Goal: Book appointment/travel/reservation

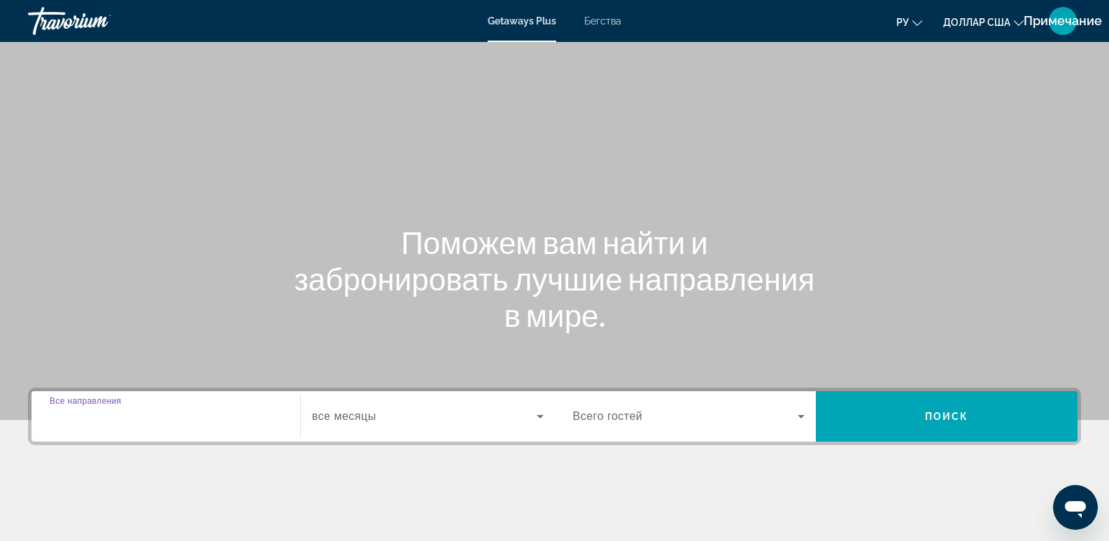
click at [106, 424] on input "Destination Все направления" at bounding box center [166, 416] width 232 height 17
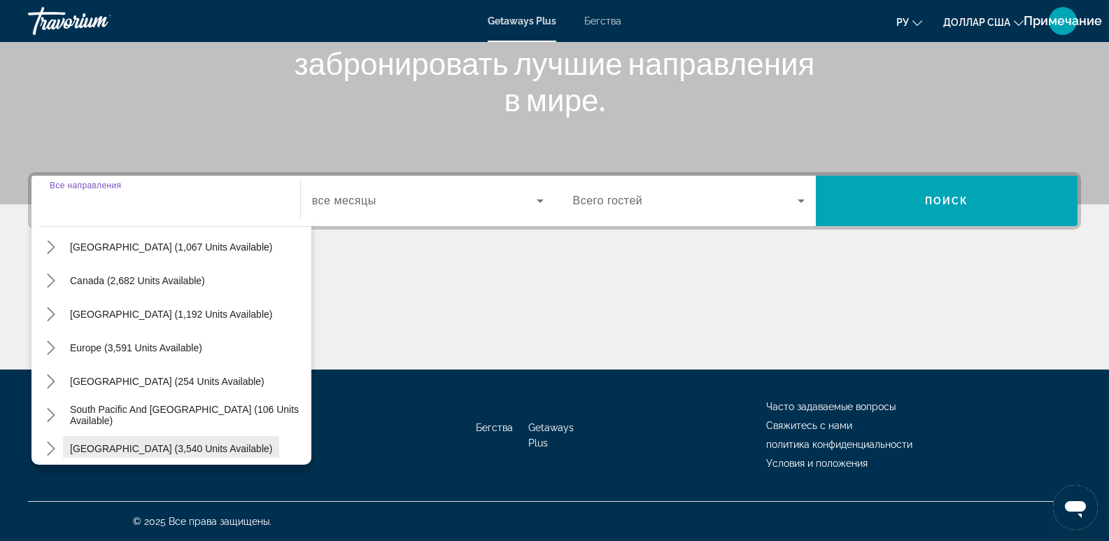
scroll to position [117, 0]
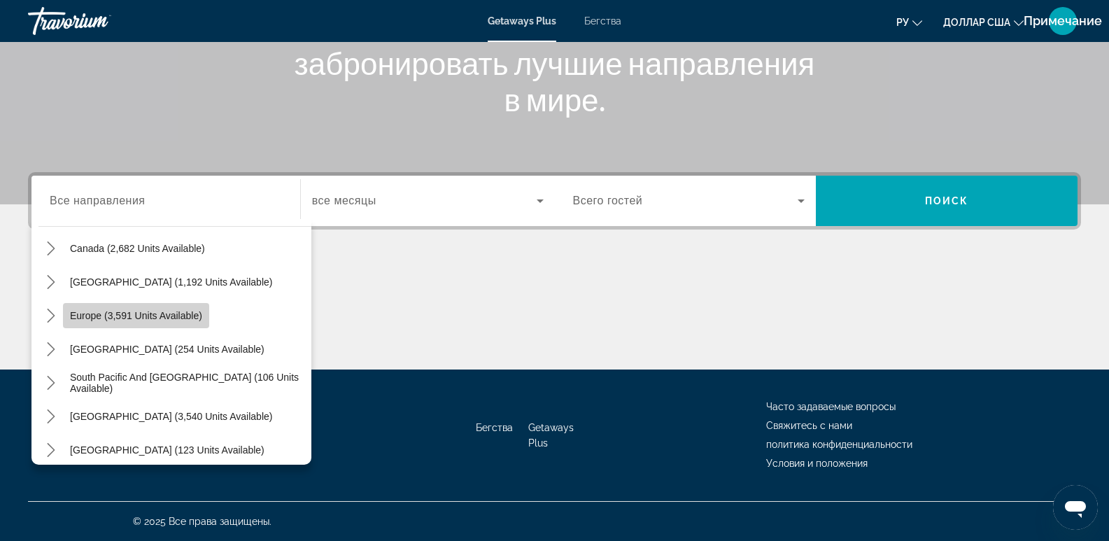
click at [155, 320] on span "Europe (3,591 units available)" at bounding box center [136, 315] width 132 height 11
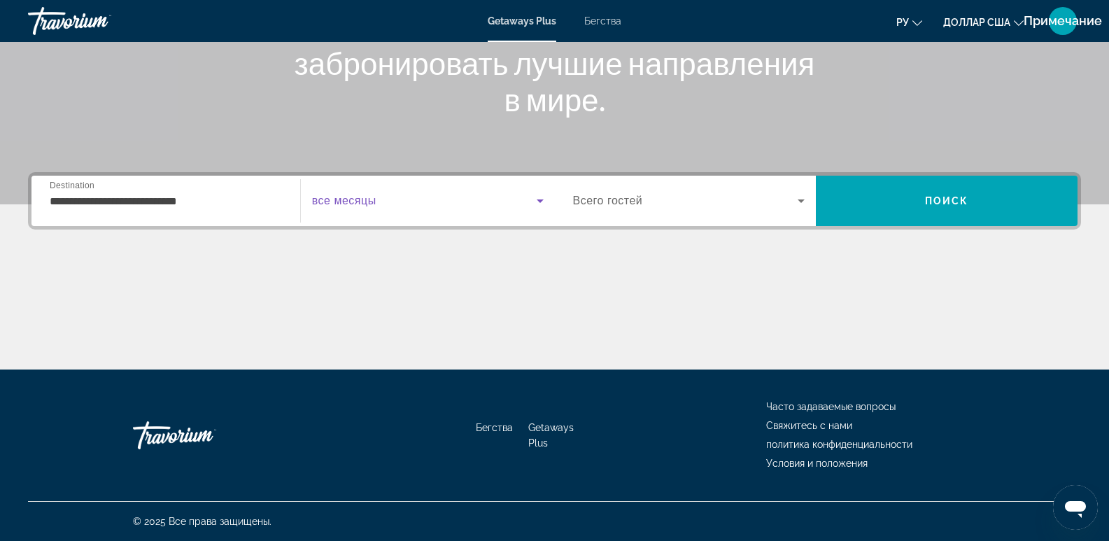
click at [546, 198] on icon "Виджет поиска" at bounding box center [540, 200] width 17 height 17
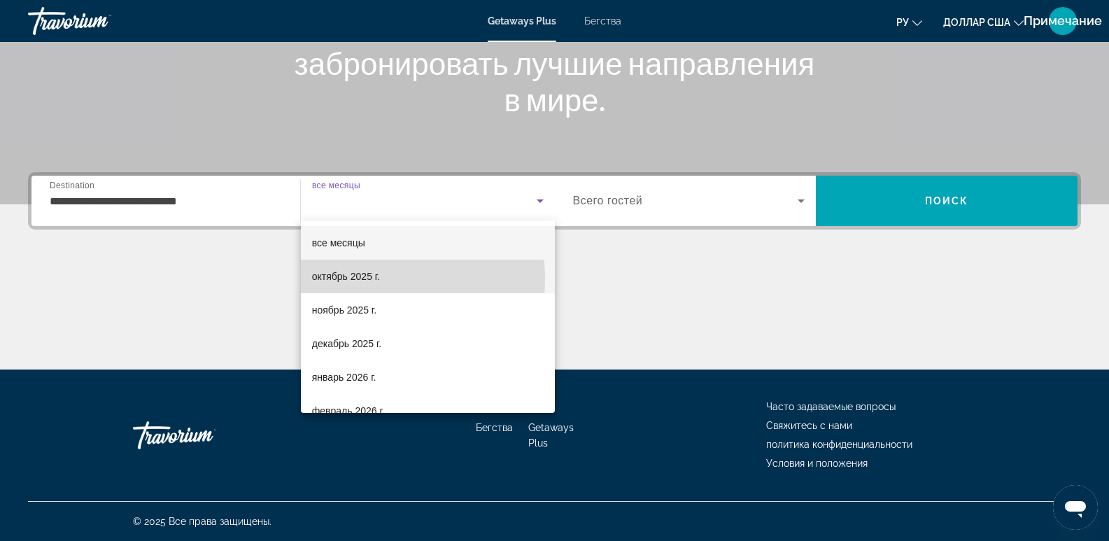
click at [360, 279] on font "октябрь 2025 г." at bounding box center [346, 276] width 68 height 11
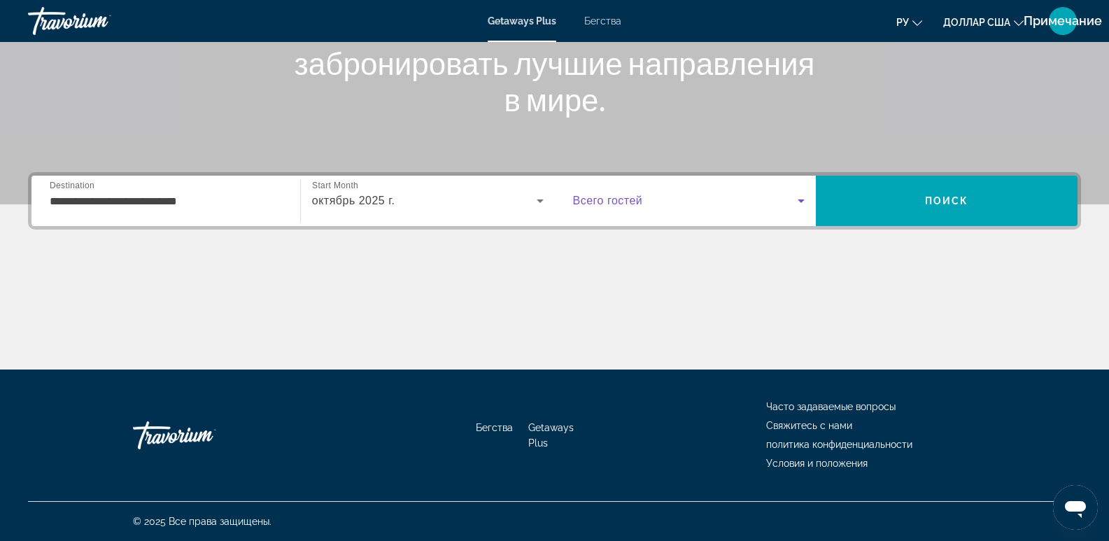
click at [799, 198] on icon "Виджет поиска" at bounding box center [800, 200] width 17 height 17
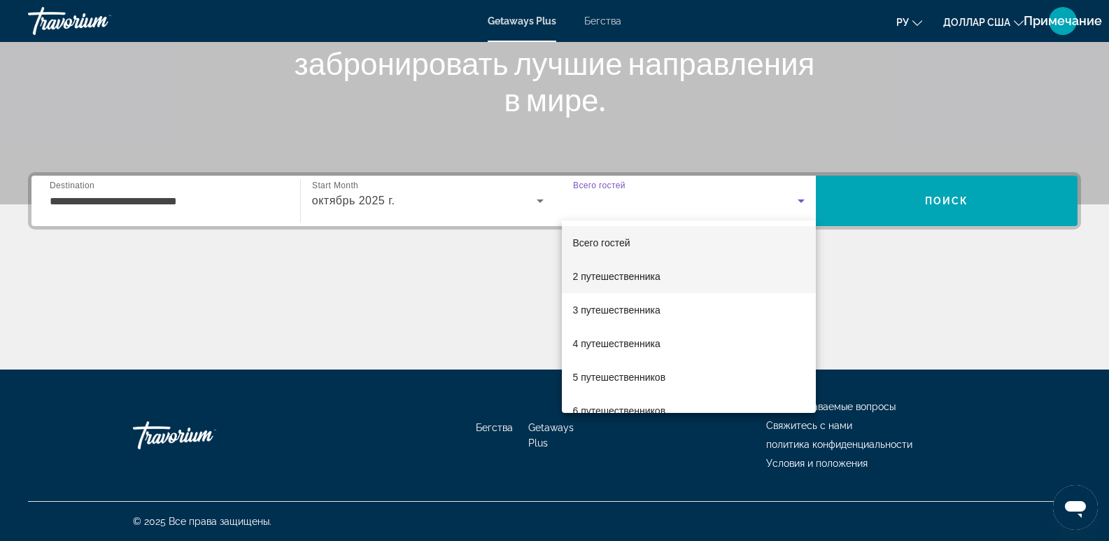
click at [634, 280] on font "2 путешественника" at bounding box center [616, 276] width 87 height 11
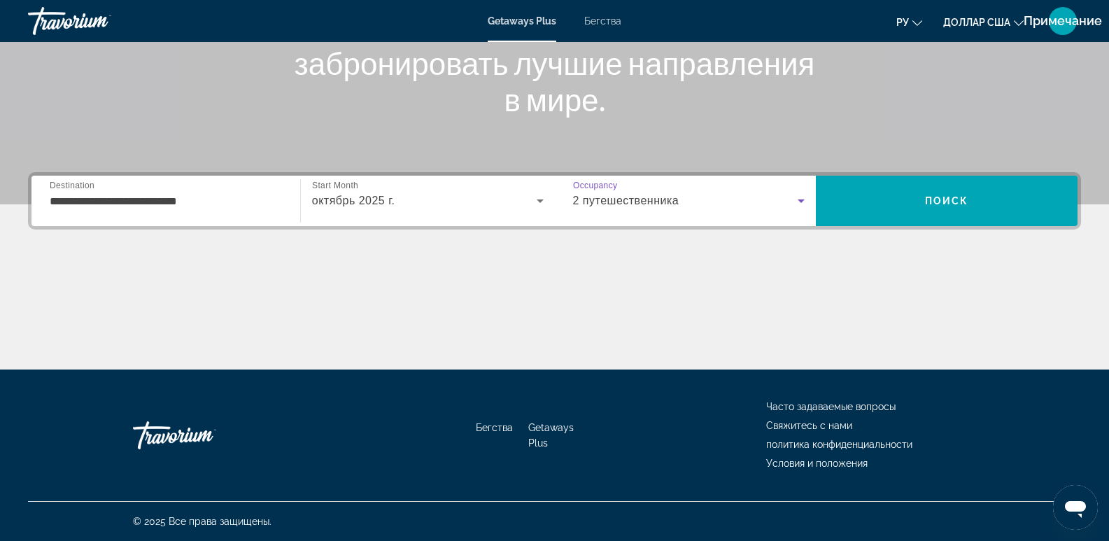
click at [94, 194] on input "**********" at bounding box center [166, 201] width 232 height 17
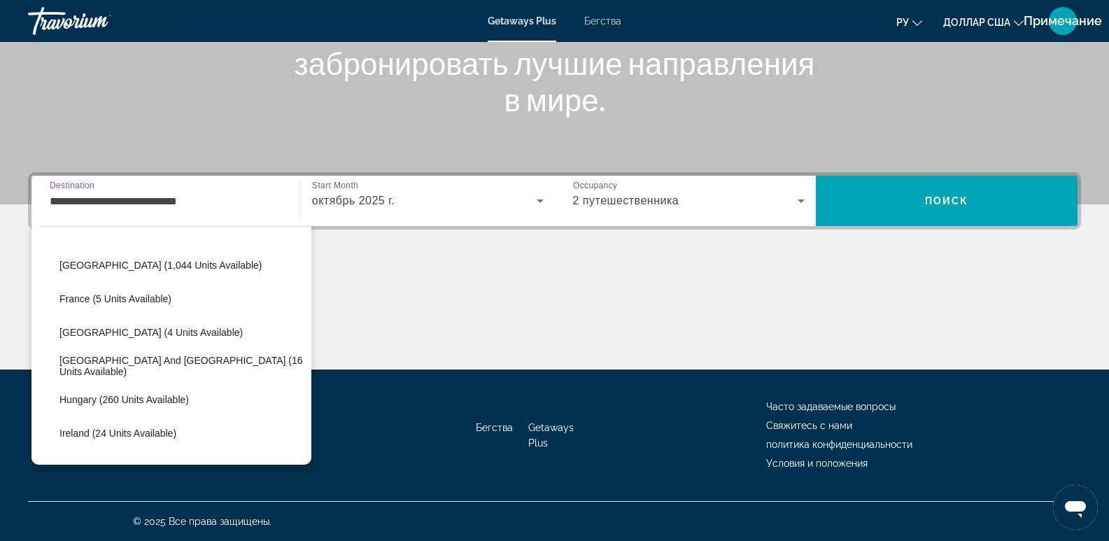
scroll to position [316, 0]
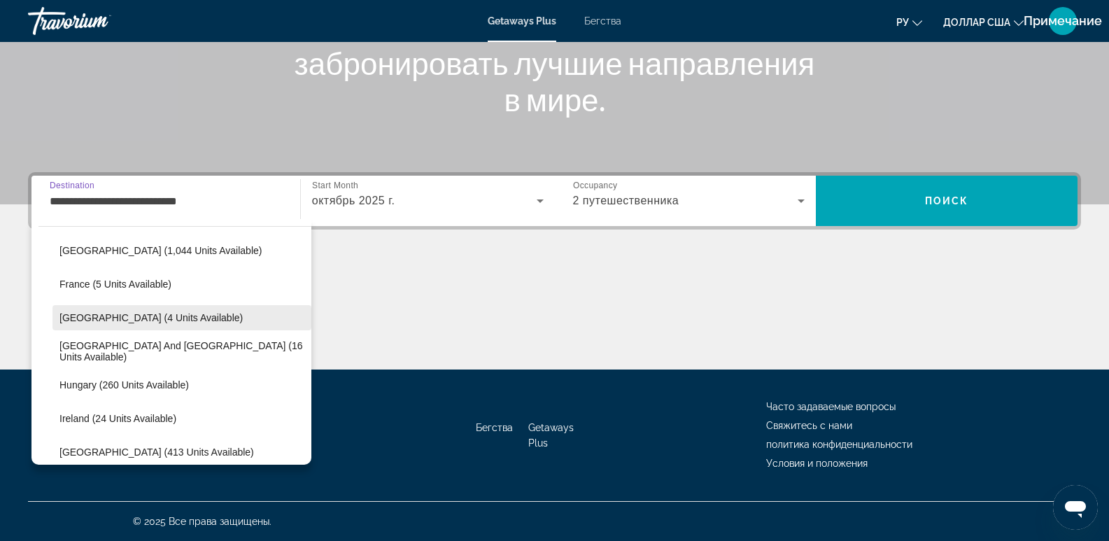
click at [166, 317] on span "[GEOGRAPHIC_DATA] (4 units available)" at bounding box center [150, 317] width 183 height 11
type input "**********"
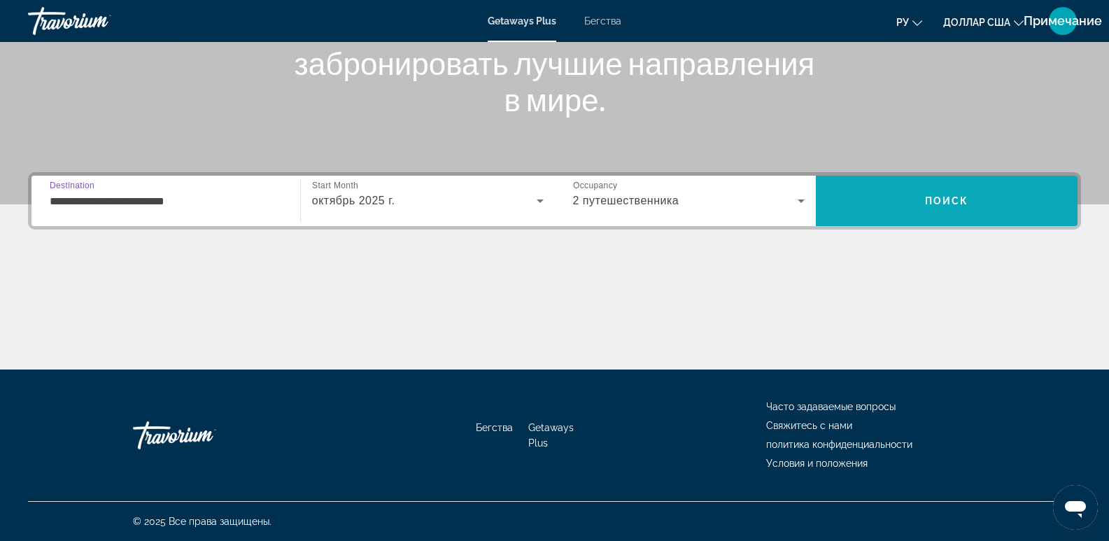
click at [987, 210] on span "Поиск" at bounding box center [947, 201] width 262 height 34
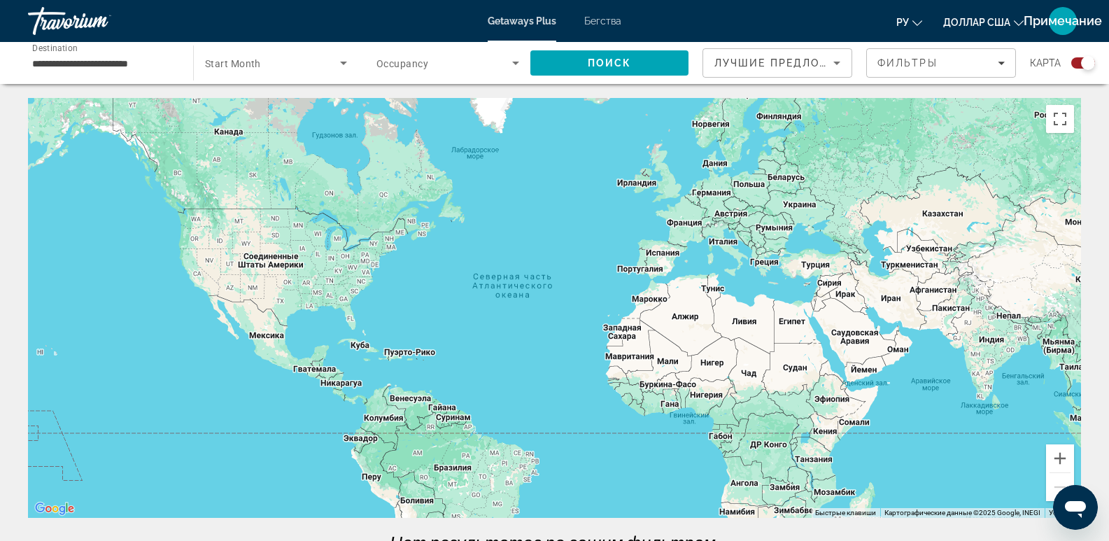
click at [1079, 61] on div "Search widget" at bounding box center [1083, 62] width 24 height 11
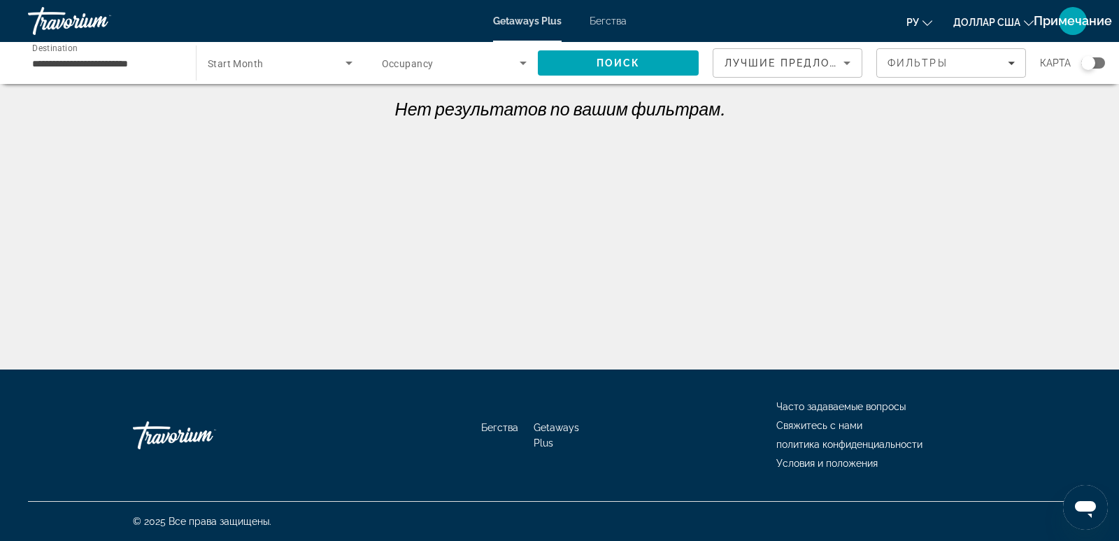
click at [1099, 71] on div "карта" at bounding box center [1072, 62] width 65 height 29
click at [336, 71] on span "Search widget" at bounding box center [277, 63] width 138 height 17
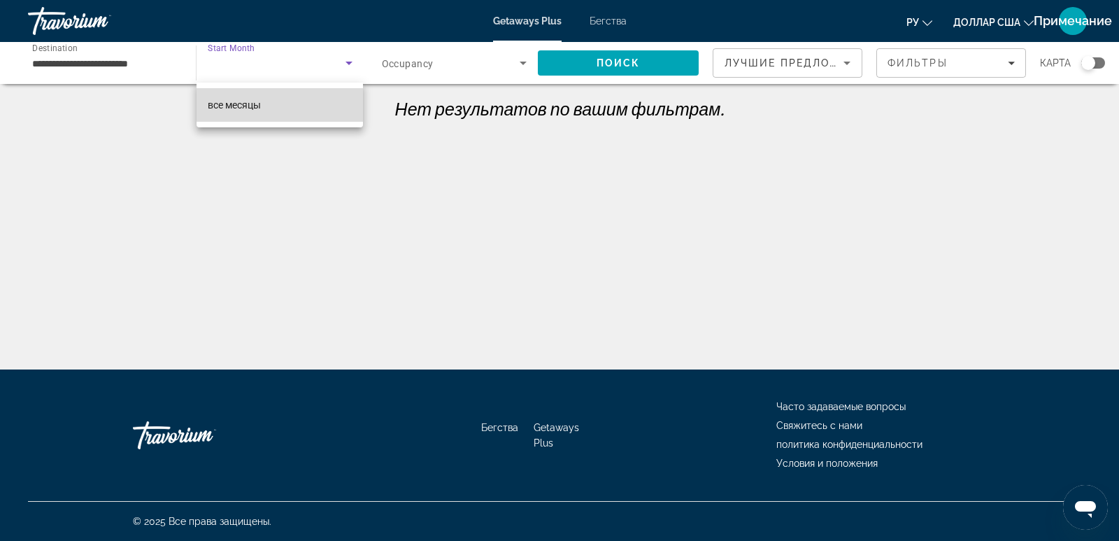
click at [264, 107] on mat-option "все месяцы" at bounding box center [280, 105] width 167 height 34
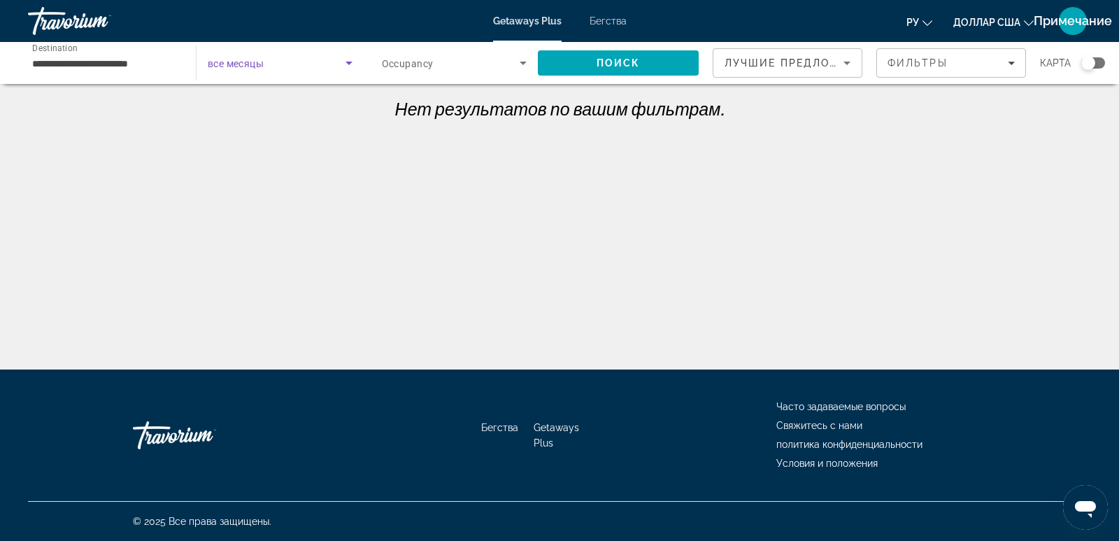
click at [344, 59] on icon "Search widget" at bounding box center [349, 63] width 17 height 17
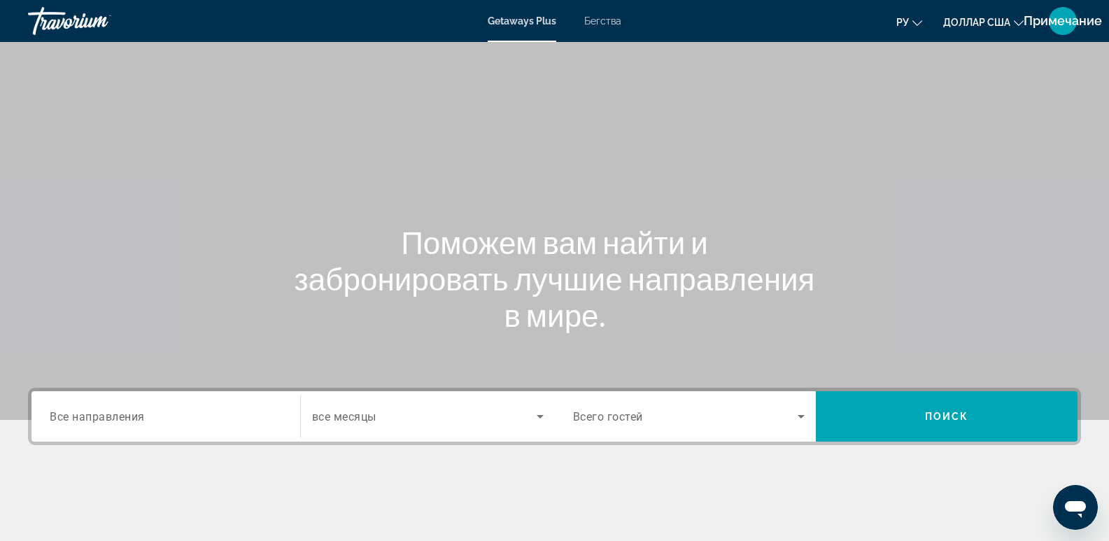
click at [118, 425] on div "Search widget" at bounding box center [166, 417] width 232 height 40
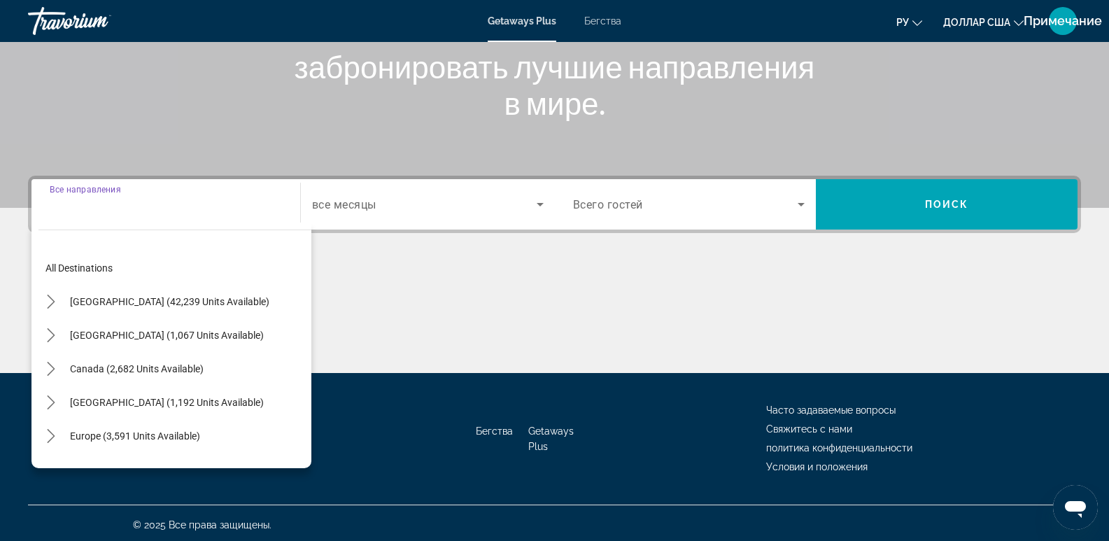
scroll to position [215, 0]
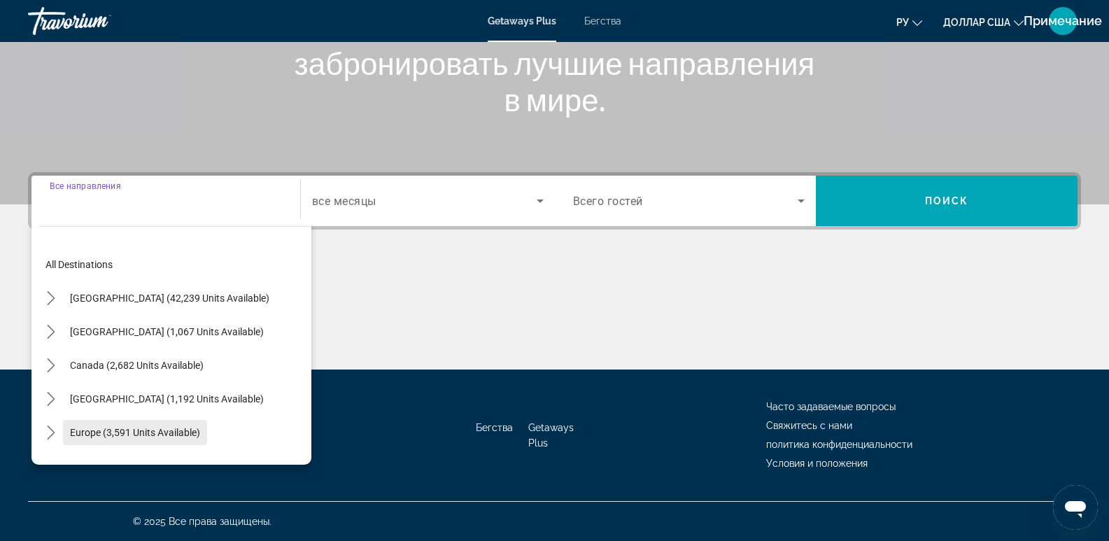
click at [113, 436] on span "Europe (3,591 units available)" at bounding box center [135, 432] width 130 height 11
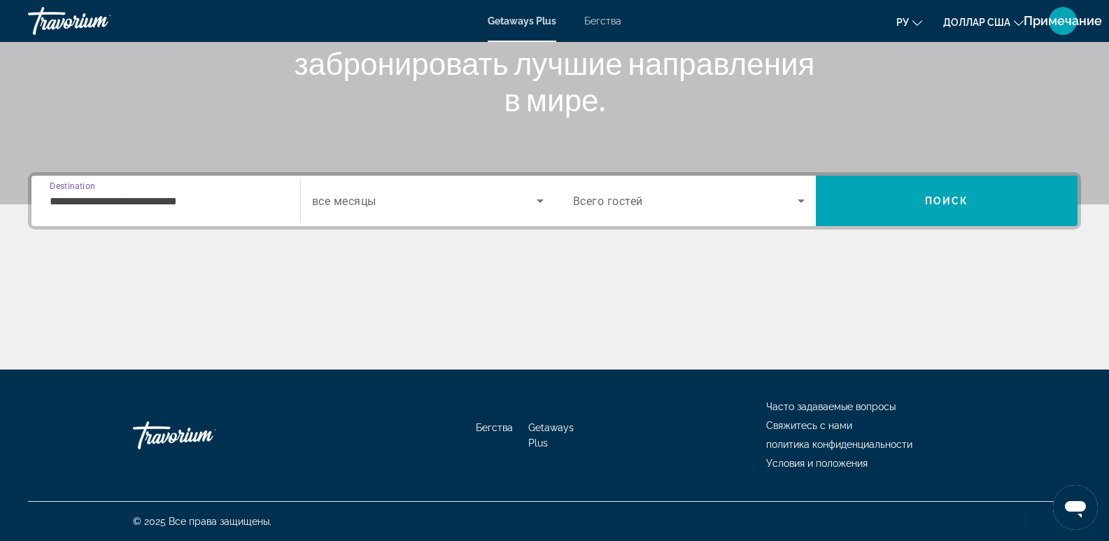
click at [256, 196] on input "**********" at bounding box center [166, 201] width 232 height 17
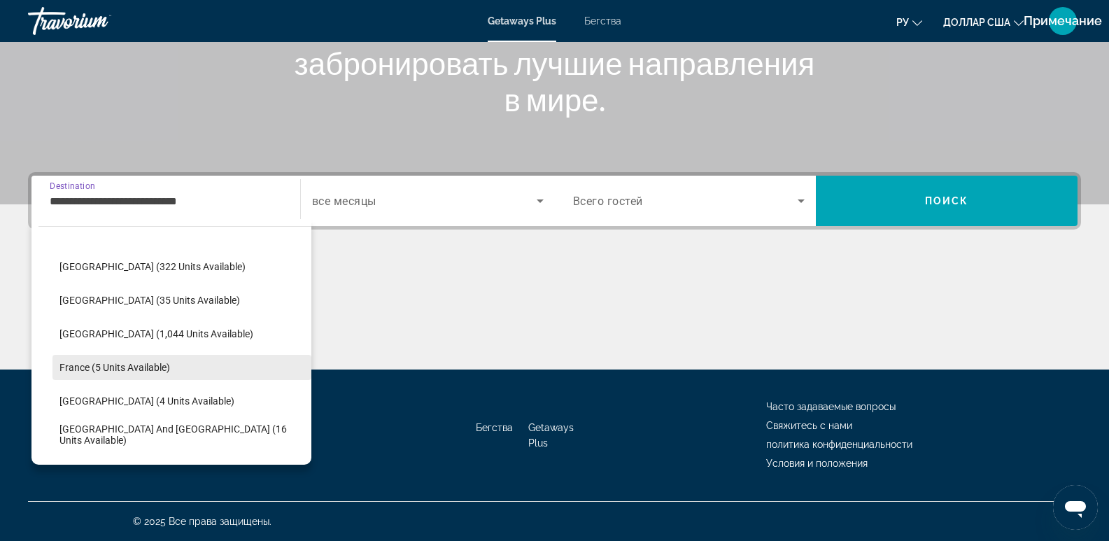
scroll to position [350, 0]
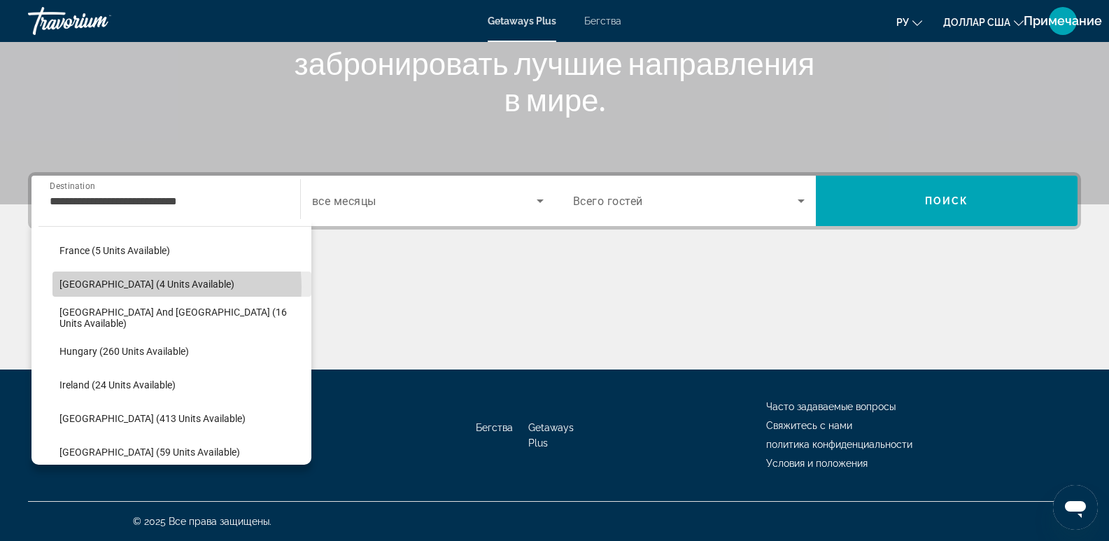
click at [148, 287] on span "[GEOGRAPHIC_DATA] (4 units available)" at bounding box center [146, 283] width 175 height 11
type input "**********"
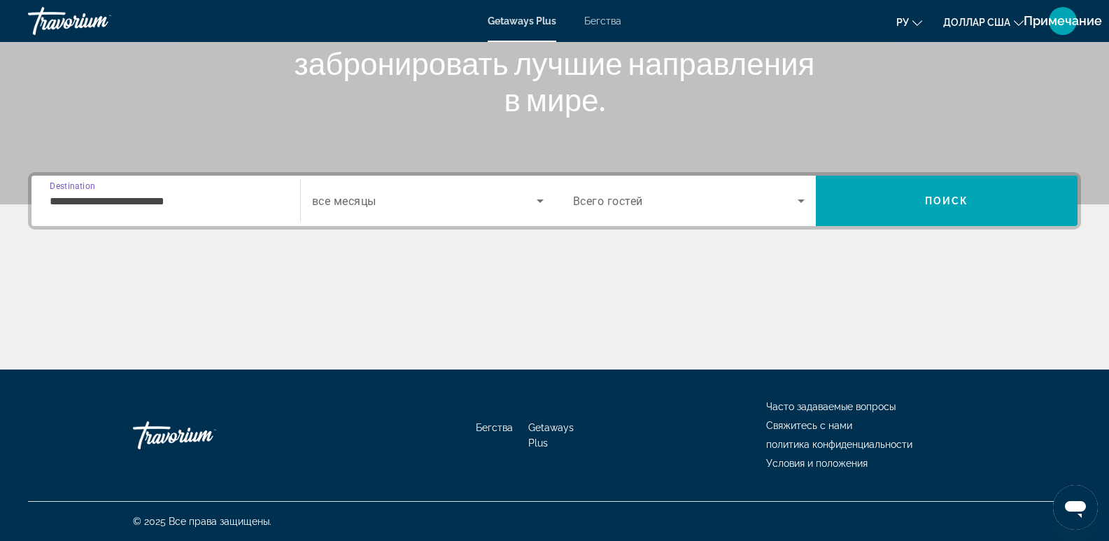
click at [533, 193] on icon "Search widget" at bounding box center [540, 200] width 17 height 17
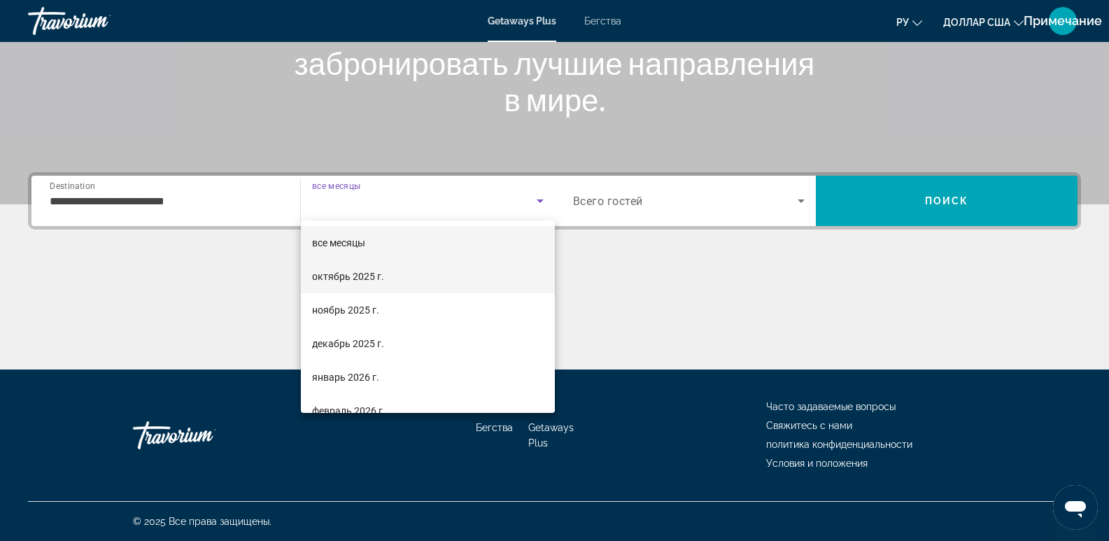
click at [373, 278] on font "октябрь 2025 г." at bounding box center [348, 276] width 72 height 11
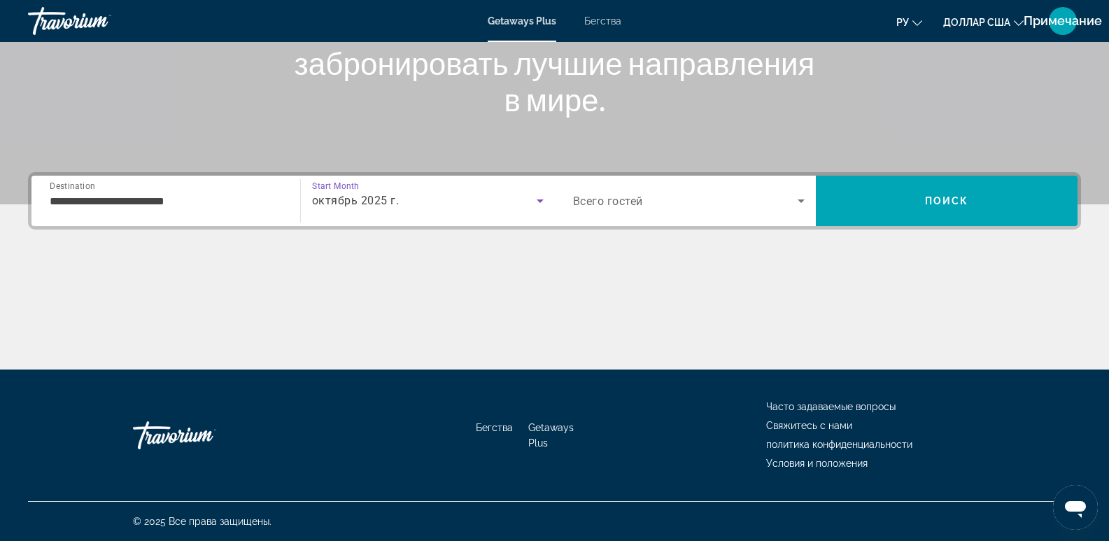
click at [796, 200] on icon "Search widget" at bounding box center [800, 200] width 17 height 17
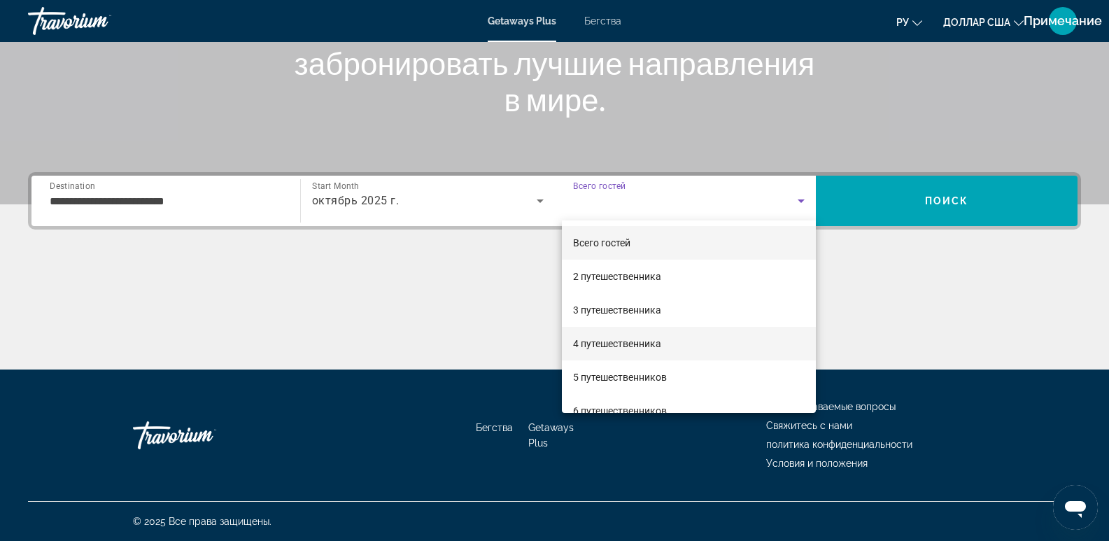
click at [635, 352] on mat-option "4 путешественника" at bounding box center [689, 344] width 255 height 34
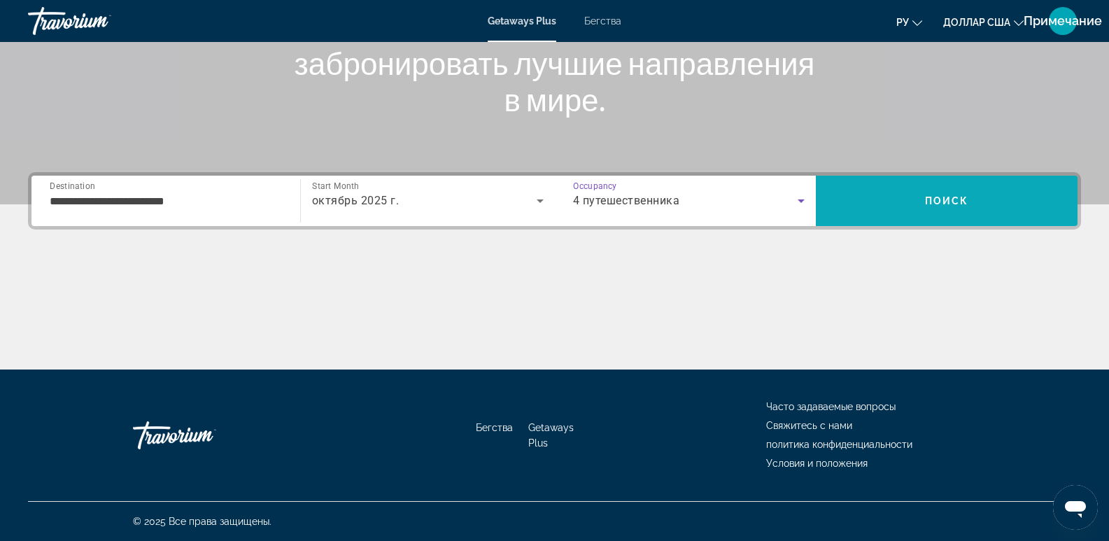
click at [942, 197] on span "Поиск" at bounding box center [947, 200] width 44 height 11
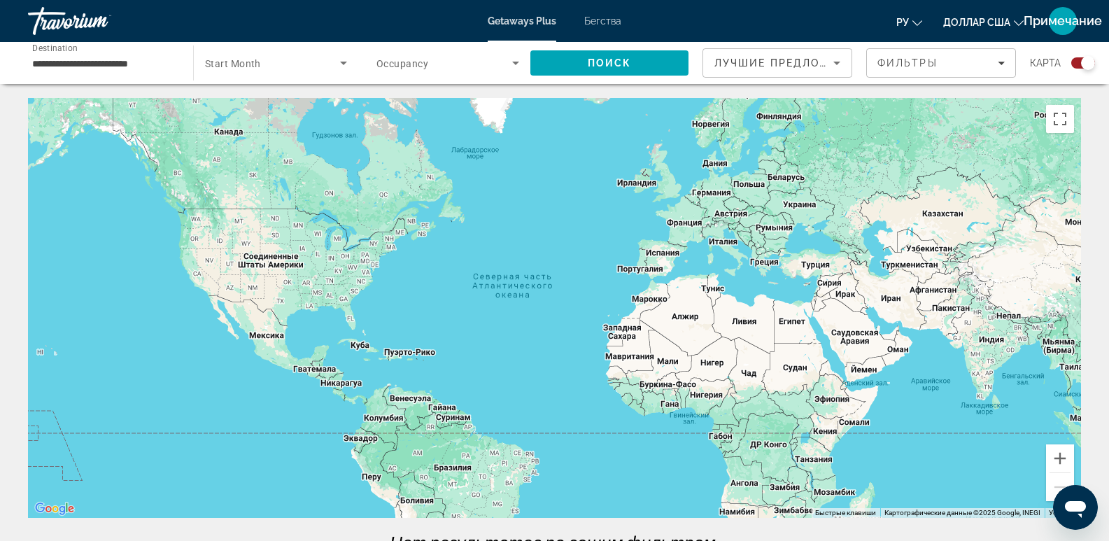
click at [105, 57] on input "**********" at bounding box center [103, 63] width 143 height 17
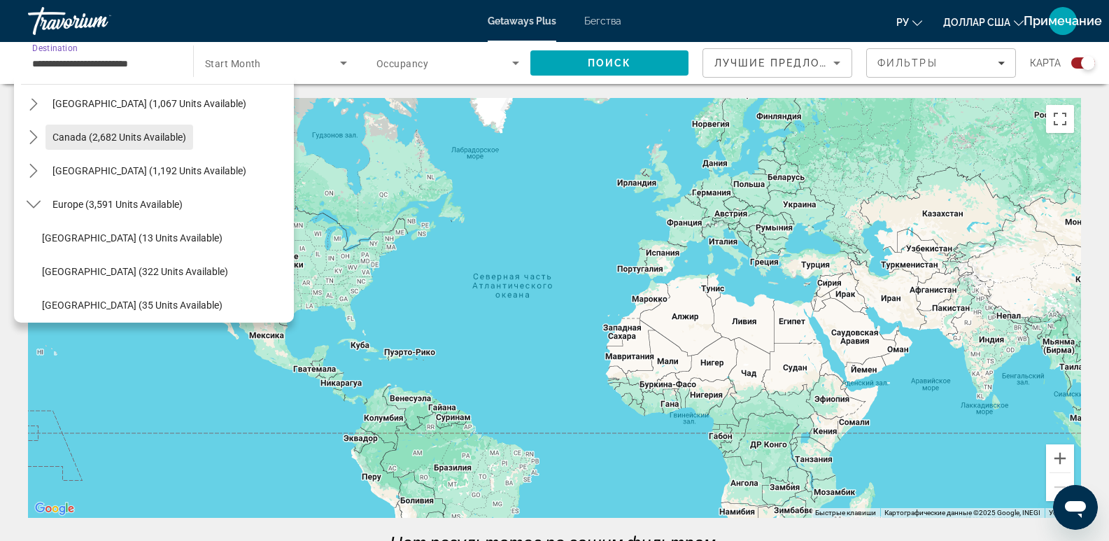
scroll to position [117, 0]
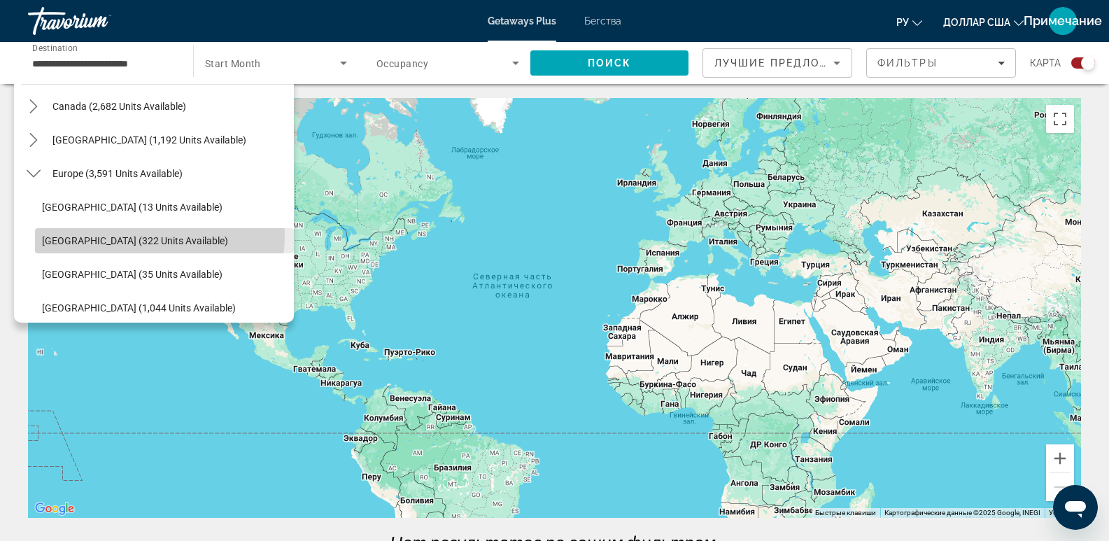
click at [154, 236] on span "Austria (322 units available)" at bounding box center [135, 240] width 186 height 11
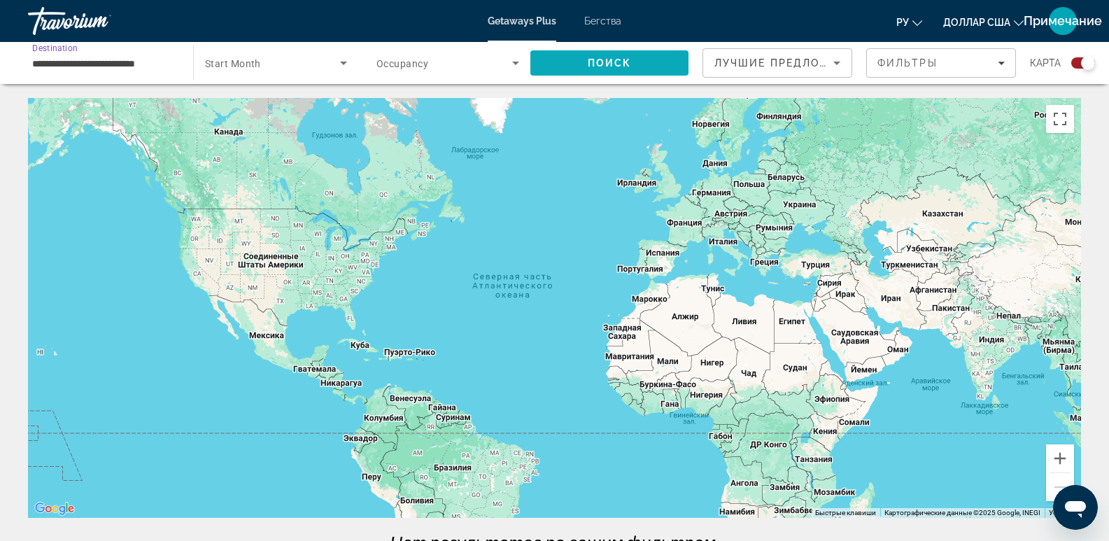
click at [625, 64] on span "Поиск" at bounding box center [610, 62] width 44 height 11
click at [627, 63] on span "Поиск" at bounding box center [610, 62] width 44 height 11
click at [280, 64] on span "Search widget" at bounding box center [272, 63] width 135 height 17
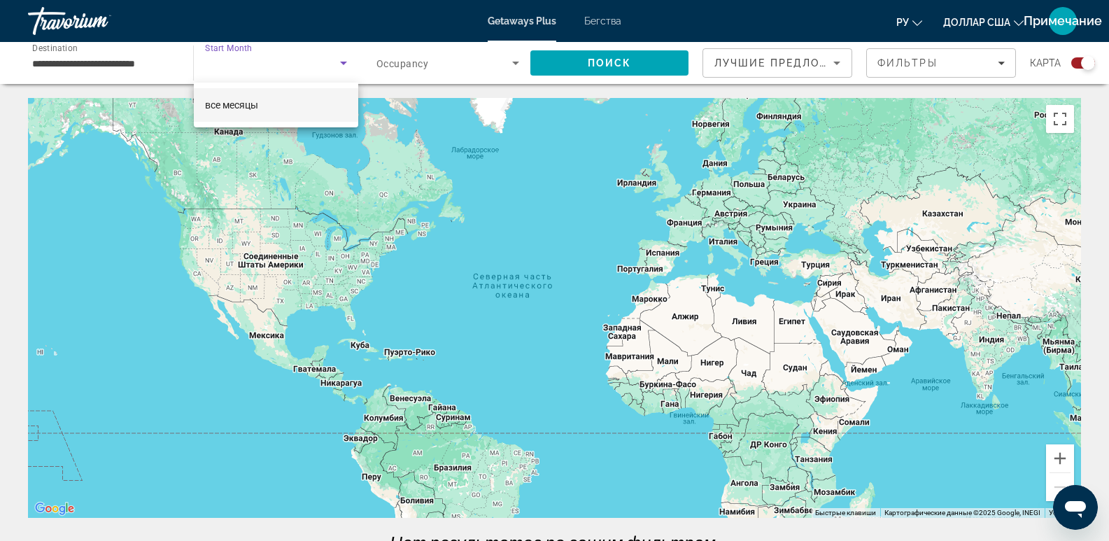
click at [345, 64] on div at bounding box center [554, 270] width 1109 height 541
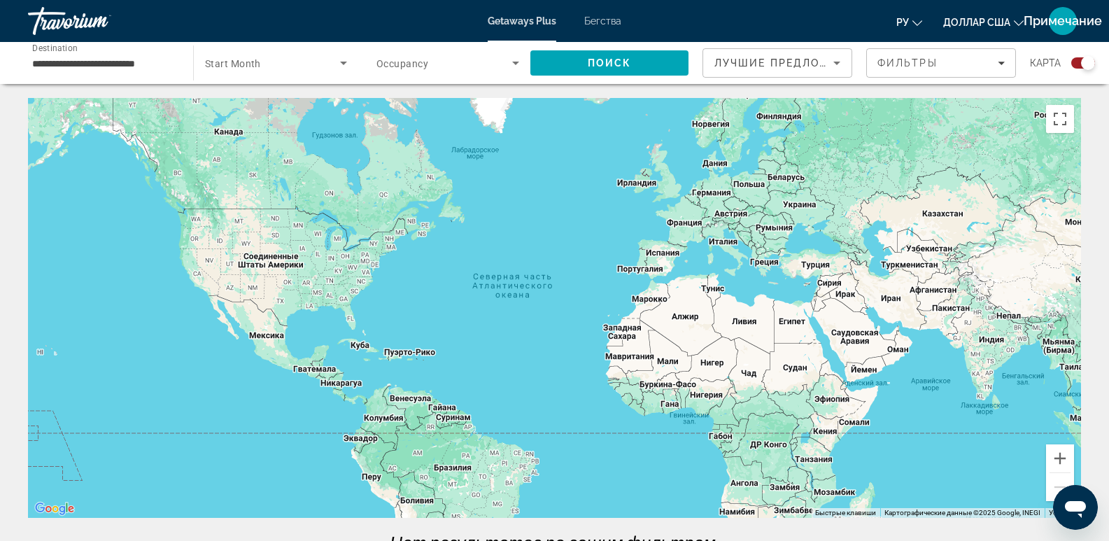
click at [485, 59] on span "Search widget" at bounding box center [444, 63] width 136 height 17
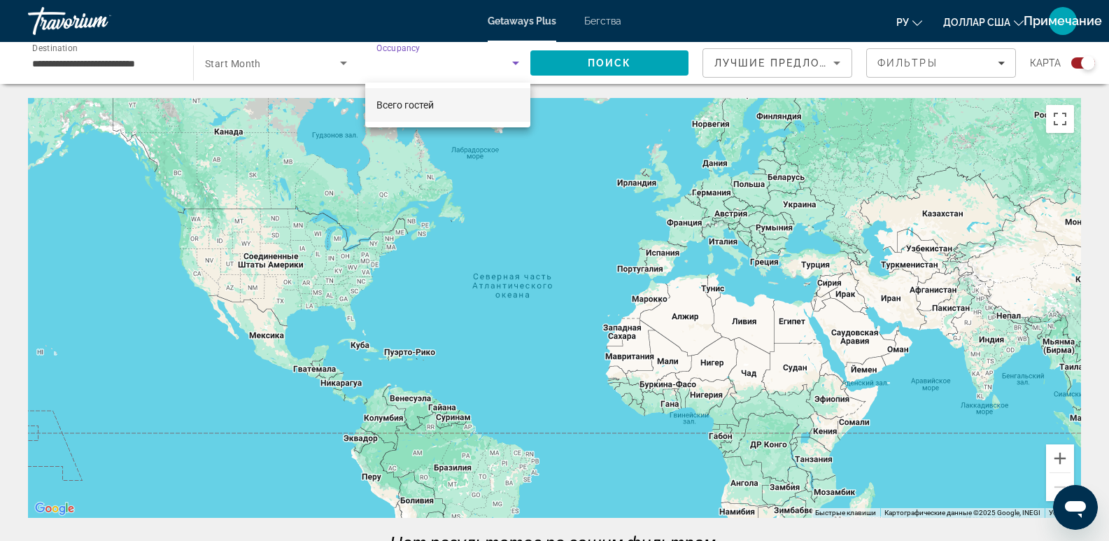
click at [401, 103] on font "Всего гостей" at bounding box center [404, 104] width 57 height 11
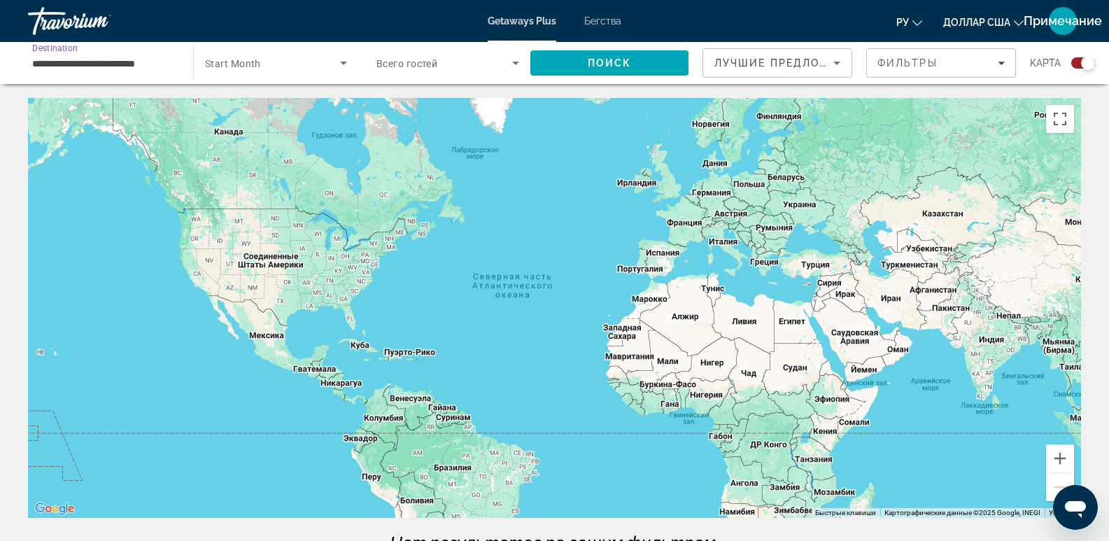
click at [89, 59] on input "**********" at bounding box center [103, 63] width 143 height 17
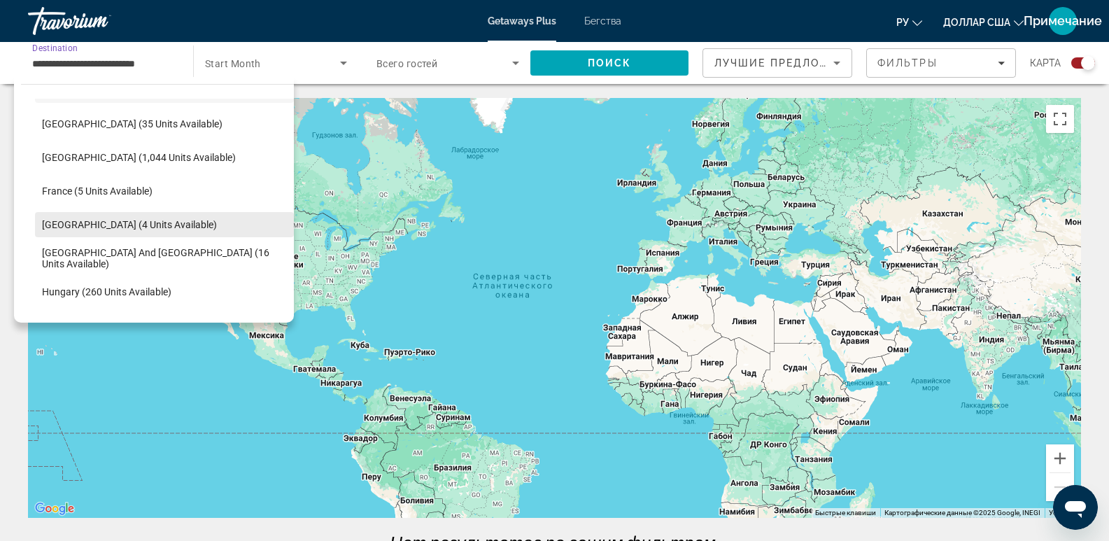
scroll to position [383, 0]
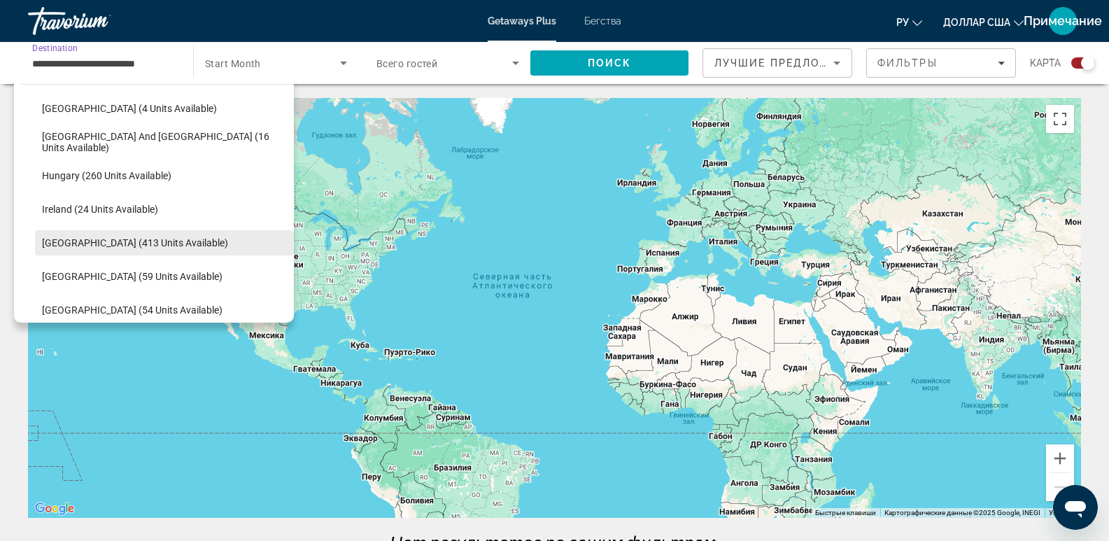
click at [145, 231] on span "Select destination: Italy (413 units available)" at bounding box center [164, 243] width 259 height 34
type input "**********"
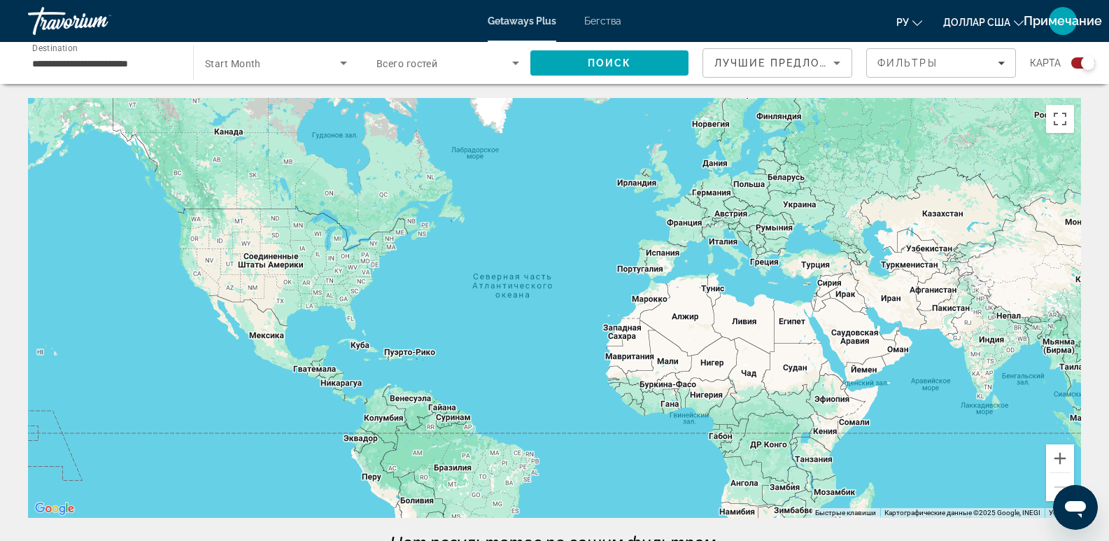
click at [336, 71] on div "Search widget" at bounding box center [276, 62] width 142 height 39
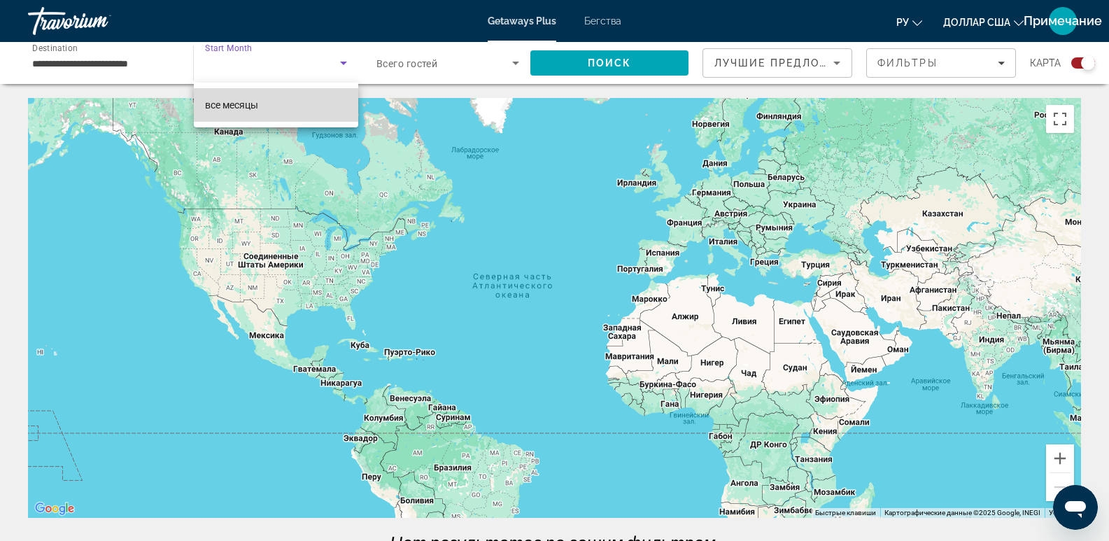
click at [293, 116] on mat-option "все месяцы" at bounding box center [276, 105] width 164 height 34
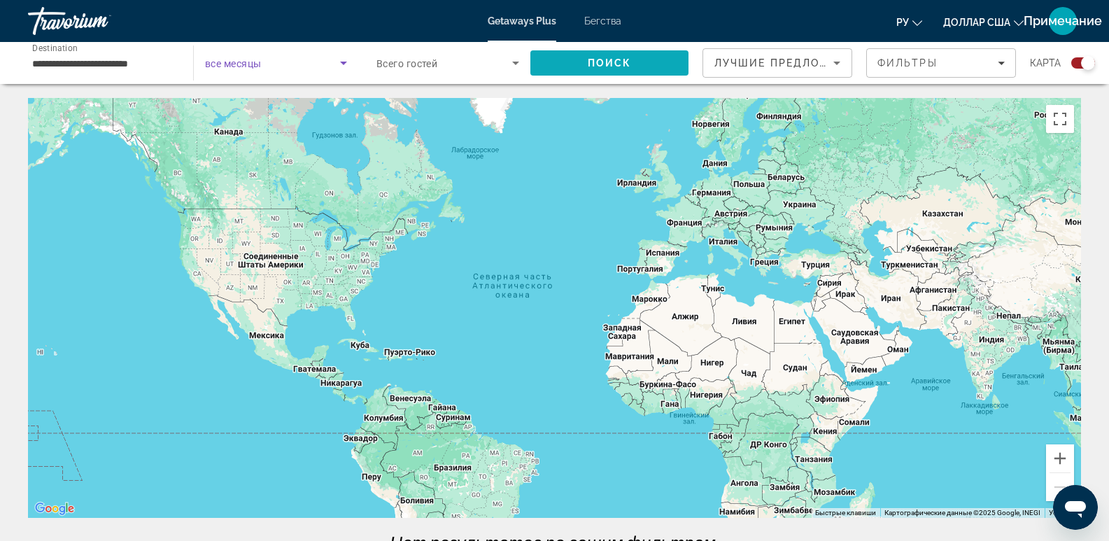
click at [536, 57] on span "Search" at bounding box center [609, 63] width 158 height 34
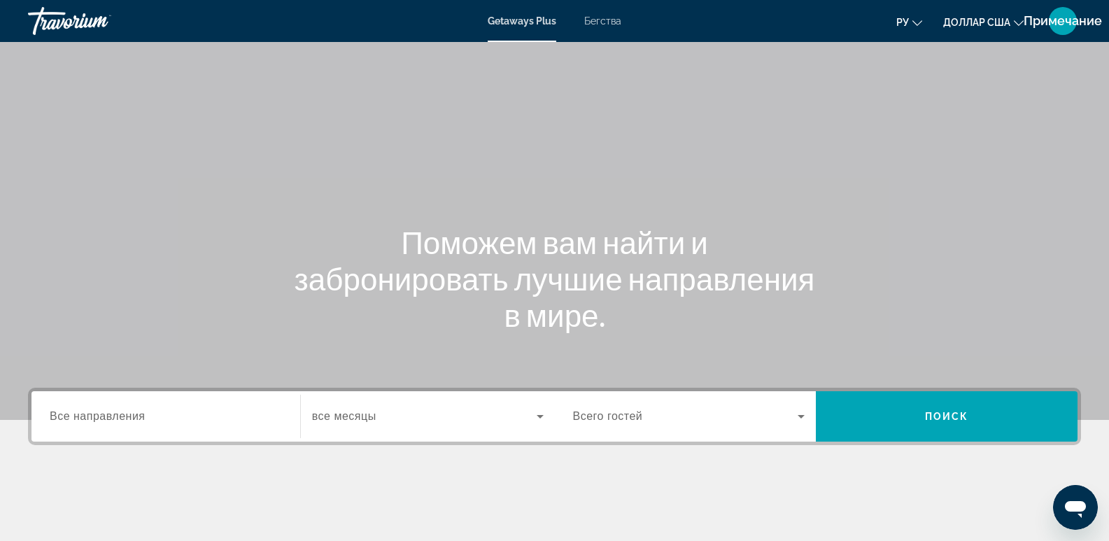
scroll to position [215, 0]
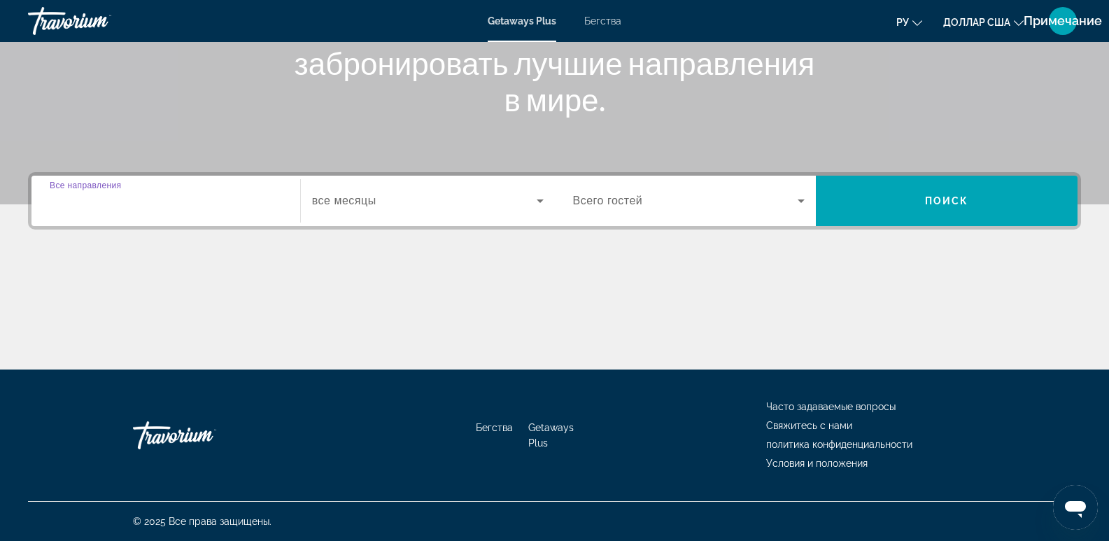
click at [164, 203] on input "Destination Все направления" at bounding box center [166, 201] width 232 height 17
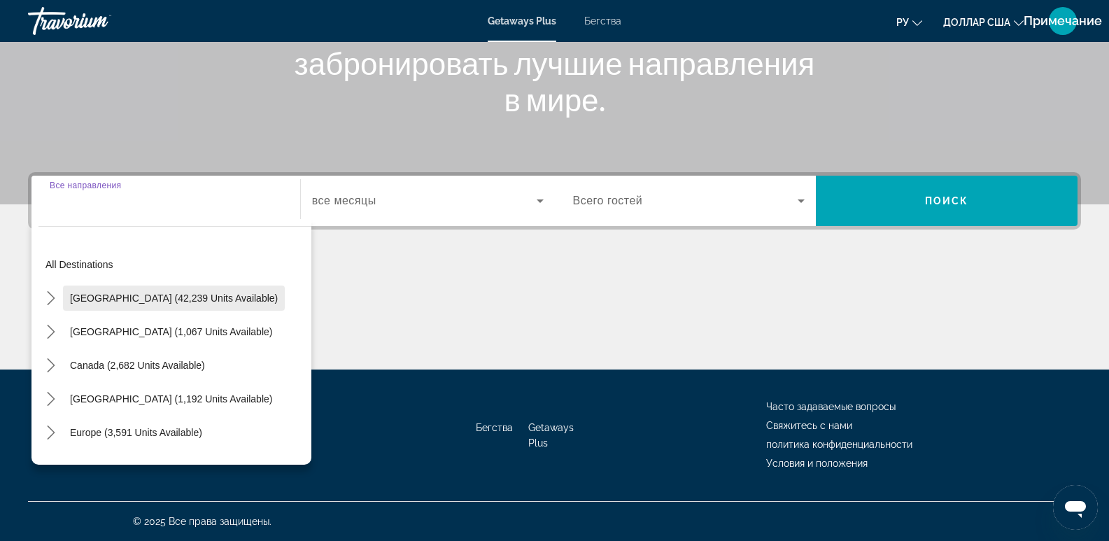
scroll to position [117, 0]
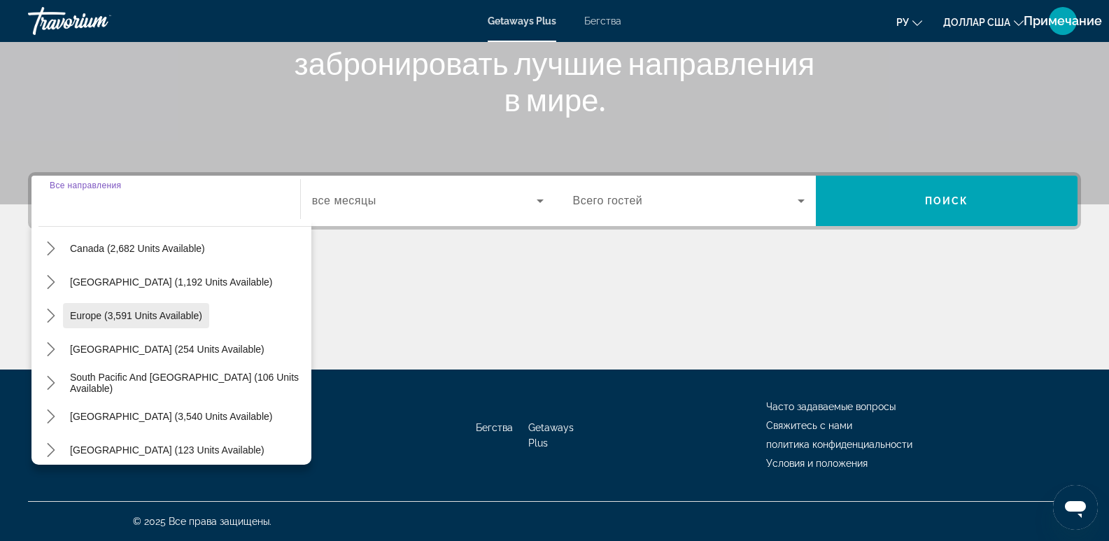
click at [125, 318] on span "Europe (3,591 units available)" at bounding box center [136, 315] width 132 height 11
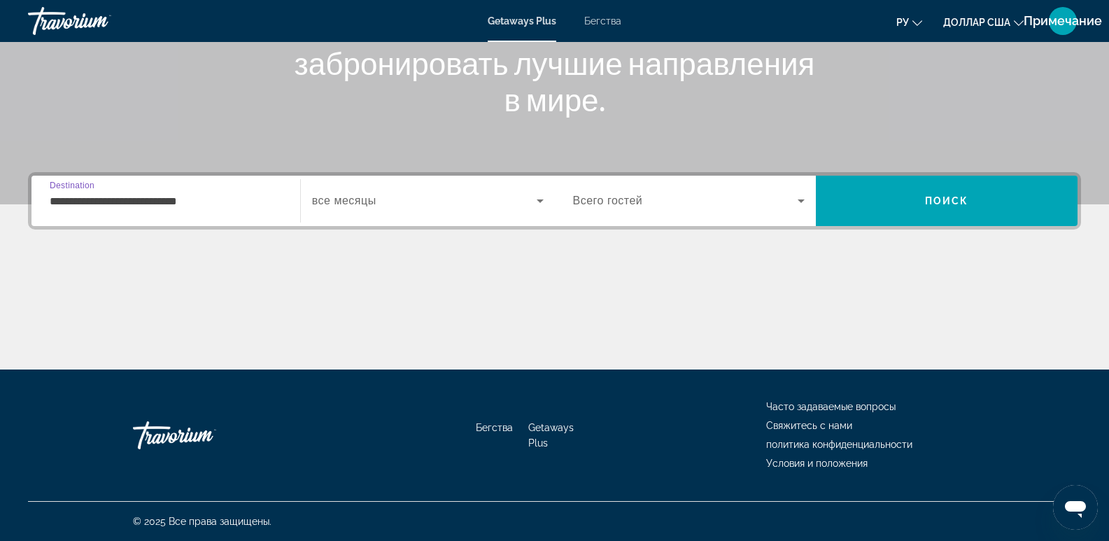
click at [128, 193] on input "**********" at bounding box center [166, 201] width 232 height 17
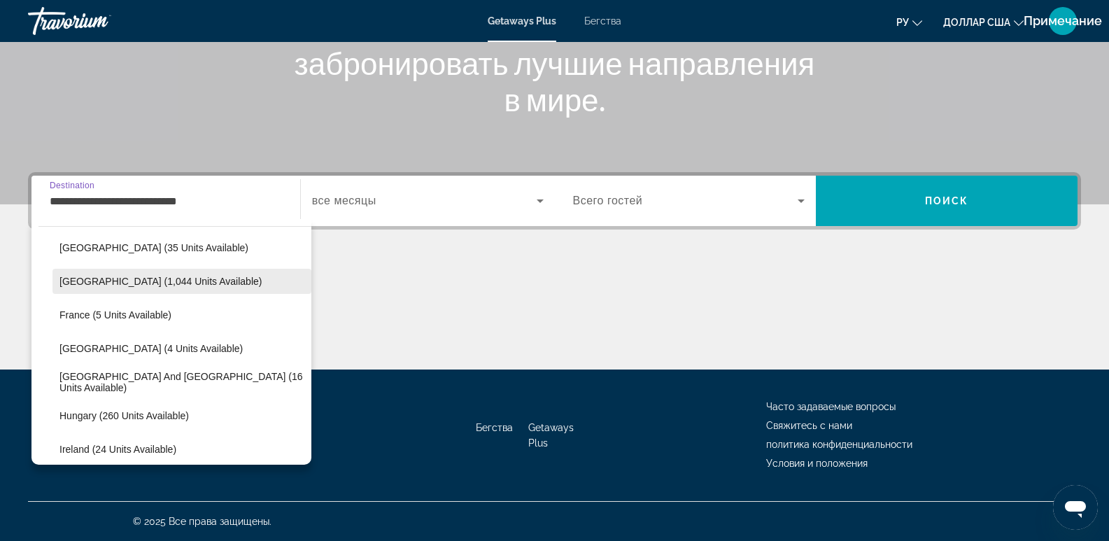
scroll to position [316, 0]
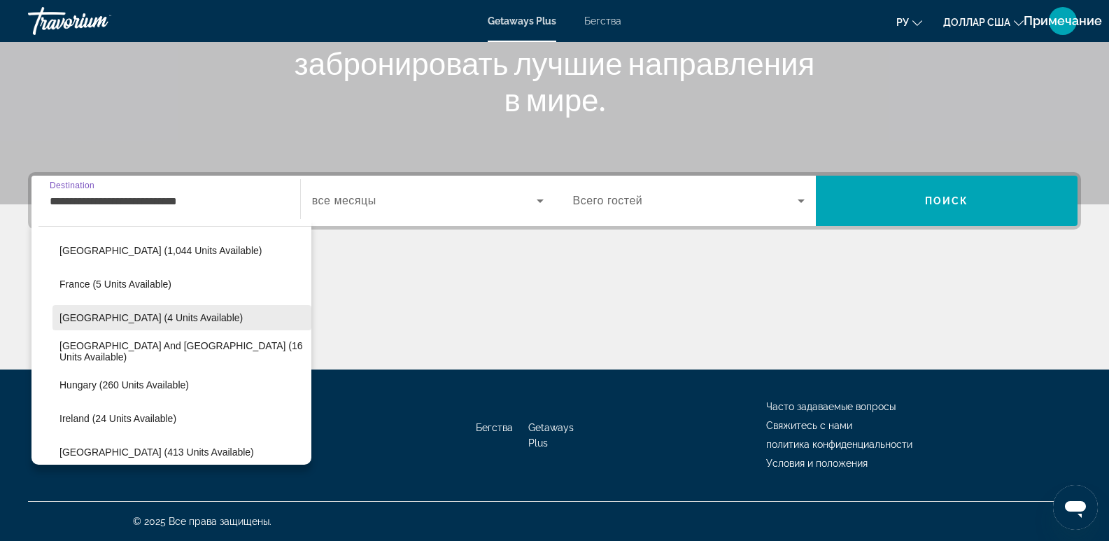
click at [111, 318] on span "[GEOGRAPHIC_DATA] (4 units available)" at bounding box center [150, 317] width 183 height 11
type input "**********"
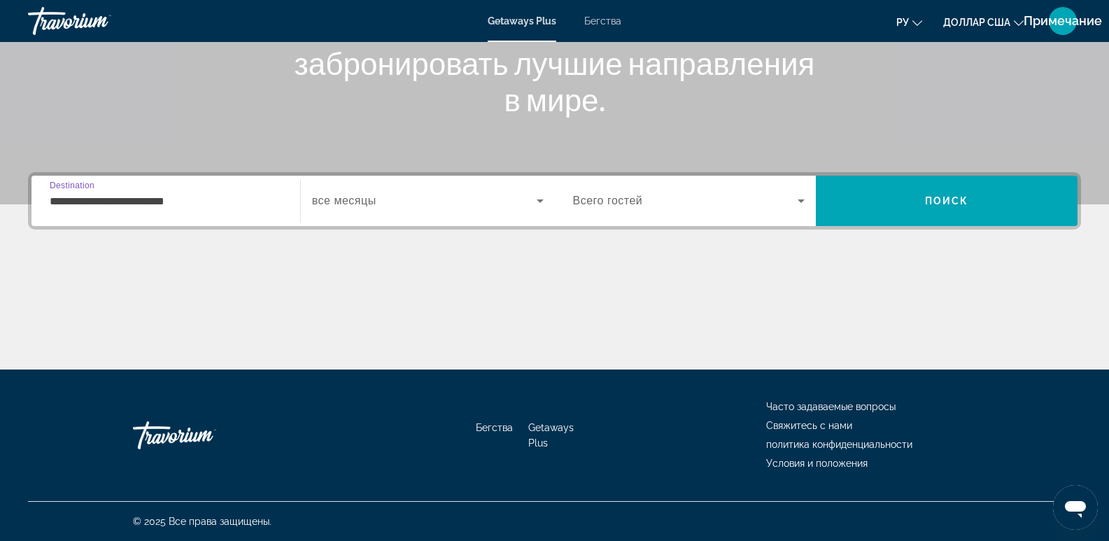
click at [518, 203] on span "Виджет поиска" at bounding box center [424, 200] width 225 height 17
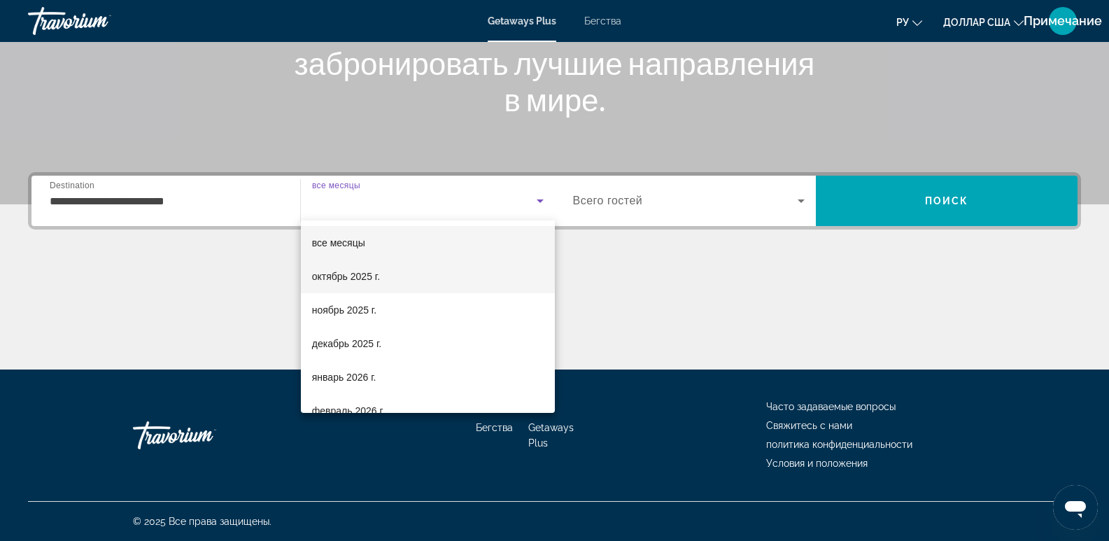
click at [375, 280] on font "октябрь 2025 г." at bounding box center [346, 276] width 68 height 11
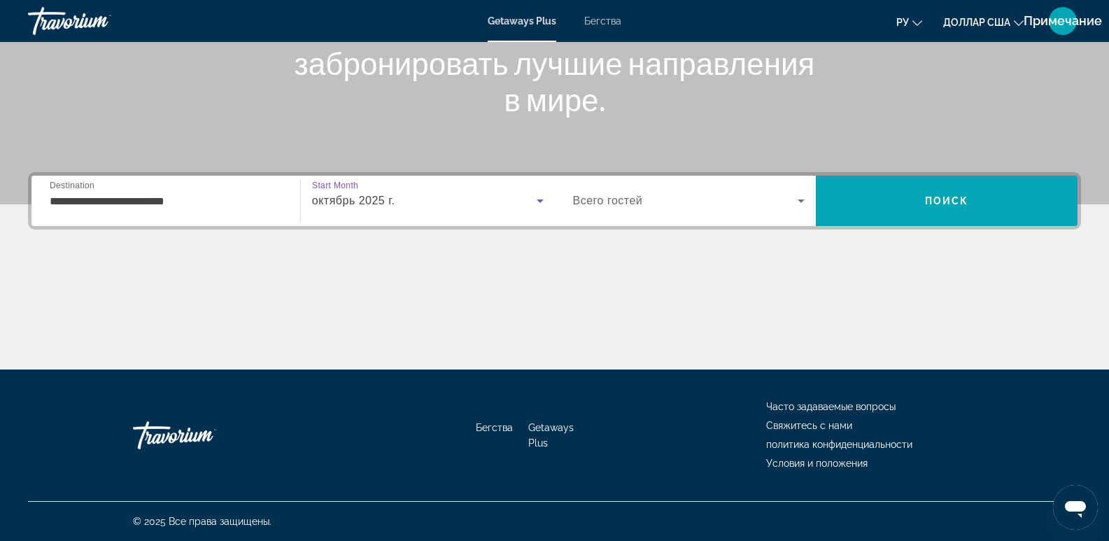
click at [664, 211] on div "Виджет поиска" at bounding box center [689, 200] width 232 height 39
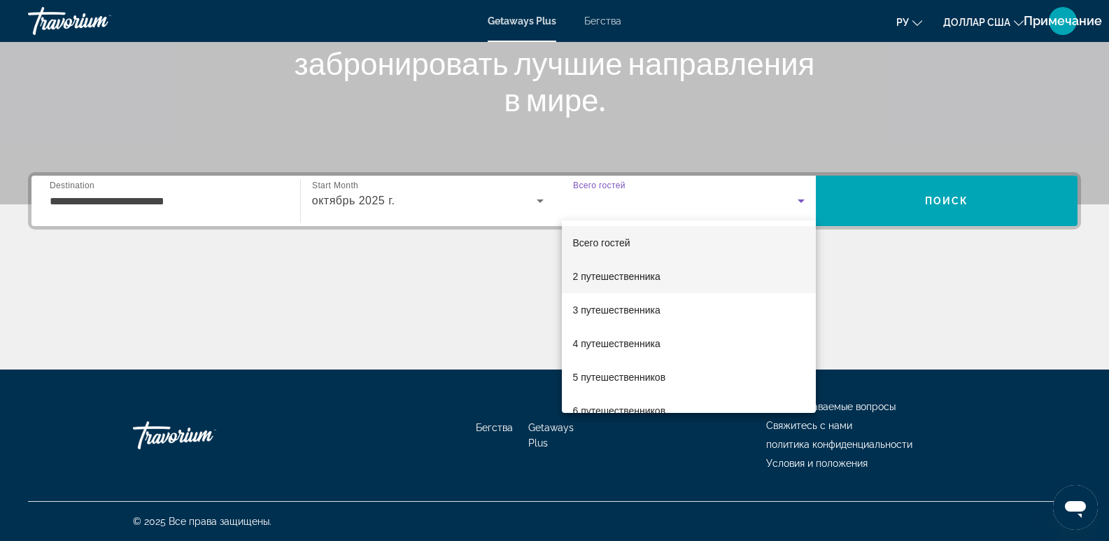
click at [639, 283] on span "2 путешественника" at bounding box center [616, 276] width 87 height 17
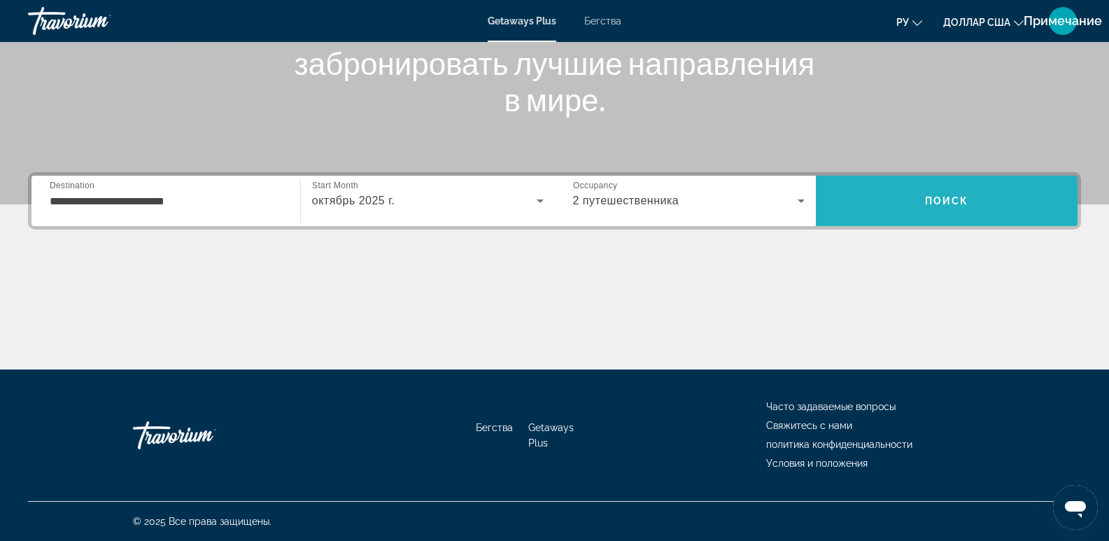
drag, startPoint x: 949, startPoint y: 211, endPoint x: 955, endPoint y: 207, distance: 7.2
click at [955, 207] on span "Поиск" at bounding box center [947, 201] width 262 height 34
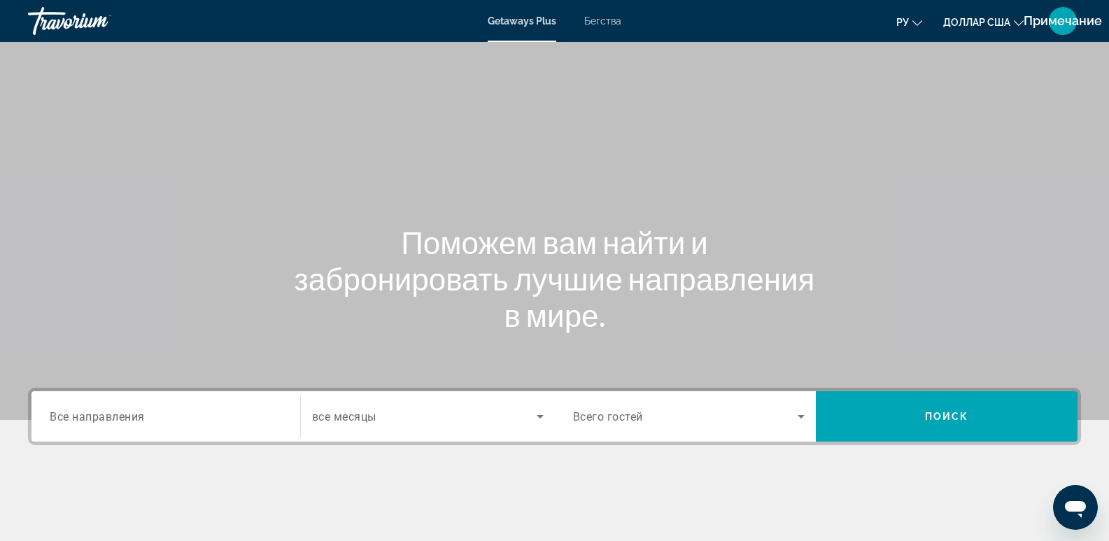
click at [175, 417] on input "Destination Все направления" at bounding box center [166, 416] width 232 height 17
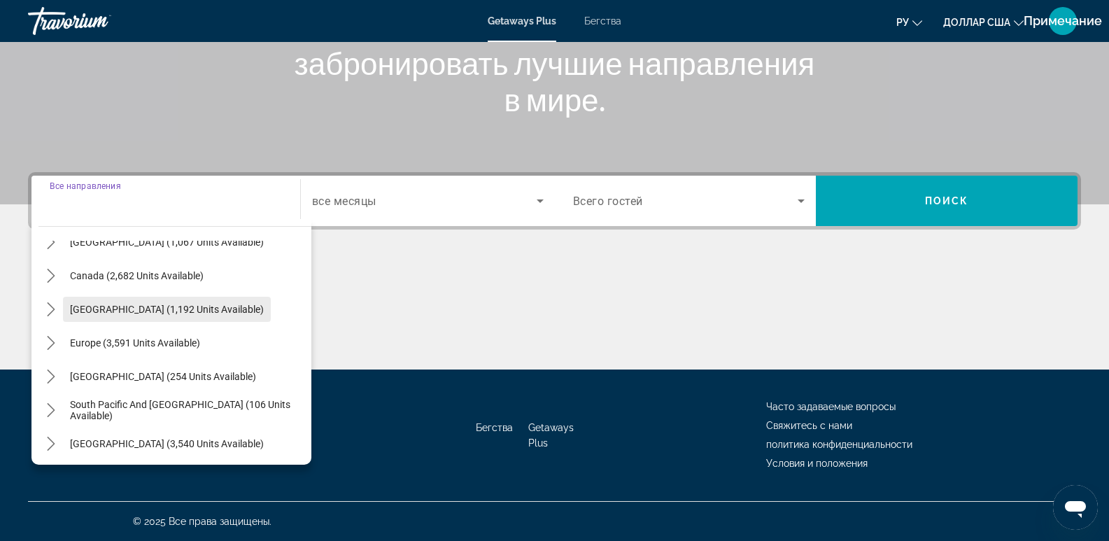
scroll to position [117, 0]
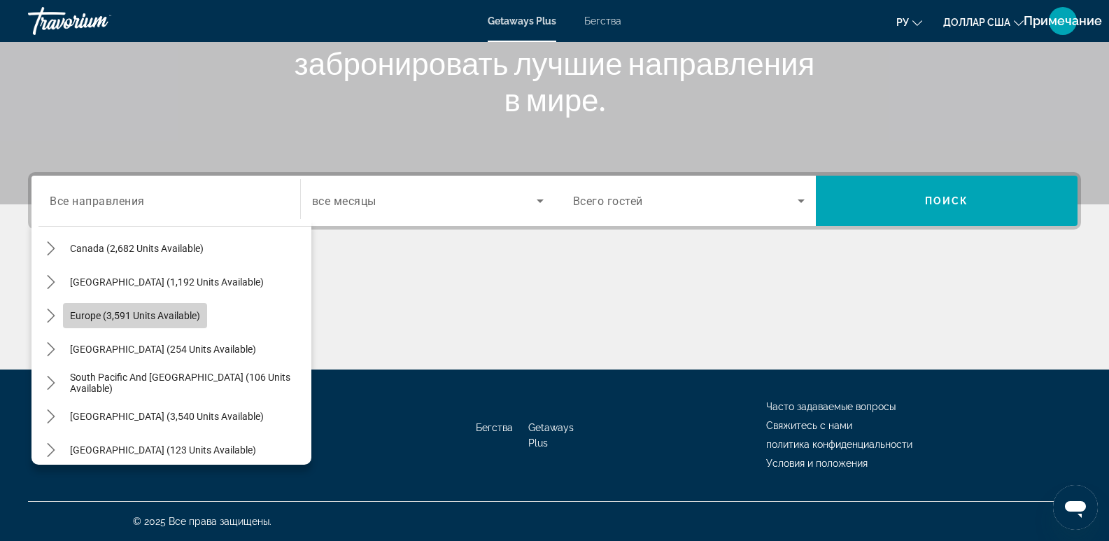
click at [192, 316] on span "Europe (3,591 units available)" at bounding box center [135, 315] width 130 height 11
type input "**********"
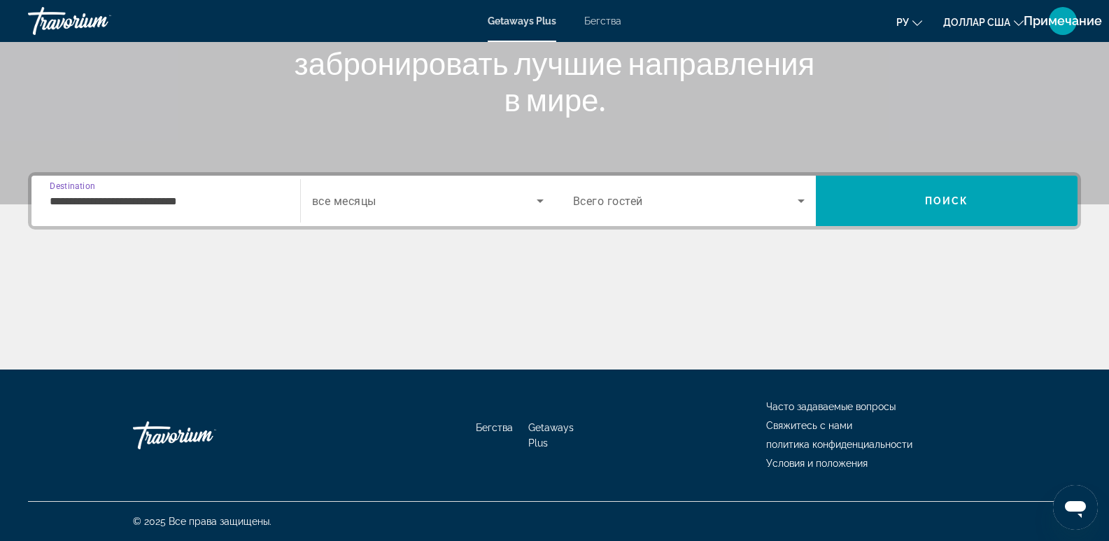
click at [163, 201] on input "**********" at bounding box center [166, 201] width 232 height 17
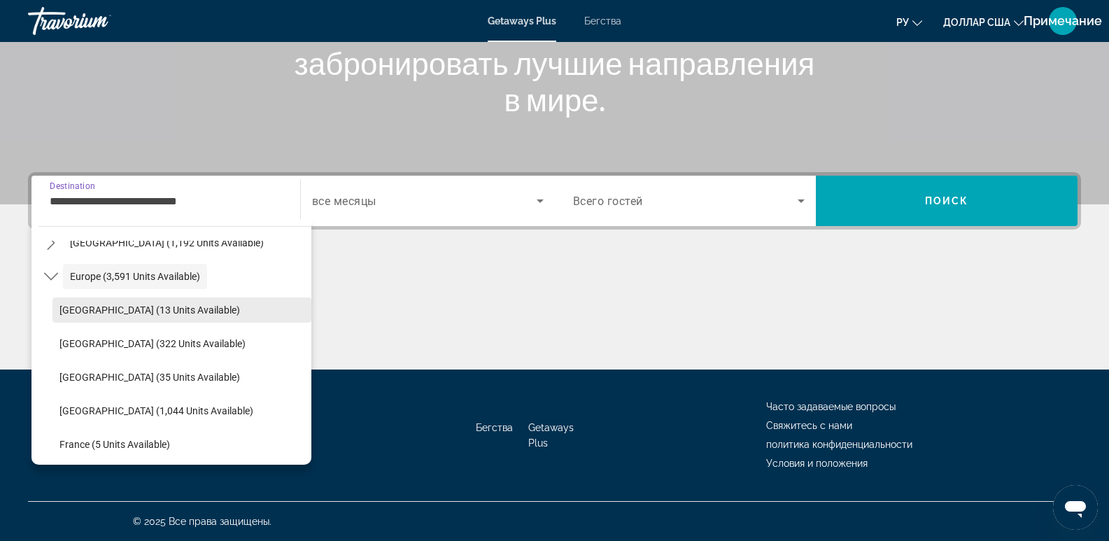
scroll to position [200, 0]
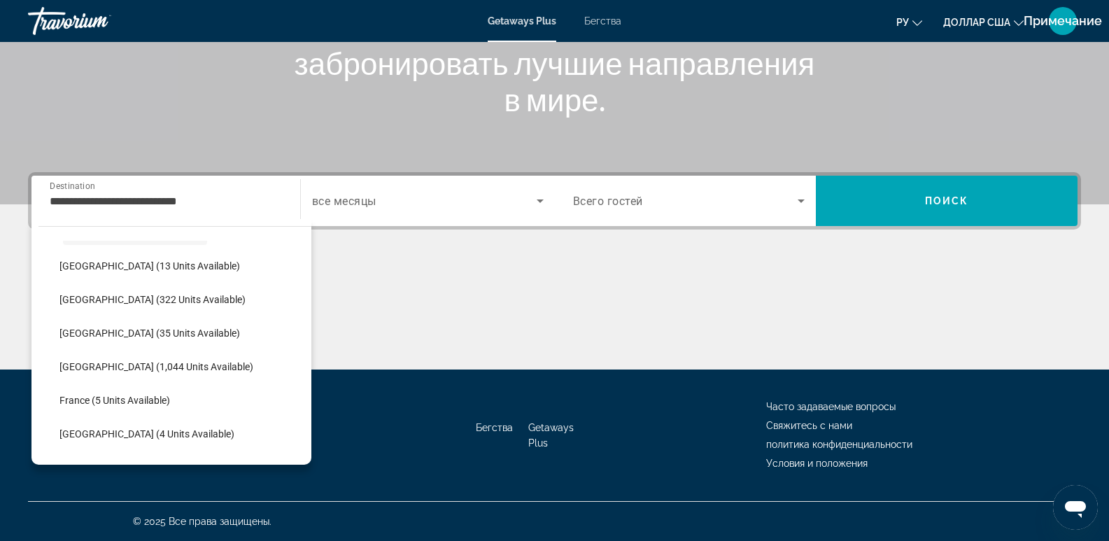
click at [377, 280] on div "Основное содержание" at bounding box center [554, 316] width 1053 height 105
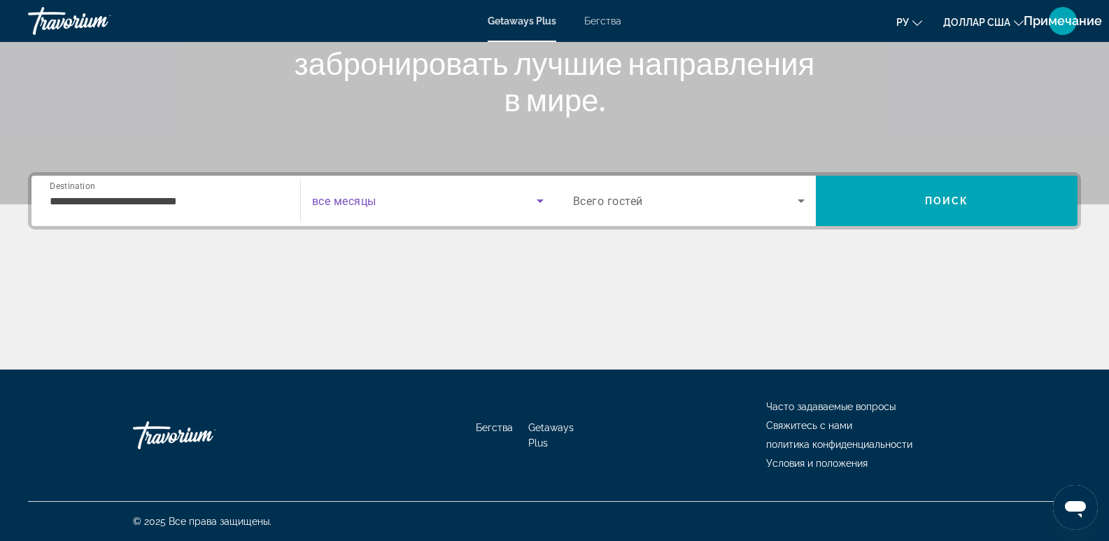
click at [540, 196] on icon "Search widget" at bounding box center [540, 200] width 17 height 17
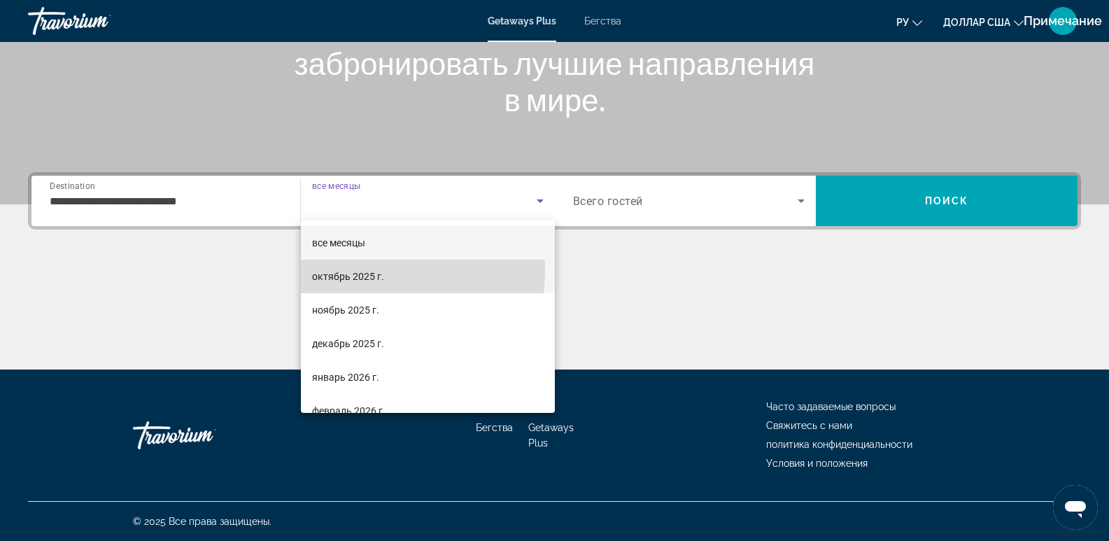
click at [344, 271] on font "октябрь 2025 г." at bounding box center [348, 276] width 72 height 11
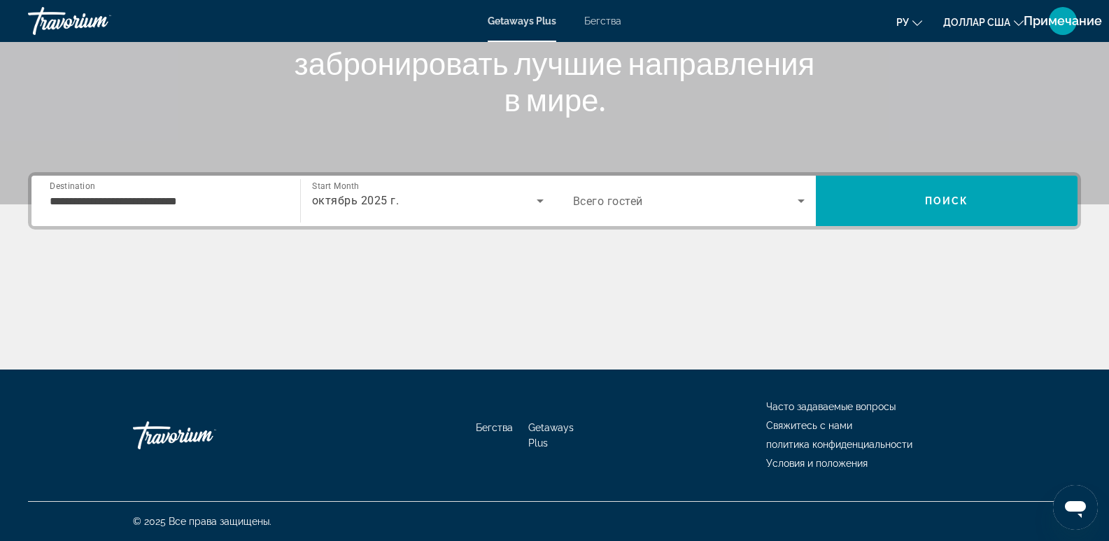
click at [752, 189] on div "Search widget" at bounding box center [689, 200] width 232 height 39
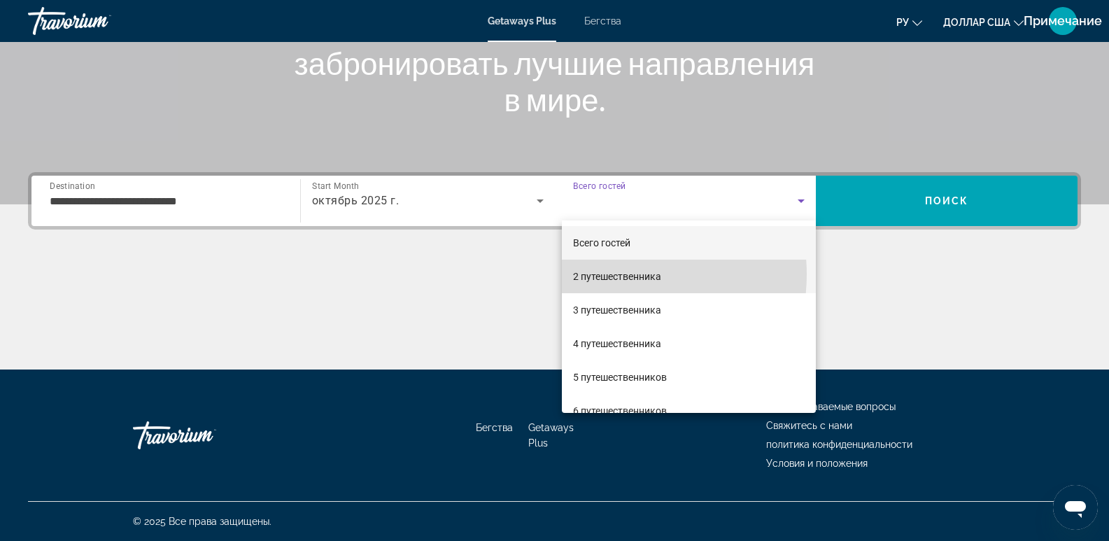
click at [620, 274] on font "2 путешественника" at bounding box center [617, 276] width 88 height 11
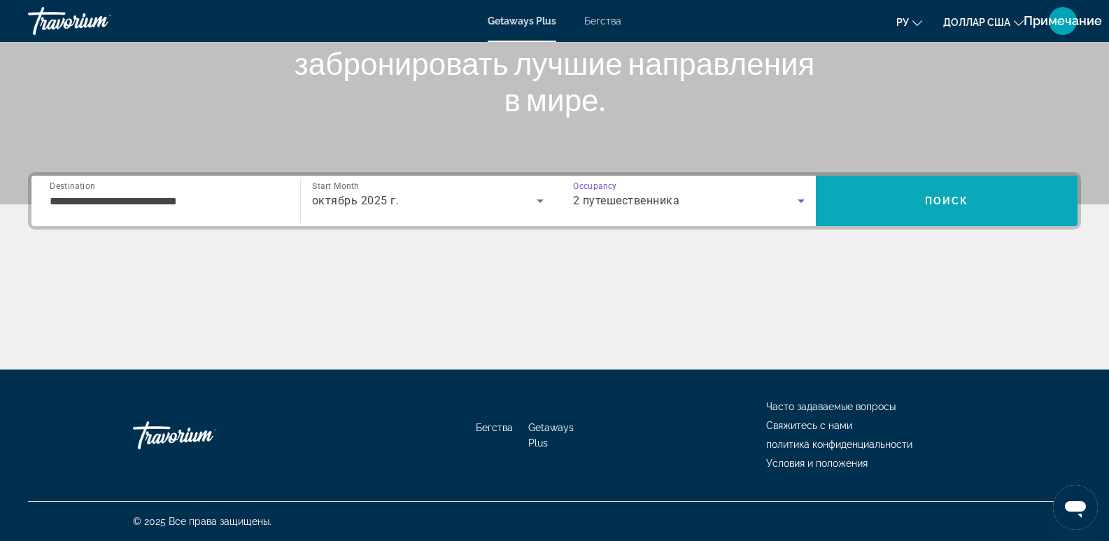
click at [984, 201] on span "Search" at bounding box center [947, 201] width 262 height 34
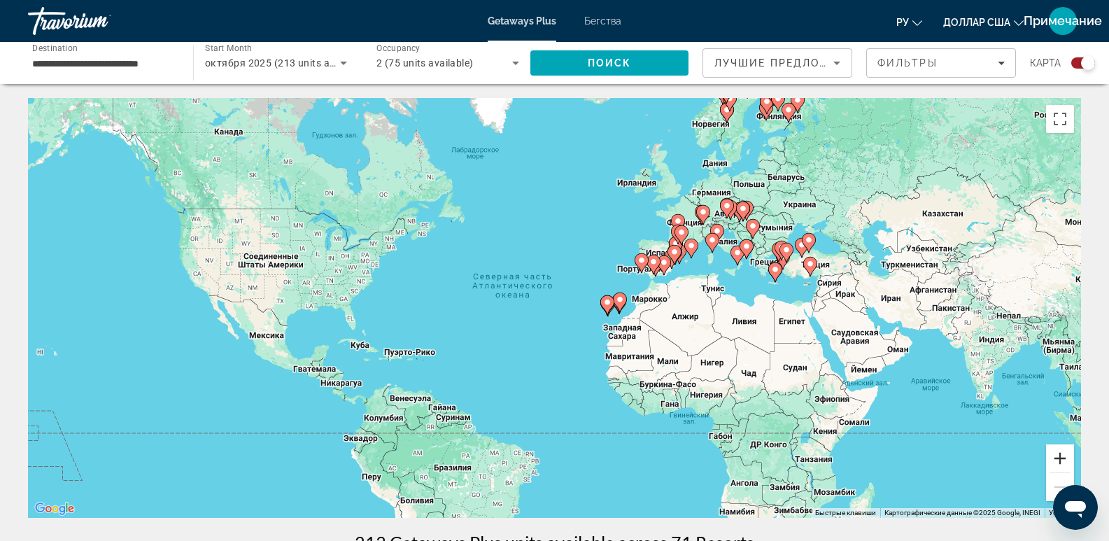
click at [1052, 460] on button "Увеличить" at bounding box center [1060, 458] width 28 height 28
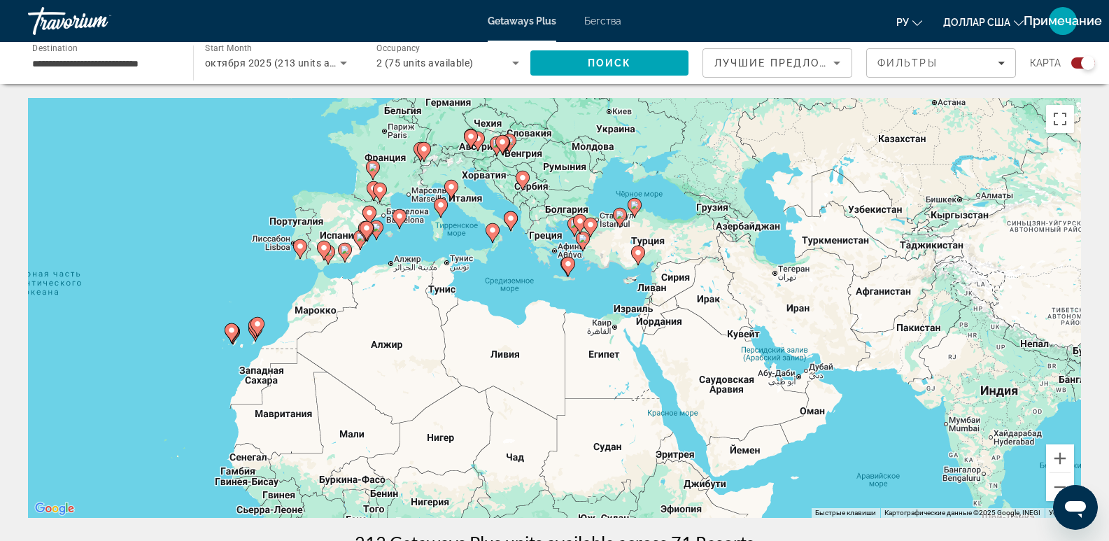
drag, startPoint x: 1008, startPoint y: 403, endPoint x: 578, endPoint y: 422, distance: 430.6
click at [578, 422] on div "Чтобы активировать перетаскивание с помощью клавиатуры, нажмите Alt + Ввод. Пос…" at bounding box center [554, 308] width 1053 height 420
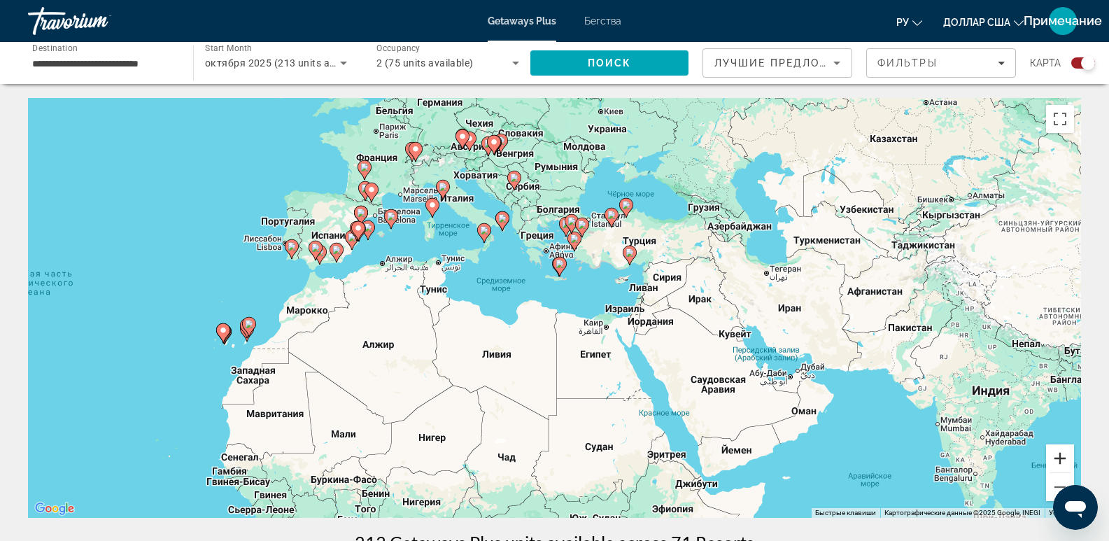
click at [1060, 464] on button "Увеличить" at bounding box center [1060, 458] width 28 height 28
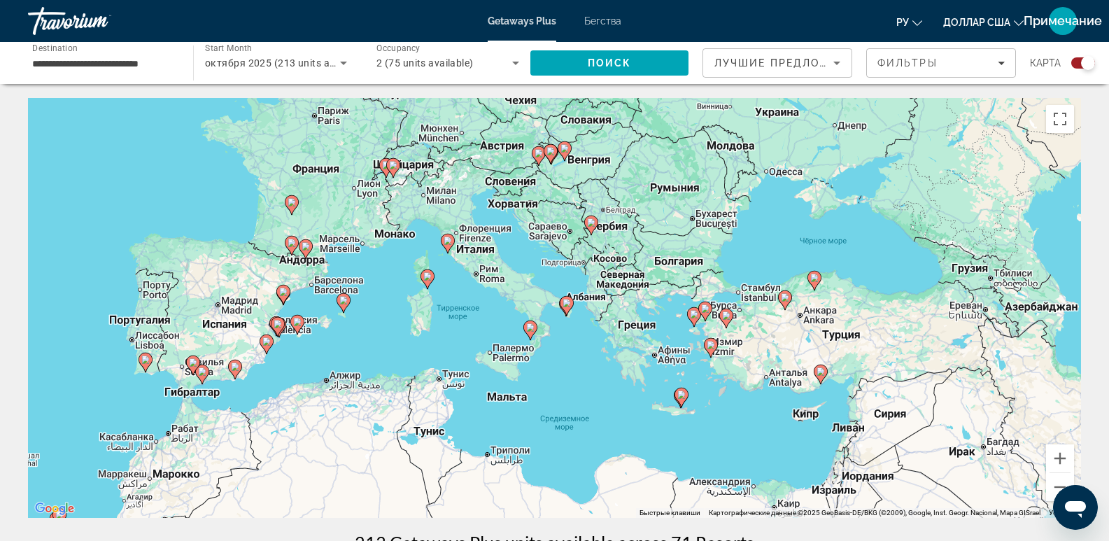
drag, startPoint x: 668, startPoint y: 345, endPoint x: 784, endPoint y: 510, distance: 201.8
click at [784, 510] on div "Чтобы активировать перетаскивание с помощью клавиатуры, нажмите Alt + Ввод. Пос…" at bounding box center [554, 308] width 1053 height 420
click at [1062, 466] on button "Увеличить" at bounding box center [1060, 458] width 28 height 28
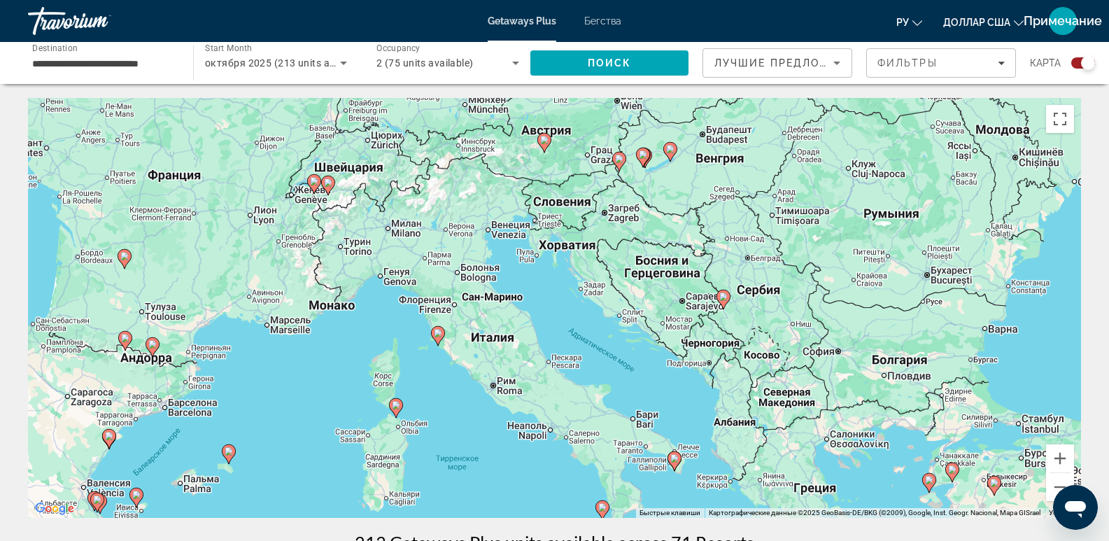
drag, startPoint x: 685, startPoint y: 299, endPoint x: 784, endPoint y: 448, distance: 178.5
click at [784, 448] on div "Чтобы активировать перетаскивание с помощью клавиатуры, нажмите Alt + Ввод. Пос…" at bounding box center [554, 308] width 1053 height 420
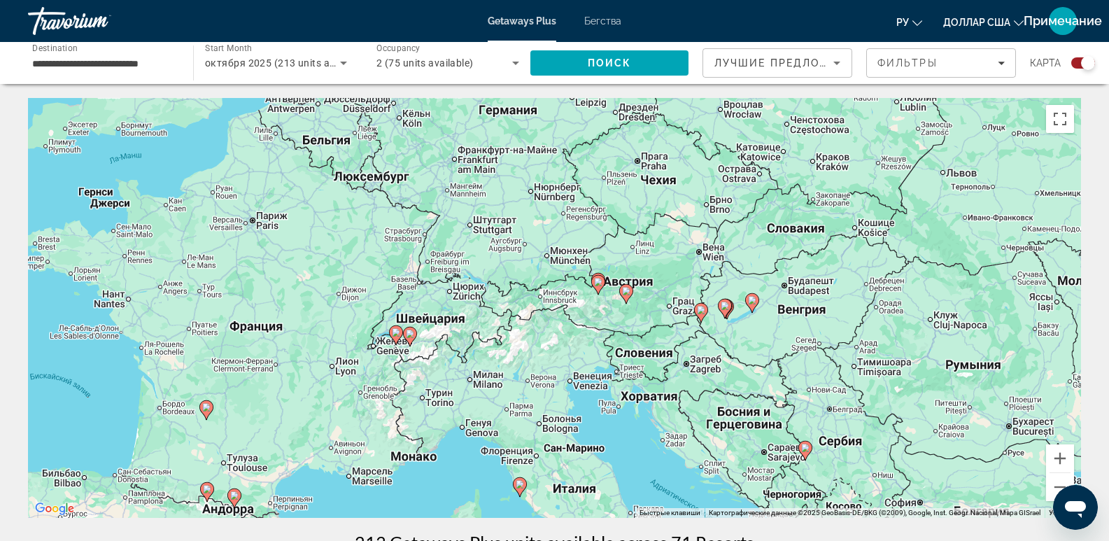
drag, startPoint x: 662, startPoint y: 256, endPoint x: 746, endPoint y: 413, distance: 177.7
click at [746, 413] on div "Чтобы активировать перетаскивание с помощью клавиатуры, нажмите Alt + Ввод. Пос…" at bounding box center [554, 308] width 1053 height 420
click at [1060, 458] on button "Увеличить" at bounding box center [1060, 458] width 28 height 28
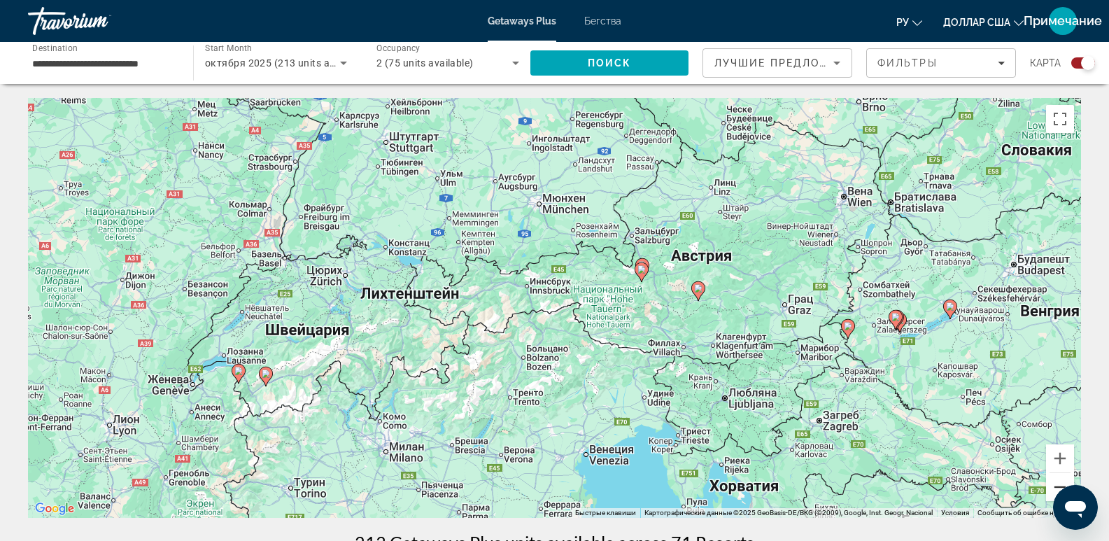
click at [1057, 485] on button "Уменьшить" at bounding box center [1060, 487] width 28 height 28
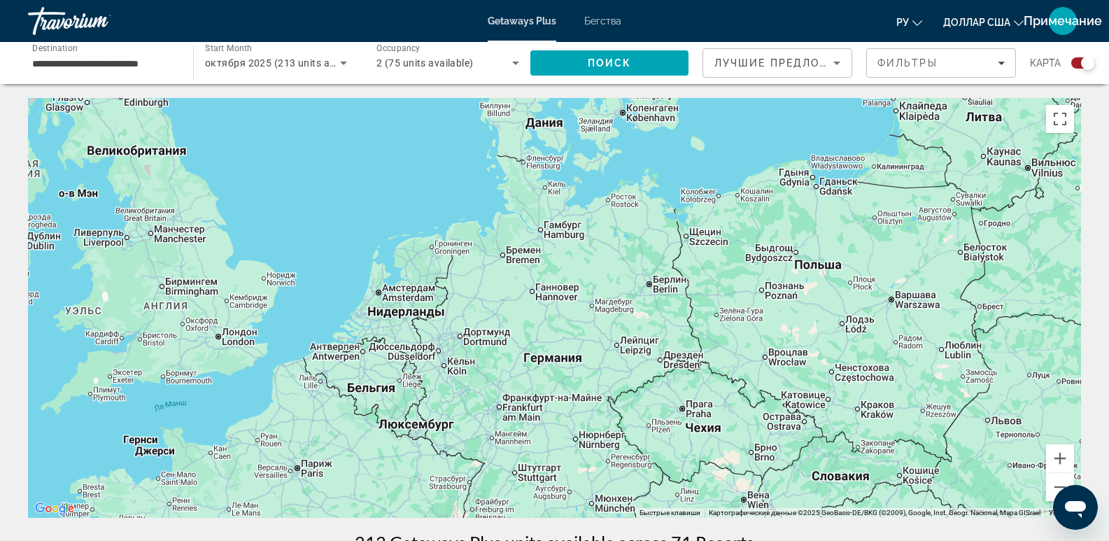
drag, startPoint x: 565, startPoint y: 288, endPoint x: 589, endPoint y: 415, distance: 128.8
click at [589, 415] on div "Чтобы активировать перетаскивание с помощью клавиатуры, нажмите Alt + Ввод. Пос…" at bounding box center [554, 308] width 1053 height 420
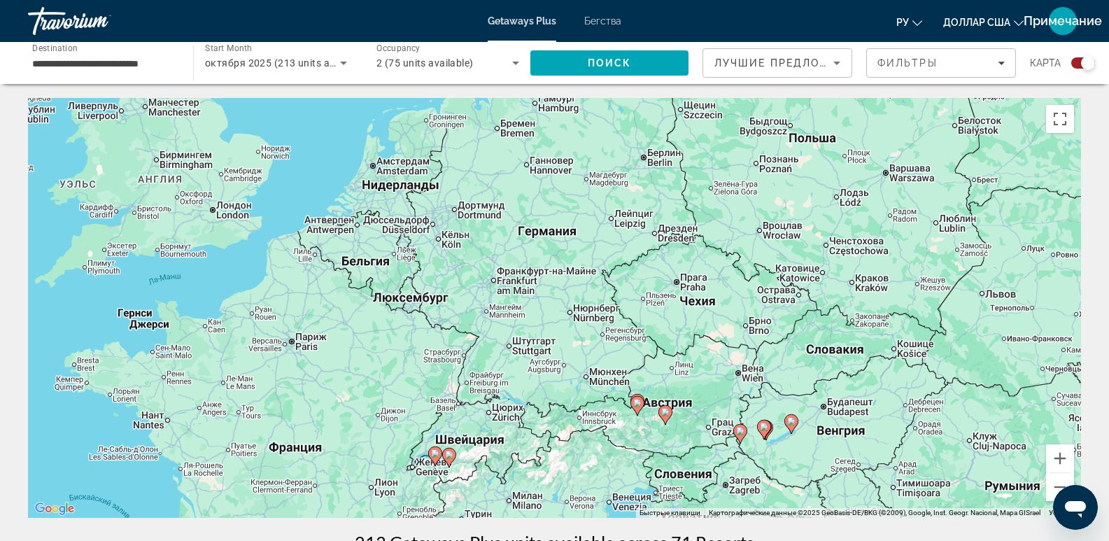
drag, startPoint x: 564, startPoint y: 420, endPoint x: 569, endPoint y: 299, distance: 121.1
click at [569, 299] on div "Чтобы активировать перетаскивание с помощью клавиатуры, нажмите Alt + Ввод. Пос…" at bounding box center [554, 308] width 1053 height 420
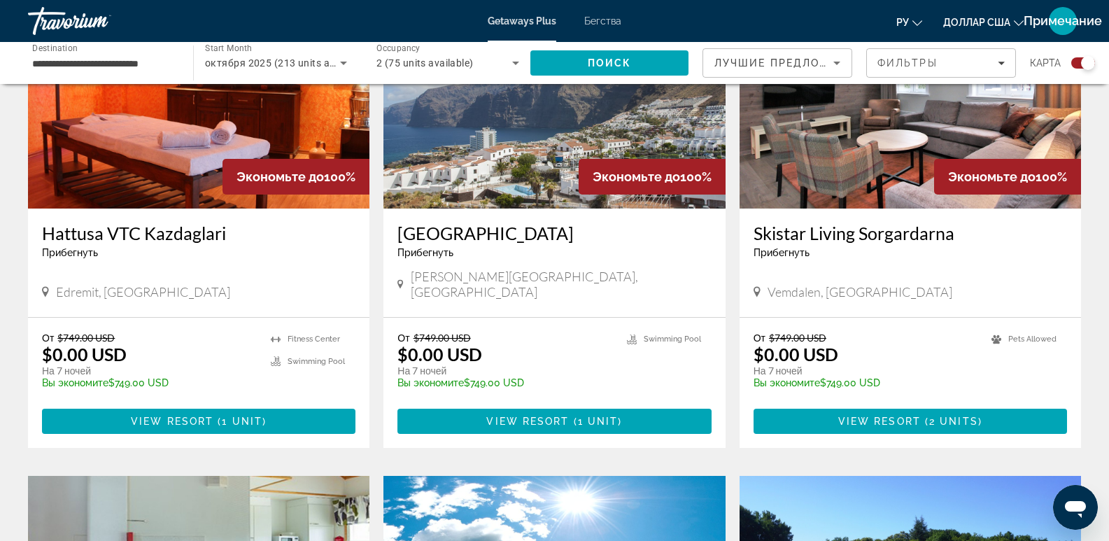
scroll to position [1043, 0]
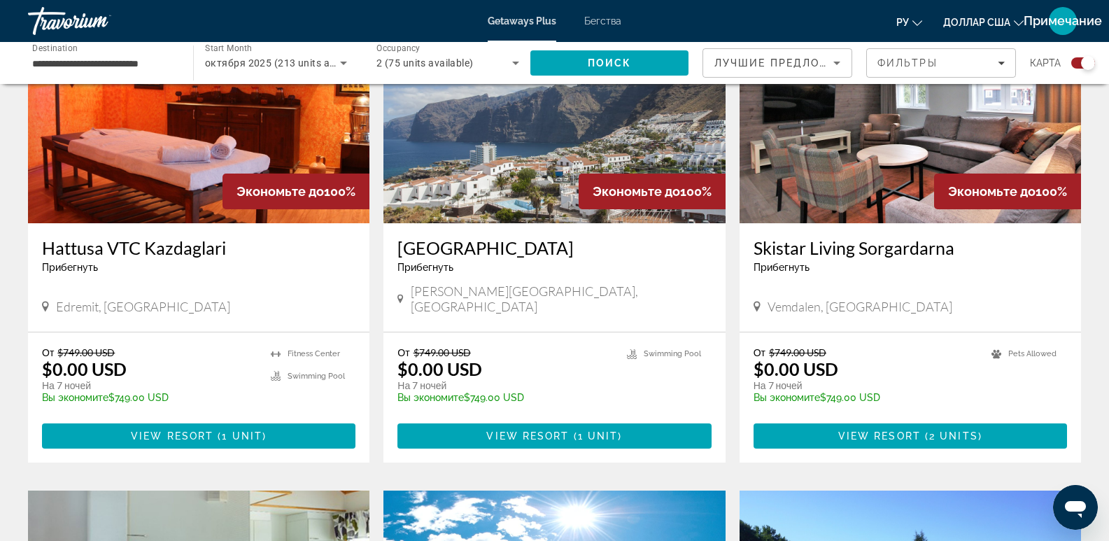
click at [423, 248] on h3 "Vigilia Park" at bounding box center [553, 247] width 313 height 21
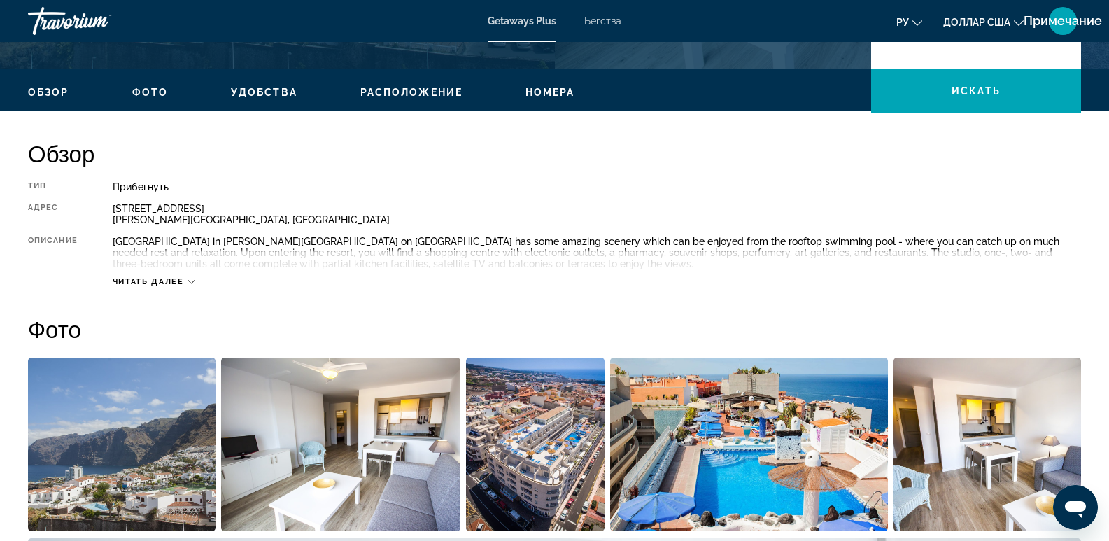
scroll to position [57, 0]
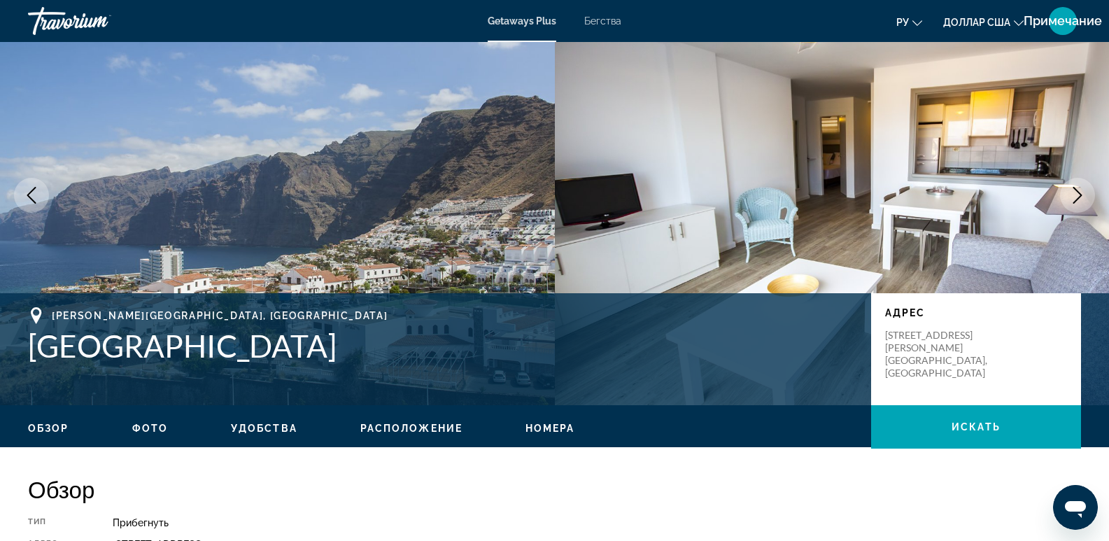
click at [266, 426] on span "Удобства" at bounding box center [264, 427] width 66 height 11
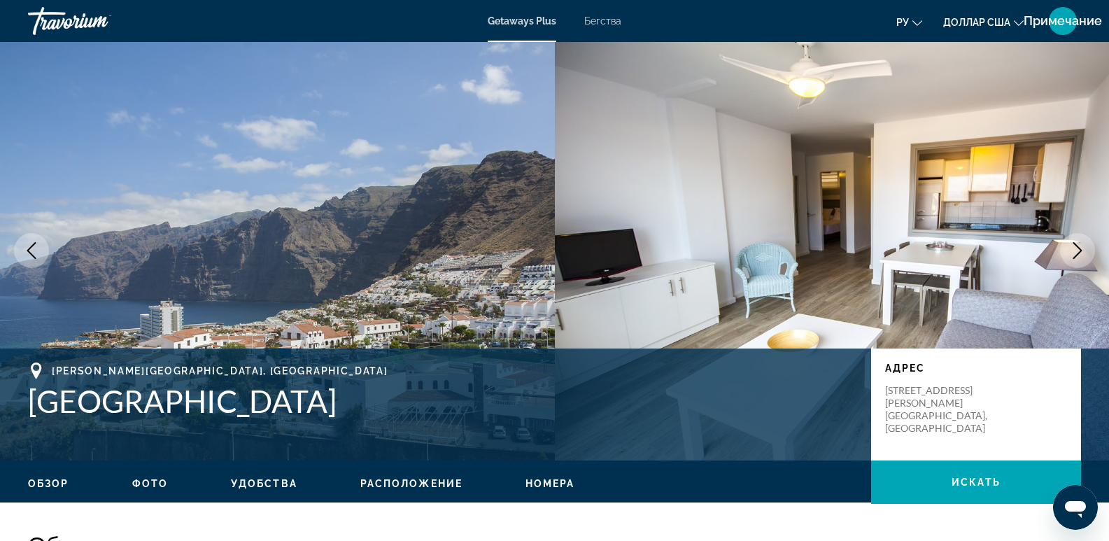
scroll to position [0, 0]
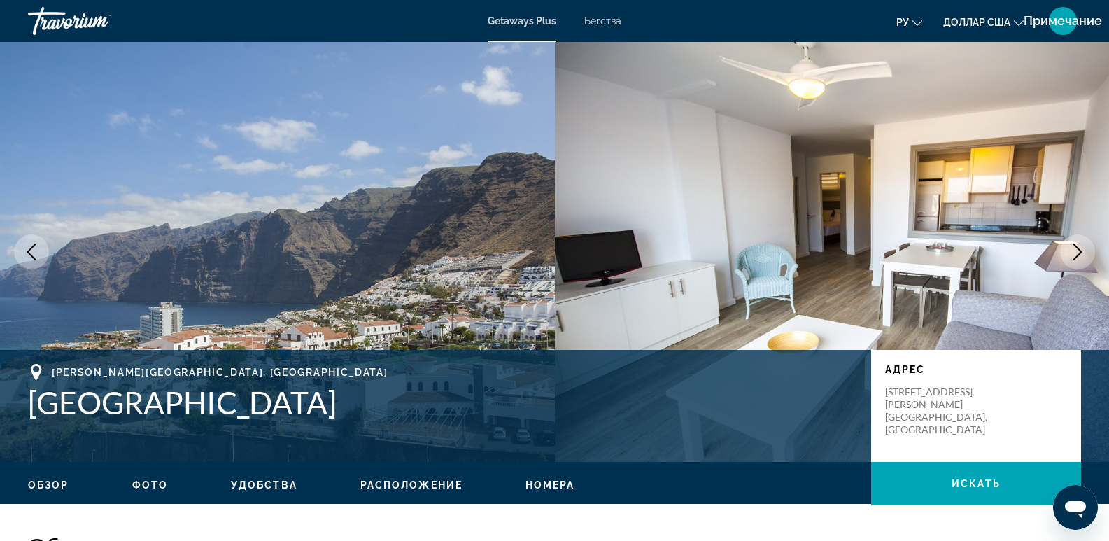
click at [598, 17] on font "Бегства" at bounding box center [602, 20] width 37 height 11
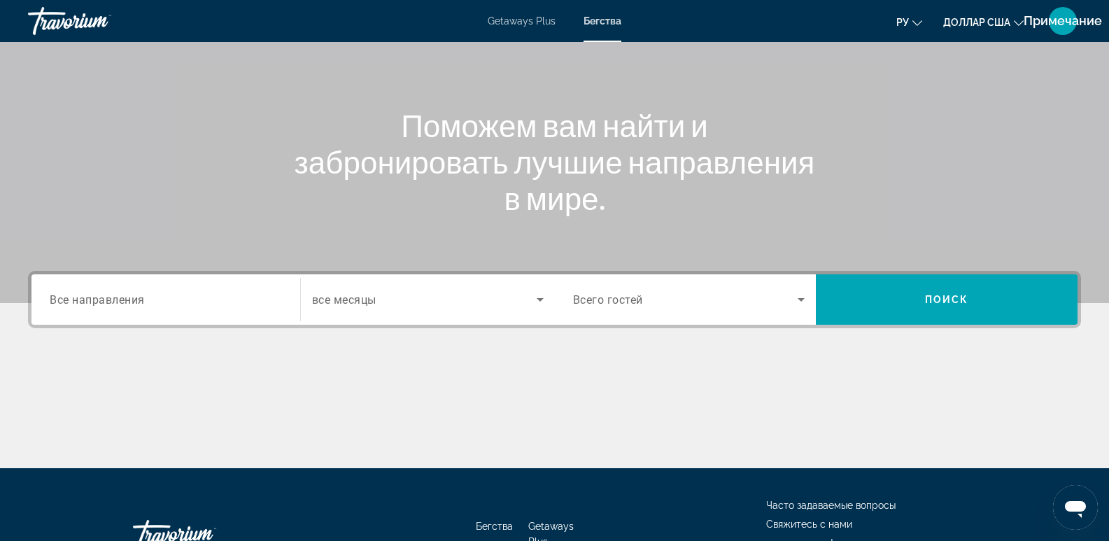
click at [204, 300] on input "Destination Все направления" at bounding box center [166, 300] width 232 height 17
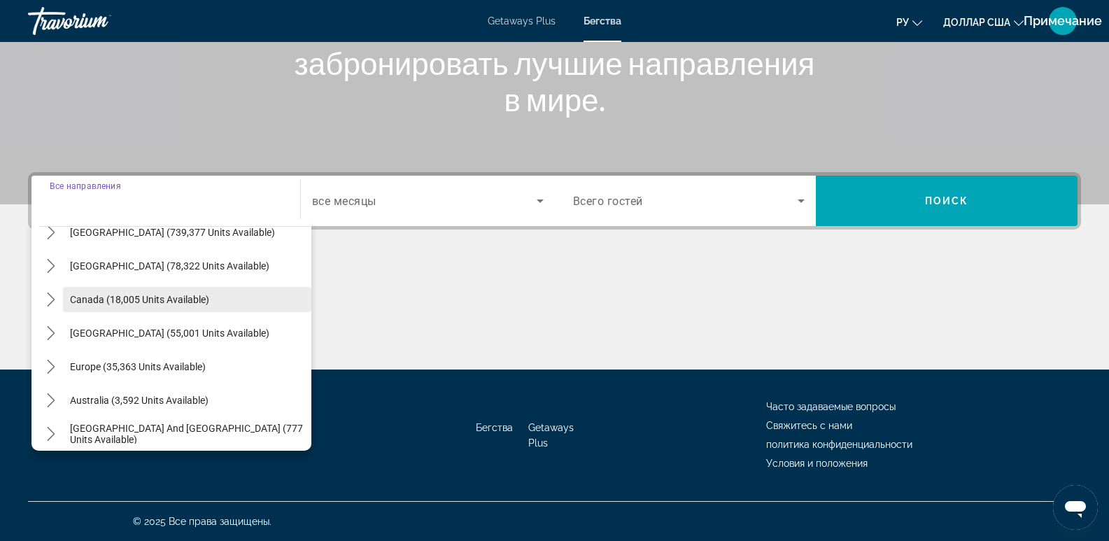
scroll to position [117, 0]
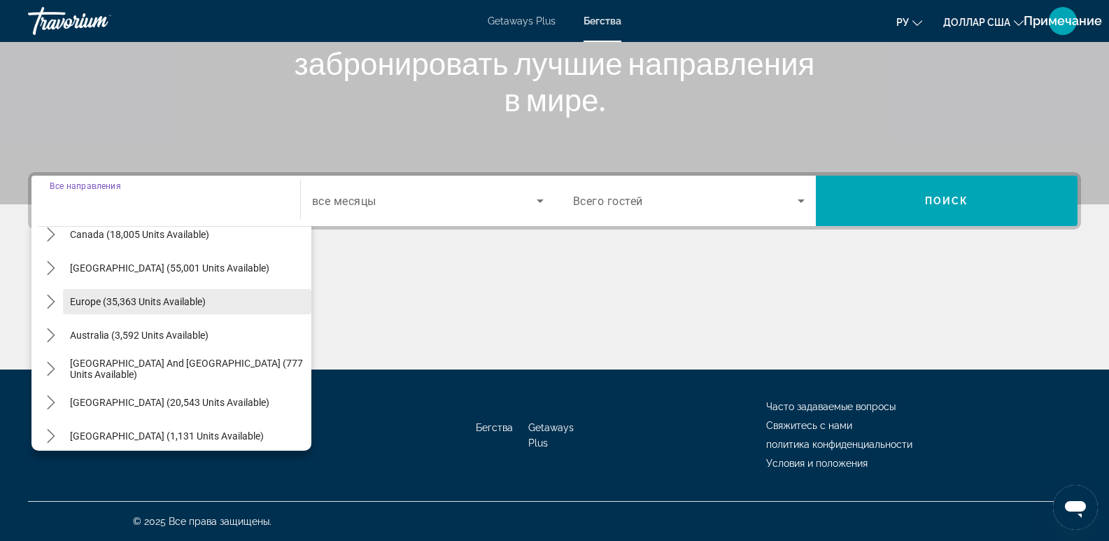
click at [141, 306] on span "Europe (35,363 units available)" at bounding box center [138, 301] width 136 height 11
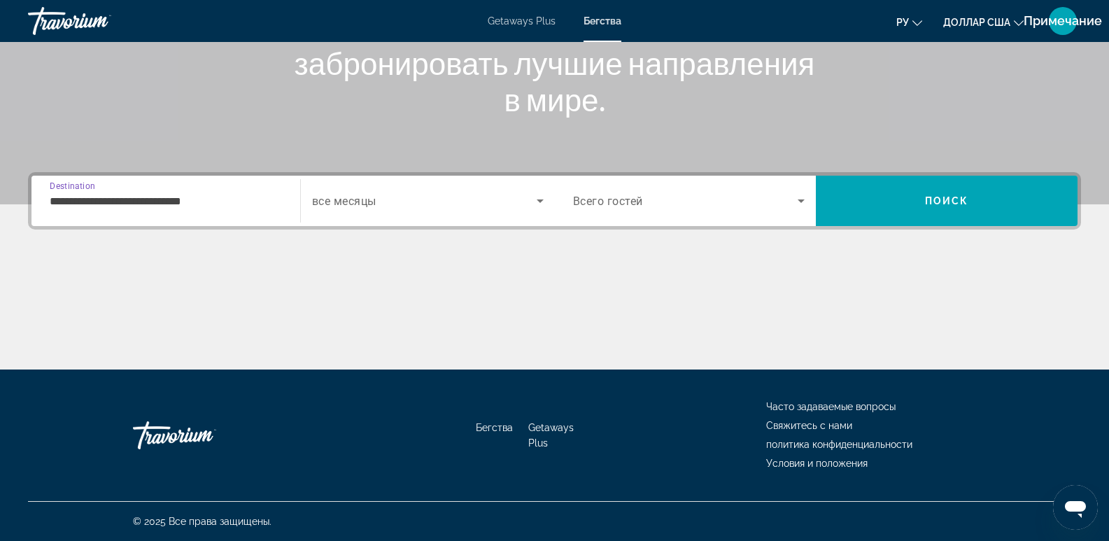
click at [69, 200] on input "**********" at bounding box center [166, 201] width 232 height 17
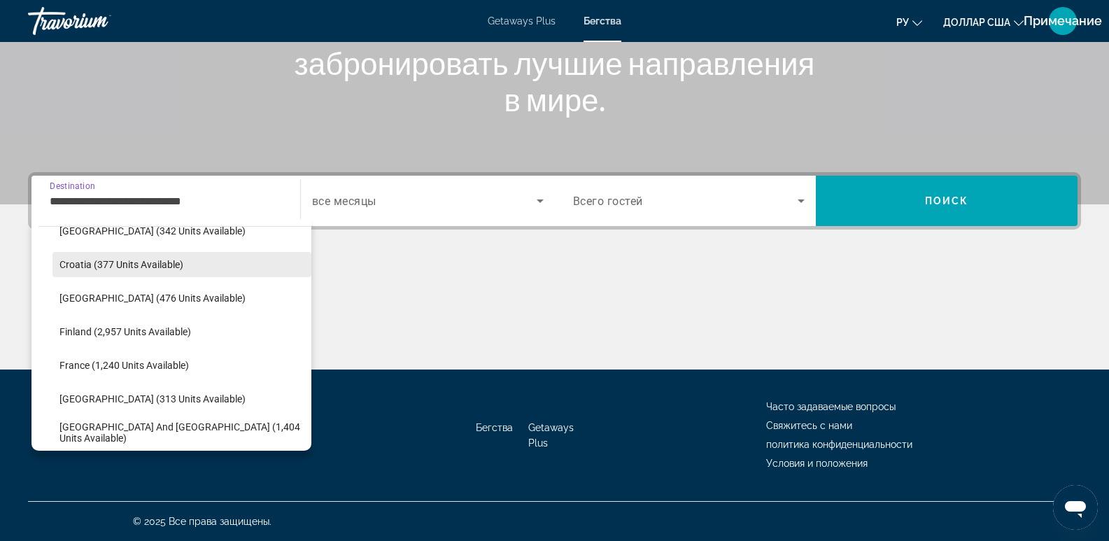
scroll to position [316, 0]
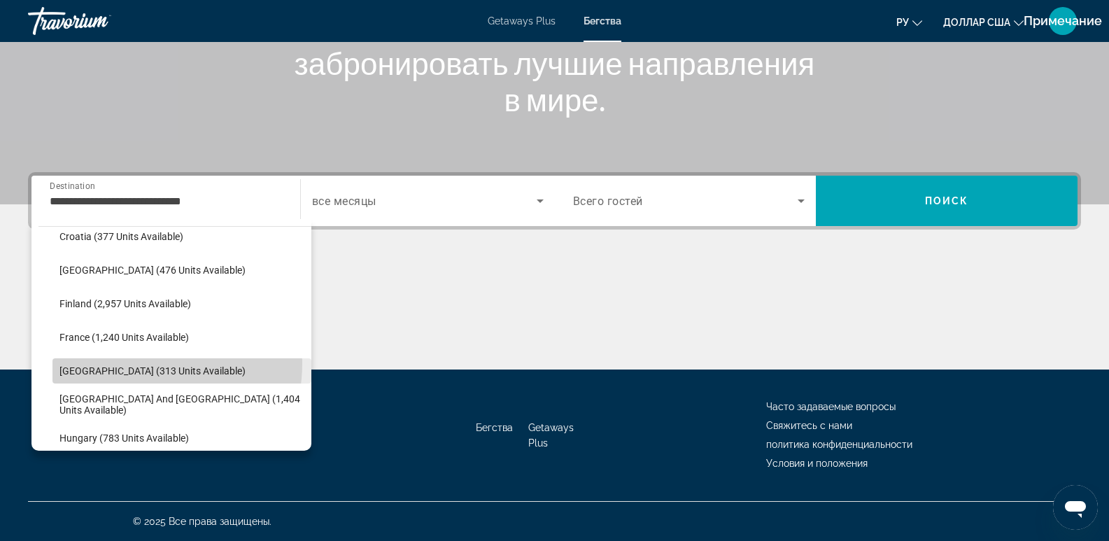
click at [123, 362] on span "Select destination: Germany (313 units available)" at bounding box center [181, 371] width 259 height 34
type input "**********"
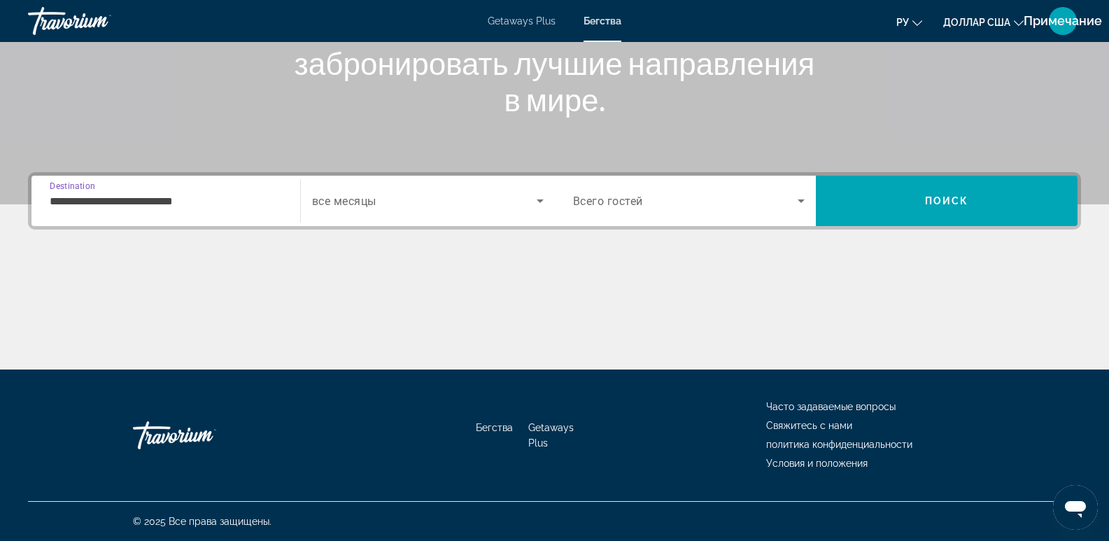
click at [542, 201] on icon "Search widget" at bounding box center [540, 200] width 17 height 17
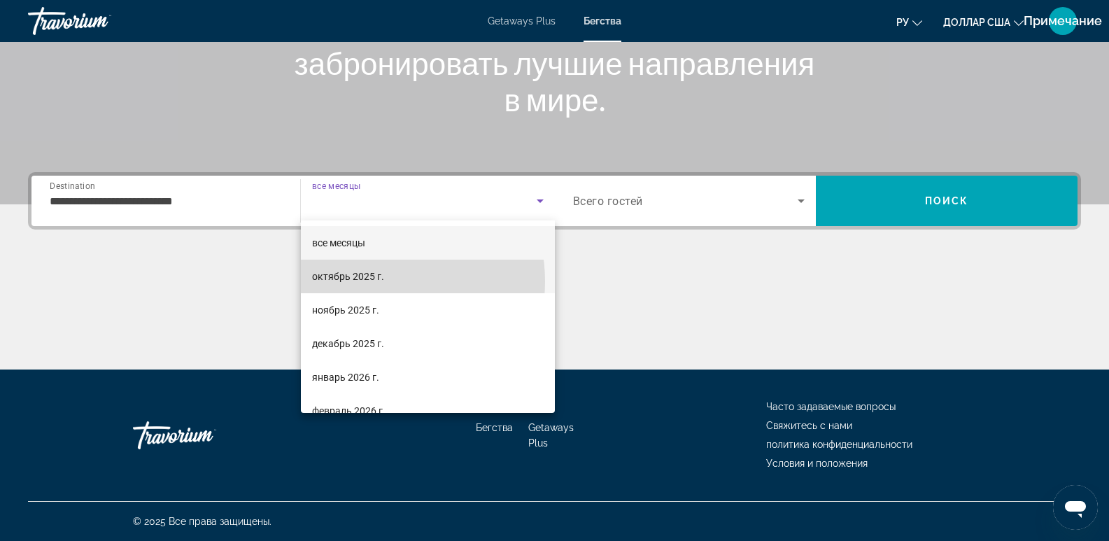
click at [367, 281] on font "октябрь 2025 г." at bounding box center [348, 276] width 72 height 11
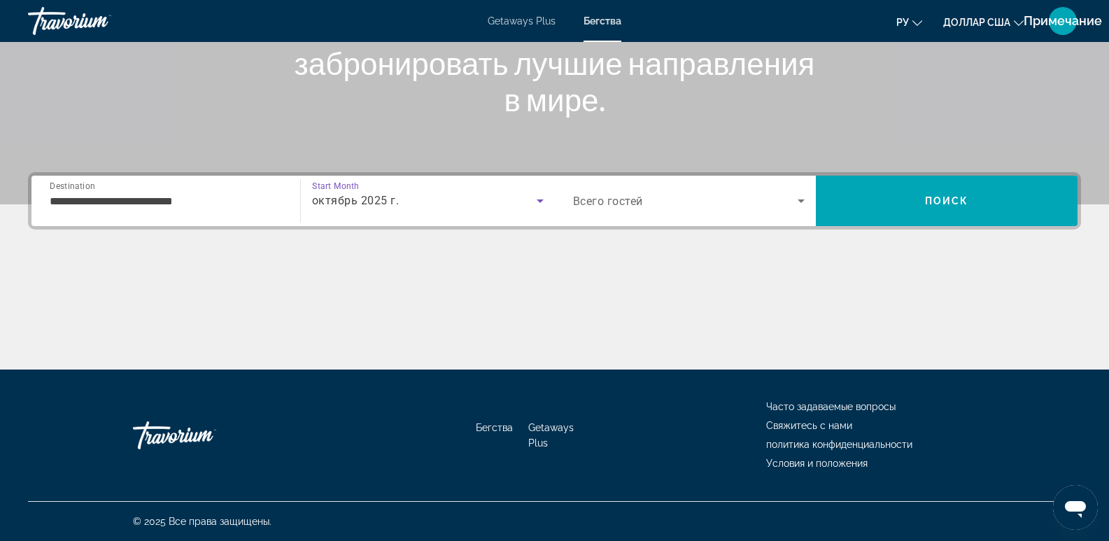
click at [799, 206] on icon "Search widget" at bounding box center [800, 200] width 17 height 17
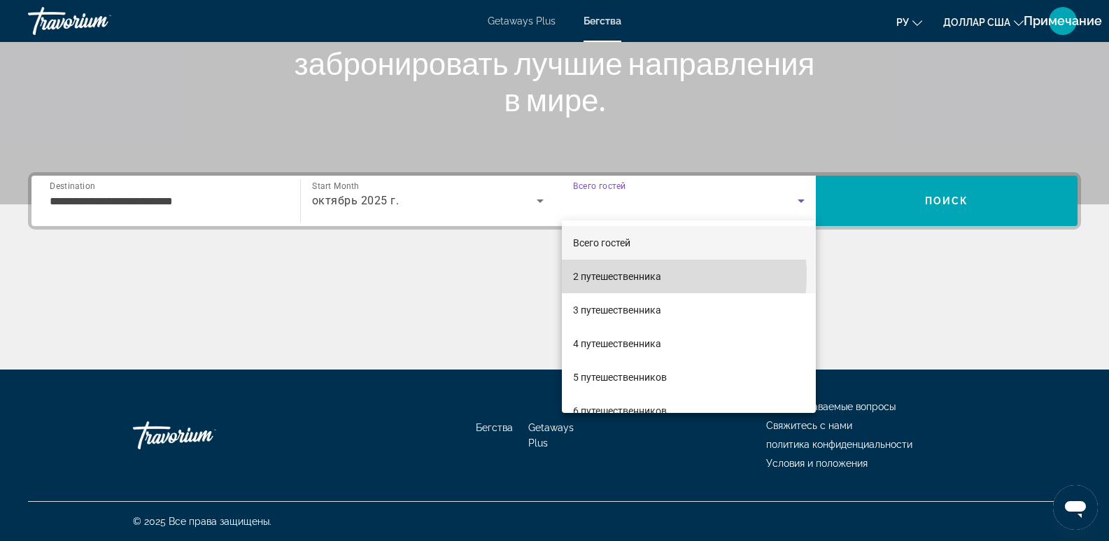
click at [641, 275] on font "2 путешественника" at bounding box center [617, 276] width 88 height 11
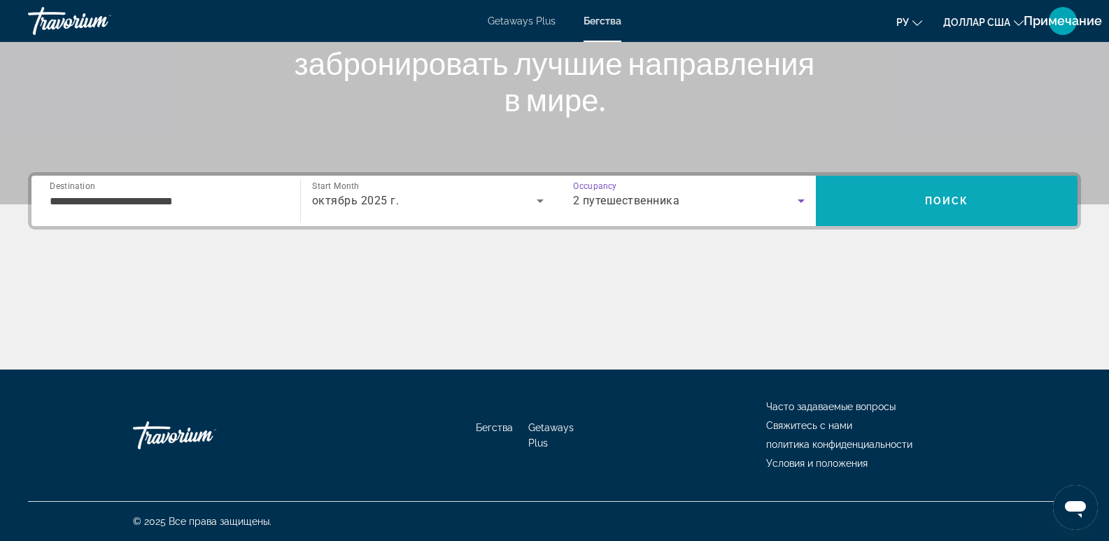
click at [943, 197] on span "Поиск" at bounding box center [947, 200] width 44 height 11
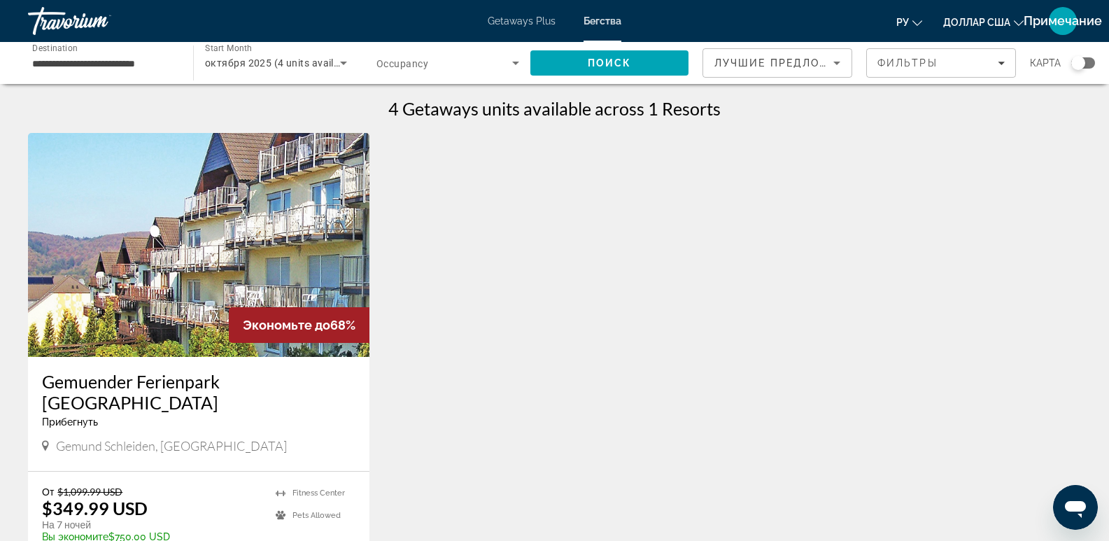
click at [304, 66] on span "октября 2025 (4 units available)" at bounding box center [281, 62] width 152 height 11
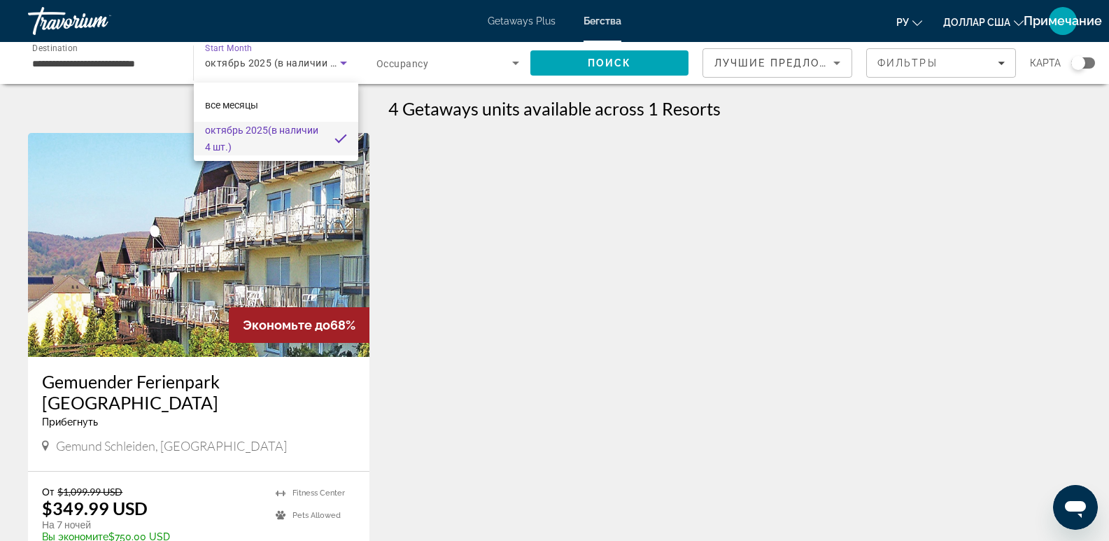
click at [627, 332] on div at bounding box center [554, 270] width 1109 height 541
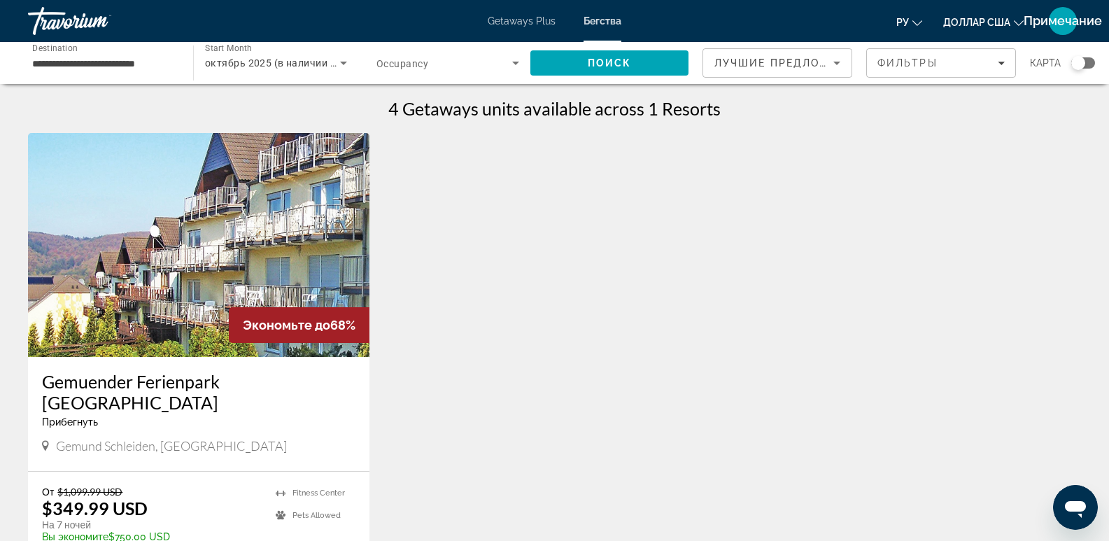
click at [549, 16] on font "Getaways Plus" at bounding box center [522, 20] width 68 height 11
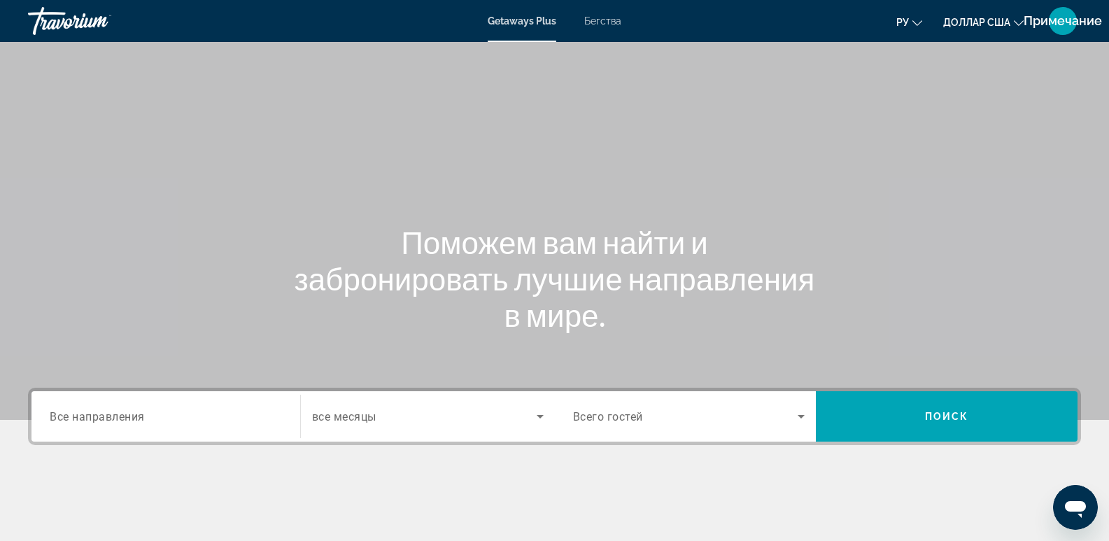
click at [599, 15] on font "Бегства" at bounding box center [602, 20] width 37 height 11
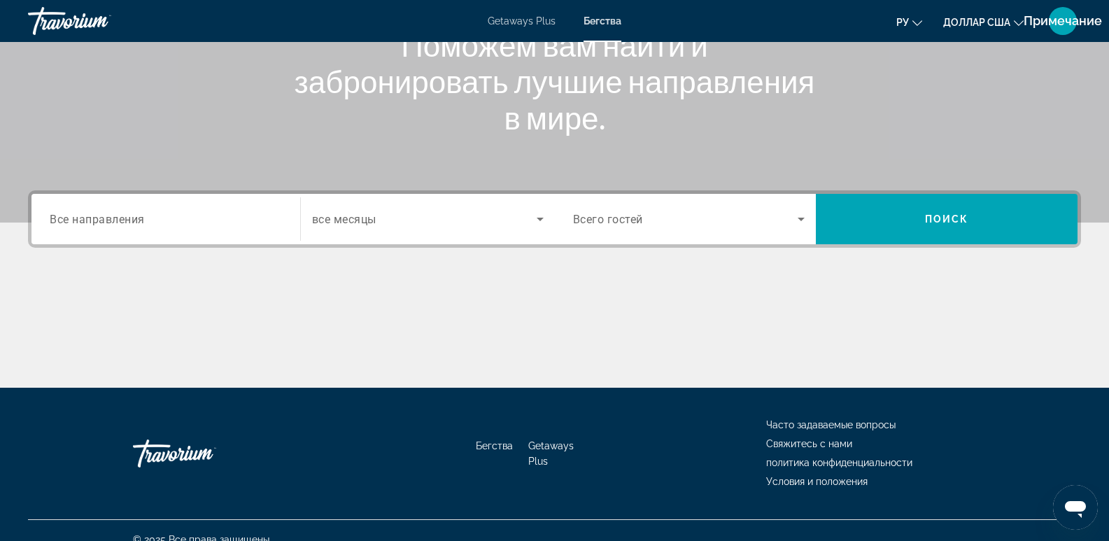
scroll to position [215, 0]
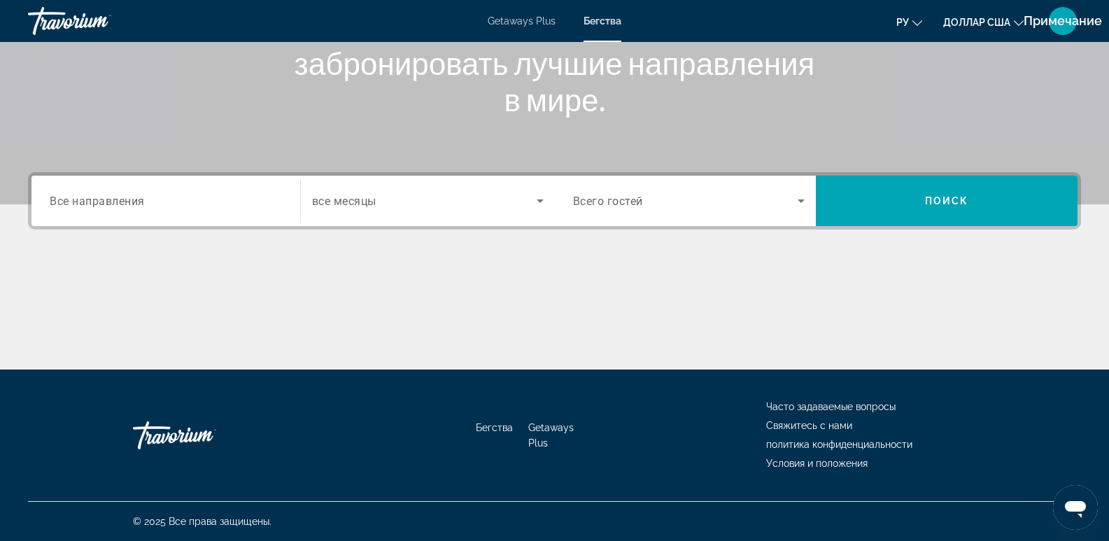
click at [141, 206] on span "Все направления" at bounding box center [97, 200] width 95 height 13
click at [141, 206] on input "Destination Все направления" at bounding box center [166, 201] width 232 height 17
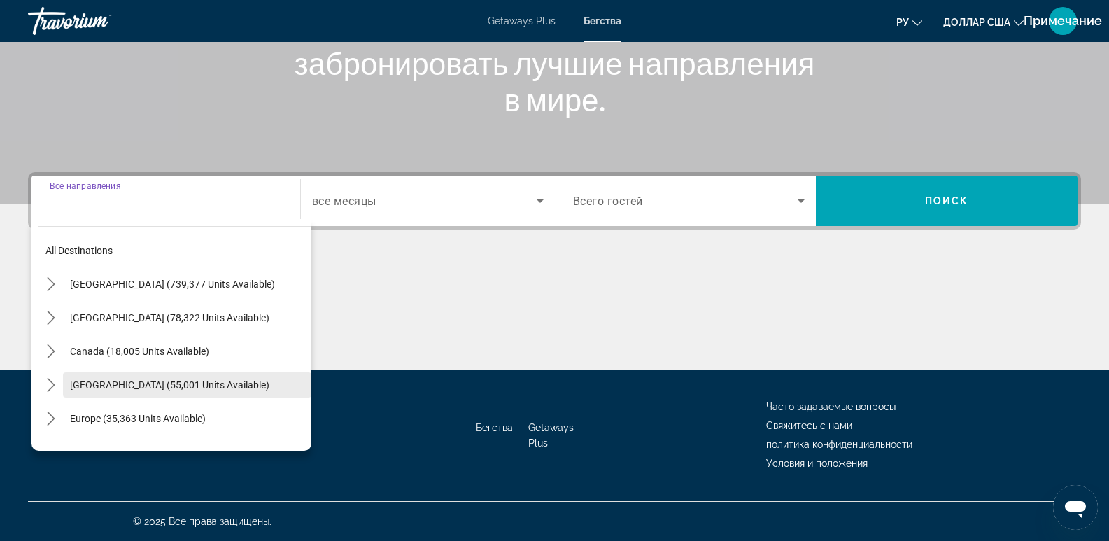
scroll to position [117, 0]
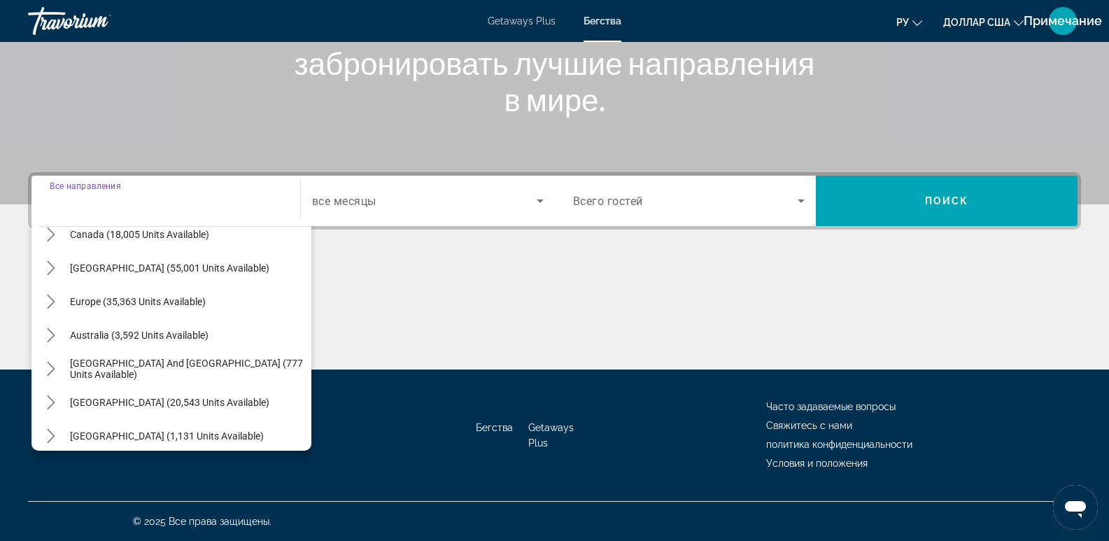
click at [149, 307] on span "Select destination: Europe (35,363 units available)" at bounding box center [187, 302] width 248 height 34
type input "**********"
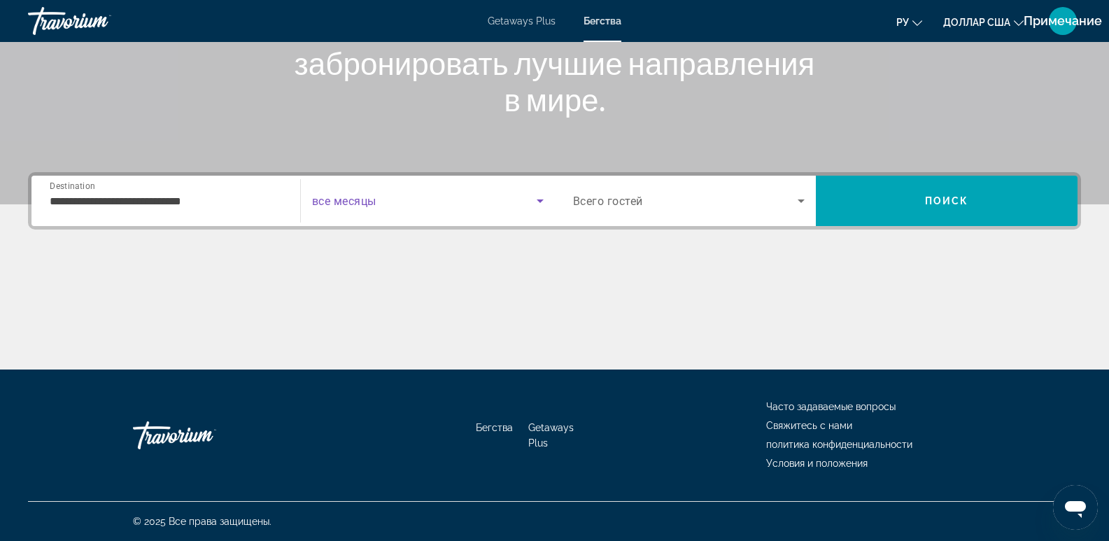
click at [411, 202] on span "Search widget" at bounding box center [424, 200] width 225 height 17
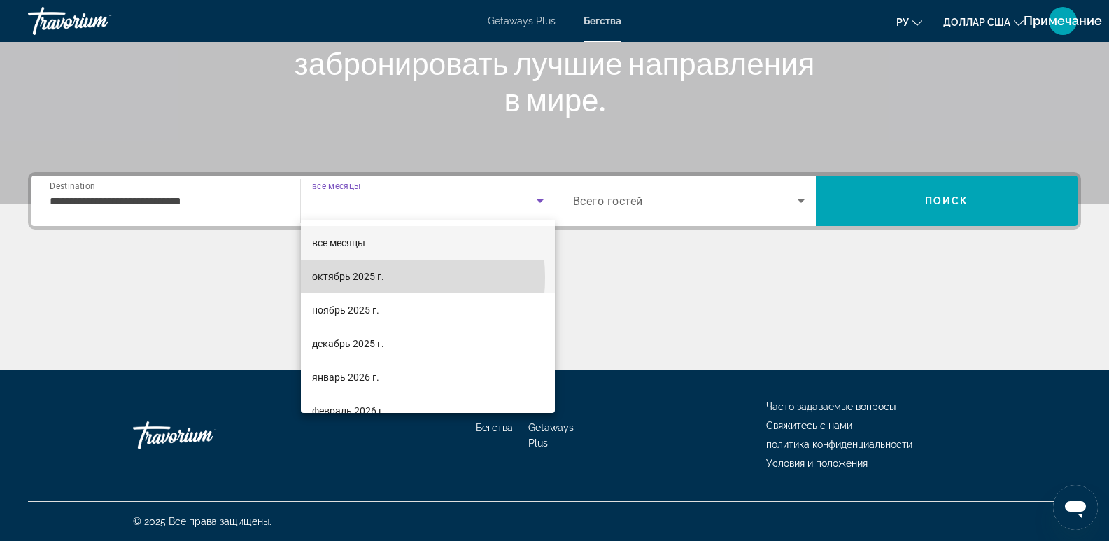
click at [364, 278] on font "октябрь 2025 г." at bounding box center [348, 276] width 72 height 11
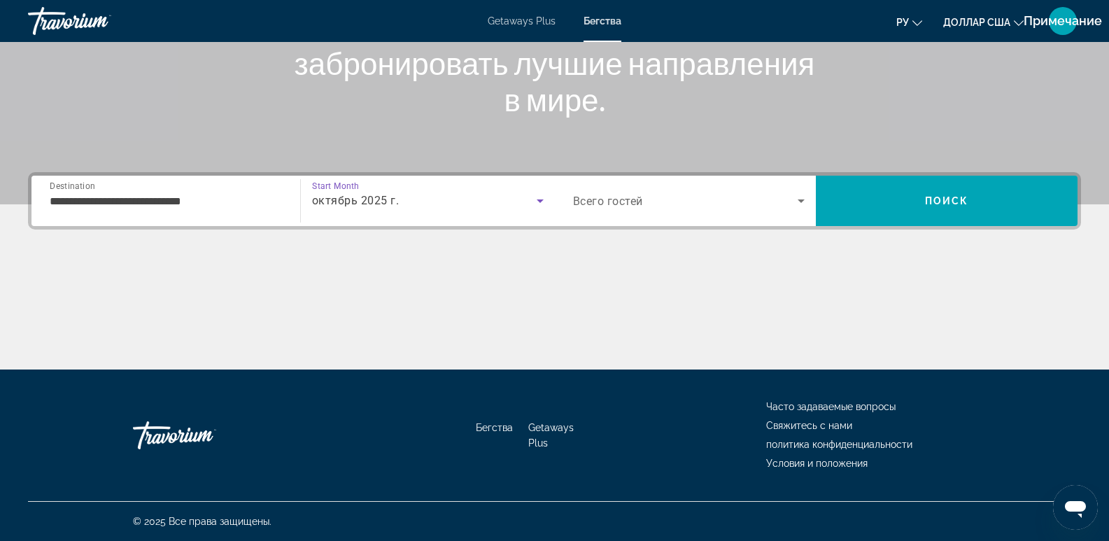
click at [789, 197] on span "Search widget" at bounding box center [685, 200] width 225 height 17
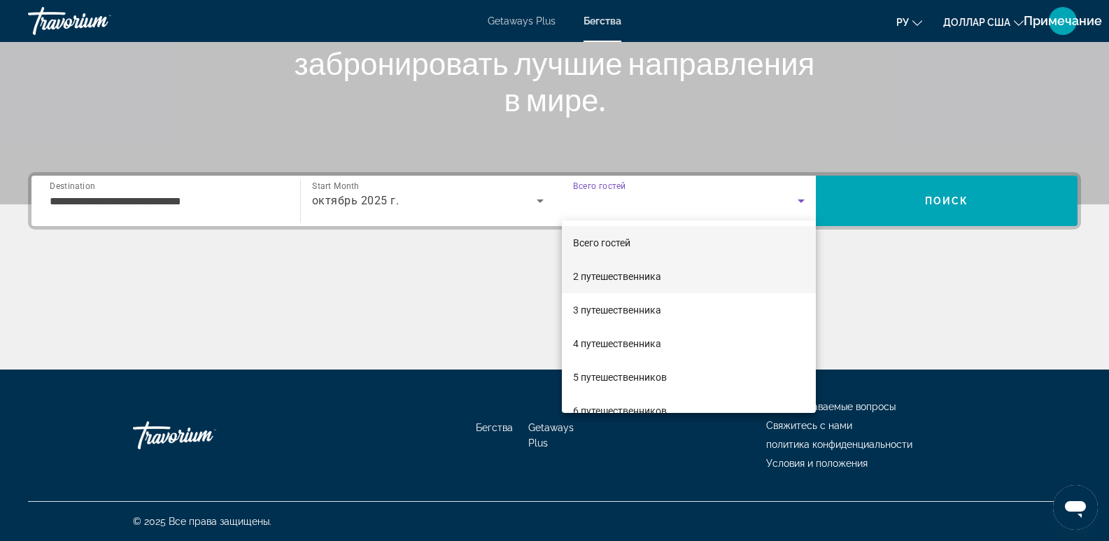
click at [655, 279] on font "2 путешественника" at bounding box center [617, 276] width 88 height 11
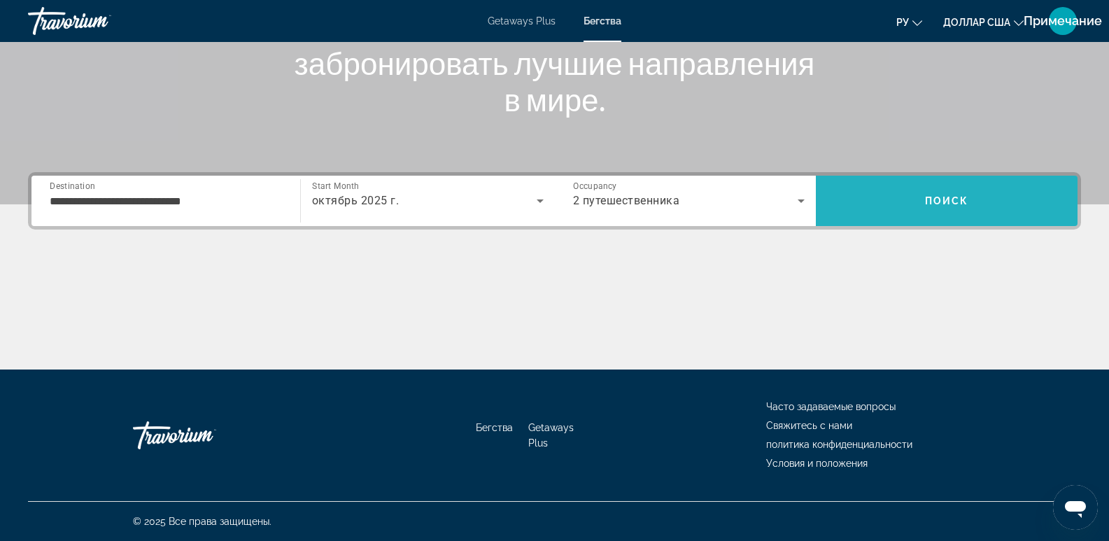
click at [1009, 196] on span "Search" at bounding box center [947, 201] width 262 height 34
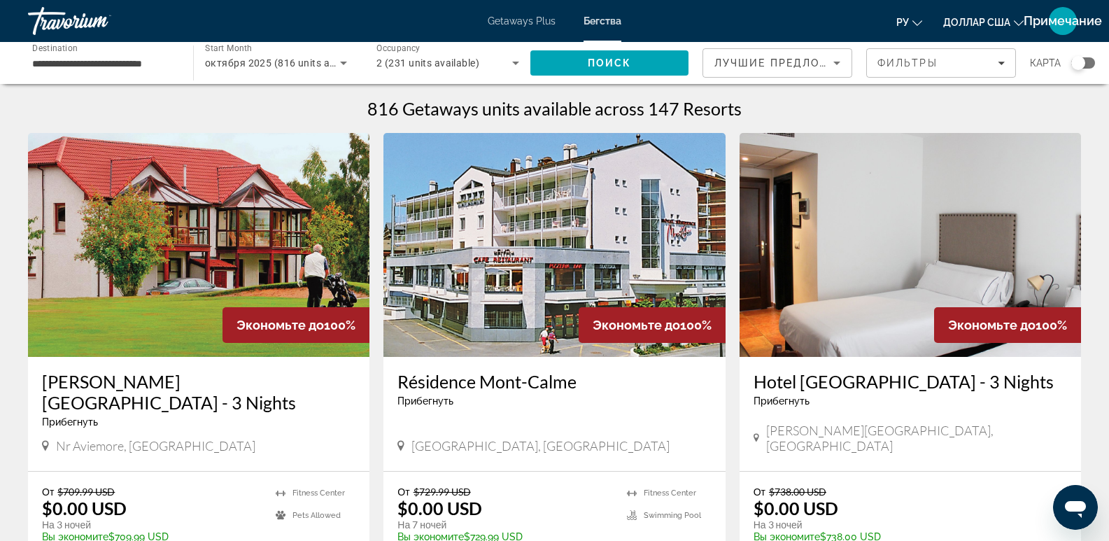
click at [104, 66] on input "**********" at bounding box center [103, 63] width 143 height 17
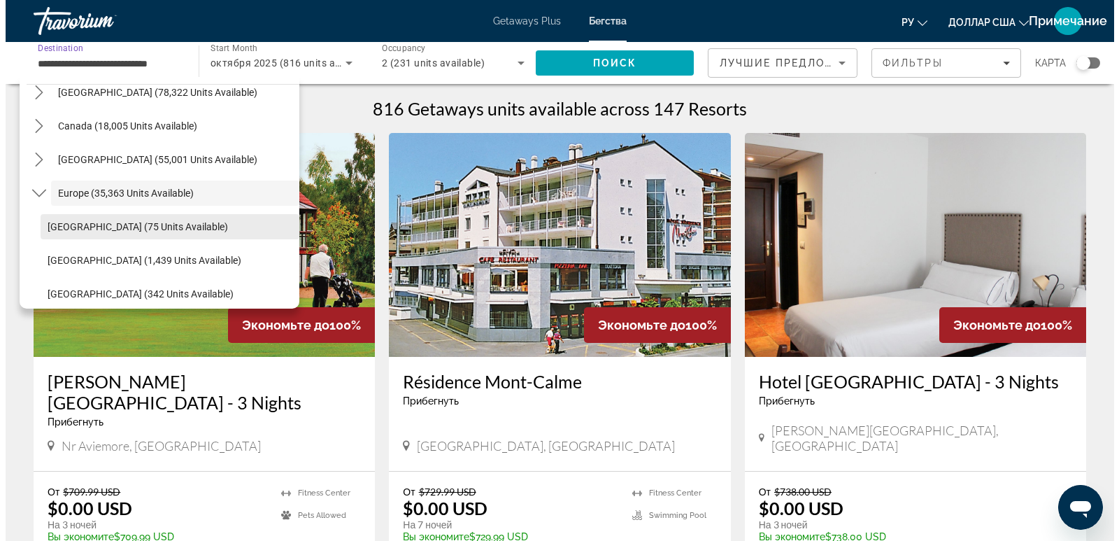
scroll to position [200, 0]
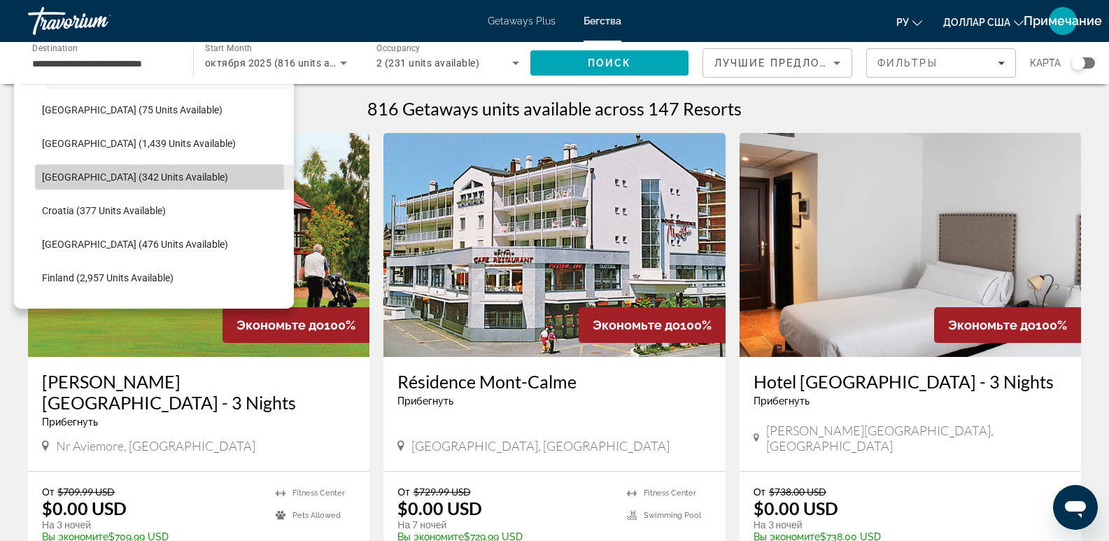
click at [103, 182] on span "Belgium (342 units available)" at bounding box center [135, 176] width 186 height 11
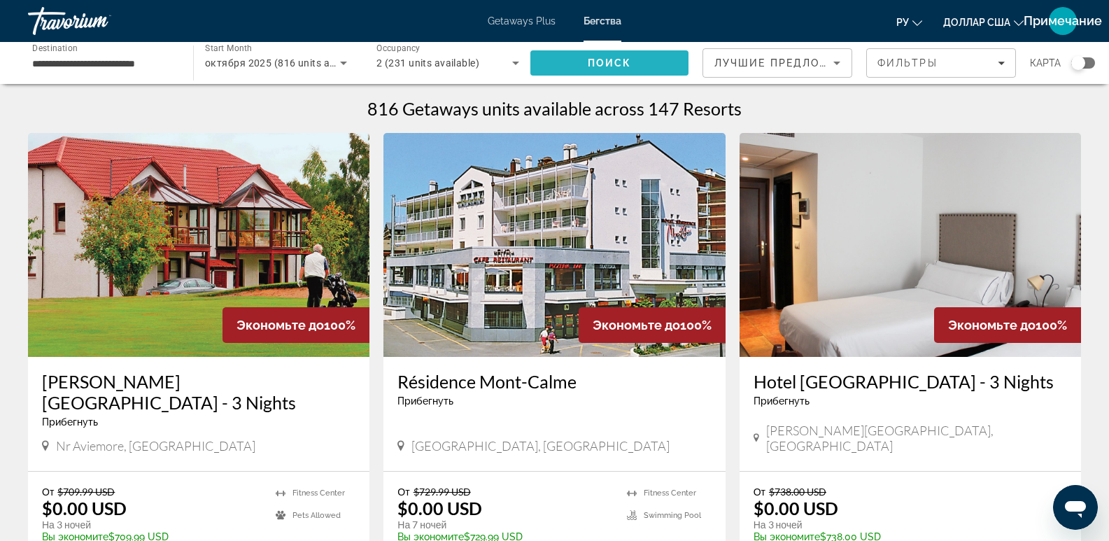
click at [650, 61] on span "Search" at bounding box center [609, 63] width 158 height 34
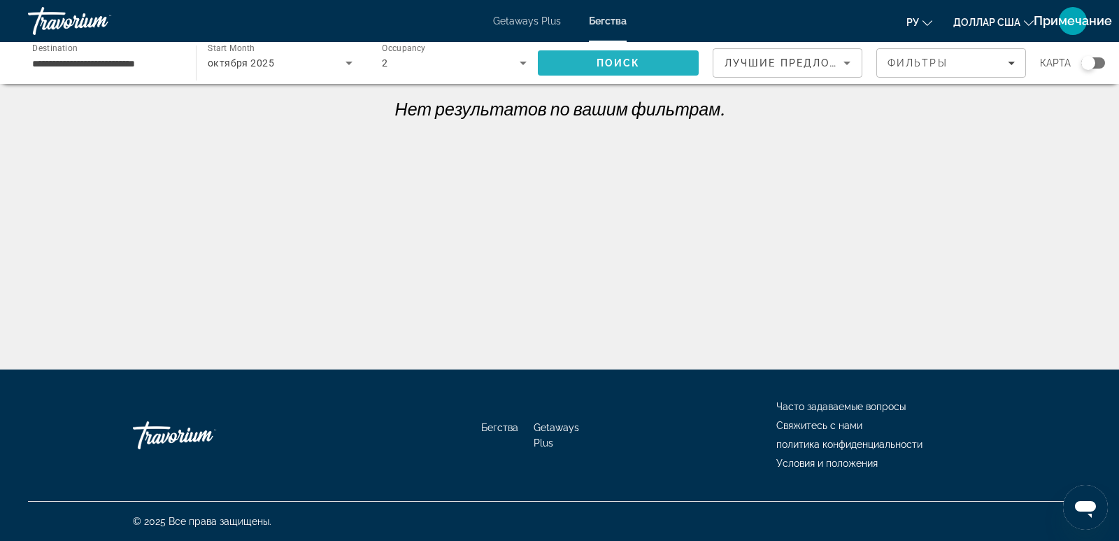
click at [645, 63] on span "Search" at bounding box center [618, 63] width 161 height 34
click at [140, 63] on input "**********" at bounding box center [104, 63] width 145 height 17
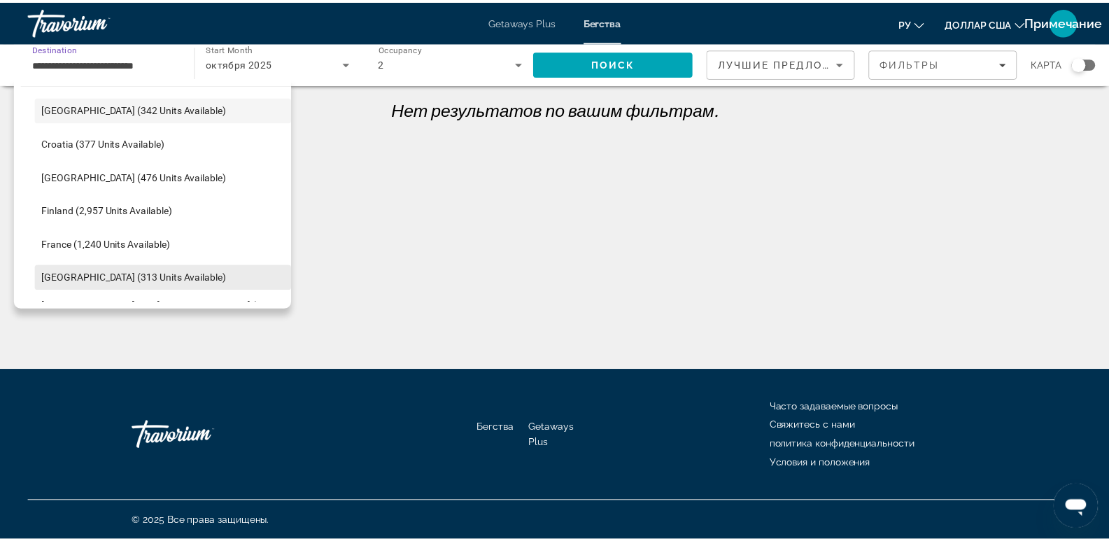
scroll to position [301, 0]
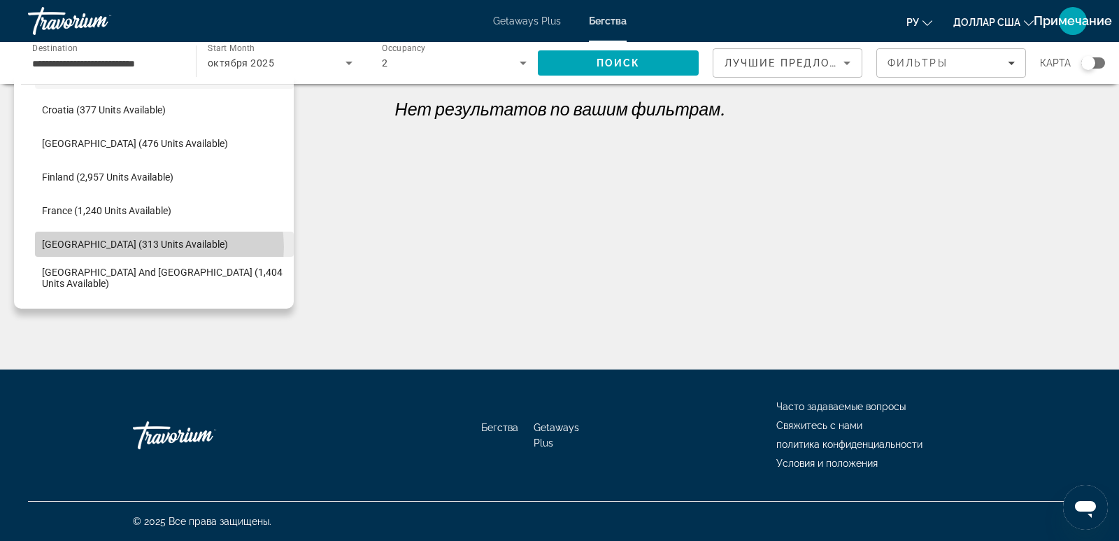
click at [158, 247] on span "Germany (313 units available)" at bounding box center [135, 244] width 186 height 11
type input "**********"
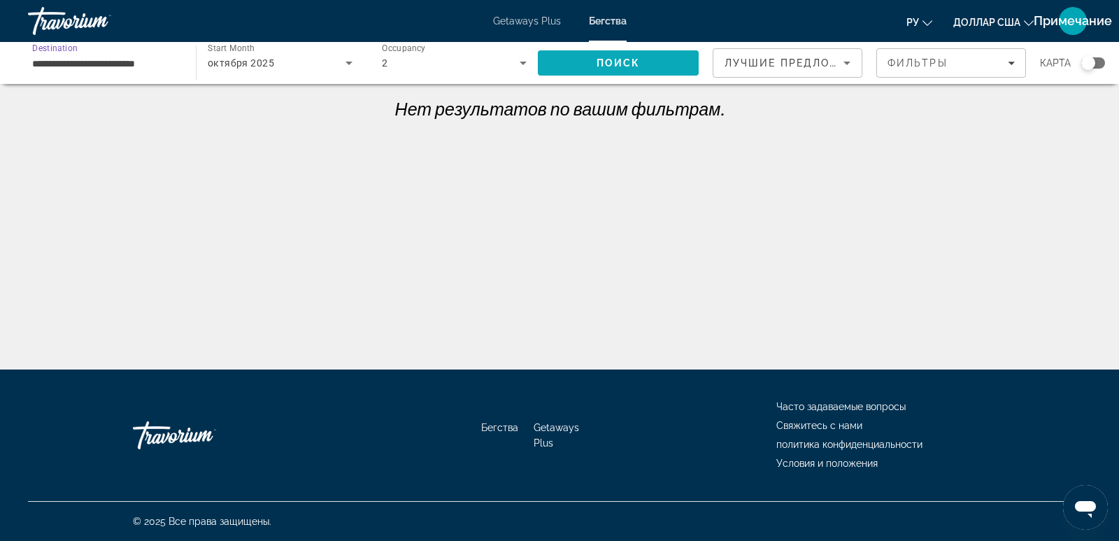
click at [620, 67] on span "Поиск" at bounding box center [619, 62] width 44 height 11
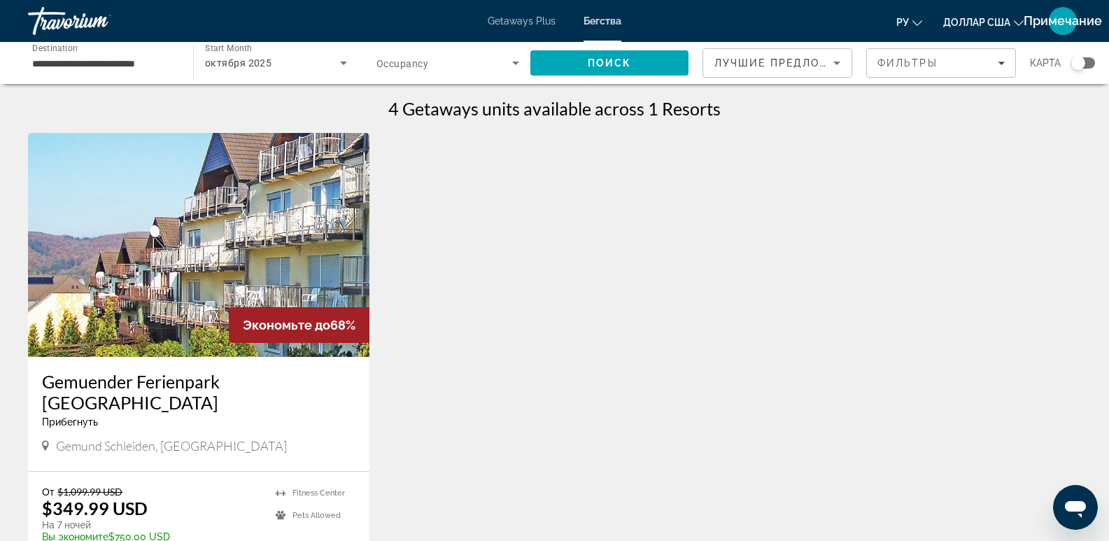
click at [127, 385] on h3 "Gemuender Ferienpark Salzberg" at bounding box center [198, 392] width 313 height 42
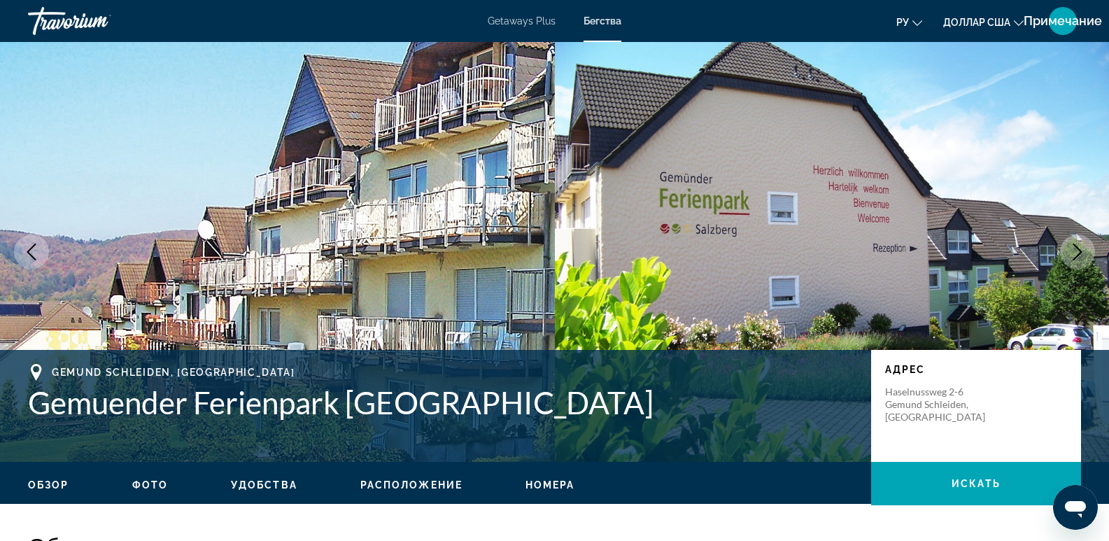
click at [588, 24] on font "Бегства" at bounding box center [602, 20] width 38 height 11
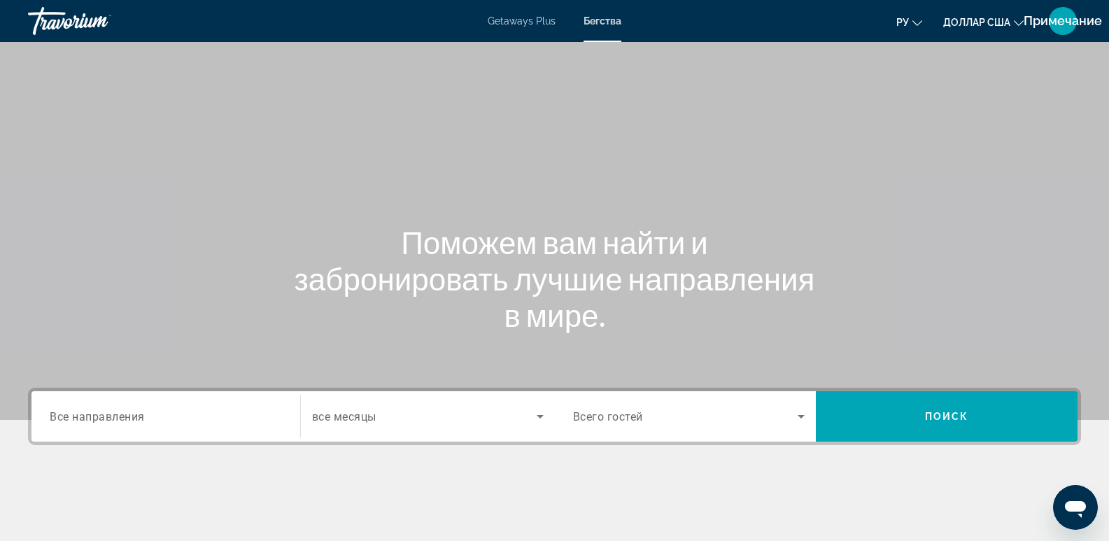
click at [139, 413] on span "Все направления" at bounding box center [97, 415] width 95 height 13
click at [139, 413] on input "Destination Все направления" at bounding box center [166, 416] width 232 height 17
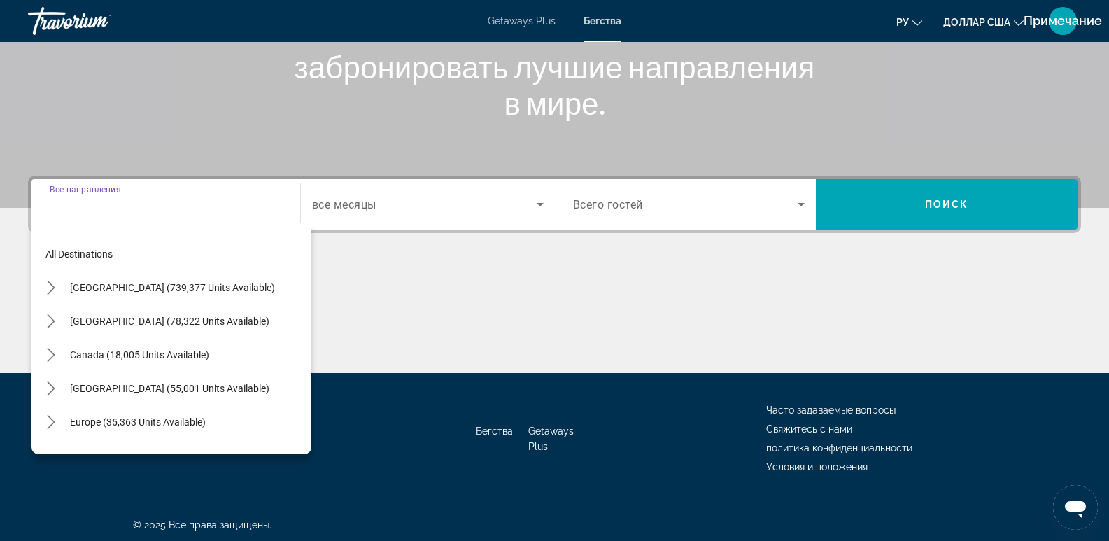
scroll to position [215, 0]
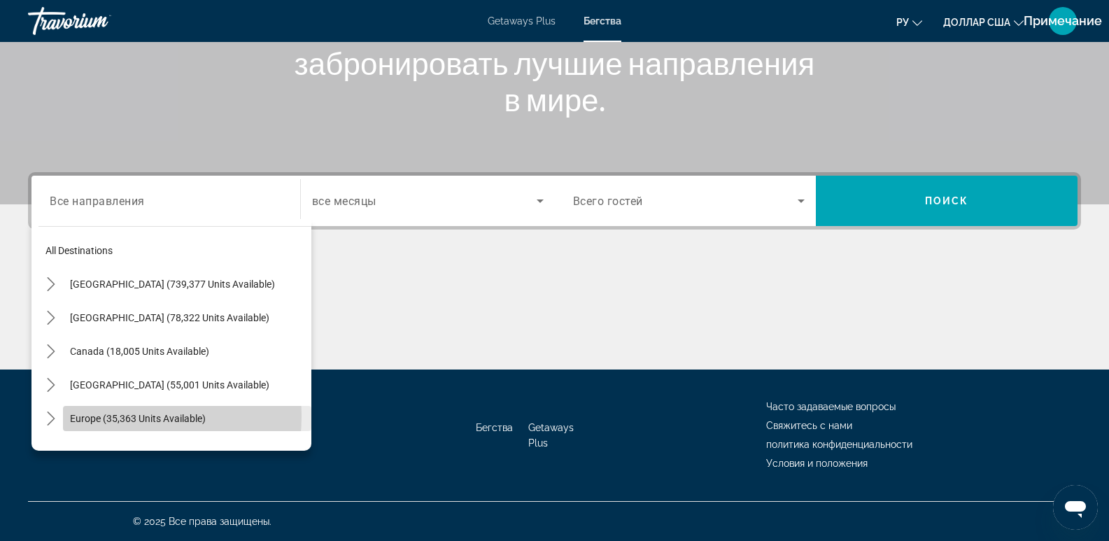
click at [97, 415] on span "Europe (35,363 units available)" at bounding box center [138, 418] width 136 height 11
type input "**********"
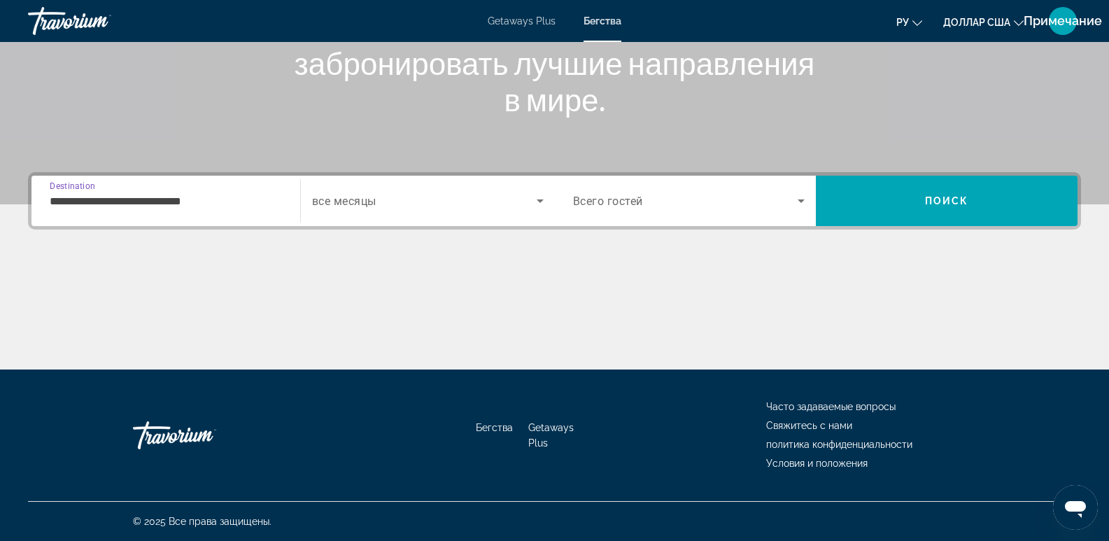
click at [136, 207] on input "**********" at bounding box center [166, 201] width 232 height 17
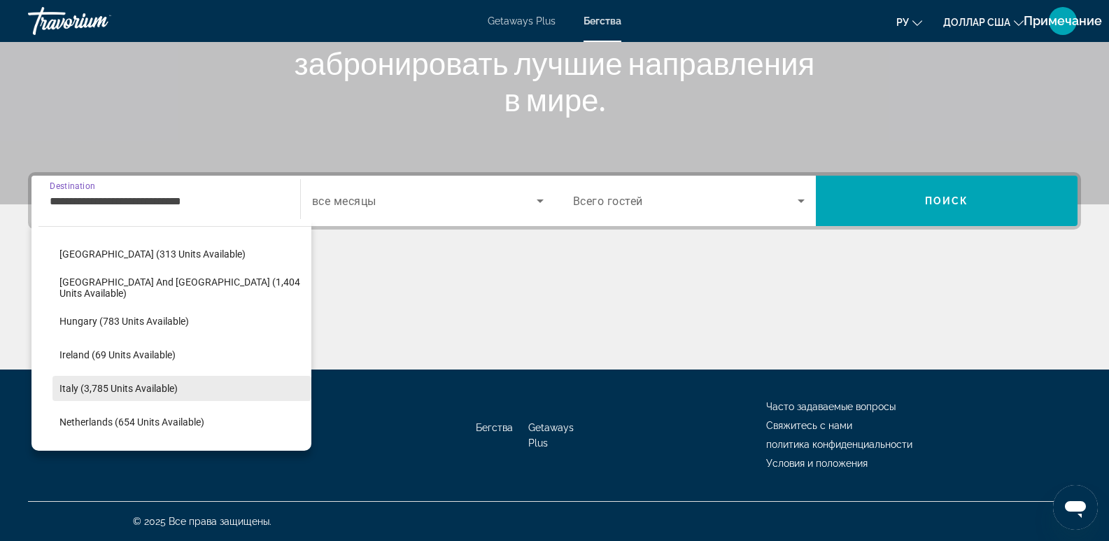
scroll to position [550, 0]
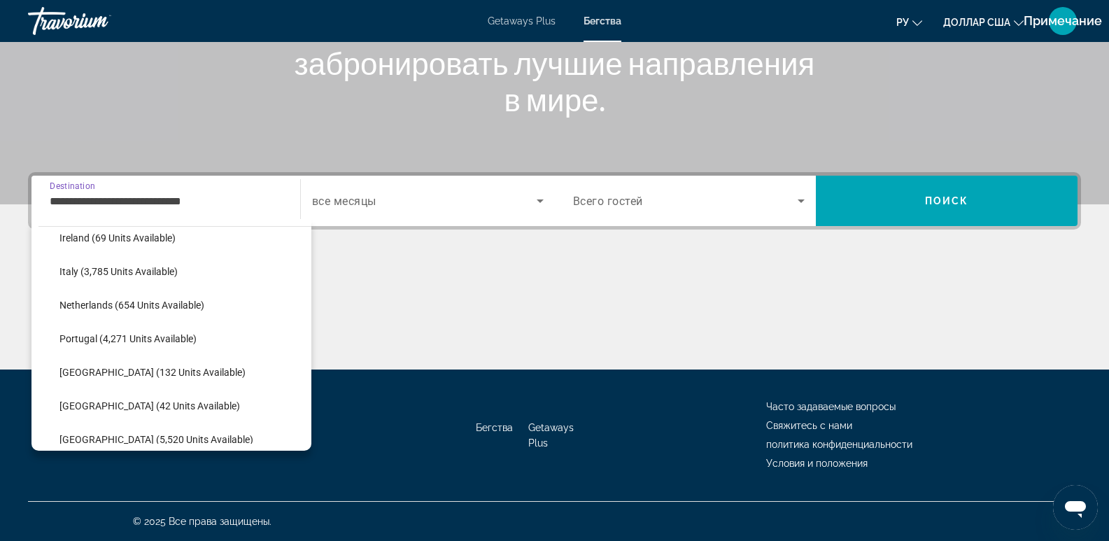
click at [722, 236] on div "**********" at bounding box center [554, 270] width 1109 height 197
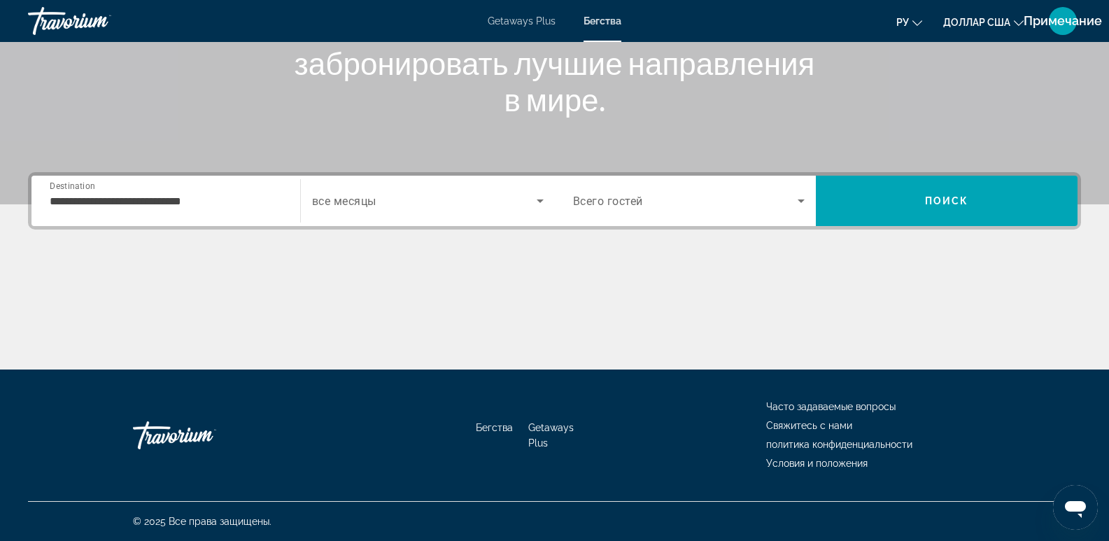
click at [537, 203] on icon "Search widget" at bounding box center [540, 200] width 17 height 17
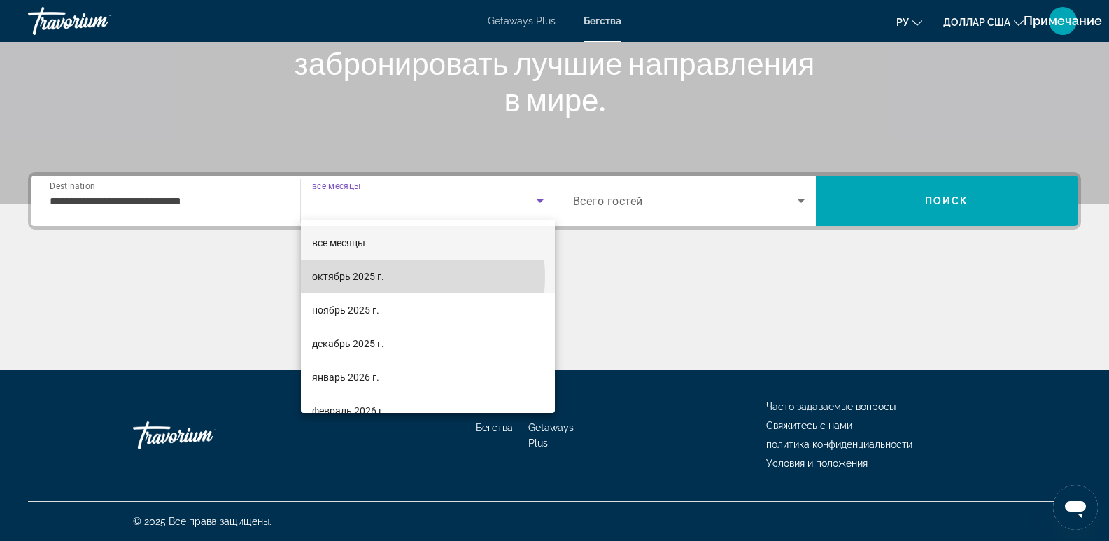
click at [397, 276] on mat-option "октябрь 2025 г." at bounding box center [428, 276] width 254 height 34
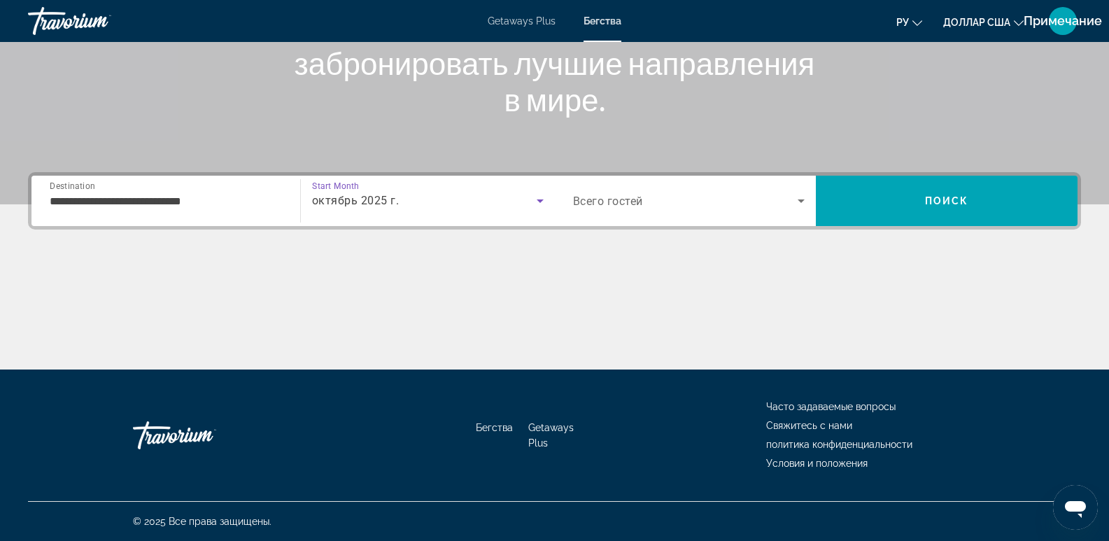
click at [792, 202] on icon "Search widget" at bounding box center [800, 200] width 17 height 17
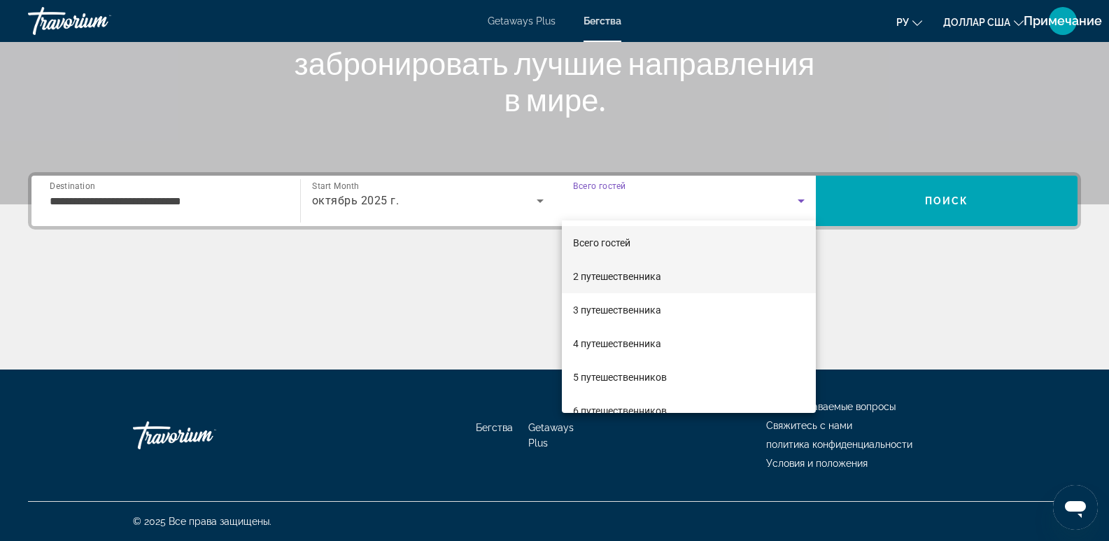
click at [597, 274] on font "2 путешественника" at bounding box center [617, 276] width 88 height 11
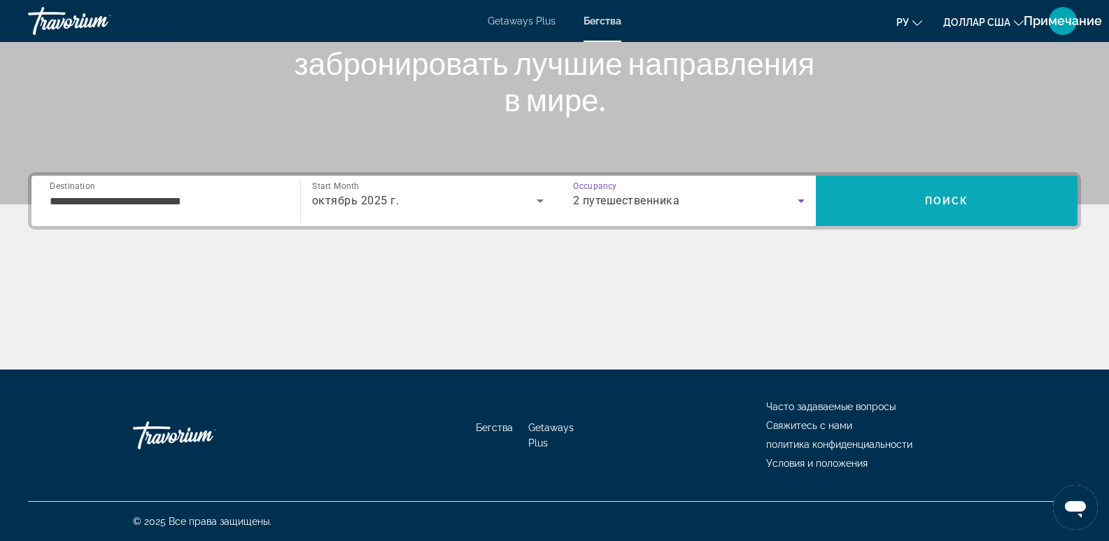
click at [988, 188] on span "Search" at bounding box center [947, 201] width 262 height 34
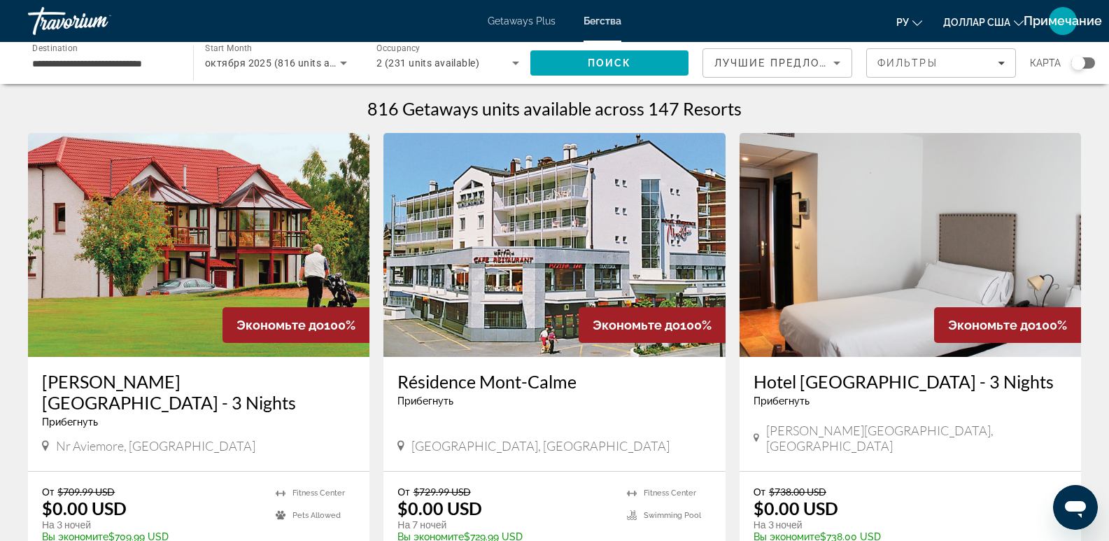
click at [1092, 65] on div "Search widget" at bounding box center [1083, 62] width 24 height 11
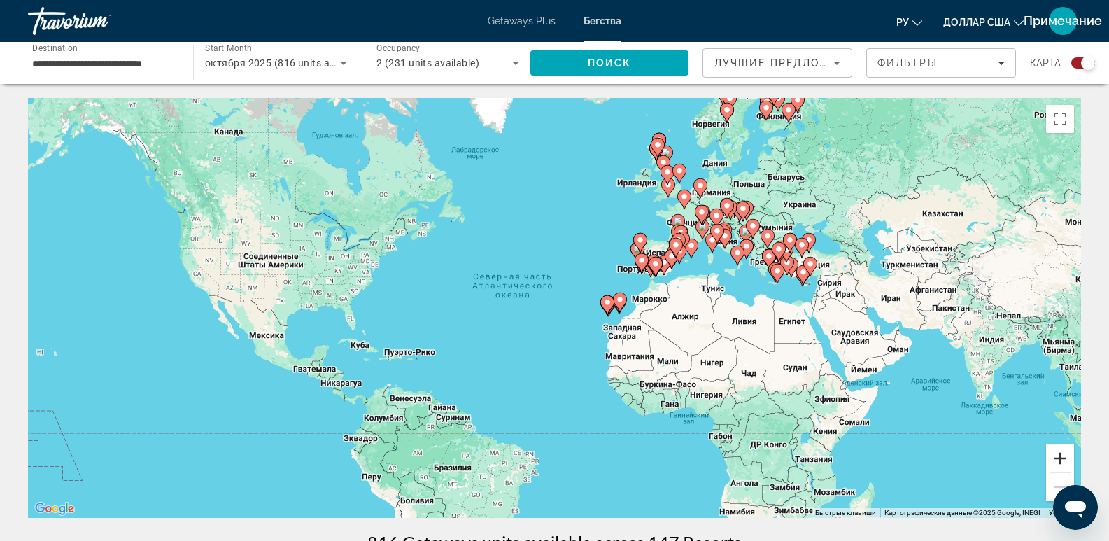
click at [1065, 458] on button "Увеличить" at bounding box center [1060, 458] width 28 height 28
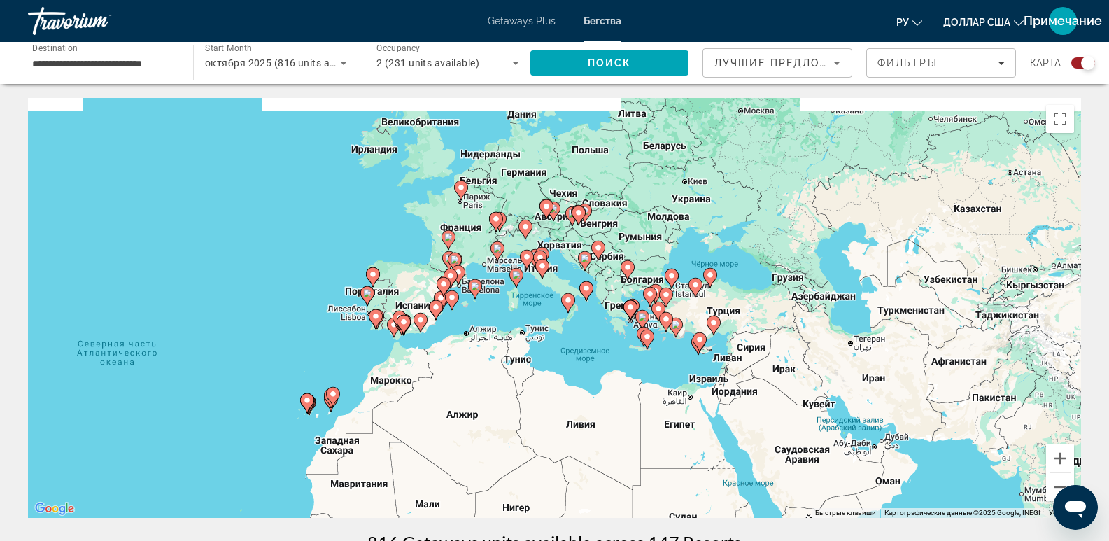
drag, startPoint x: 886, startPoint y: 474, endPoint x: 646, endPoint y: 504, distance: 242.6
click at [646, 504] on div "Чтобы активировать перетаскивание с помощью клавиатуры, нажмите Alt + Ввод. Пос…" at bounding box center [554, 308] width 1053 height 420
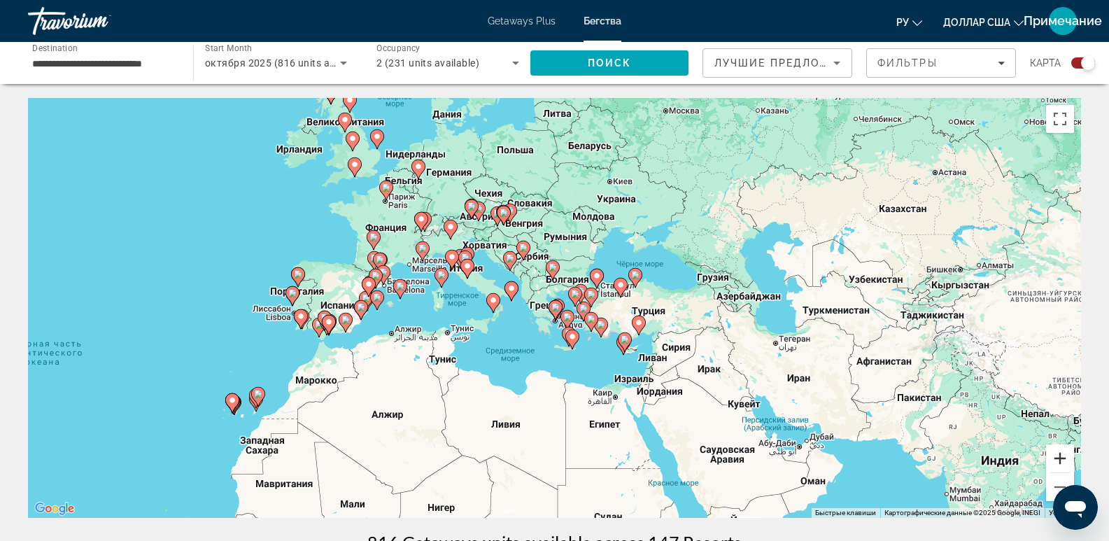
click at [1060, 460] on button "Увеличить" at bounding box center [1060, 458] width 28 height 28
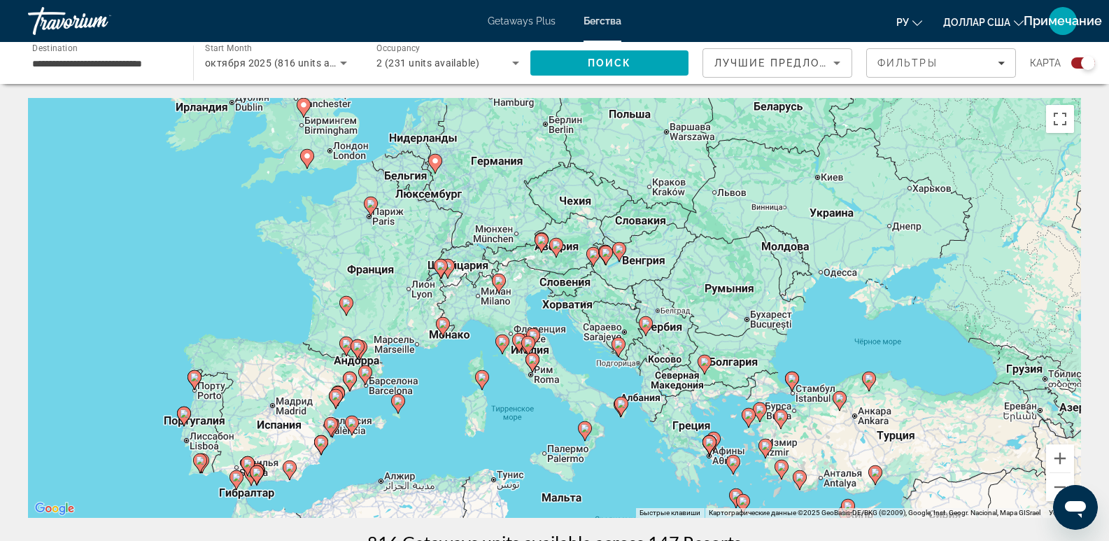
drag, startPoint x: 367, startPoint y: 236, endPoint x: 522, endPoint y: 363, distance: 199.8
click at [522, 363] on div "Чтобы активировать перетаскивание с помощью клавиатуры, нажмите Alt + Ввод. Пос…" at bounding box center [554, 308] width 1053 height 420
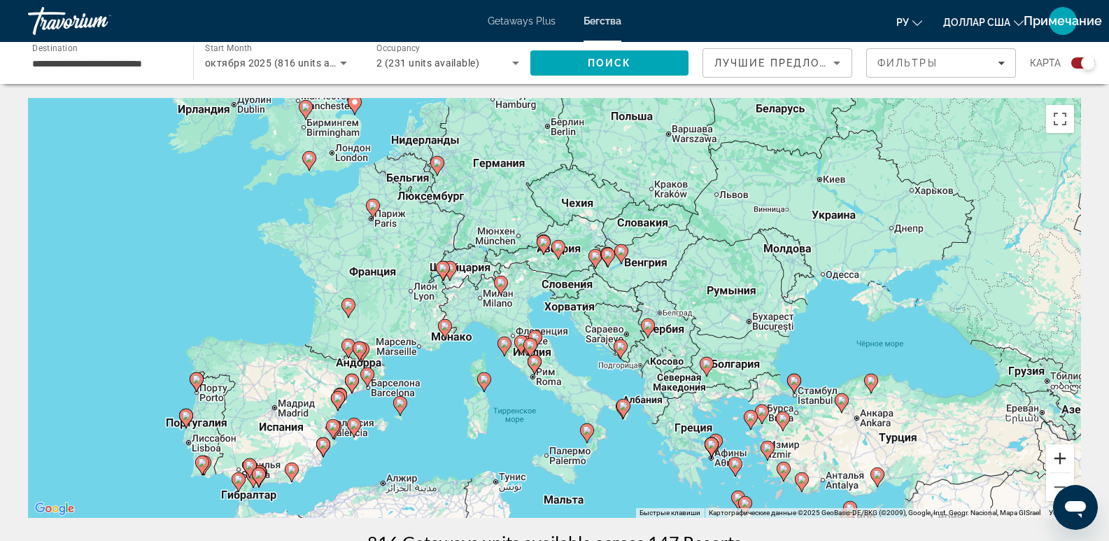
click at [1064, 465] on button "Увеличить" at bounding box center [1060, 458] width 28 height 28
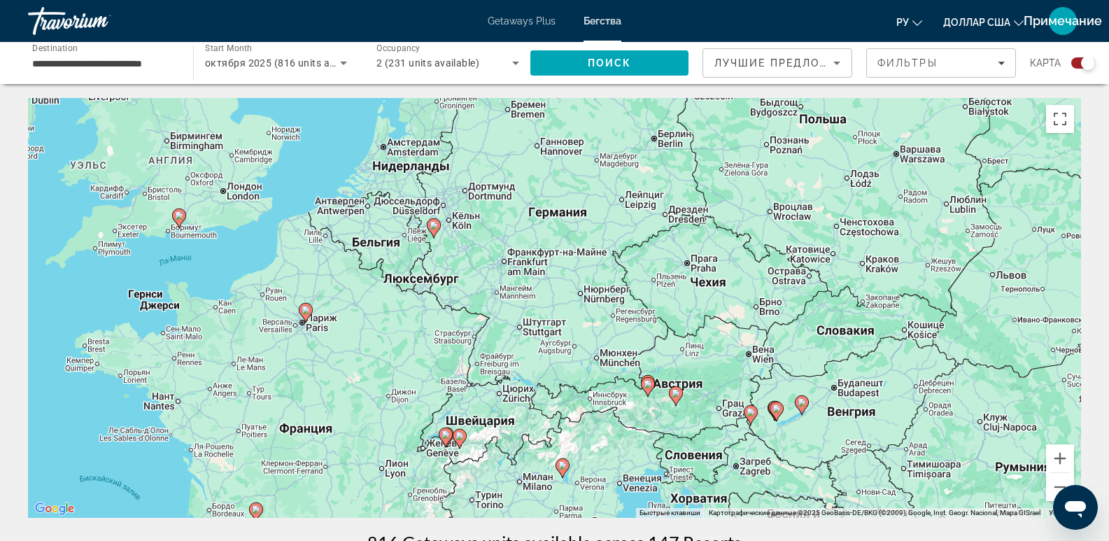
drag, startPoint x: 672, startPoint y: 315, endPoint x: 787, endPoint y: 510, distance: 226.4
click at [787, 510] on div "Чтобы активировать перетаскивание с помощью клавиатуры, нажмите Alt + Ввод. Пос…" at bounding box center [554, 308] width 1053 height 420
click at [431, 225] on image "Основное содержание" at bounding box center [433, 225] width 8 height 8
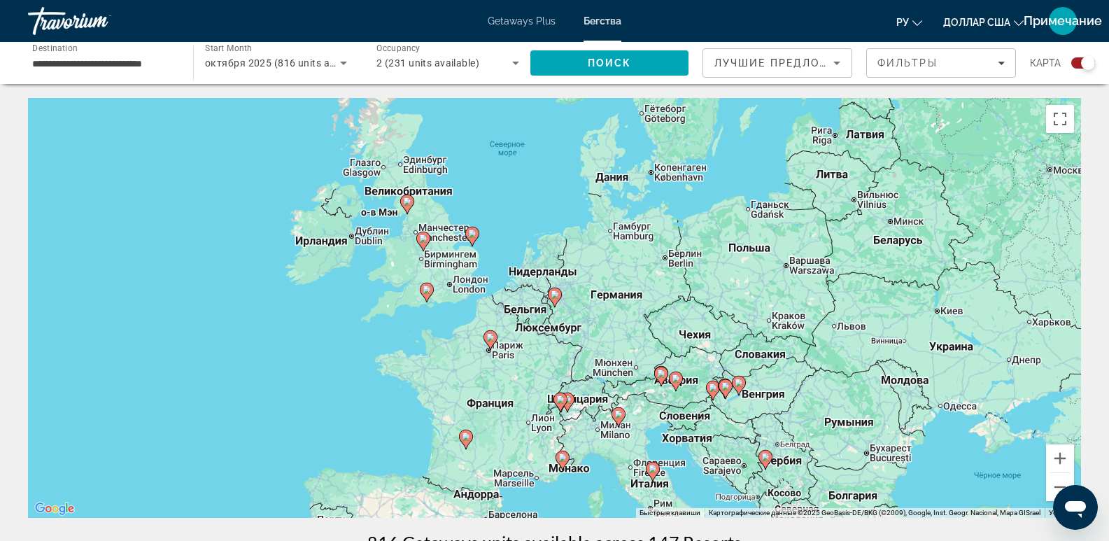
click at [555, 302] on icon "Основное содержание" at bounding box center [554, 297] width 13 height 18
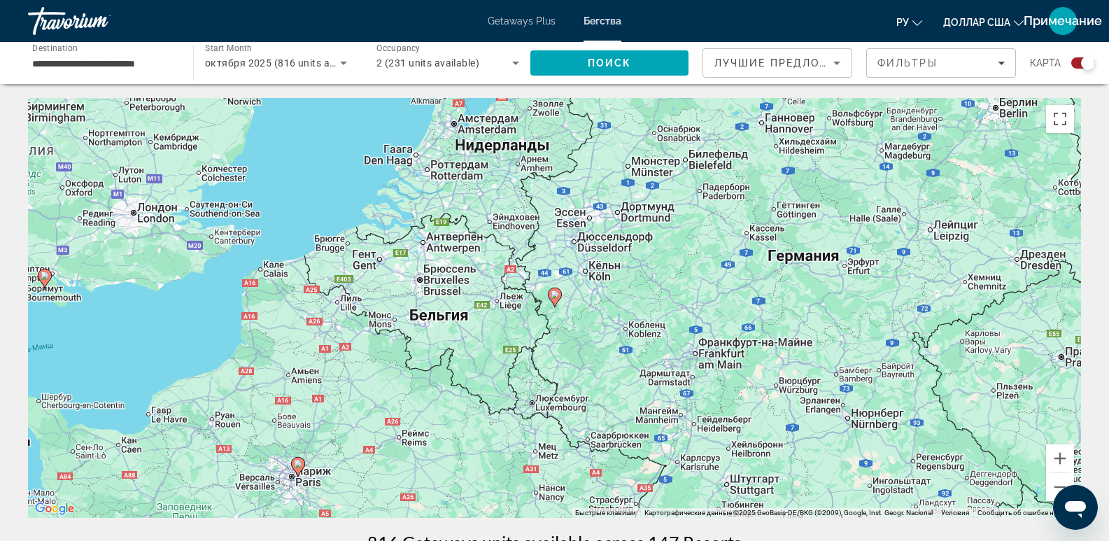
click at [555, 302] on icon "Основное содержание" at bounding box center [554, 297] width 13 height 18
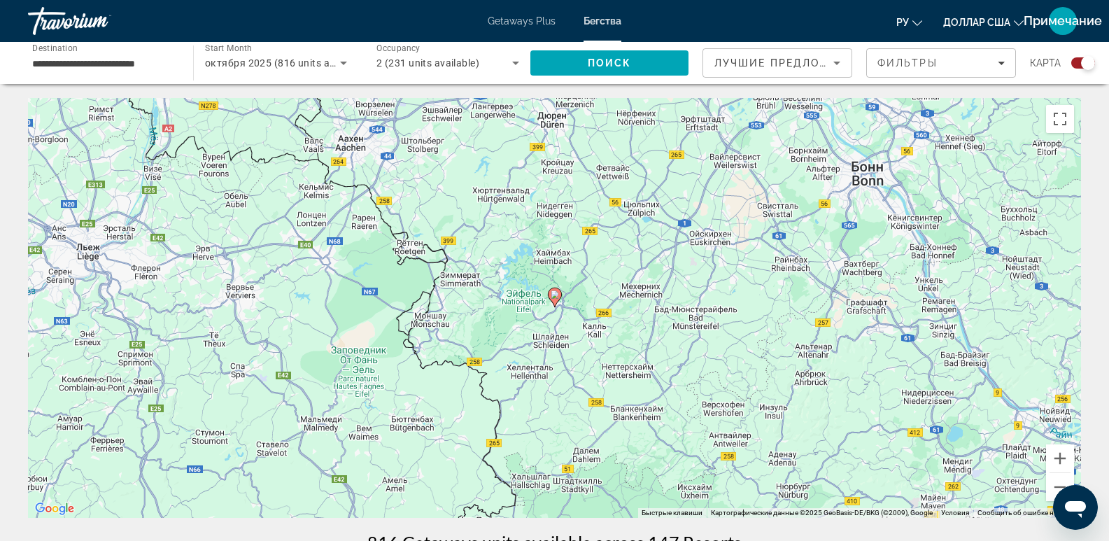
click at [555, 302] on icon "Основное содержание" at bounding box center [554, 297] width 13 height 18
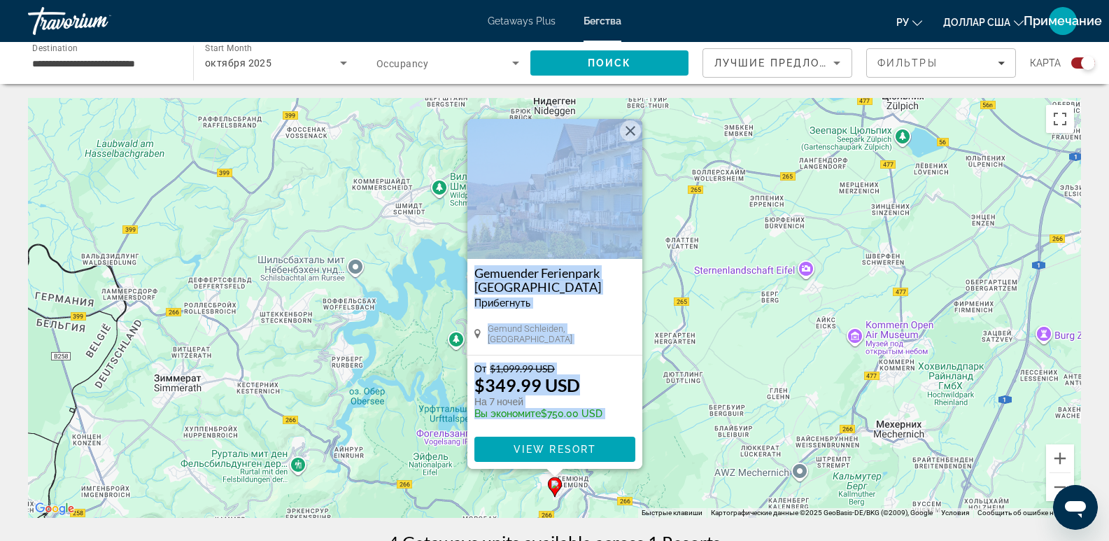
click at [625, 133] on button "Закрыть" at bounding box center [630, 130] width 21 height 21
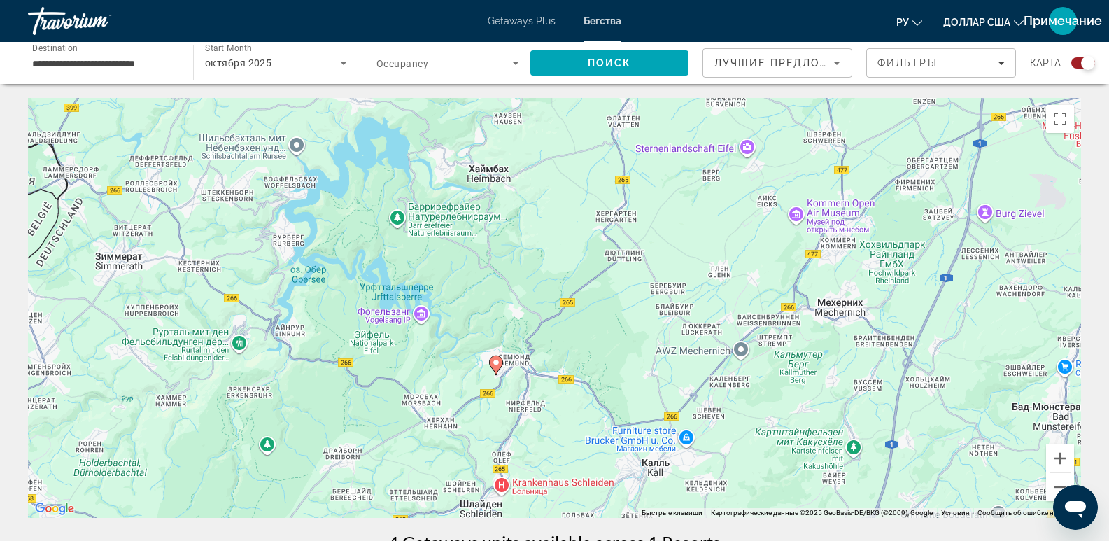
drag, startPoint x: 581, startPoint y: 402, endPoint x: 522, endPoint y: 279, distance: 136.4
click at [522, 279] on div "Чтобы активировать перетаскивание с помощью клавиатуры, нажмите Alt + Ввод. Пос…" at bounding box center [554, 308] width 1053 height 420
click at [1060, 483] on button "Уменьшить" at bounding box center [1060, 487] width 28 height 28
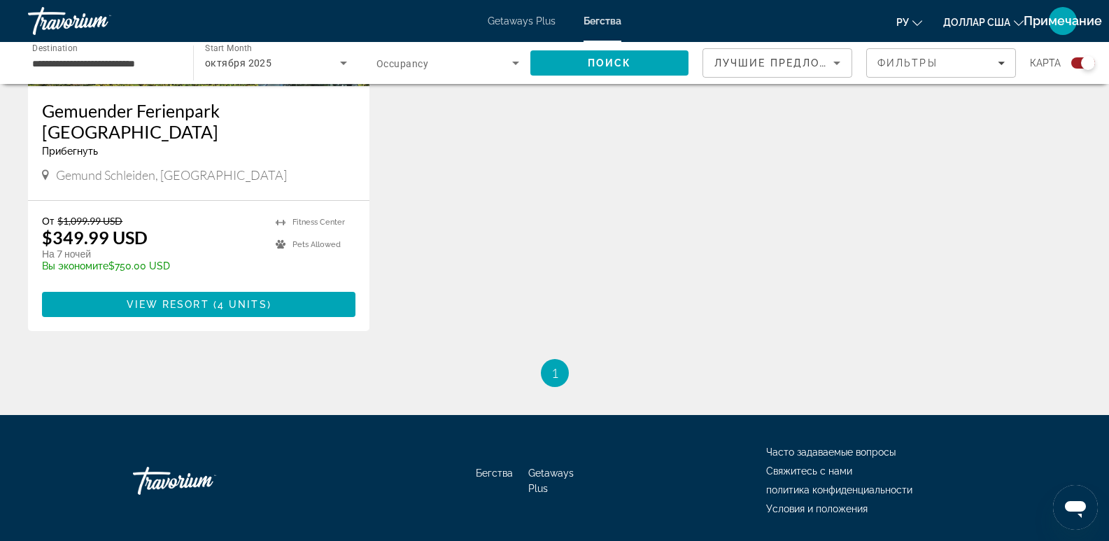
scroll to position [729, 0]
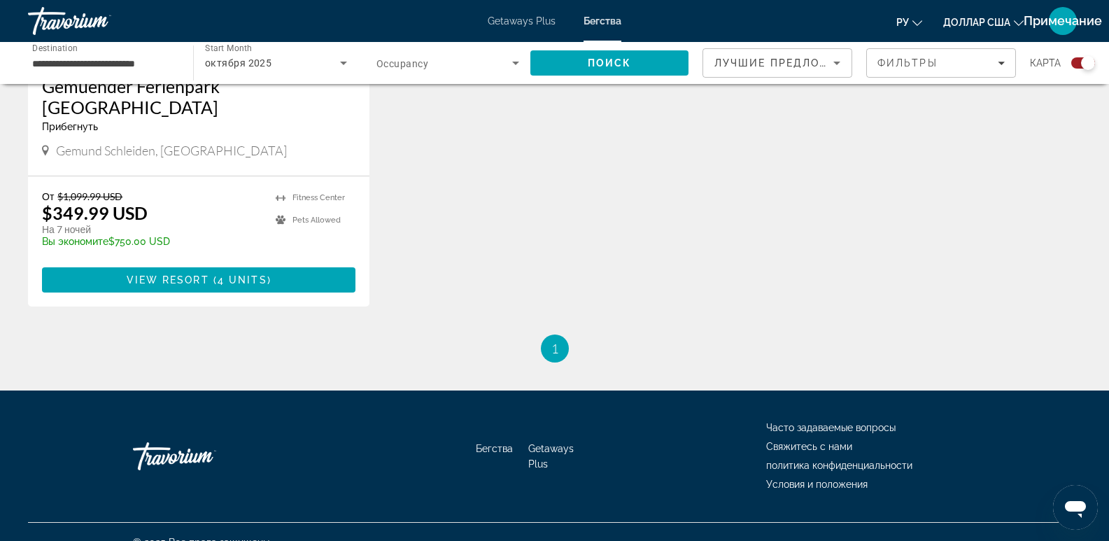
drag, startPoint x: 686, startPoint y: 313, endPoint x: 873, endPoint y: 552, distance: 302.9
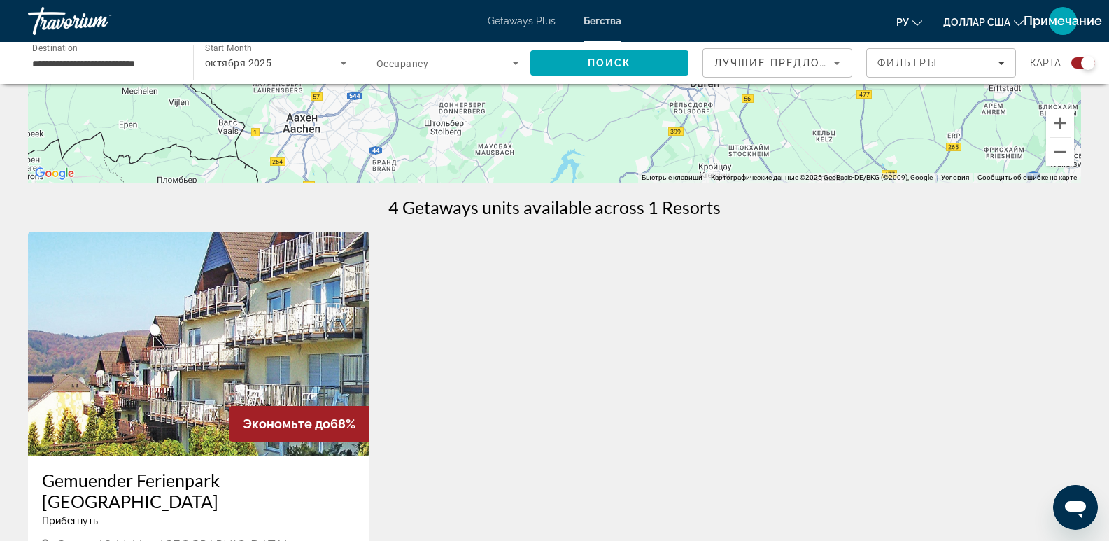
scroll to position [117, 0]
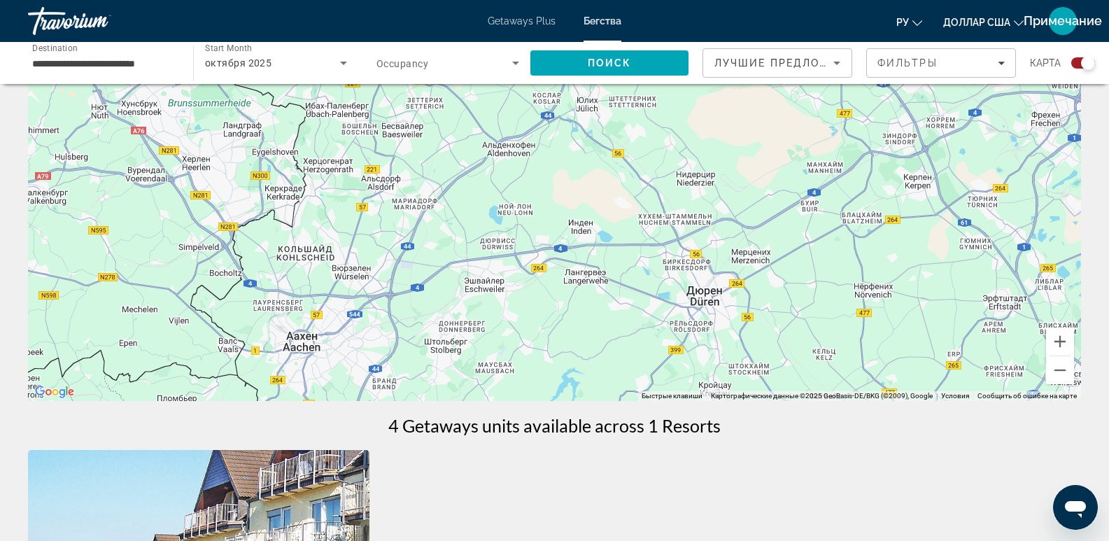
click at [150, 65] on input "**********" at bounding box center [103, 63] width 143 height 17
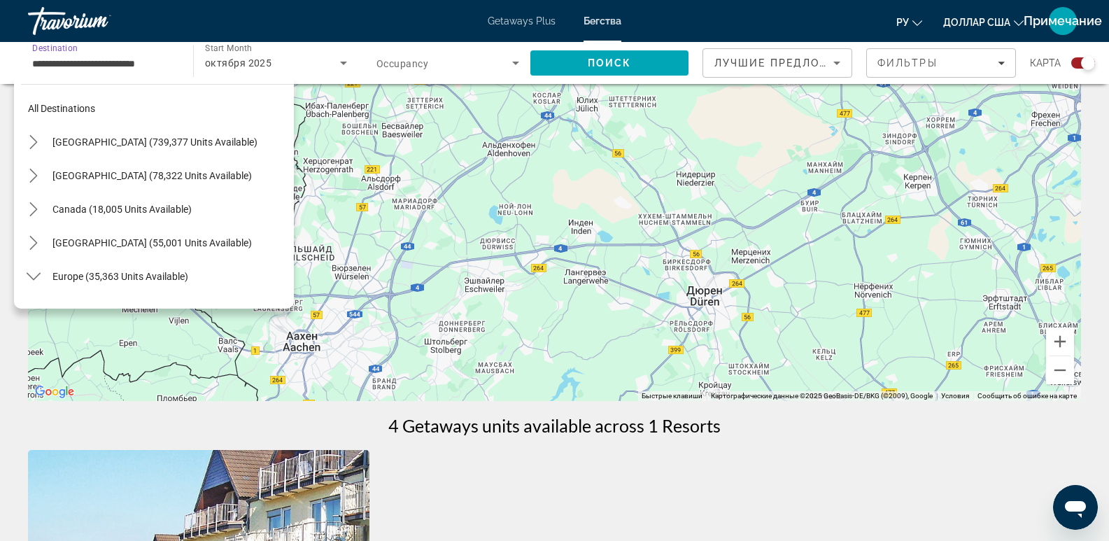
scroll to position [352, 0]
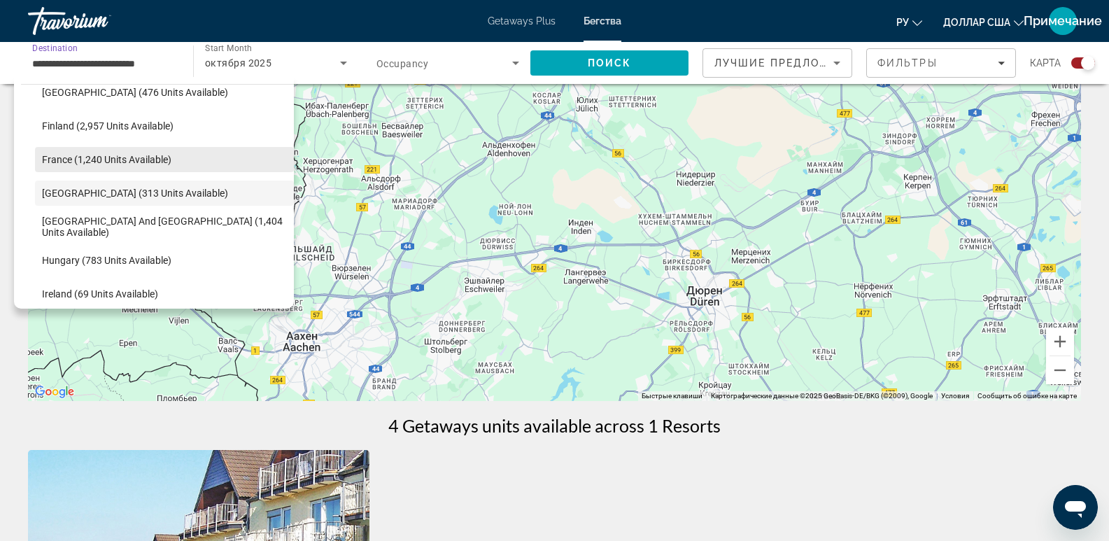
click at [200, 156] on span "Select destination: France (1,240 units available)" at bounding box center [164, 160] width 259 height 34
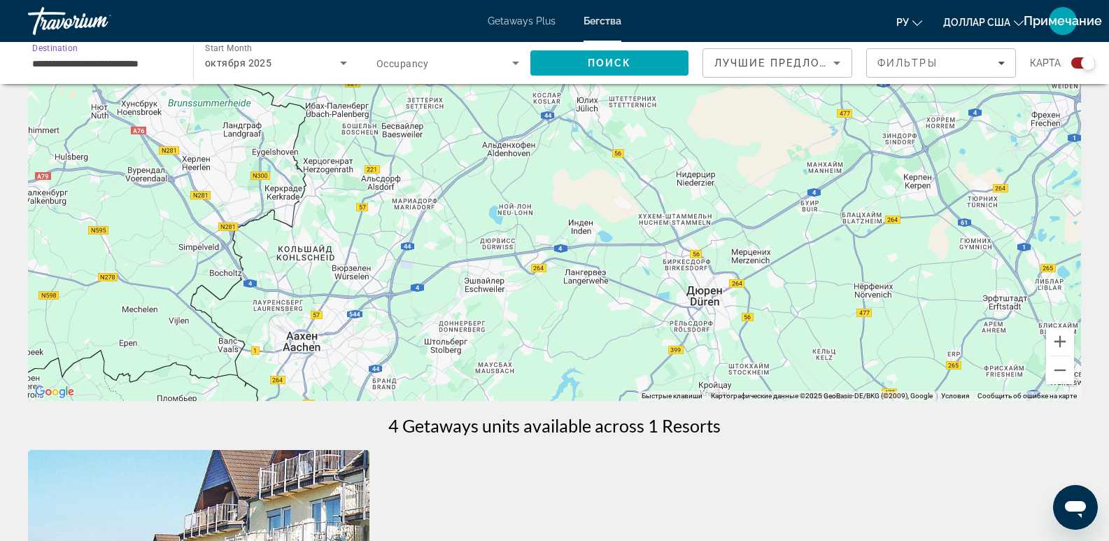
click at [517, 63] on icon "Search widget" at bounding box center [515, 63] width 7 height 3
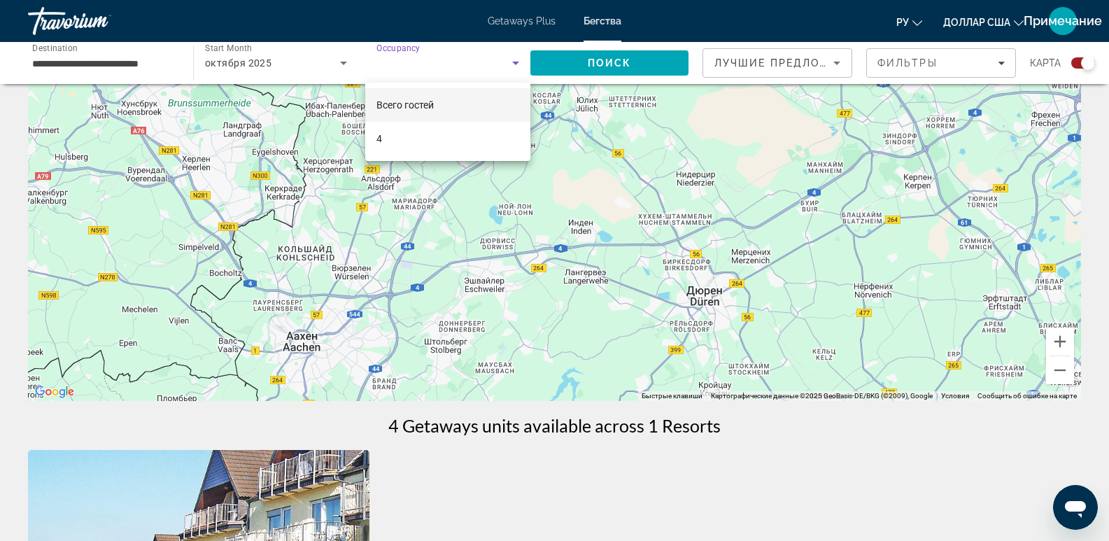
click at [439, 100] on mat-option "Всего гостей" at bounding box center [447, 105] width 165 height 34
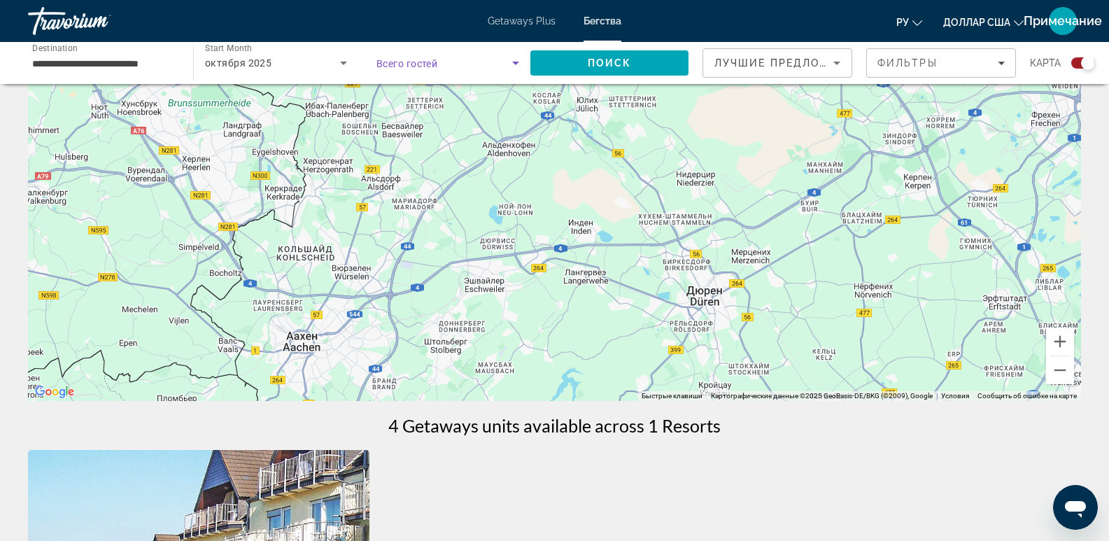
click at [514, 63] on icon "Search widget" at bounding box center [515, 63] width 7 height 3
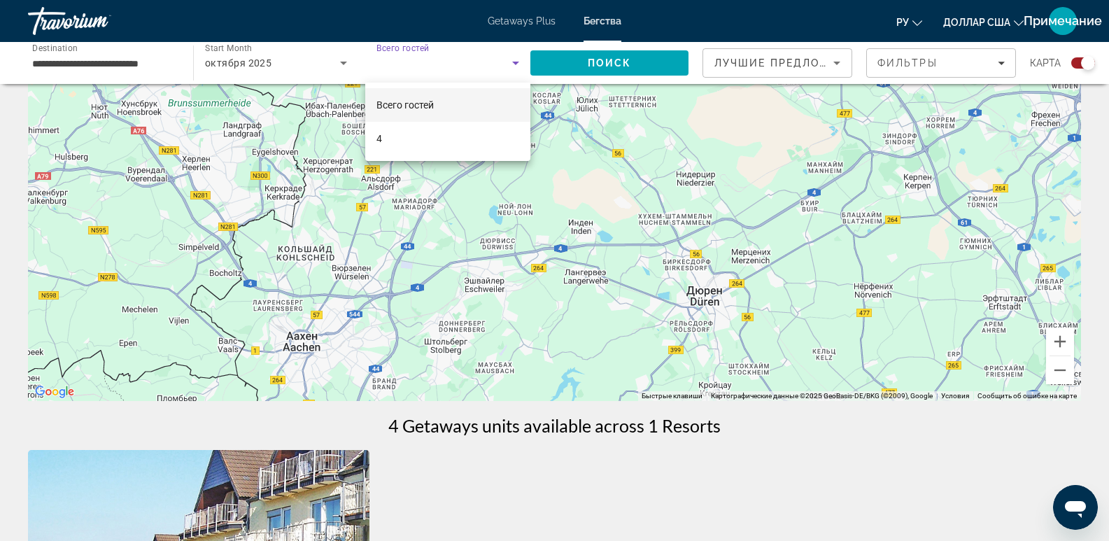
click at [603, 66] on div at bounding box center [554, 270] width 1109 height 541
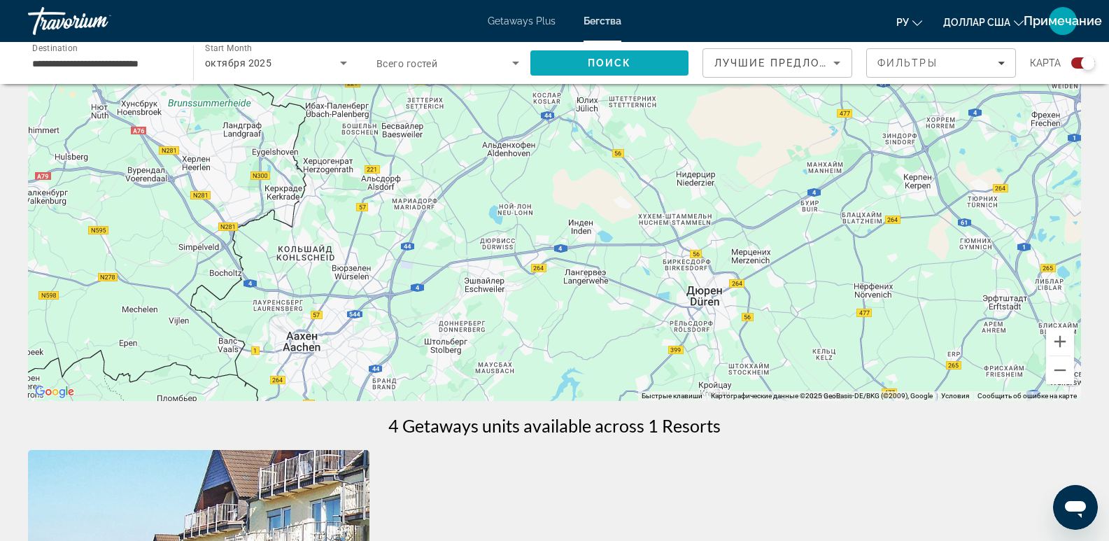
click at [595, 65] on span "Поиск" at bounding box center [610, 62] width 44 height 11
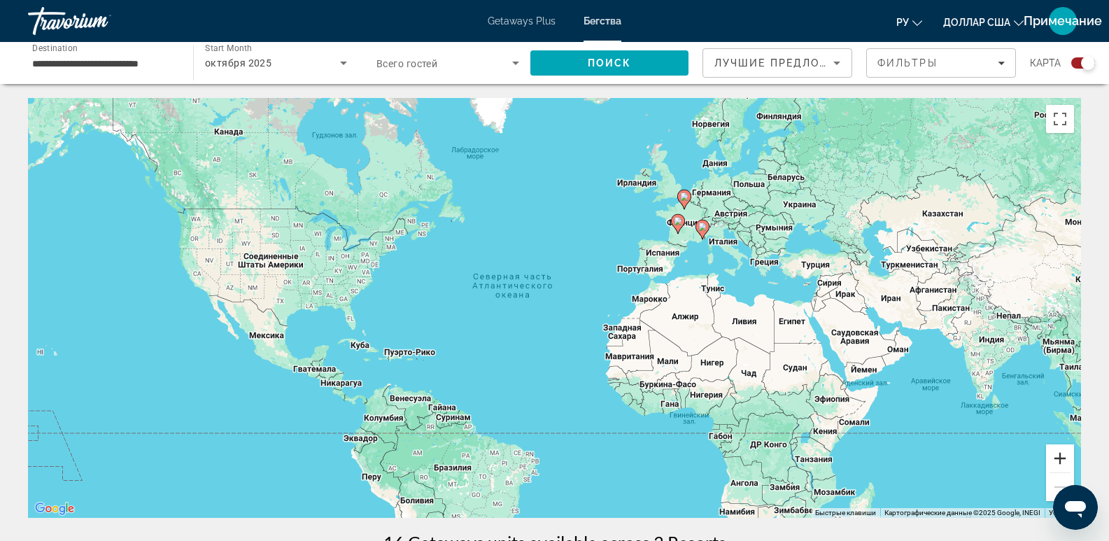
click at [1063, 464] on button "Увеличить" at bounding box center [1060, 458] width 28 height 28
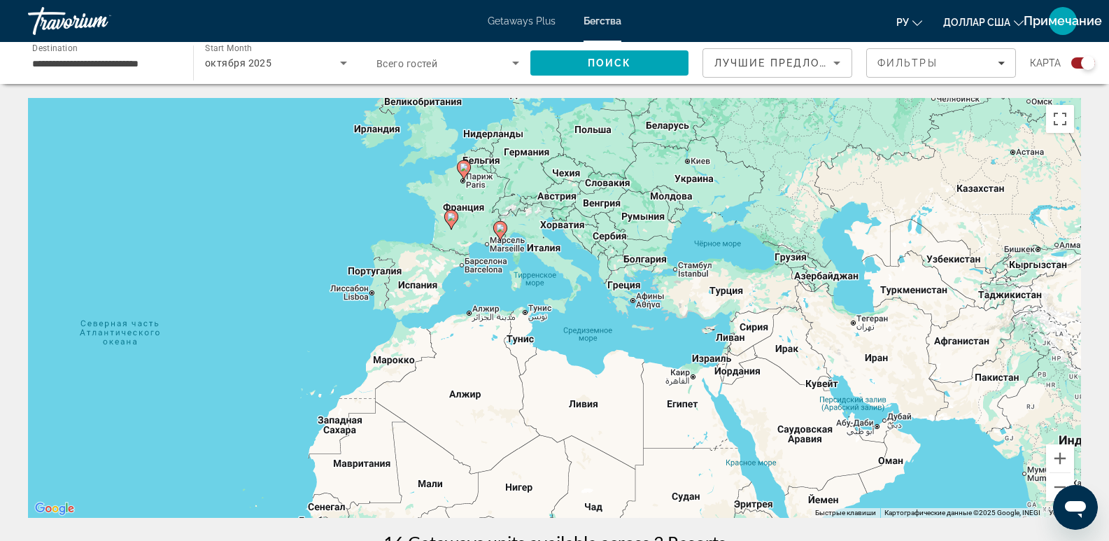
drag, startPoint x: 922, startPoint y: 357, endPoint x: 569, endPoint y: 427, distance: 359.3
click at [569, 427] on div "Чтобы активировать перетаскивание с помощью клавиатуры, нажмите Alt + Ввод. Пос…" at bounding box center [554, 308] width 1053 height 420
click at [1060, 457] on button "Увеличить" at bounding box center [1060, 458] width 28 height 28
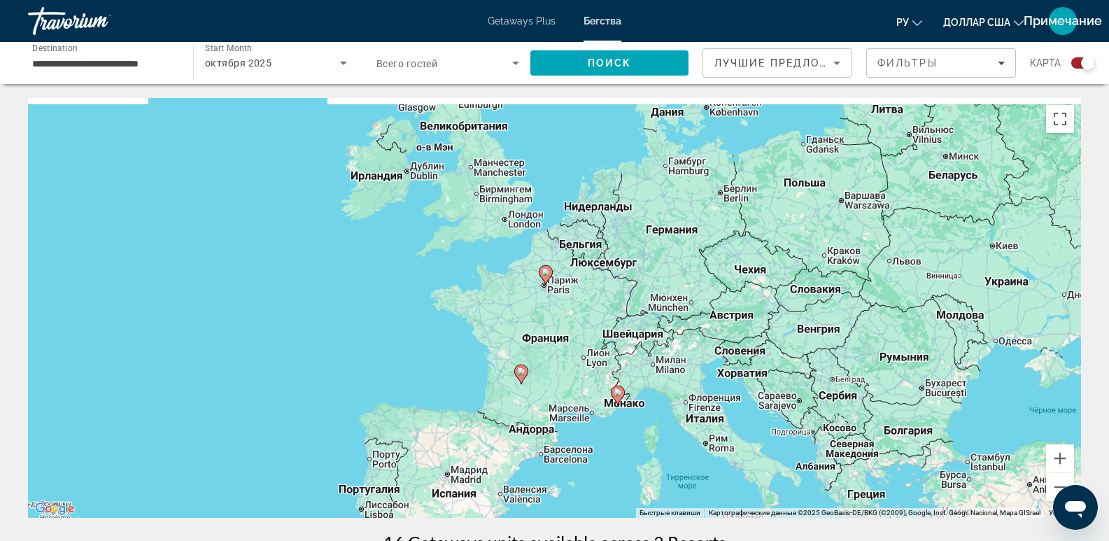
drag, startPoint x: 376, startPoint y: 241, endPoint x: 550, endPoint y: 476, distance: 292.7
click at [550, 476] on div "Чтобы активировать перетаскивание с помощью клавиатуры, нажмите Alt + Ввод. Пос…" at bounding box center [554, 308] width 1053 height 420
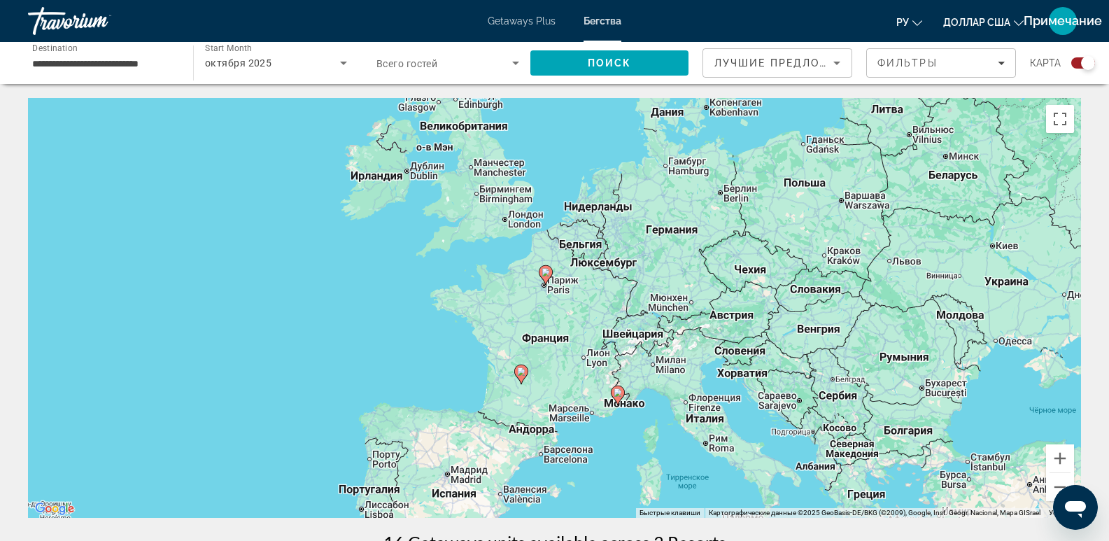
click at [544, 291] on div "Чтобы активировать перетаскивание с помощью клавиатуры, нажмите Alt + Ввод. Пос…" at bounding box center [554, 308] width 1053 height 420
click at [547, 276] on image "Основное содержание" at bounding box center [545, 272] width 8 height 8
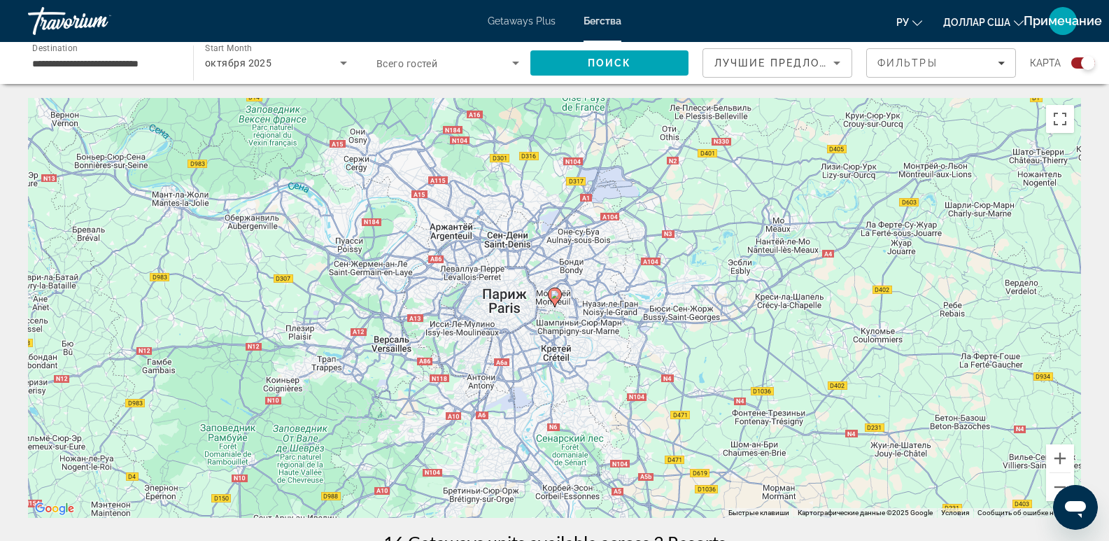
click at [562, 302] on div "Для навигации используйте клавиши со стрелками. Чтобы активировать перетаскиван…" at bounding box center [554, 308] width 1053 height 420
click at [562, 302] on div "Чтобы активировать перетаскивание с помощью клавиатуры, нажмите Alt + Ввод. Пос…" at bounding box center [554, 308] width 1053 height 420
click at [553, 299] on icon "Основное содержание" at bounding box center [554, 297] width 13 height 18
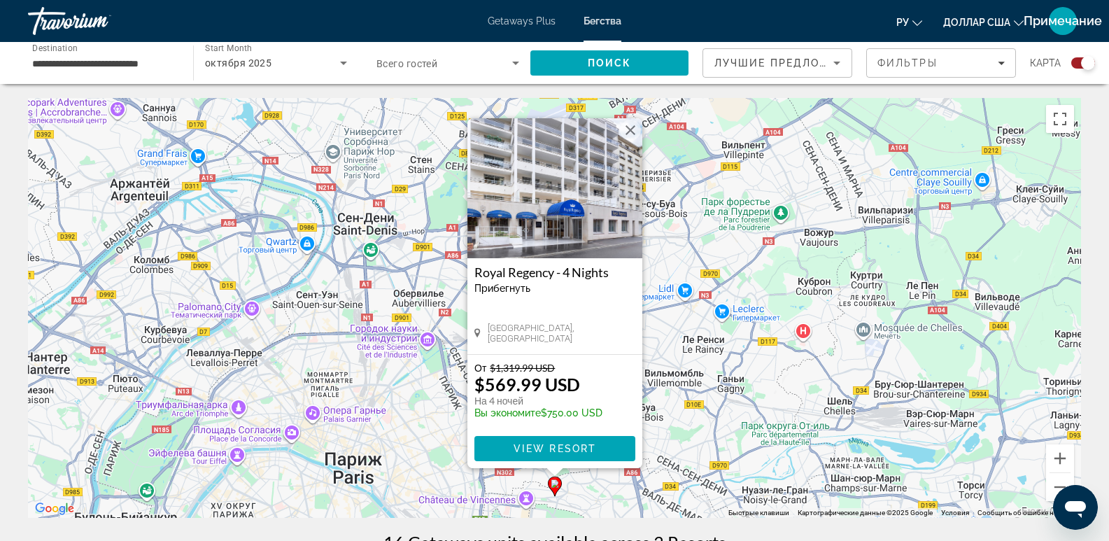
click at [632, 134] on button "Закрыть" at bounding box center [630, 130] width 21 height 21
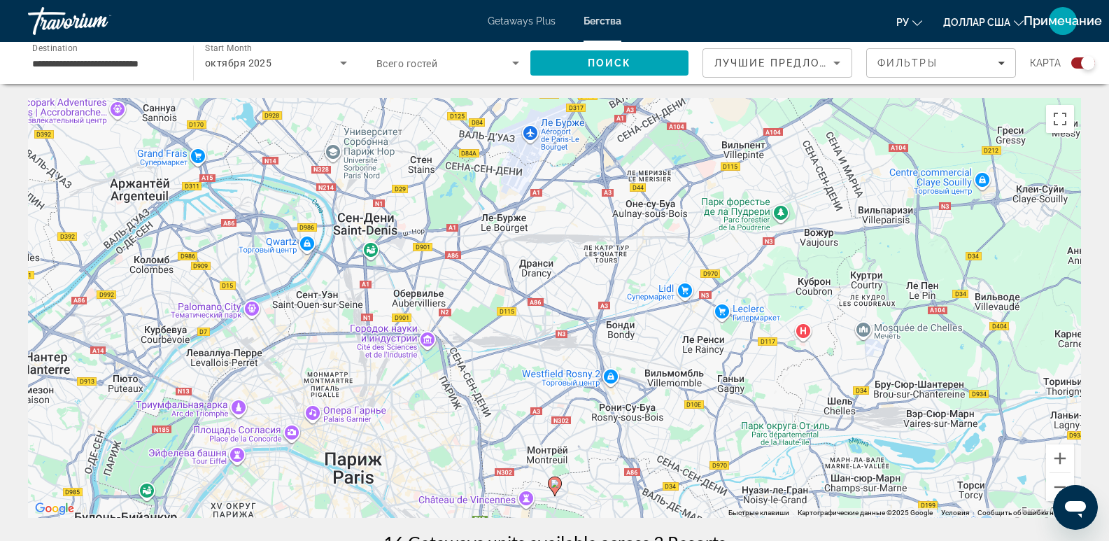
click at [93, 65] on input "**********" at bounding box center [103, 63] width 143 height 17
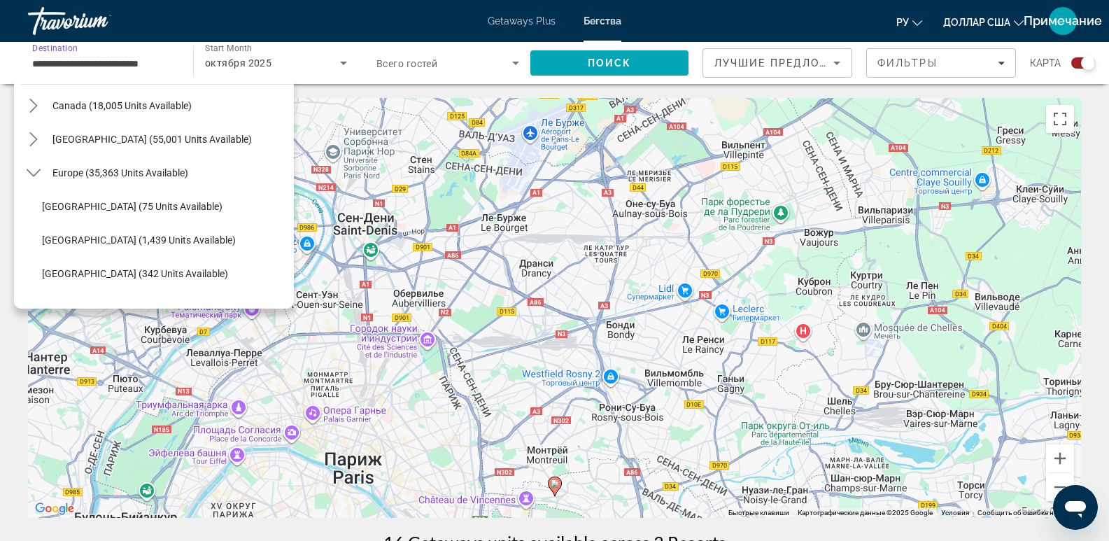
scroll to position [85, 0]
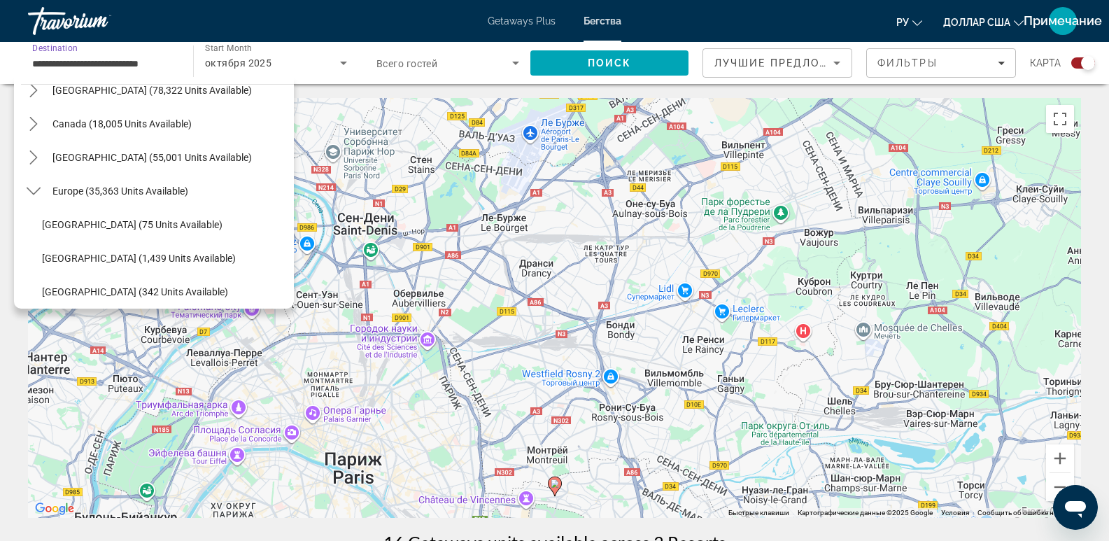
click at [124, 254] on span "Austria (1,439 units available)" at bounding box center [139, 257] width 194 height 11
type input "**********"
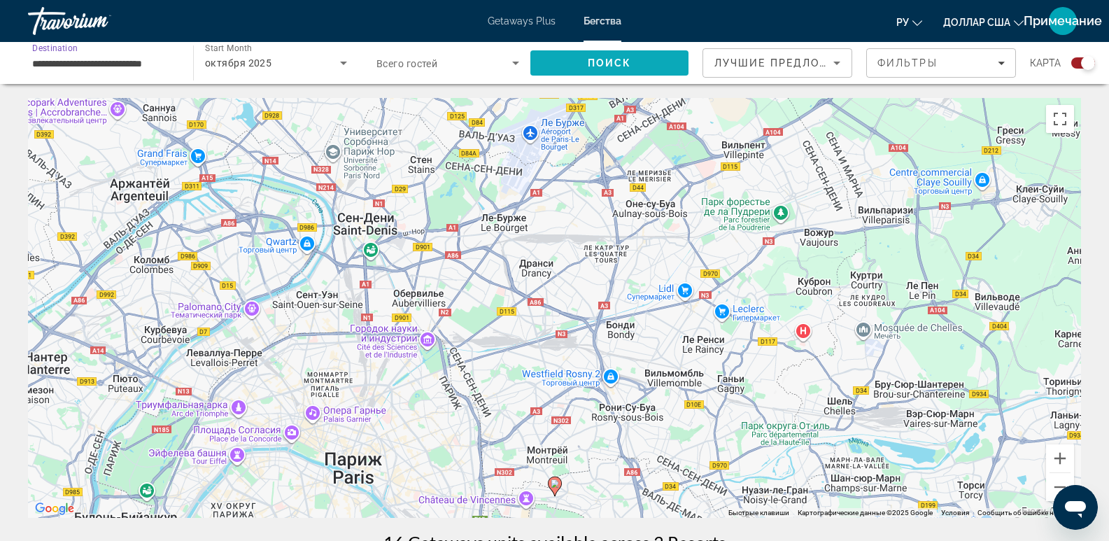
click at [552, 71] on span "Search" at bounding box center [609, 63] width 158 height 34
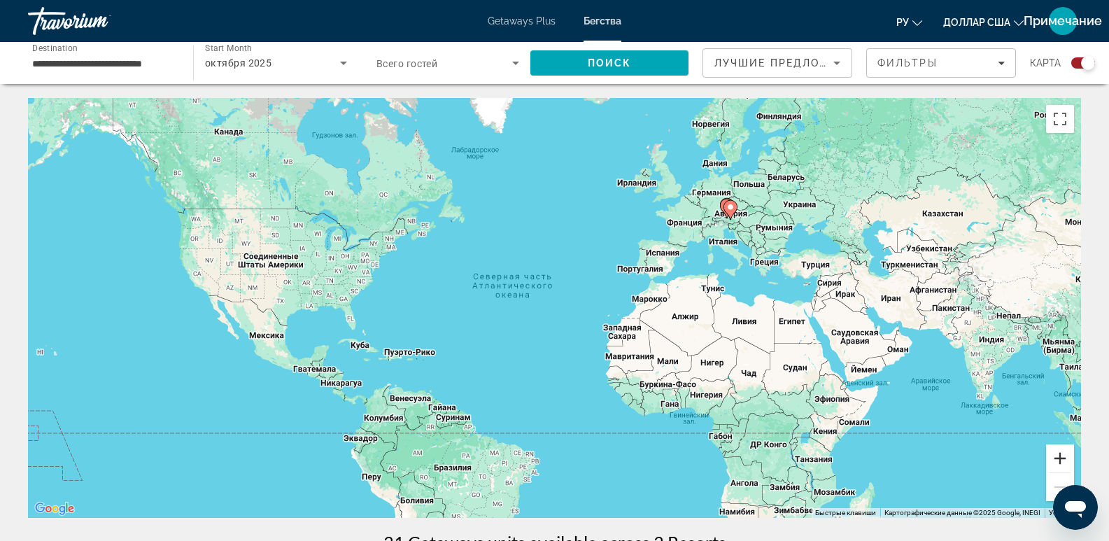
click at [1057, 460] on button "Увеличить" at bounding box center [1060, 458] width 28 height 28
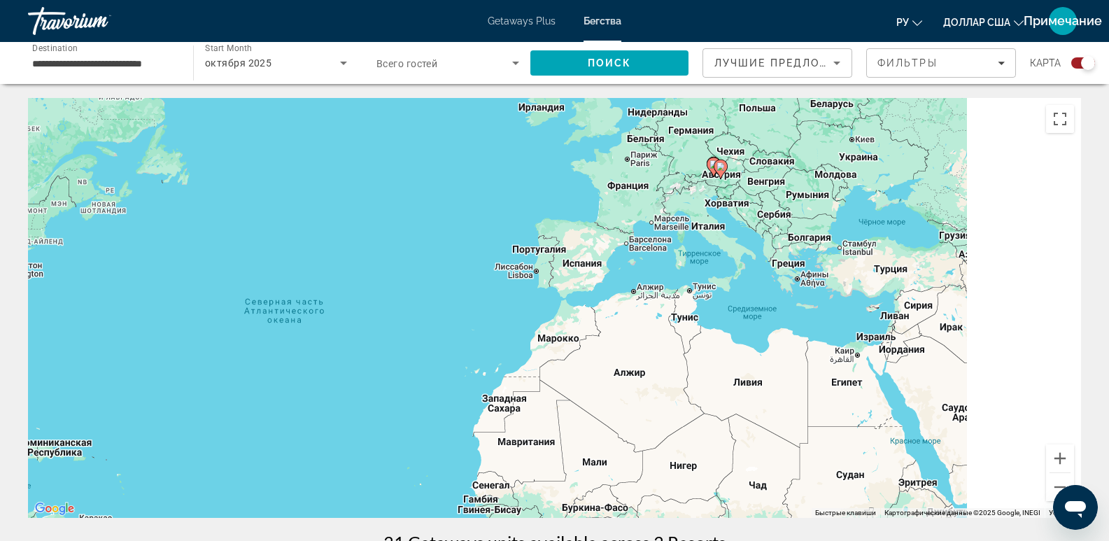
drag, startPoint x: 883, startPoint y: 373, endPoint x: 548, endPoint y: 446, distance: 342.2
click at [548, 446] on div "Чтобы активировать перетаскивание с помощью клавиатуры, нажмите Alt + Ввод. Пос…" at bounding box center [554, 308] width 1053 height 420
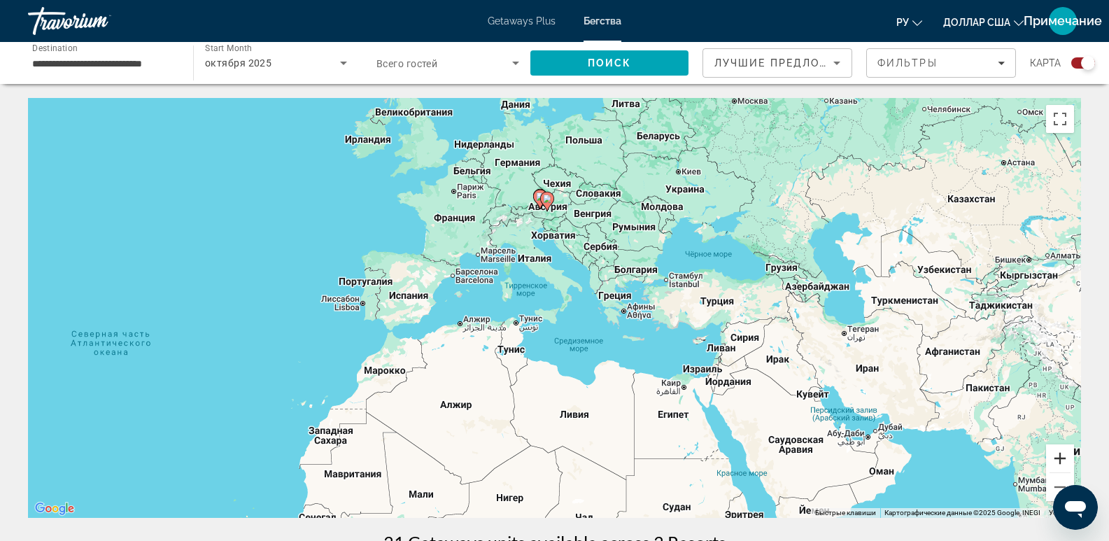
click at [1055, 464] on button "Увеличить" at bounding box center [1060, 458] width 28 height 28
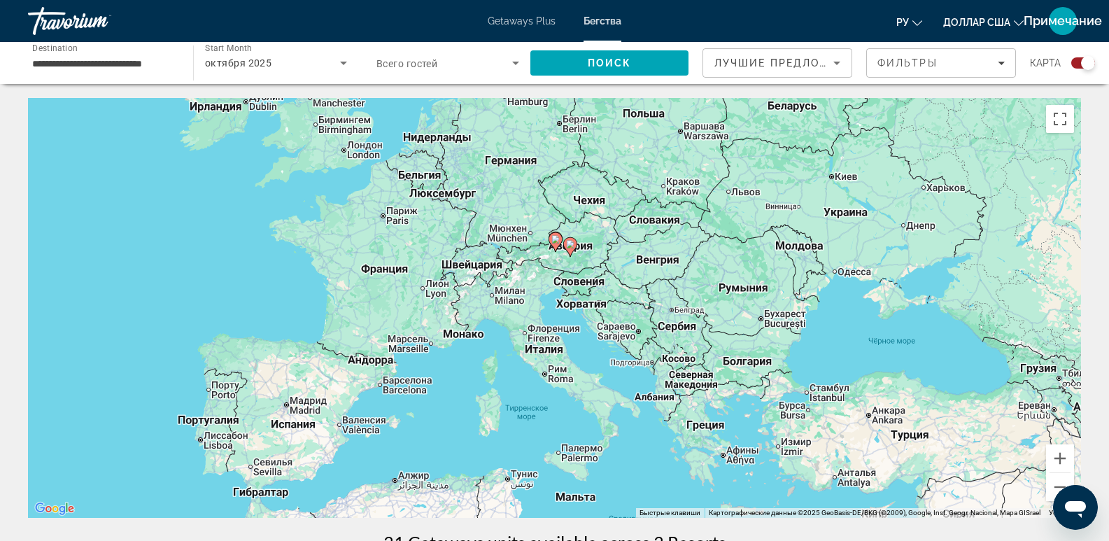
drag, startPoint x: 557, startPoint y: 166, endPoint x: 586, endPoint y: 308, distance: 145.5
click at [586, 308] on div "Чтобы активировать перетаскивание с помощью клавиатуры, нажмите Alt + Ввод. Пос…" at bounding box center [554, 308] width 1053 height 420
click at [555, 242] on image "Основное содержание" at bounding box center [555, 239] width 8 height 8
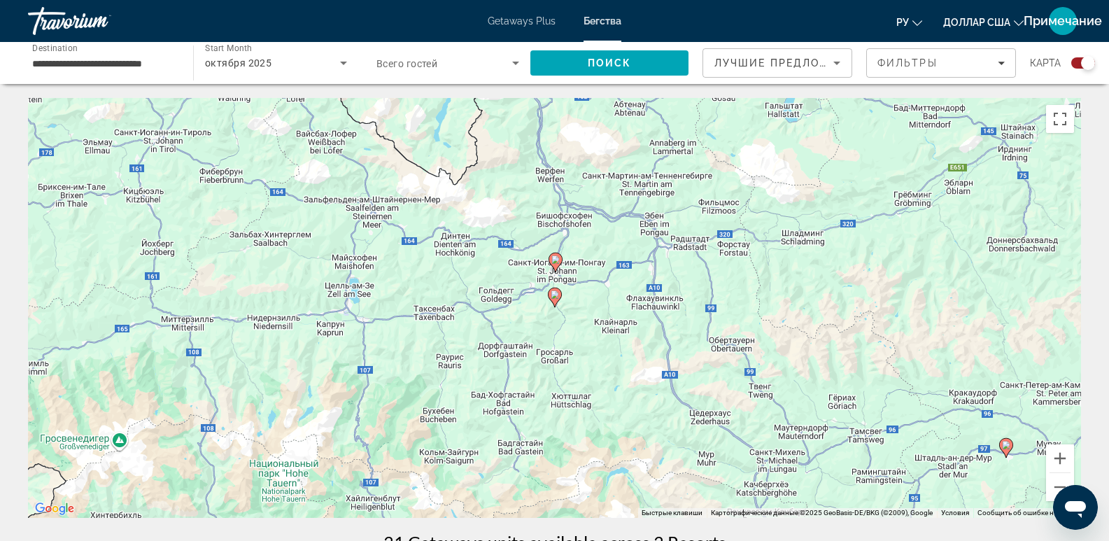
click at [554, 261] on image "Основное содержание" at bounding box center [555, 259] width 8 height 8
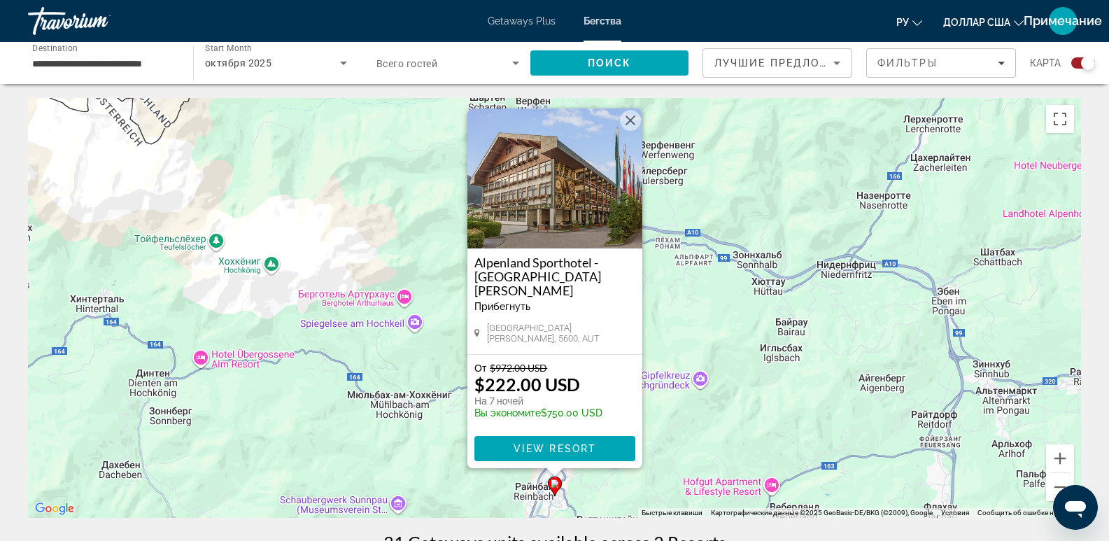
click at [554, 485] on image "Основное содержание" at bounding box center [554, 483] width 8 height 8
click at [628, 131] on button "Закрыть" at bounding box center [630, 120] width 21 height 21
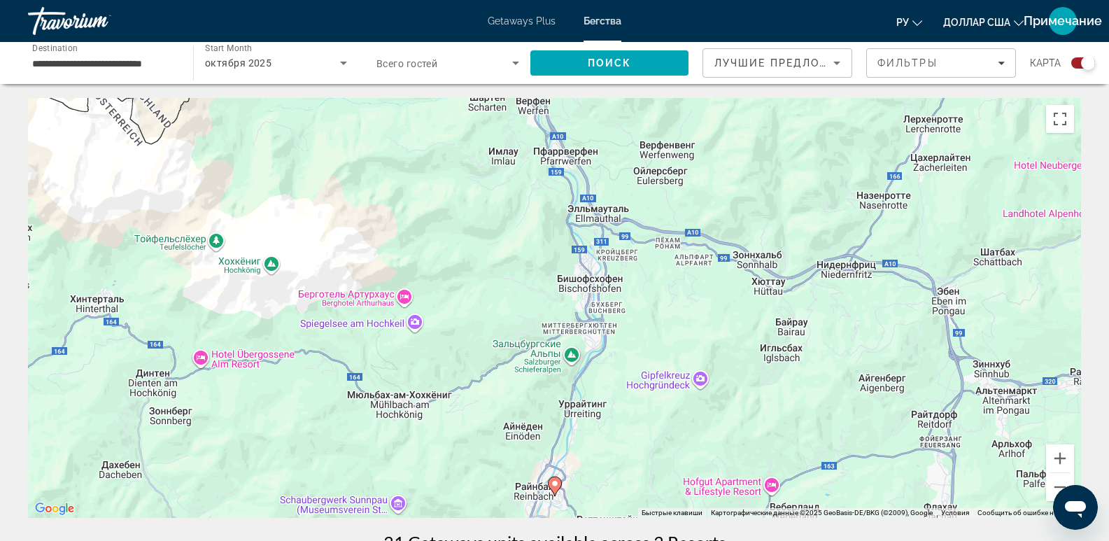
click at [563, 479] on div "Для навигации используйте клавиши со стрелками. Чтобы активировать перетаскиван…" at bounding box center [554, 308] width 1053 height 420
click at [556, 488] on icon "Основное содержание" at bounding box center [554, 486] width 13 height 18
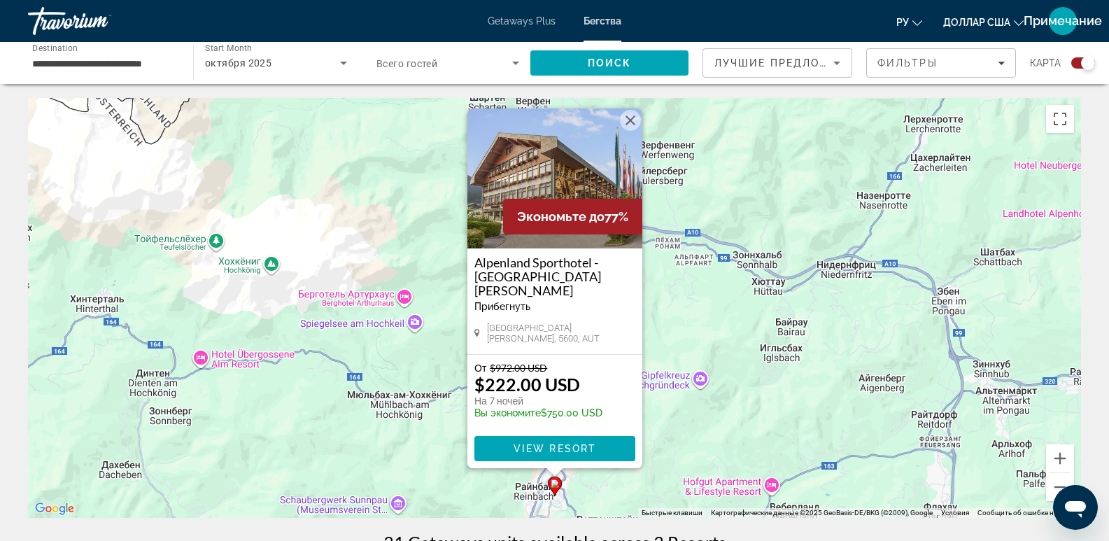
scroll to position [233, 0]
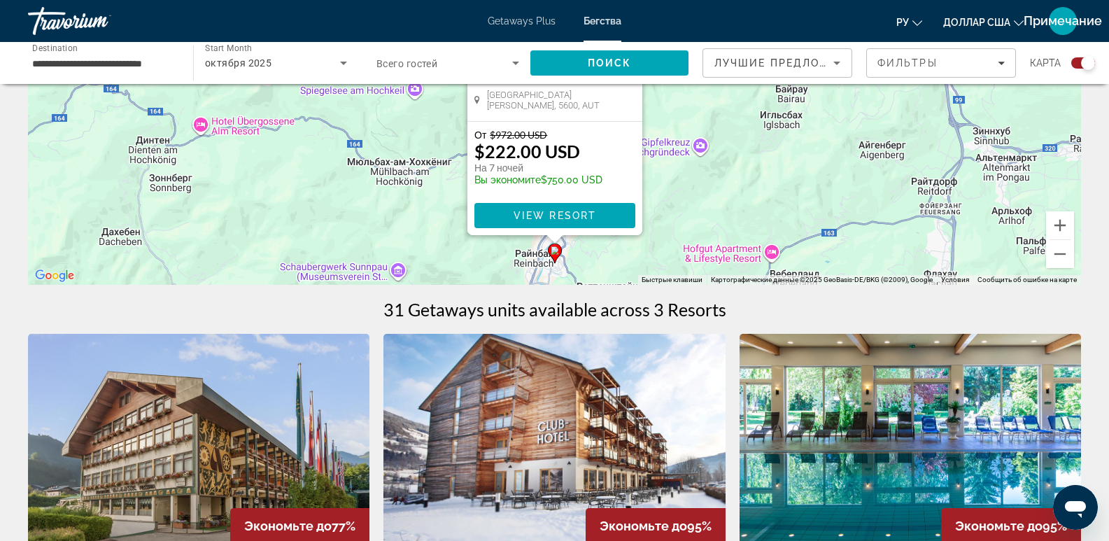
click at [670, 211] on div "Чтобы активировать перетаскивание с помощью клавиатуры, нажмите Alt + Ввод. Пос…" at bounding box center [554, 75] width 1053 height 420
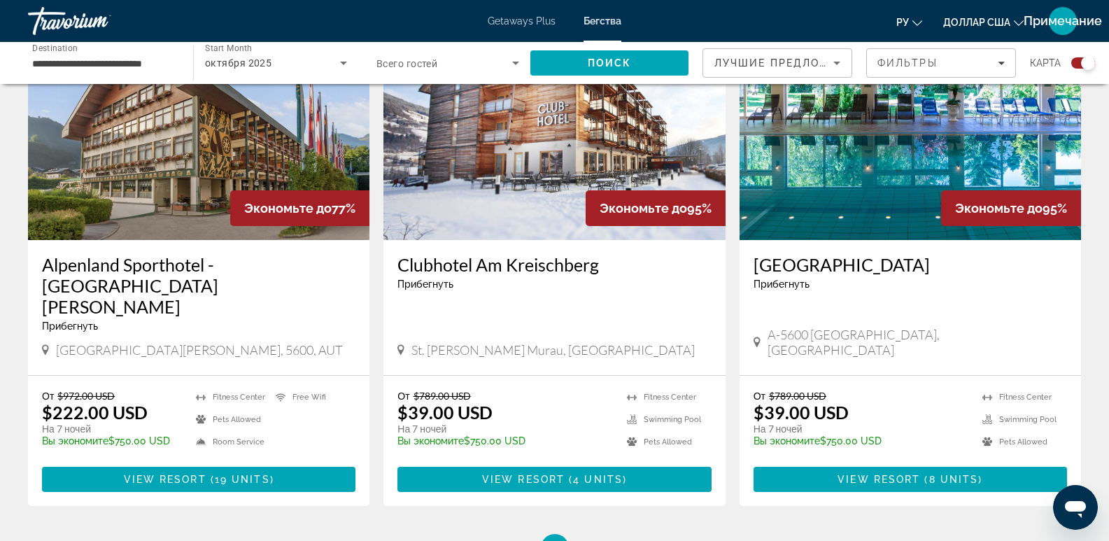
scroll to position [583, 0]
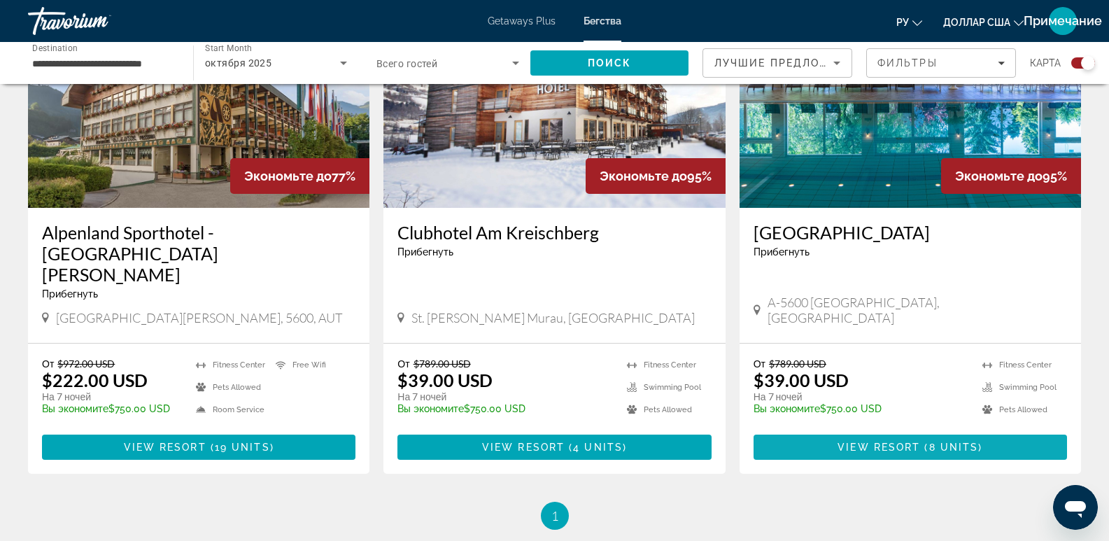
click at [927, 441] on span "( 8 units )" at bounding box center [951, 446] width 62 height 11
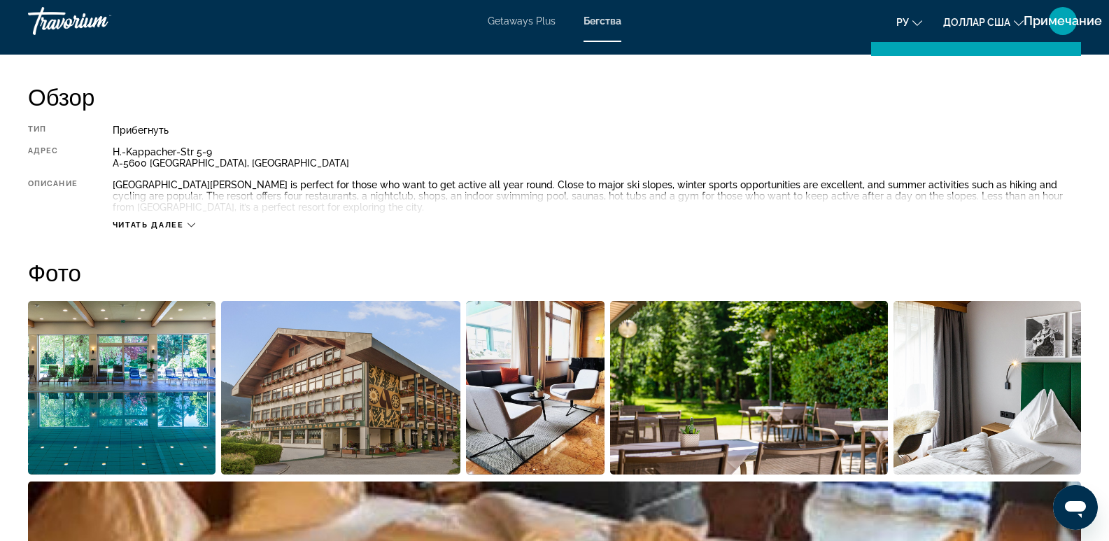
scroll to position [234, 0]
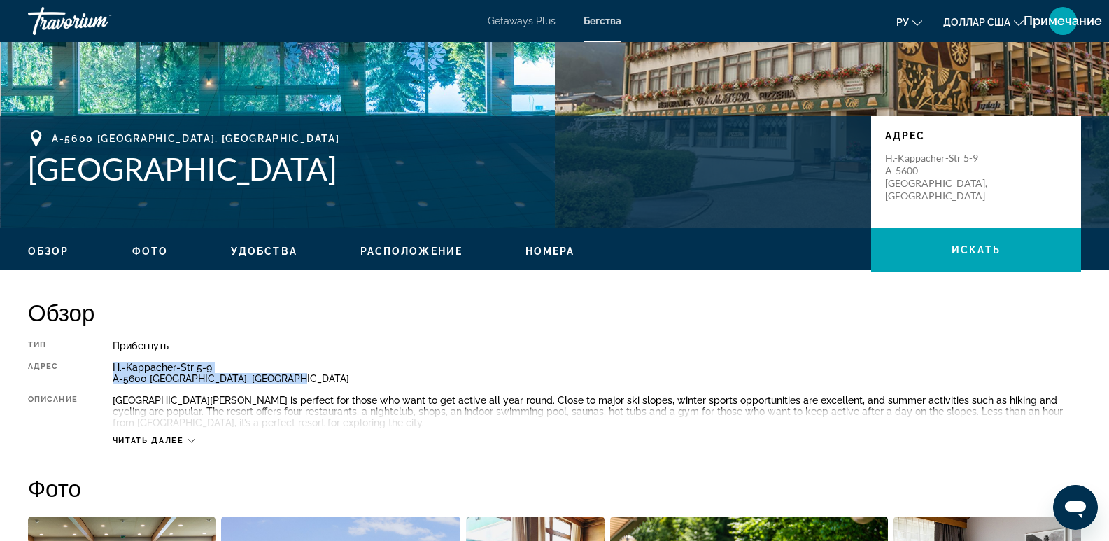
drag, startPoint x: 290, startPoint y: 373, endPoint x: 108, endPoint y: 369, distance: 181.9
click at [108, 369] on div "Тип Прибегнуть Все включено Нет «все включено» Адрес H.-Kappacher-Str 5-9 A-560…" at bounding box center [554, 393] width 1053 height 106
copy div "H.-Kappacher-Str 5-9 A-5600 St Johann im Pongau, Austria"
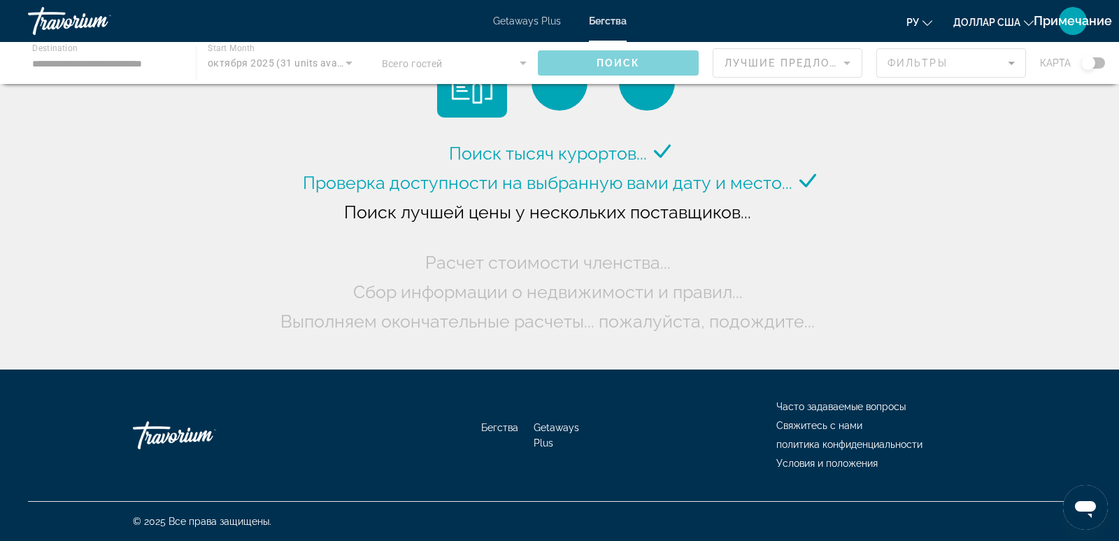
click at [66, 65] on div "Основное содержание" at bounding box center [559, 63] width 1119 height 42
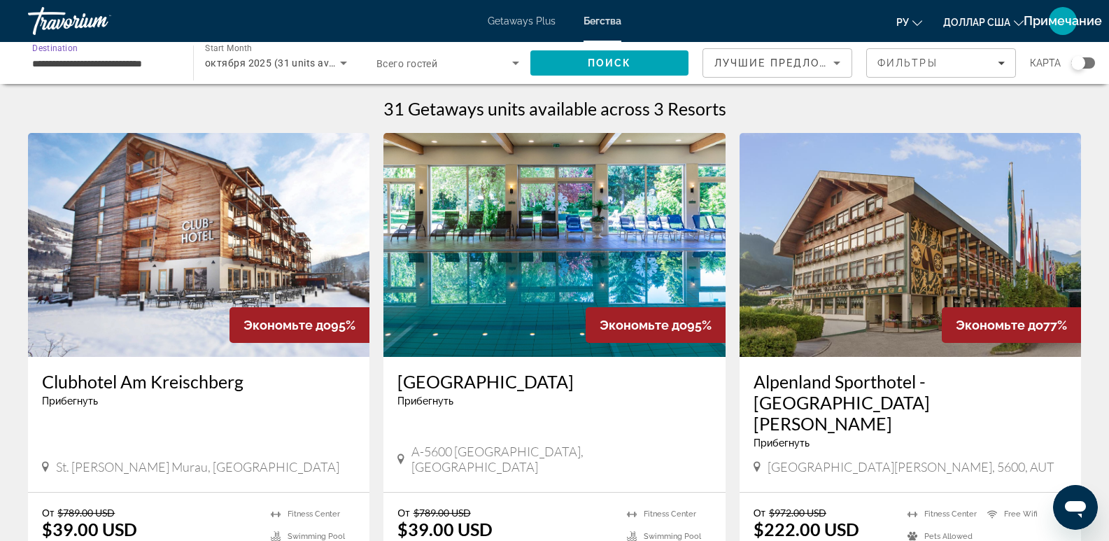
click at [130, 67] on input "**********" at bounding box center [103, 63] width 143 height 17
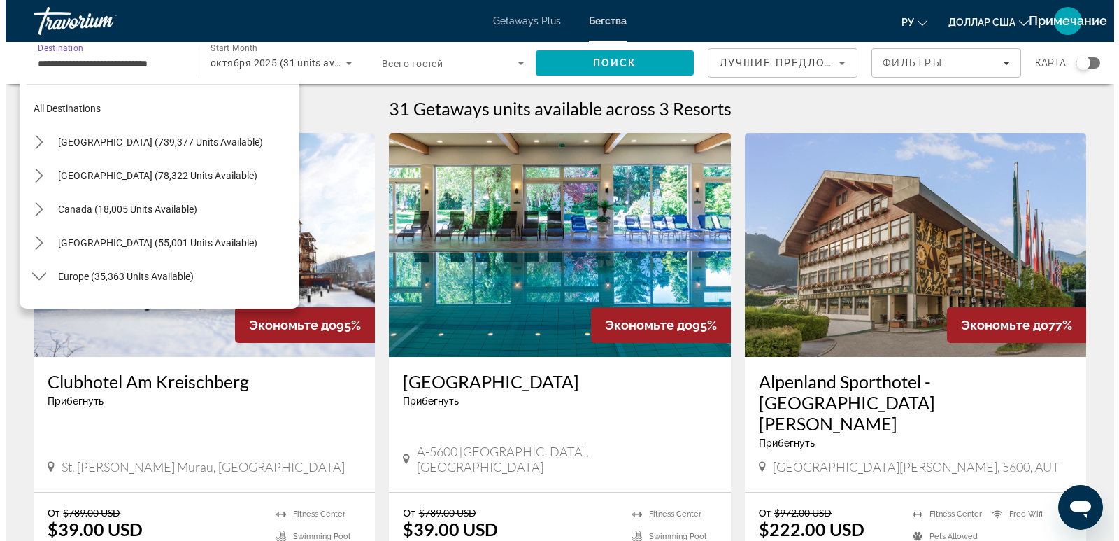
scroll to position [150, 0]
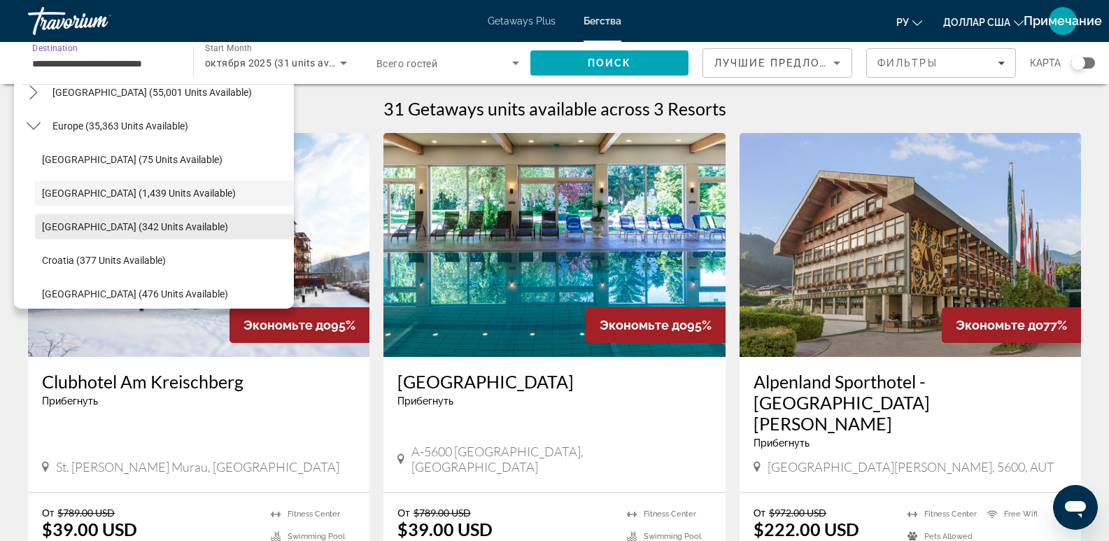
click at [143, 238] on span "Select destination: Belgium (342 units available)" at bounding box center [164, 227] width 259 height 34
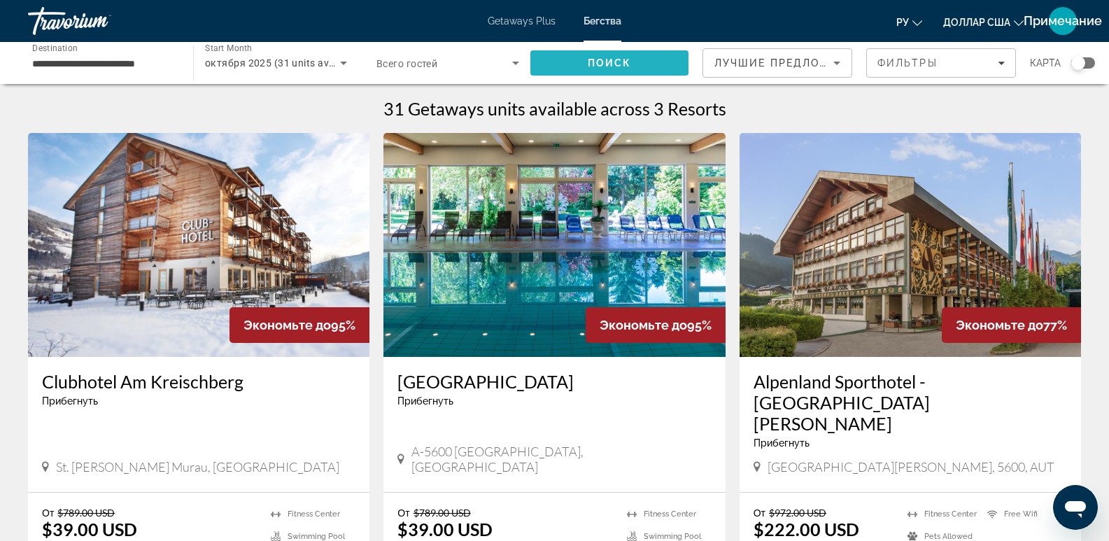
click at [576, 61] on span "Search" at bounding box center [609, 63] width 158 height 34
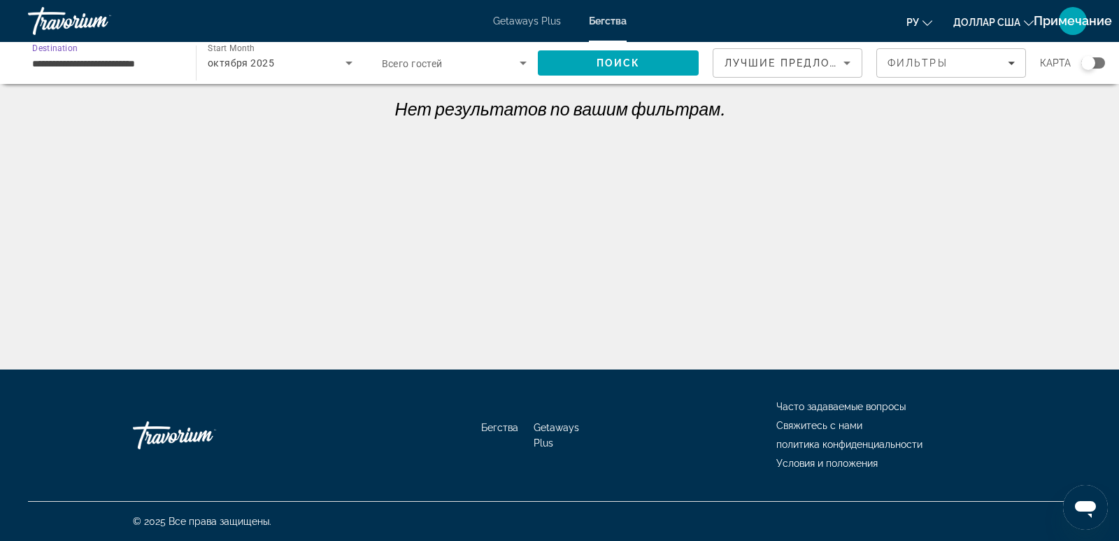
click at [147, 58] on input "**********" at bounding box center [104, 63] width 145 height 17
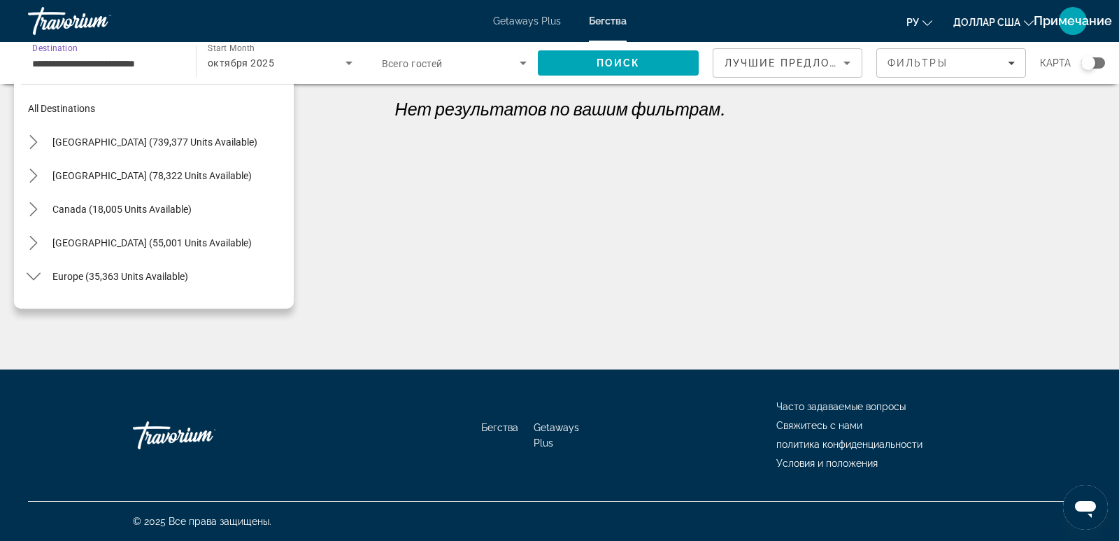
scroll to position [184, 0]
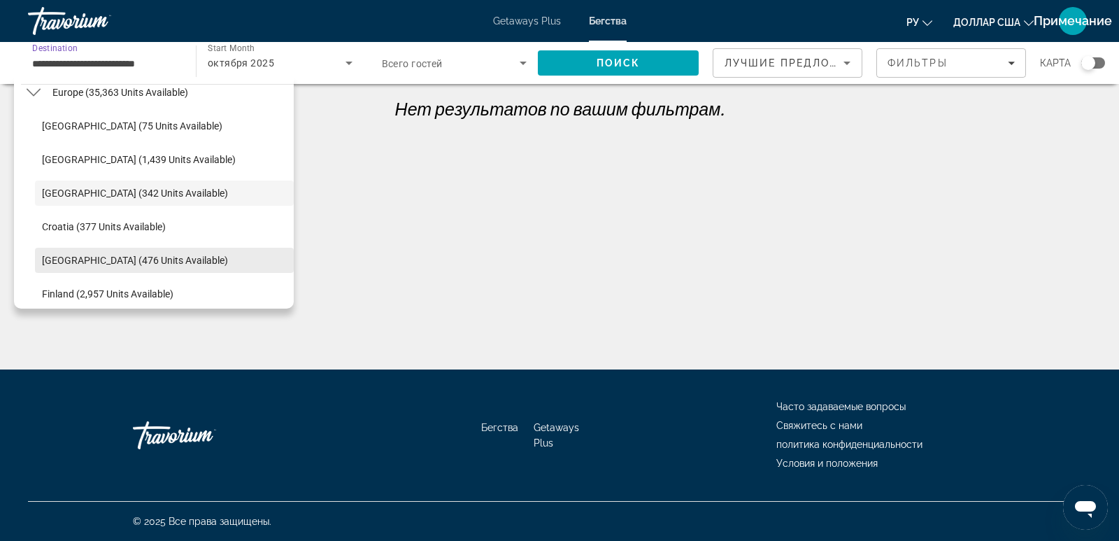
click at [123, 259] on span "Denmark (476 units available)" at bounding box center [135, 260] width 186 height 11
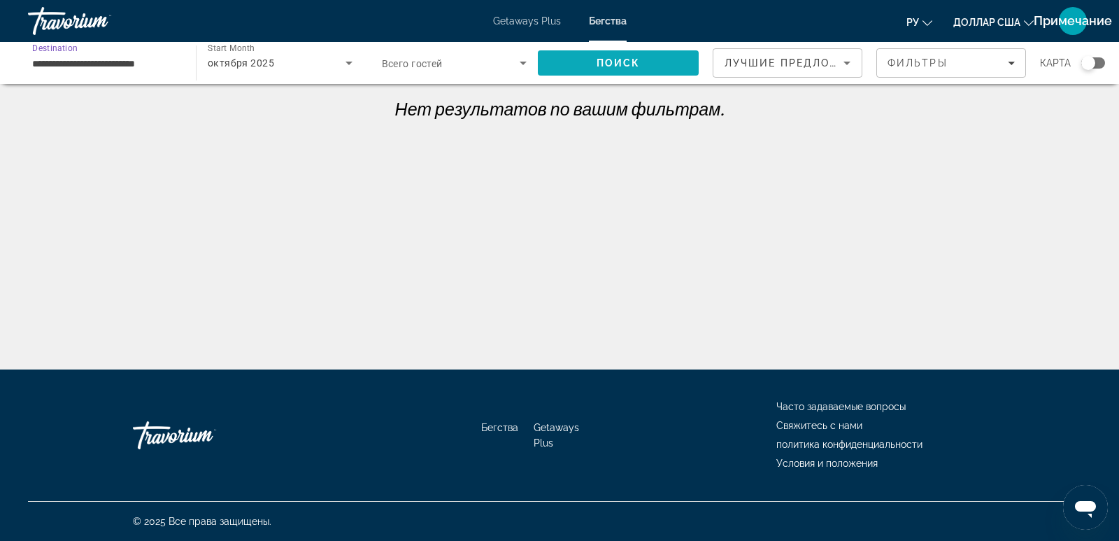
click at [608, 59] on span "Поиск" at bounding box center [619, 62] width 44 height 11
click at [143, 62] on input "**********" at bounding box center [104, 63] width 145 height 17
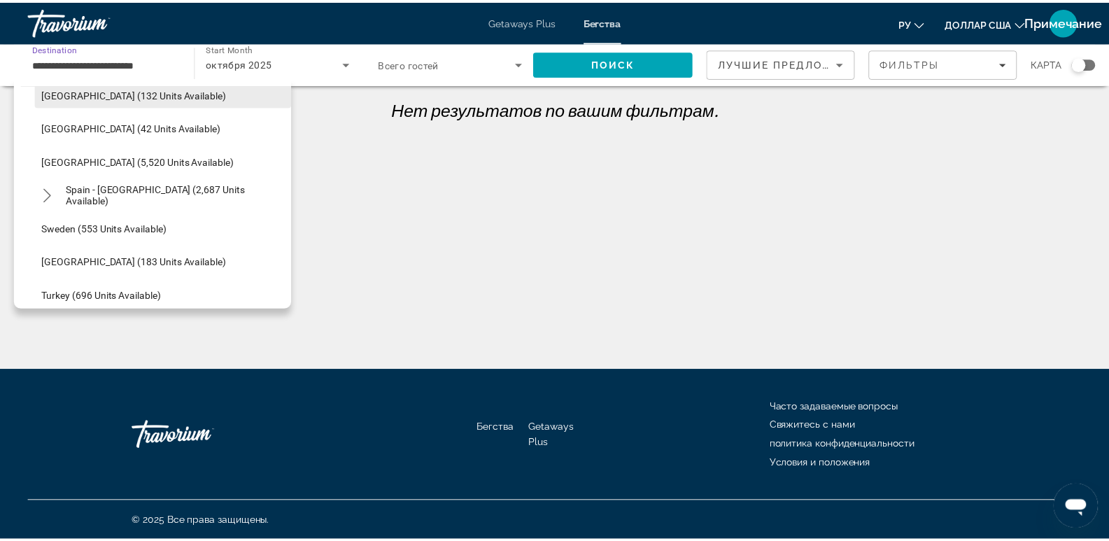
scroll to position [718, 0]
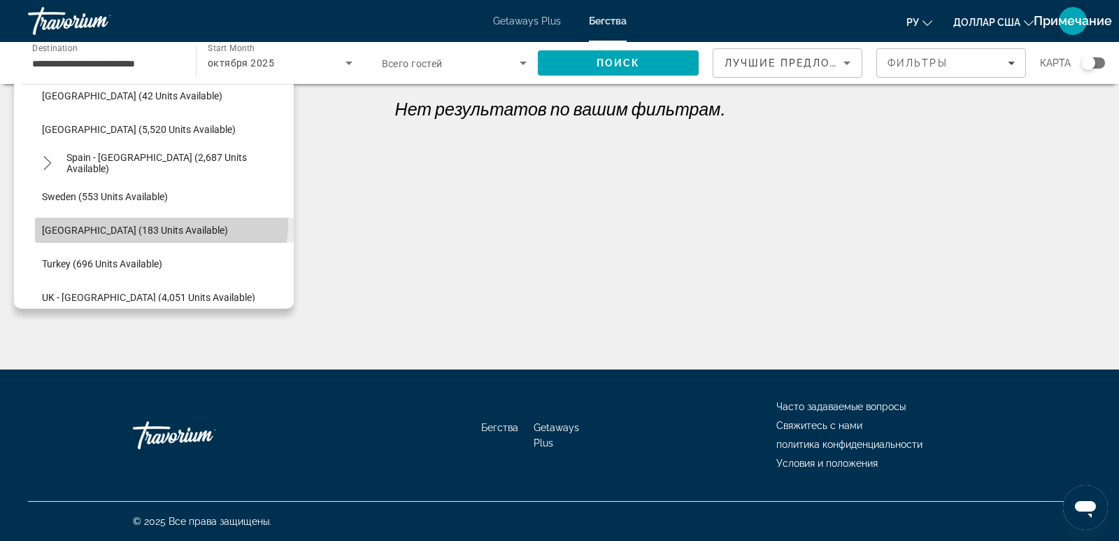
click at [161, 223] on span "Select destination: Switzerland (183 units available)" at bounding box center [164, 230] width 259 height 34
type input "**********"
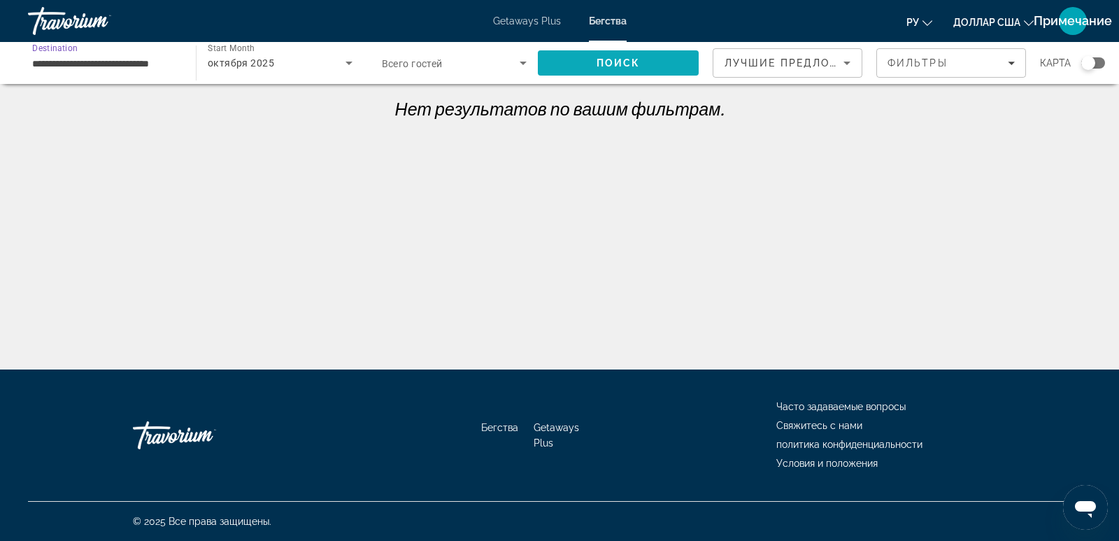
click at [641, 73] on span "Search" at bounding box center [618, 63] width 161 height 34
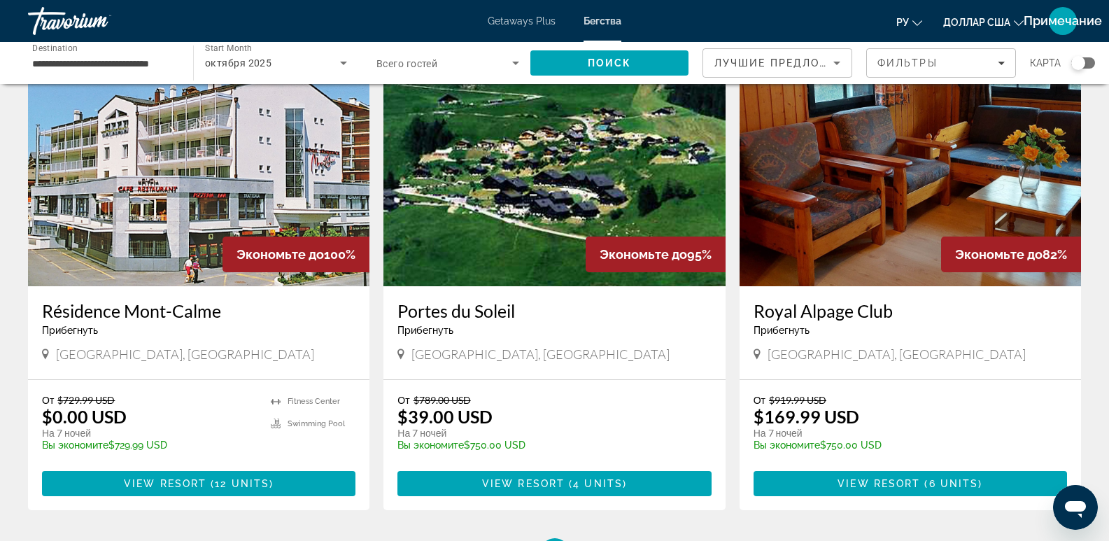
scroll to position [117, 0]
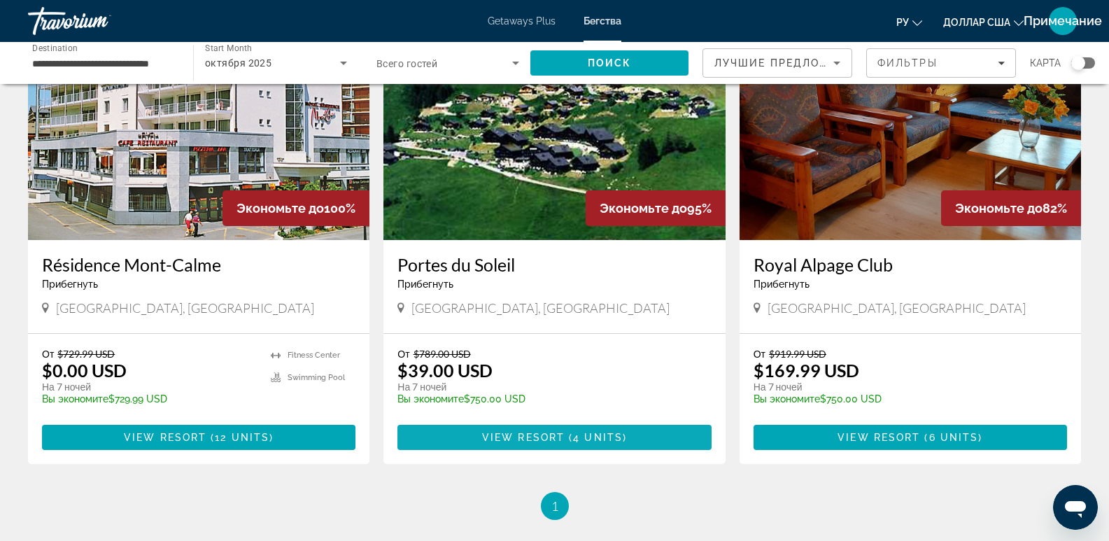
click at [501, 435] on span "View Resort" at bounding box center [523, 437] width 83 height 11
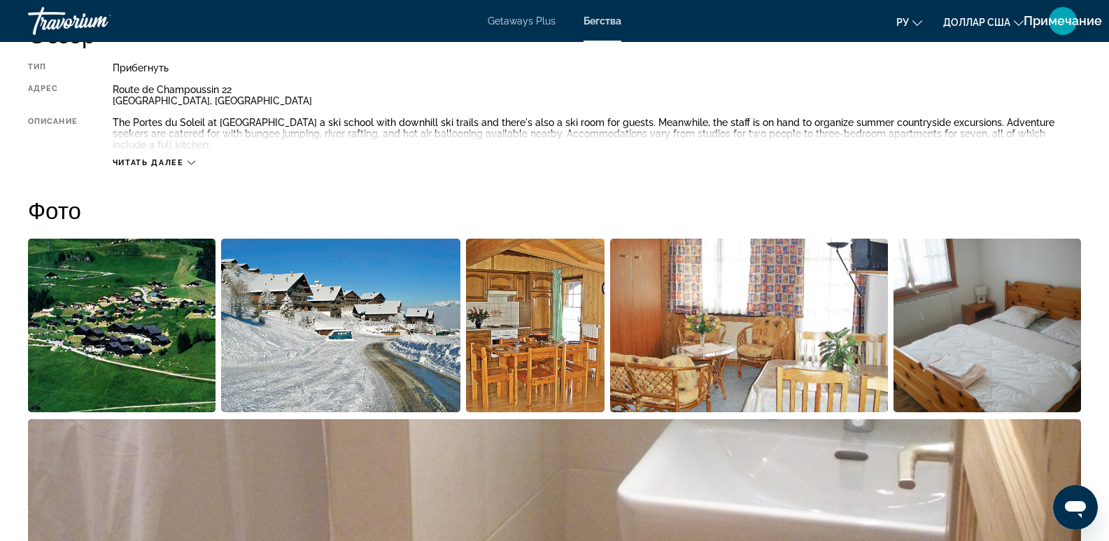
scroll to position [467, 0]
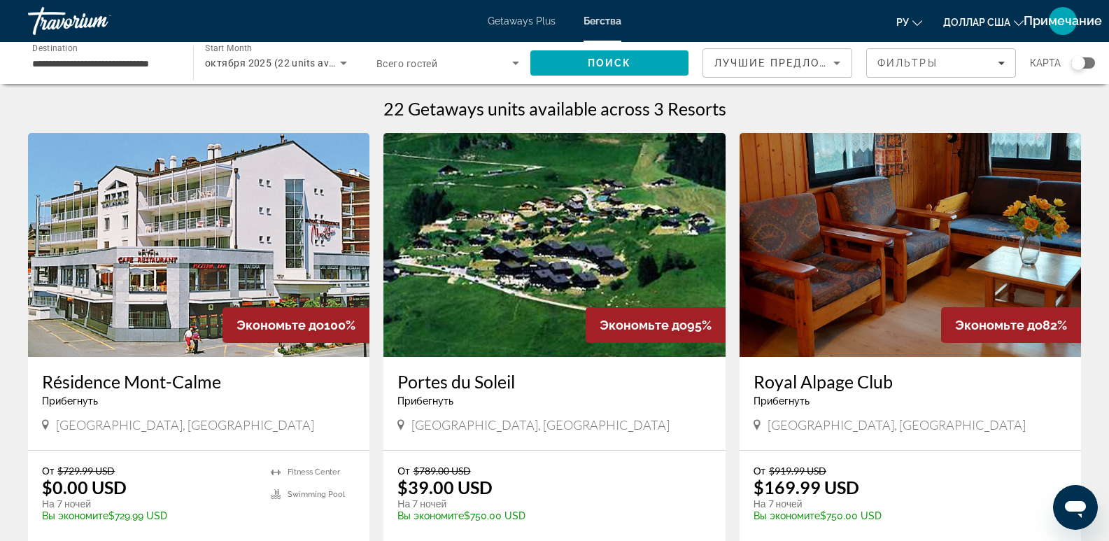
click at [124, 59] on input "**********" at bounding box center [103, 63] width 143 height 17
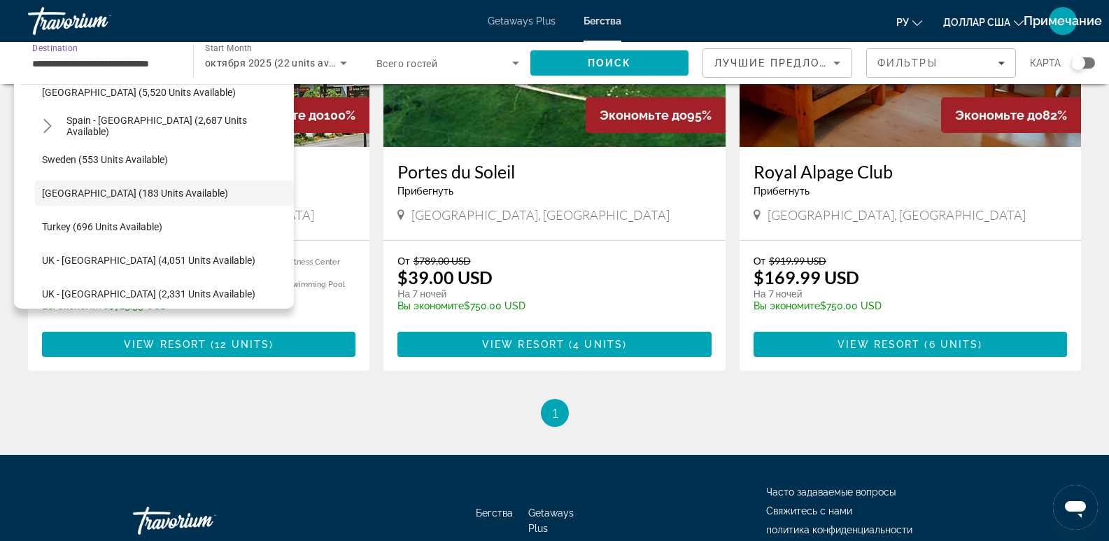
scroll to position [233, 0]
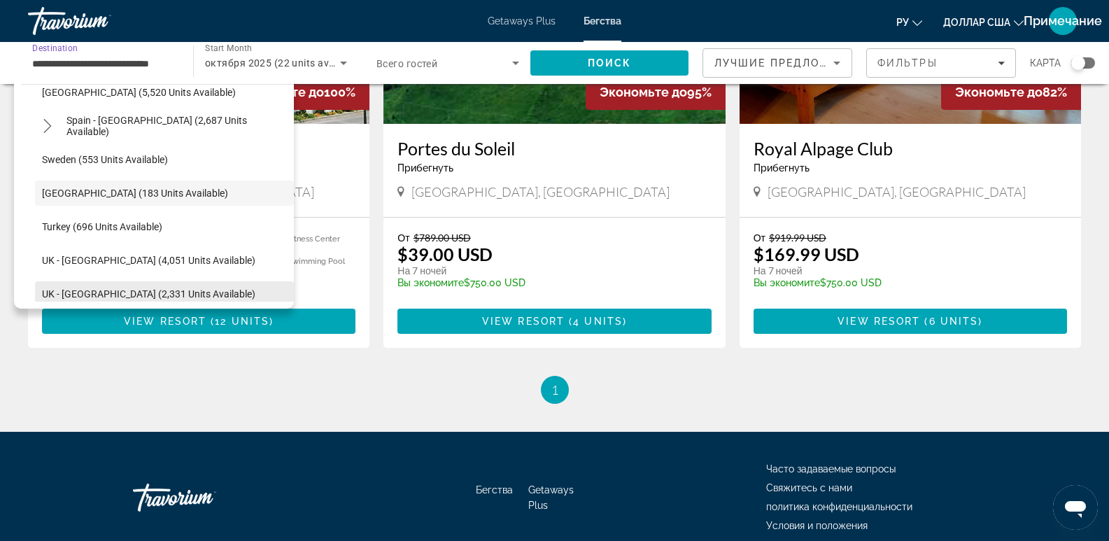
click at [194, 293] on span "UK - Scotland (2,331 units available)" at bounding box center [148, 293] width 213 height 11
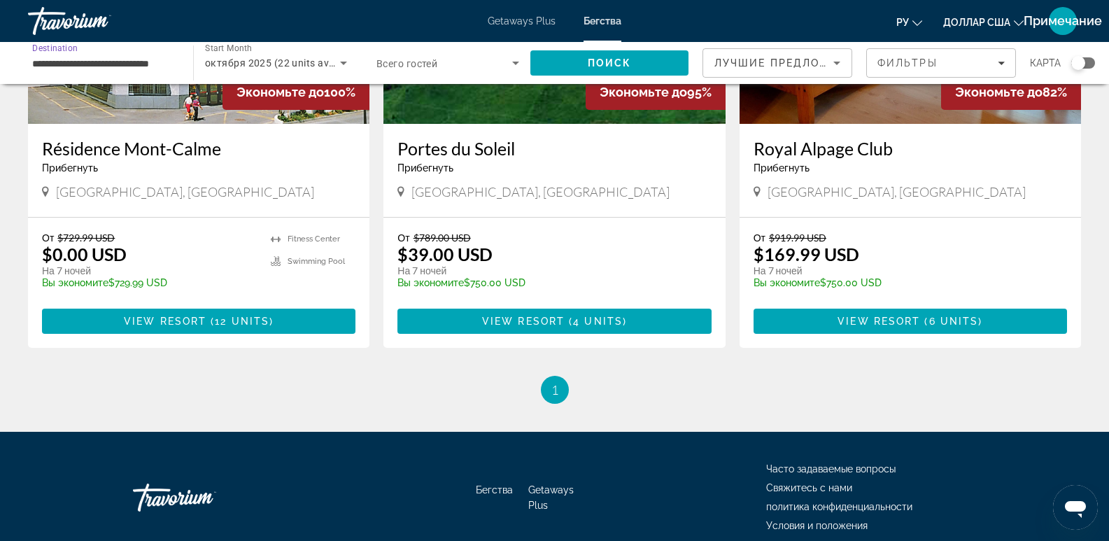
type input "**********"
click at [609, 62] on span "Поиск" at bounding box center [610, 62] width 44 height 11
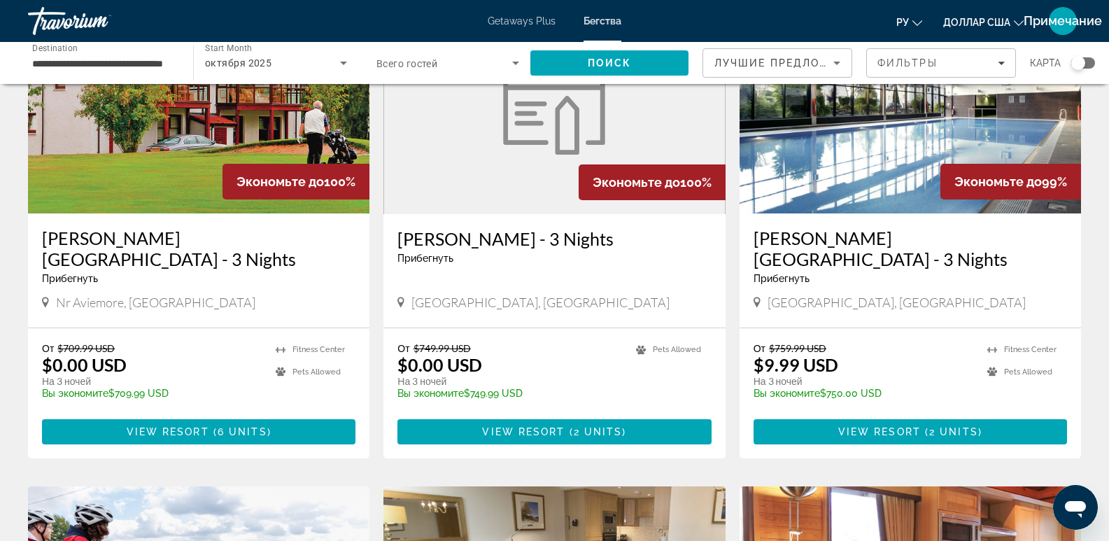
scroll to position [117, 0]
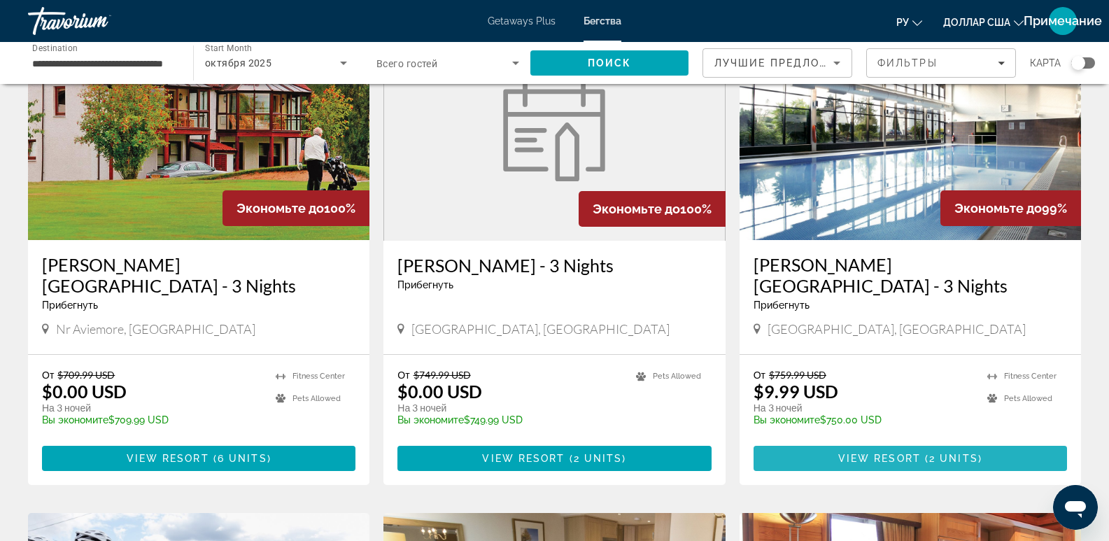
click at [877, 453] on span "View Resort" at bounding box center [879, 458] width 83 height 11
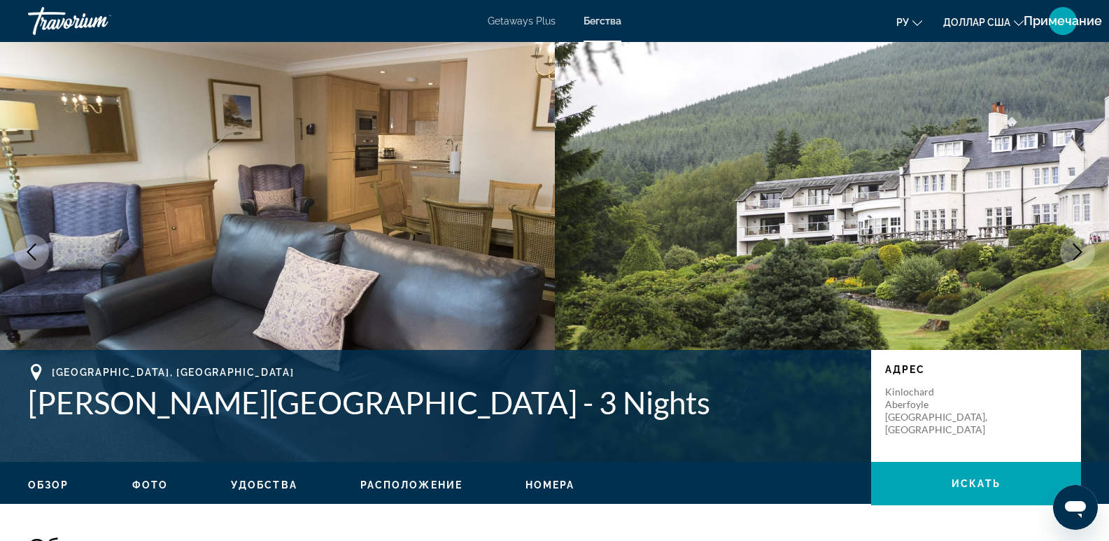
scroll to position [233, 0]
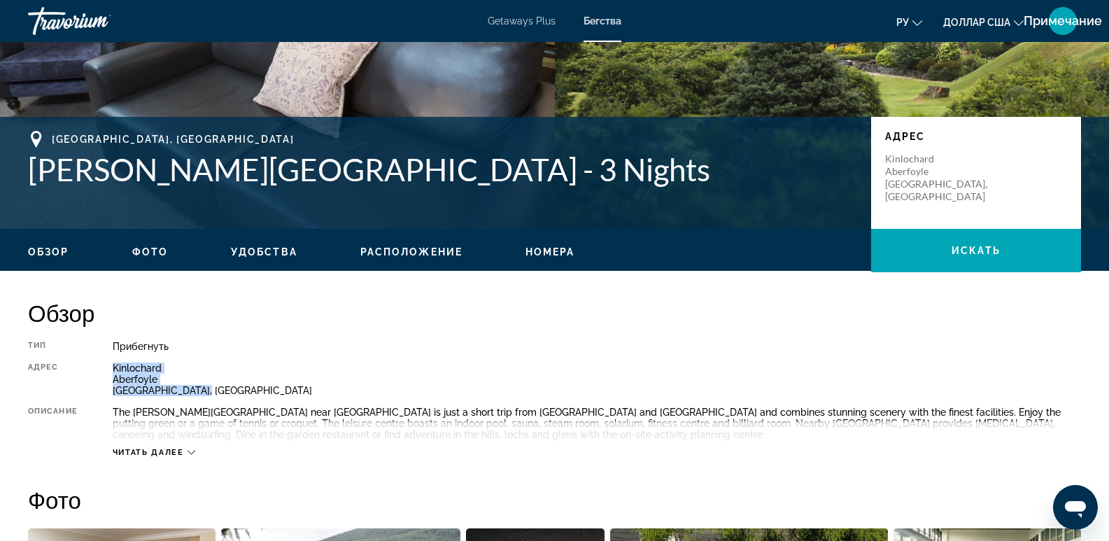
drag, startPoint x: 192, startPoint y: 388, endPoint x: 110, endPoint y: 371, distance: 83.5
click at [110, 371] on div "Тип Прибегнуть Все включено Нет «все включено» Адрес Kinlochard Aberfoyle Stirl…" at bounding box center [554, 399] width 1053 height 117
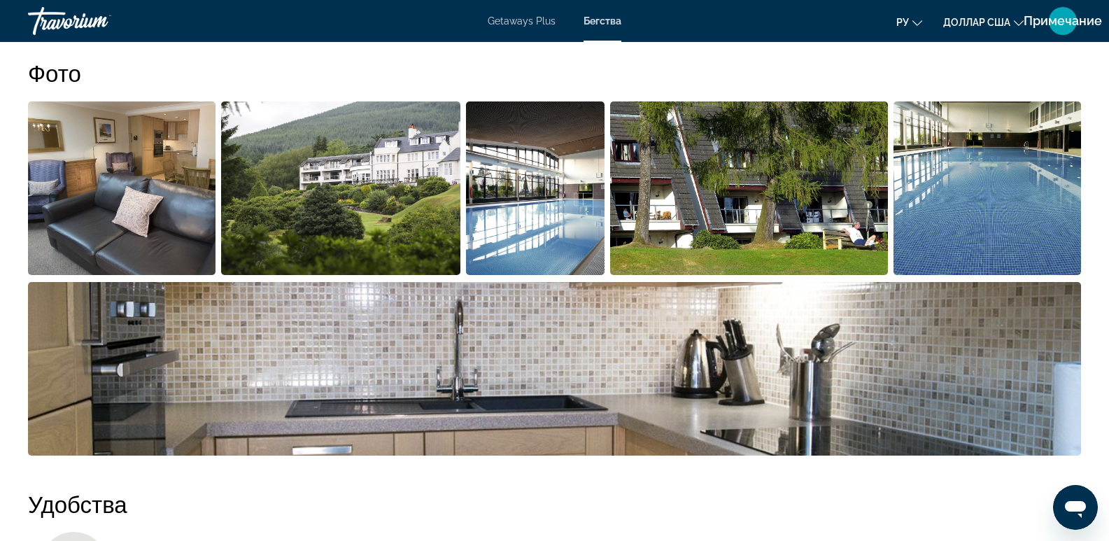
scroll to position [467, 0]
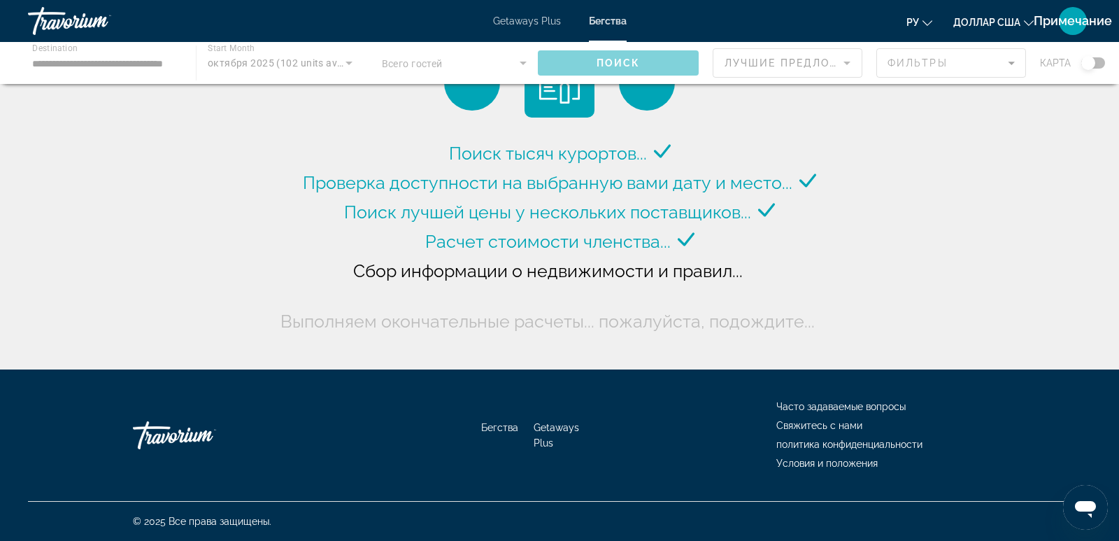
click at [127, 66] on div "Основное содержание" at bounding box center [559, 63] width 1119 height 42
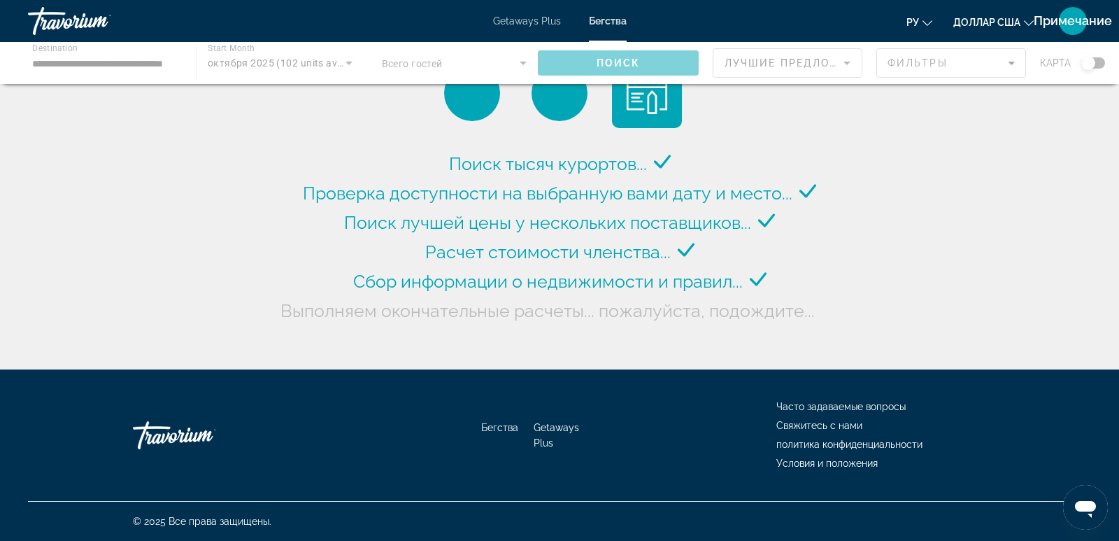
click at [118, 53] on div "Основное содержание" at bounding box center [559, 63] width 1119 height 42
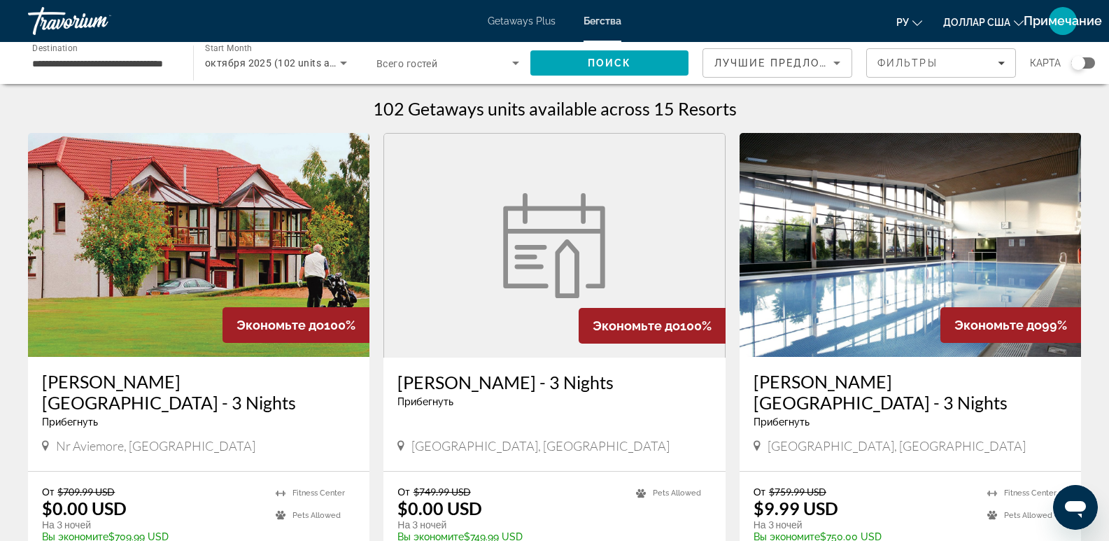
click at [92, 66] on input "**********" at bounding box center [103, 63] width 143 height 17
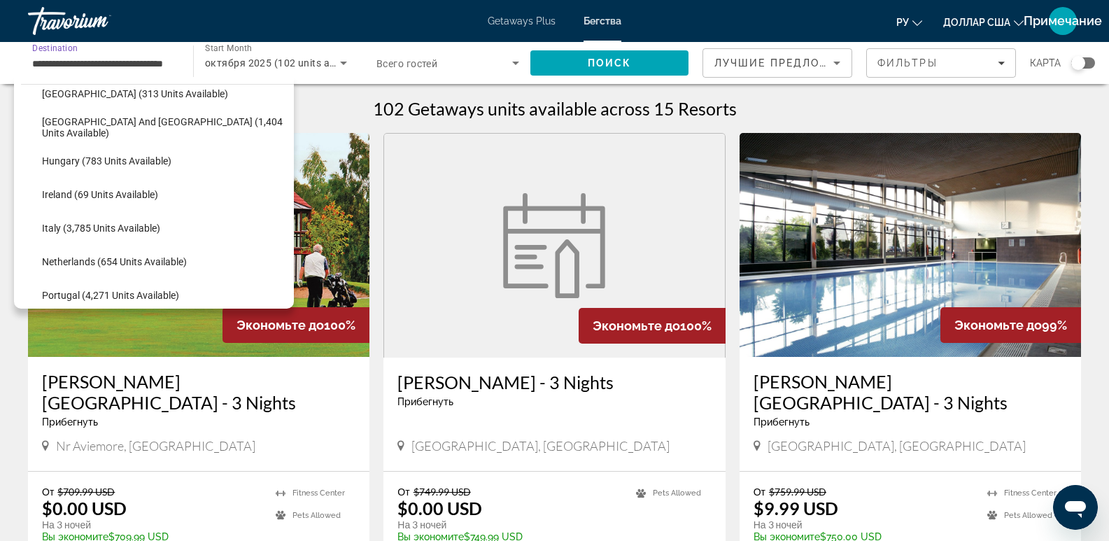
scroll to position [450, 0]
click at [178, 234] on span "Select destination: Italy (3,785 units available)" at bounding box center [164, 230] width 259 height 34
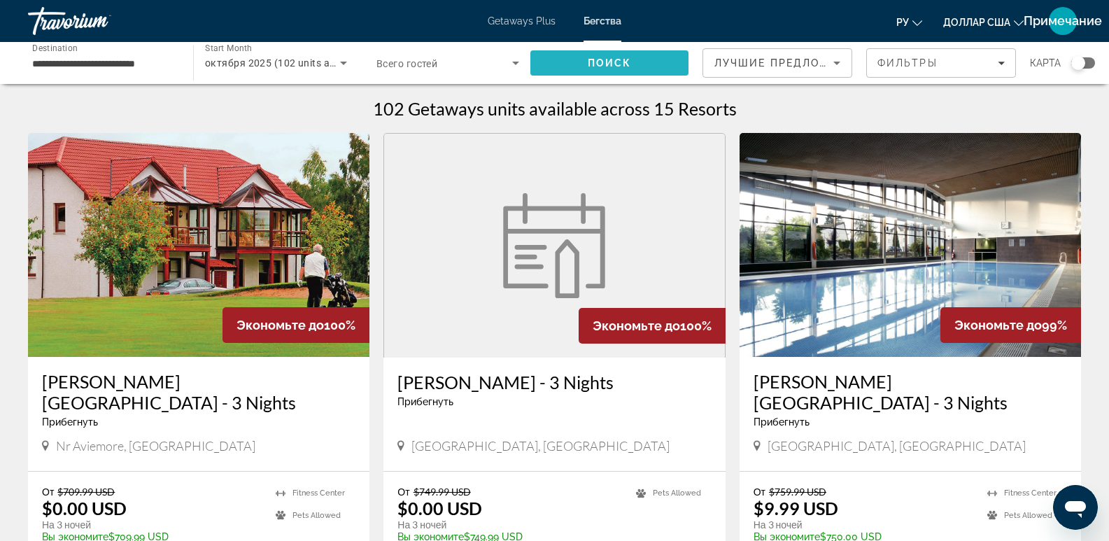
click at [551, 55] on span "Search" at bounding box center [609, 63] width 158 height 34
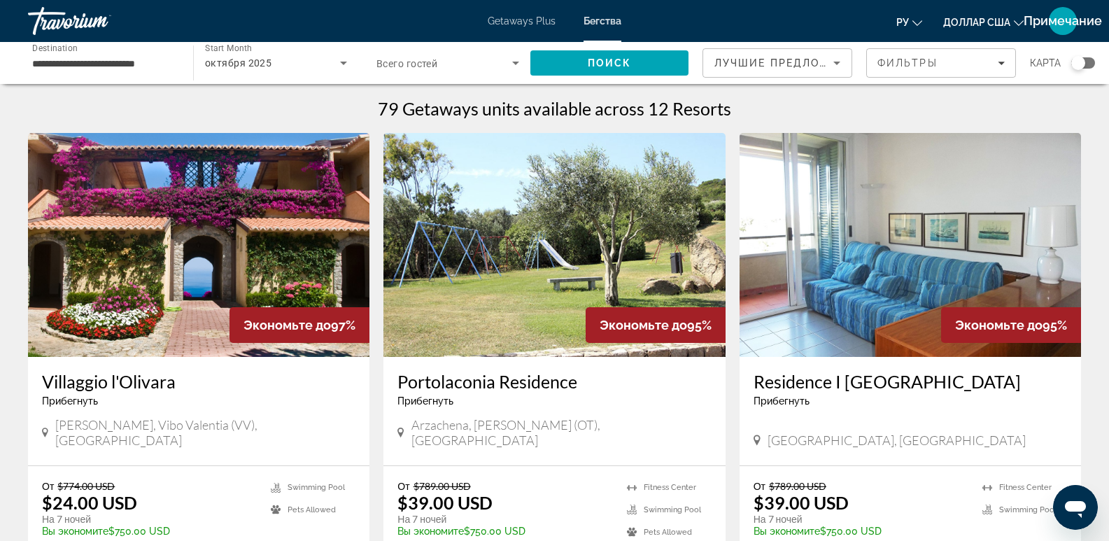
scroll to position [117, 0]
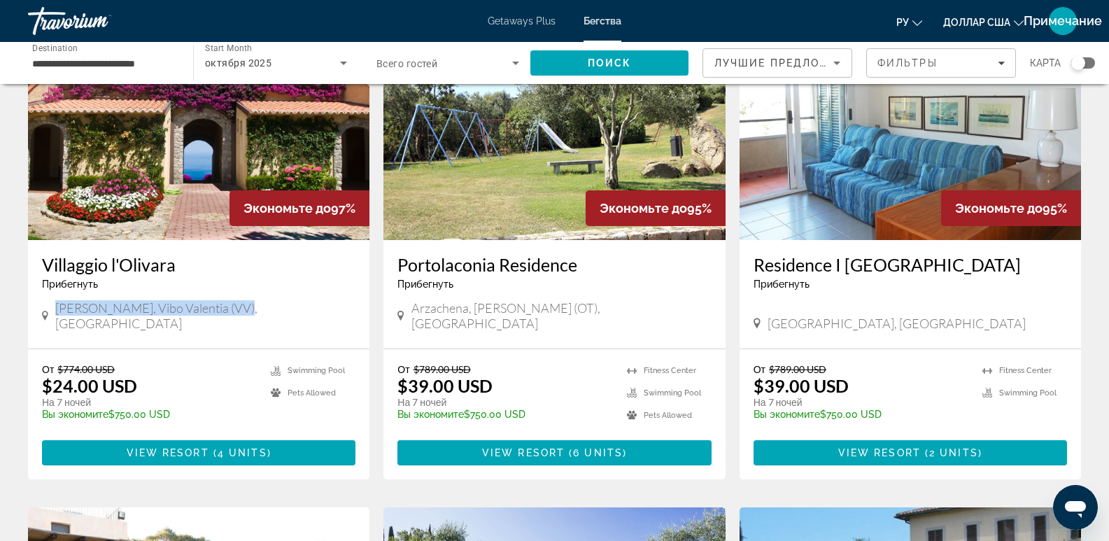
drag, startPoint x: 248, startPoint y: 305, endPoint x: 68, endPoint y: 308, distance: 179.8
click at [64, 311] on div "Tropea, Vibo Valentia (VV), Italy" at bounding box center [198, 315] width 313 height 31
drag, startPoint x: 70, startPoint y: 307, endPoint x: 236, endPoint y: 294, distance: 166.3
click at [236, 294] on div "Villaggio l'Olivara Прибегнуть - Это курорт только для взрослых" at bounding box center [198, 277] width 313 height 46
drag, startPoint x: 241, startPoint y: 304, endPoint x: 57, endPoint y: 308, distance: 184.0
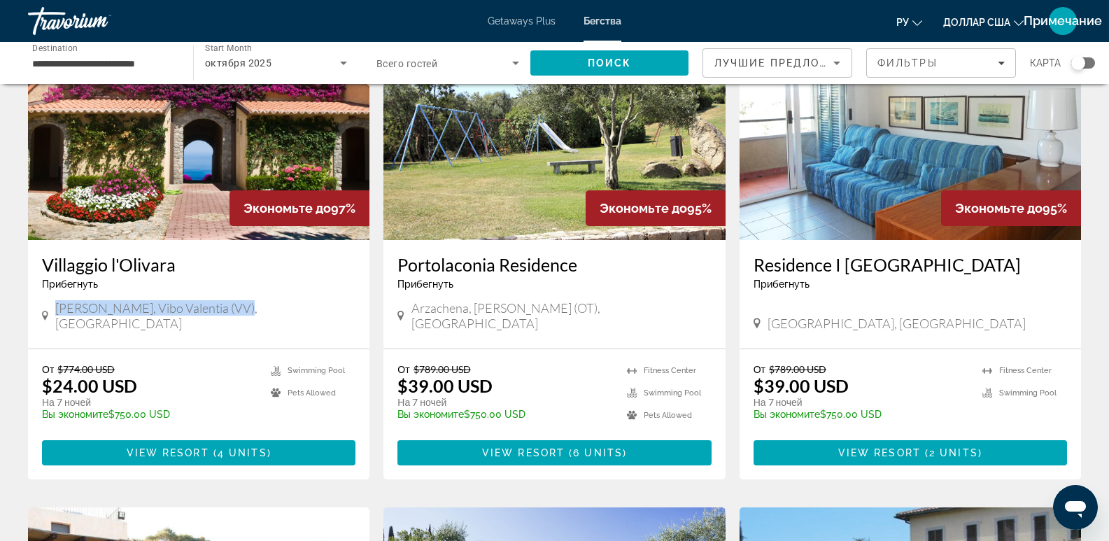
click at [57, 308] on div "Tropea, Vibo Valentia (VV), Italy" at bounding box center [198, 315] width 313 height 31
copy span "Tropea, Vibo Valentia (VV), Italy"
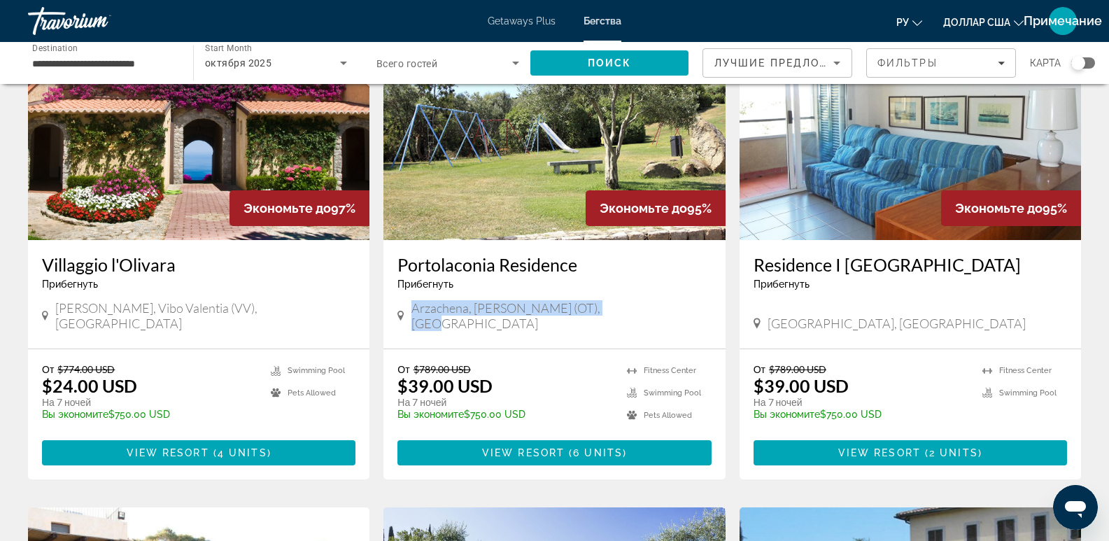
drag, startPoint x: 606, startPoint y: 305, endPoint x: 406, endPoint y: 312, distance: 199.5
click at [406, 312] on div "Arzachena, Olbia Tempio (OT), Italy" at bounding box center [553, 315] width 313 height 31
copy span "Arzachena, Olbia Tempio (OT), Italy"
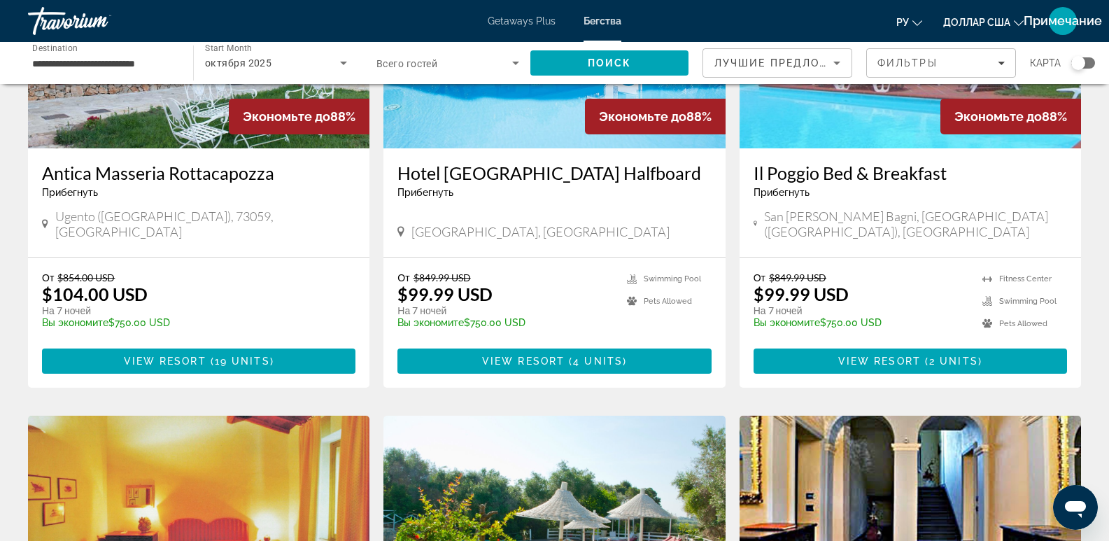
scroll to position [1166, 0]
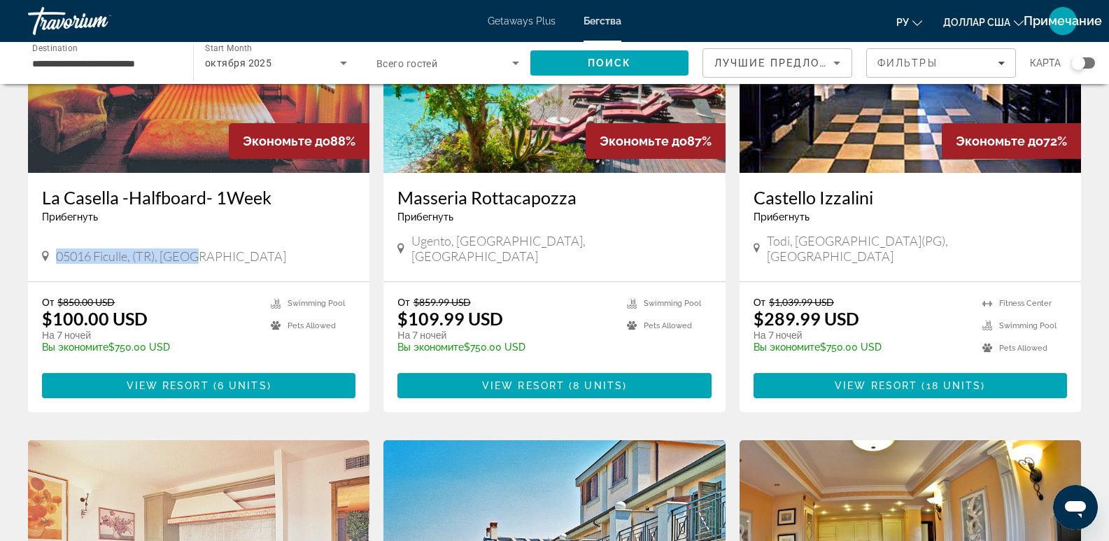
drag, startPoint x: 203, startPoint y: 208, endPoint x: 55, endPoint y: 210, distance: 148.3
click at [55, 248] on div "05016 Ficulle, (TR), Italy" at bounding box center [198, 255] width 313 height 15
copy span "05016 Ficulle, (TR), Italy"
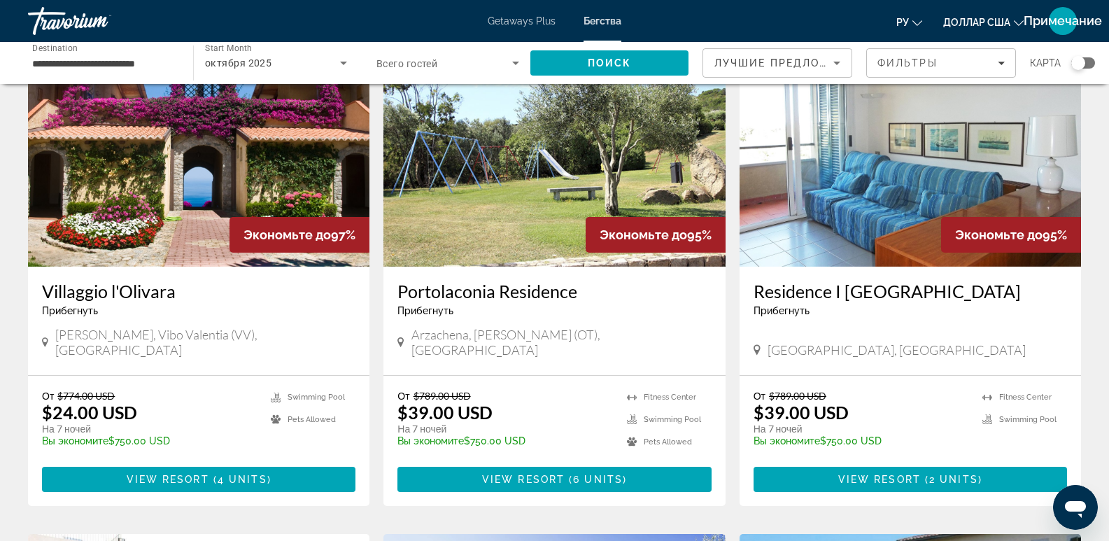
scroll to position [0, 0]
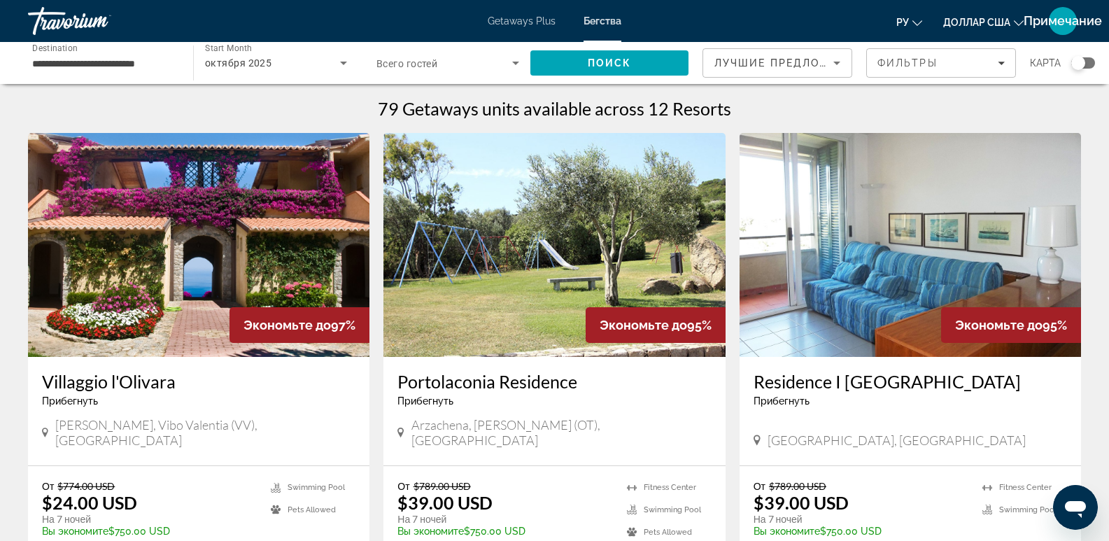
click at [143, 71] on div "**********" at bounding box center [103, 63] width 143 height 40
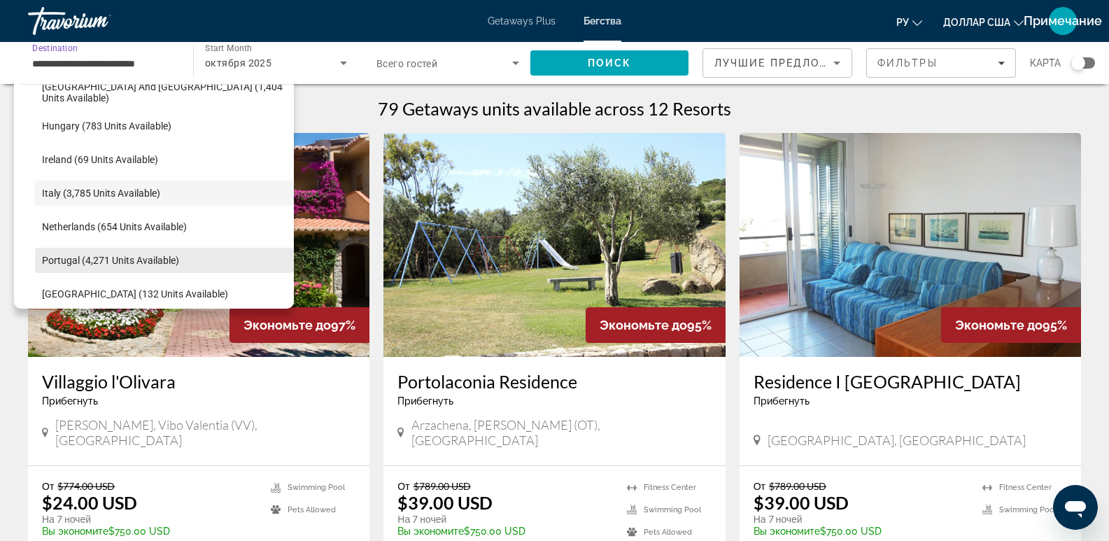
scroll to position [369, 0]
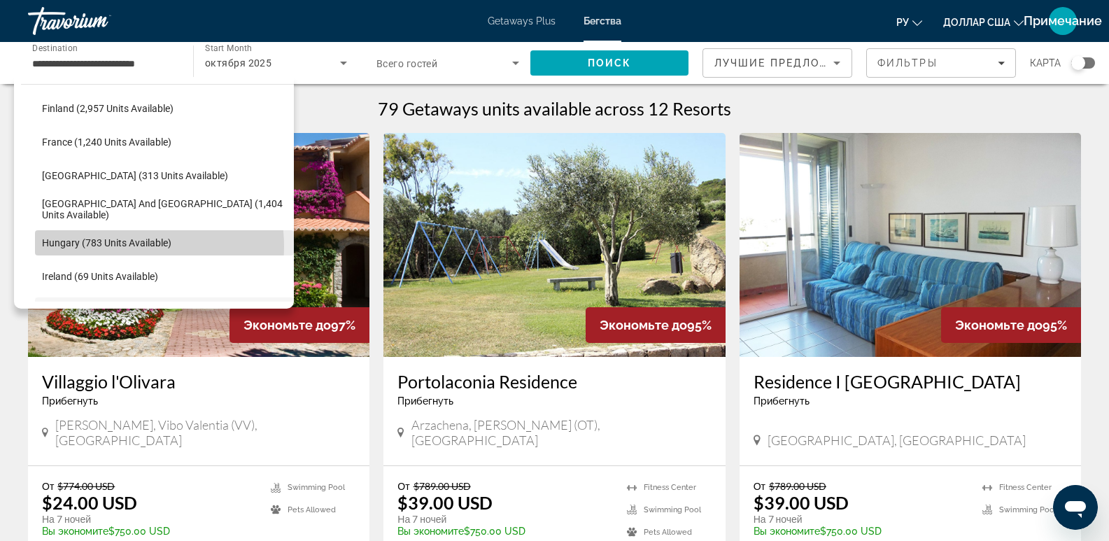
click at [124, 246] on span "Hungary (783 units available)" at bounding box center [106, 242] width 129 height 11
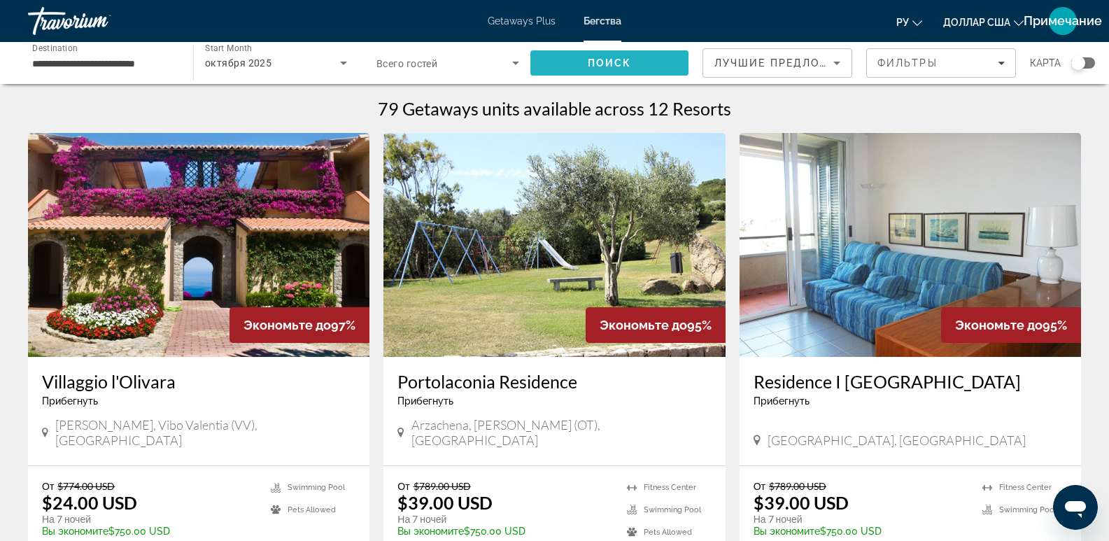
click at [617, 69] on span "Search" at bounding box center [609, 63] width 158 height 34
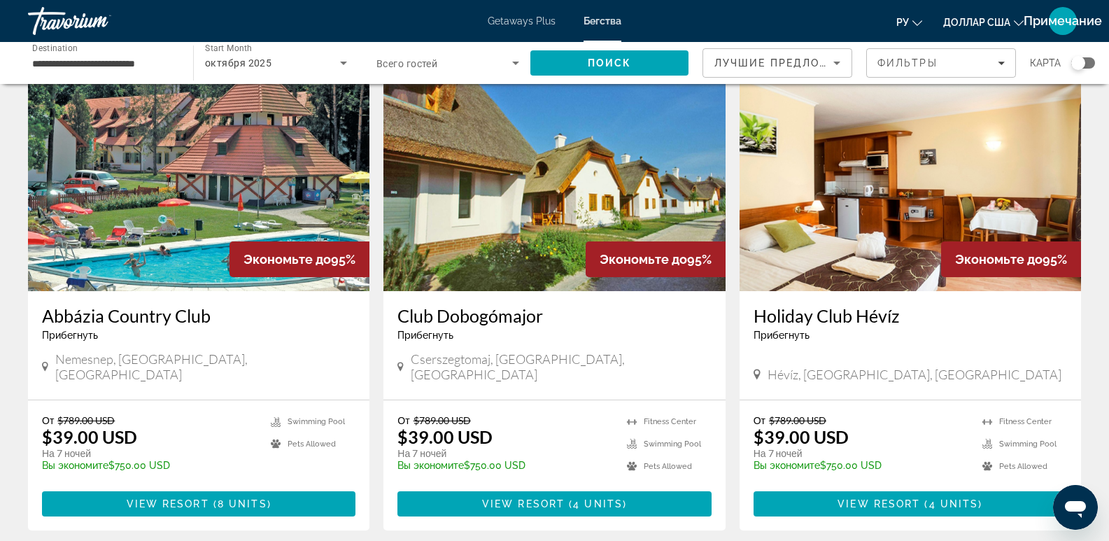
scroll to position [117, 0]
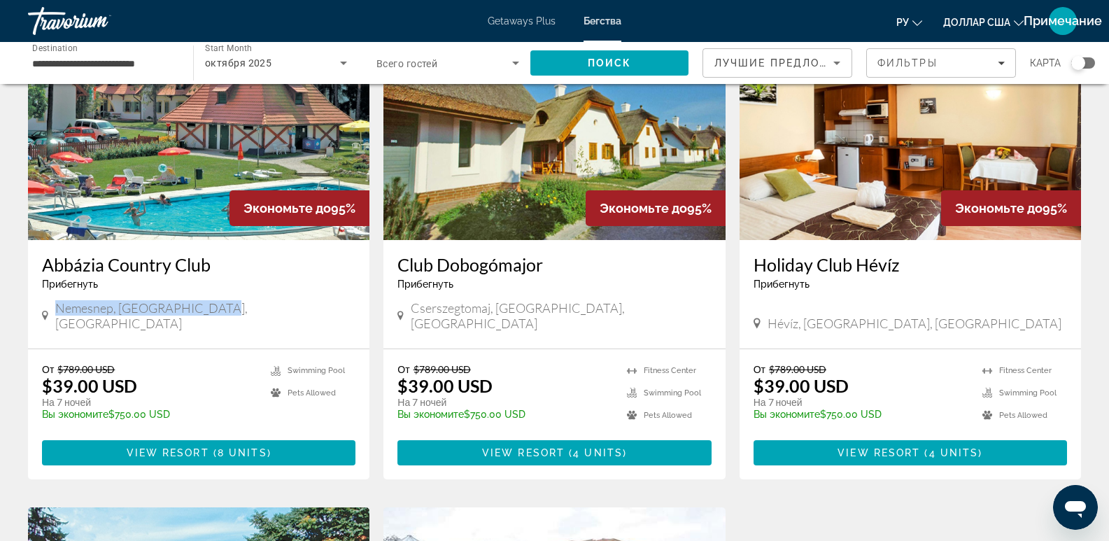
drag, startPoint x: 244, startPoint y: 307, endPoint x: 55, endPoint y: 306, distance: 189.5
click at [53, 306] on div "Nemesnep, HUNGARY, Hungary" at bounding box center [198, 315] width 313 height 31
copy span "Nemesnep, HUNGARY, Hungary"
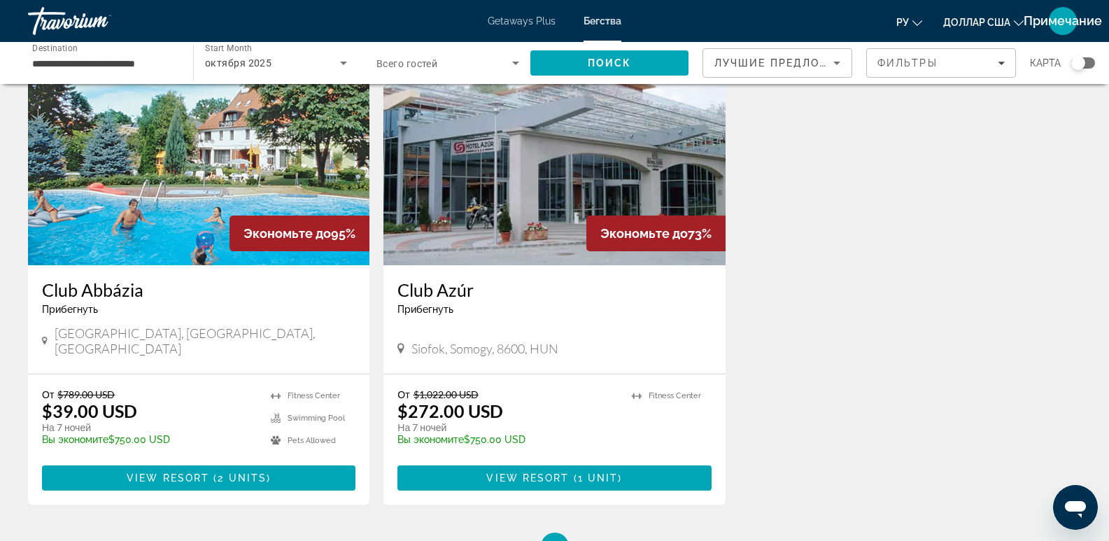
scroll to position [0, 0]
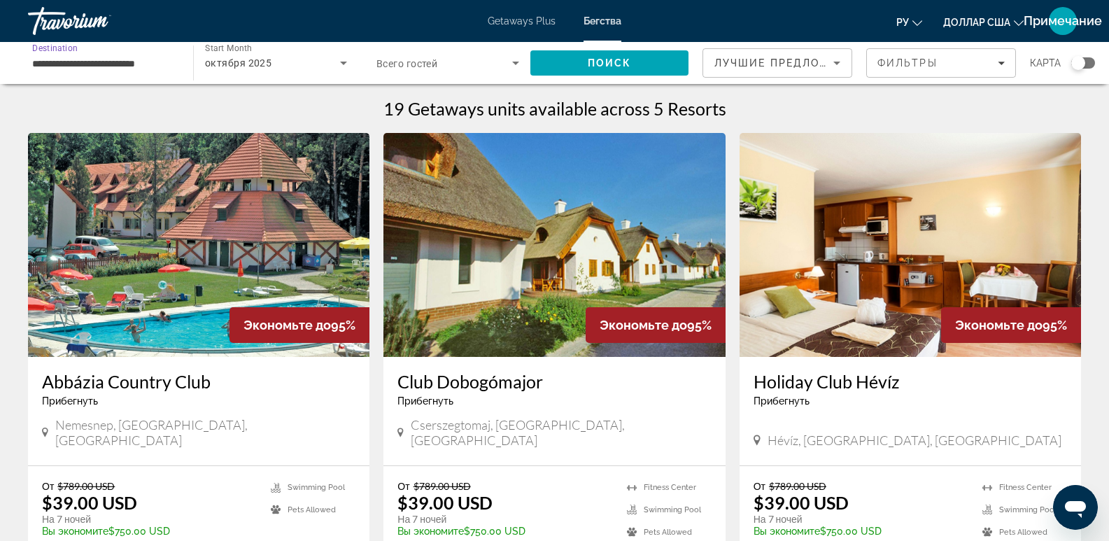
click at [167, 58] on input "**********" at bounding box center [103, 63] width 143 height 17
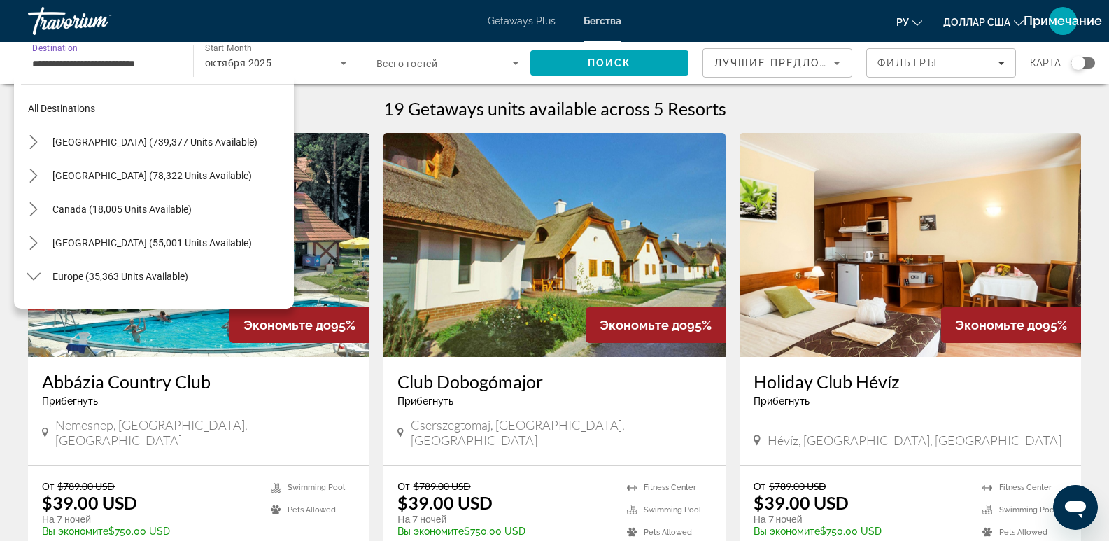
scroll to position [419, 0]
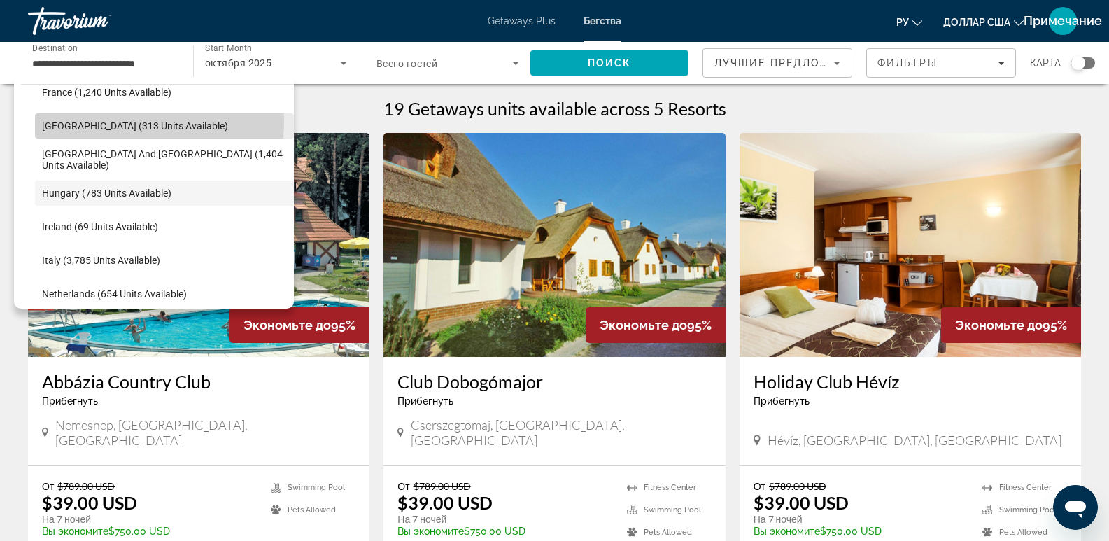
click at [127, 121] on span "Germany (313 units available)" at bounding box center [135, 125] width 186 height 11
type input "**********"
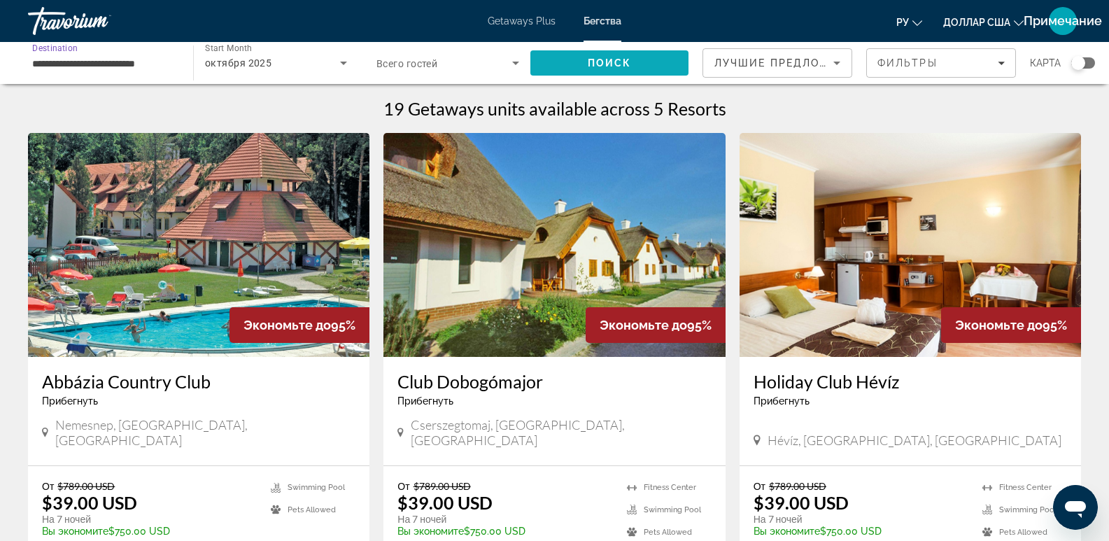
click at [561, 63] on span "Search" at bounding box center [609, 63] width 158 height 34
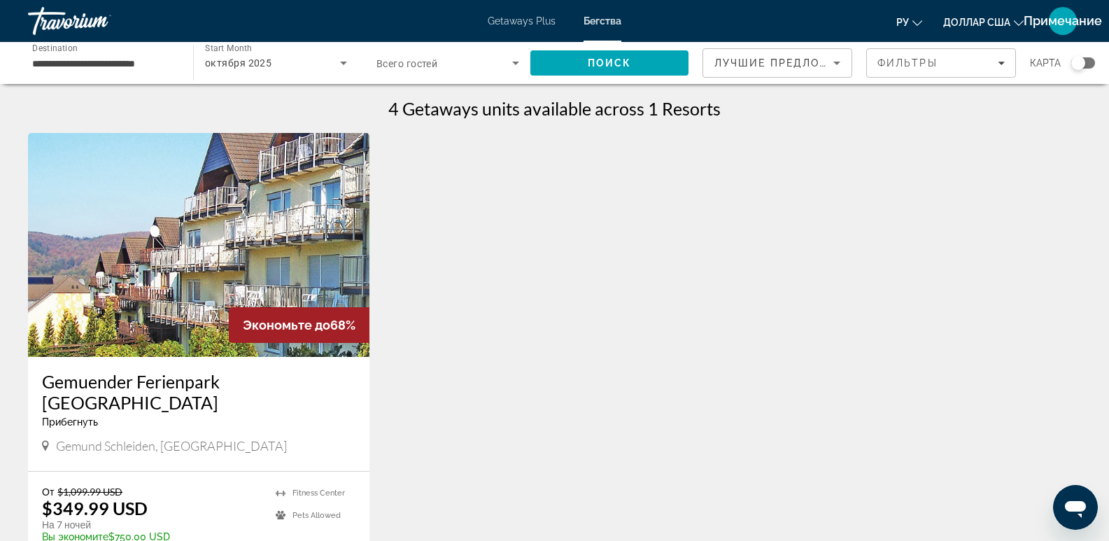
click at [1081, 59] on div "Search widget" at bounding box center [1078, 63] width 14 height 14
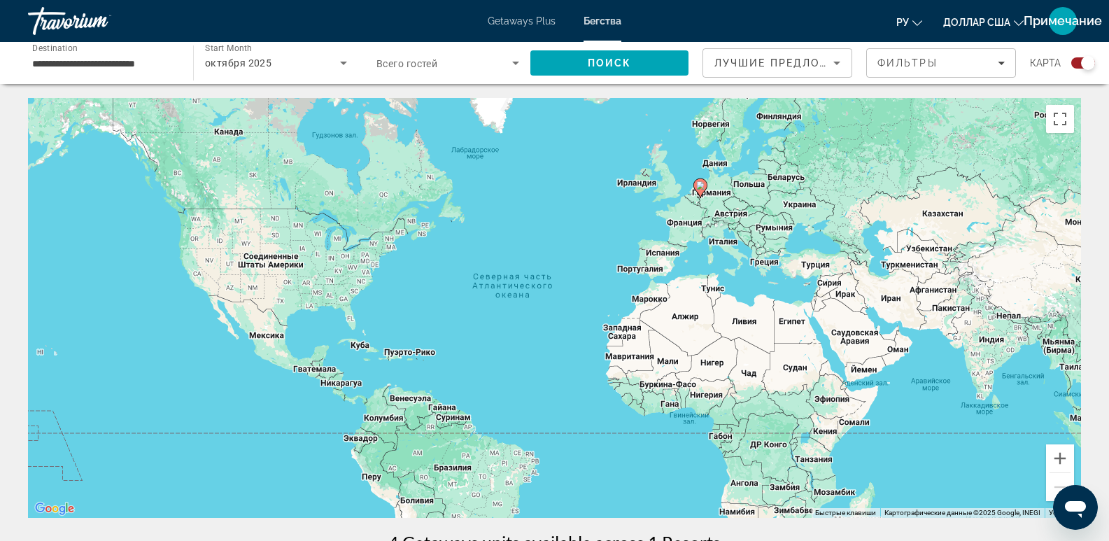
click at [507, 20] on font "Getaways Plus" at bounding box center [522, 20] width 68 height 11
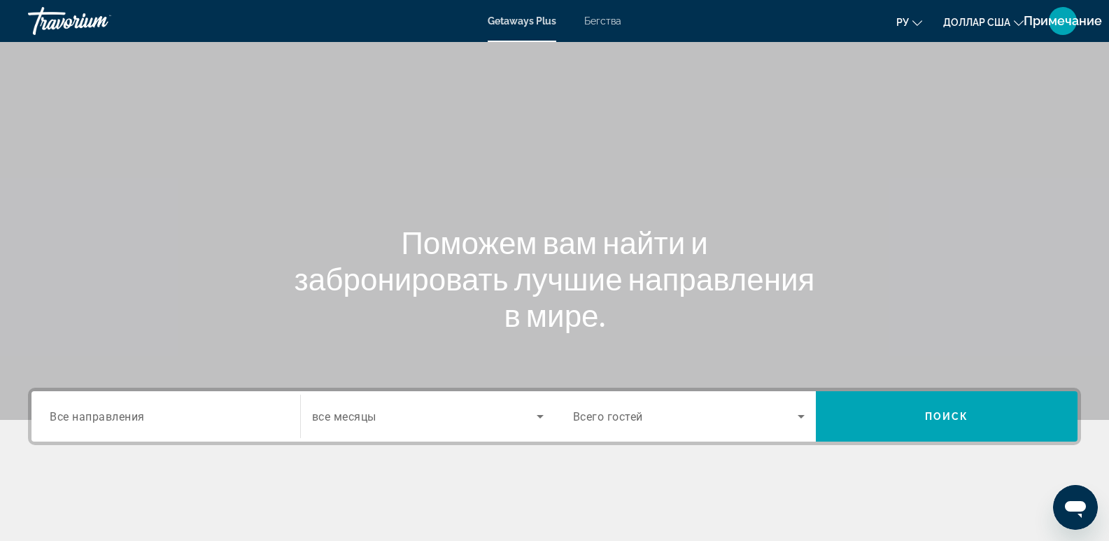
click at [111, 427] on div "Search widget" at bounding box center [166, 417] width 232 height 40
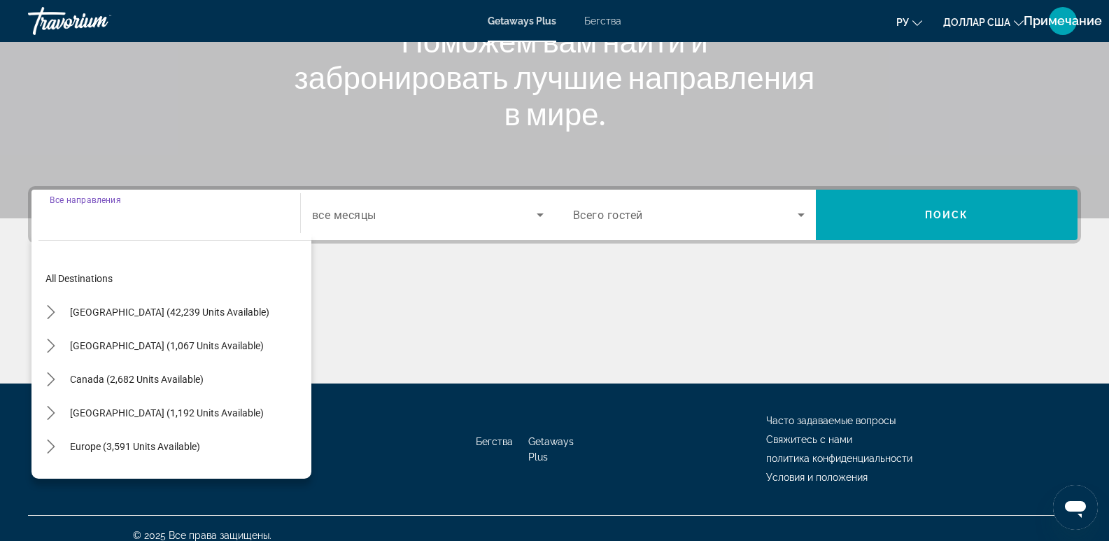
scroll to position [215, 0]
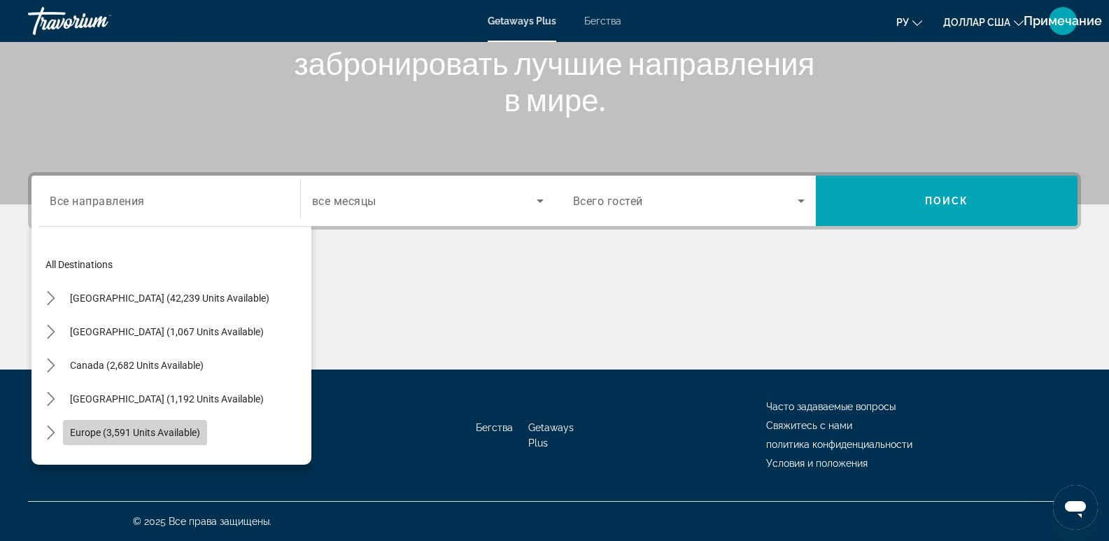
click at [127, 434] on span "Europe (3,591 units available)" at bounding box center [135, 432] width 130 height 11
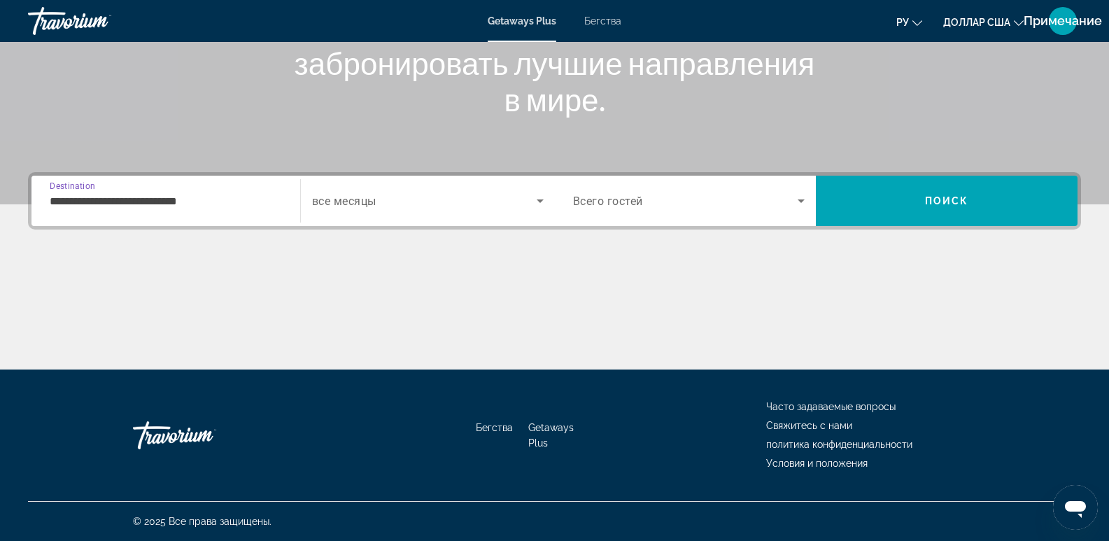
click at [139, 205] on input "**********" at bounding box center [166, 201] width 232 height 17
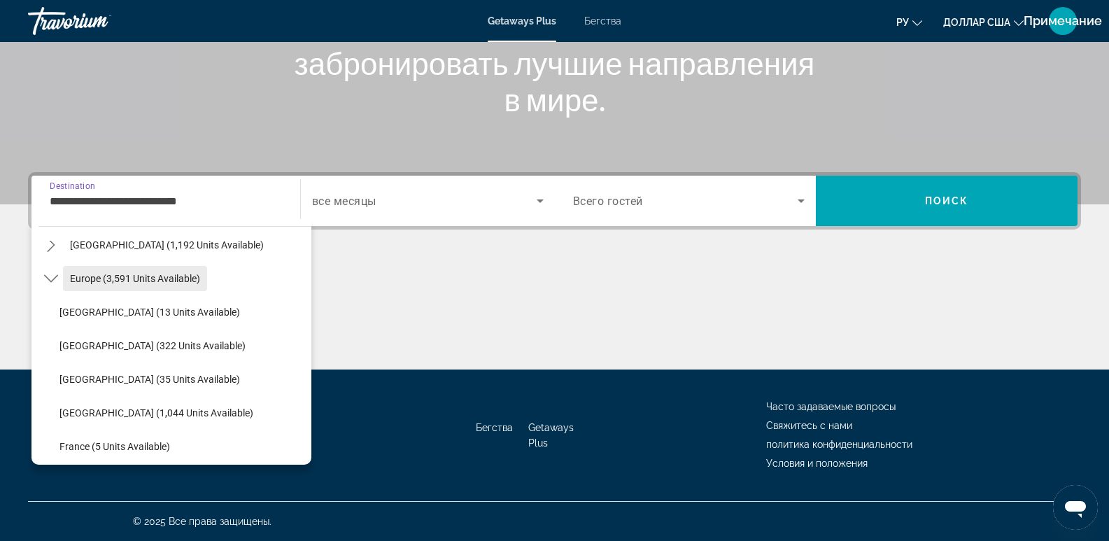
scroll to position [200, 0]
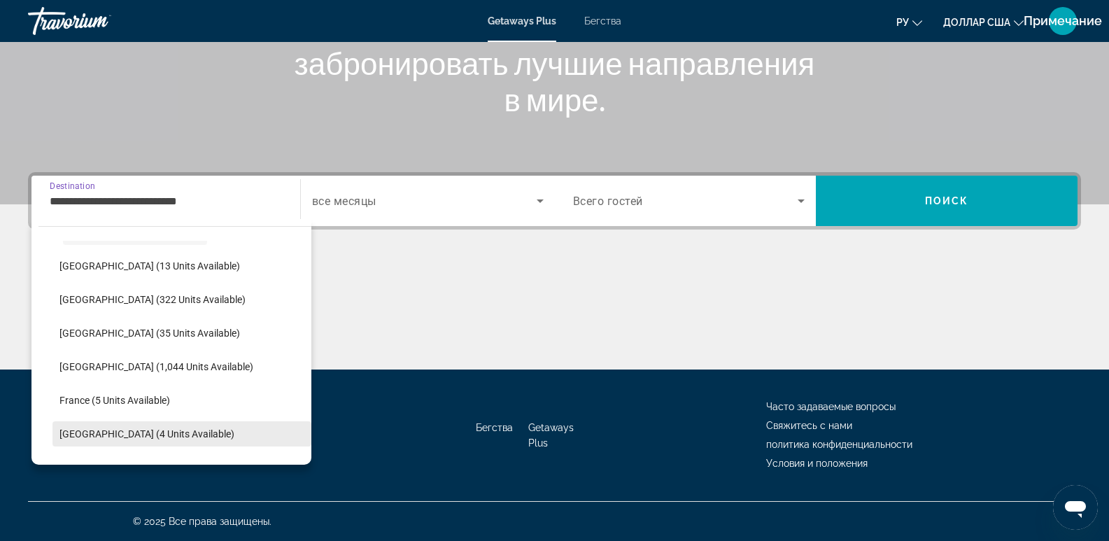
click at [115, 429] on span "Germany (4 units available)" at bounding box center [146, 433] width 175 height 11
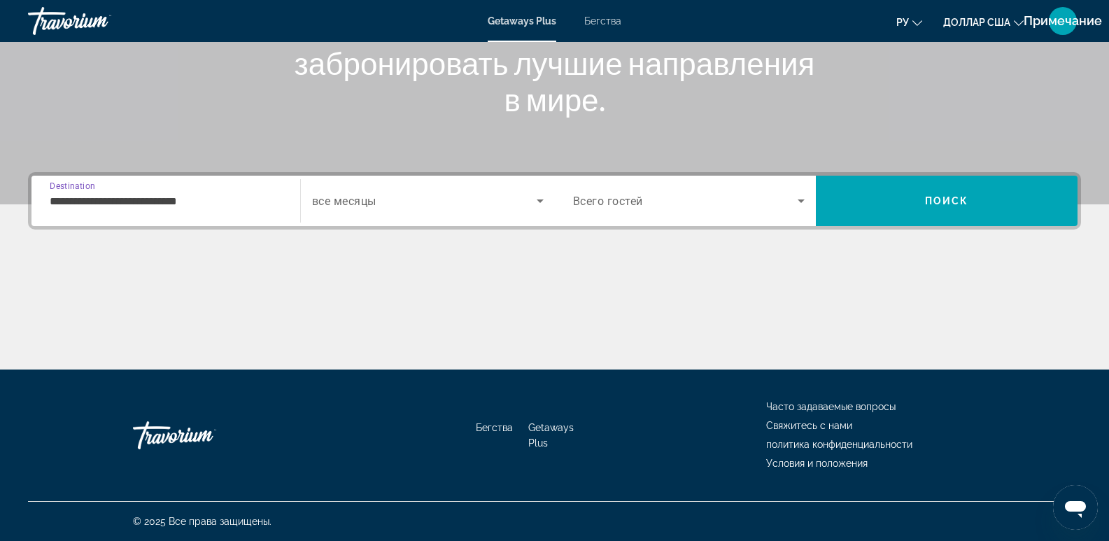
type input "**********"
click at [372, 193] on span "Search widget" at bounding box center [424, 200] width 225 height 17
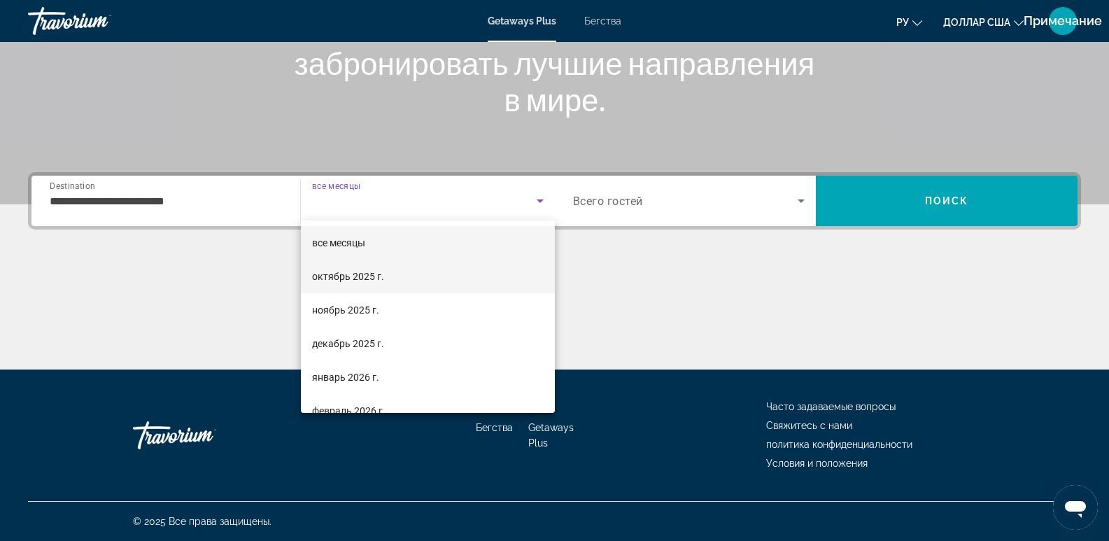
click at [351, 271] on font "октябрь 2025 г." at bounding box center [348, 276] width 72 height 11
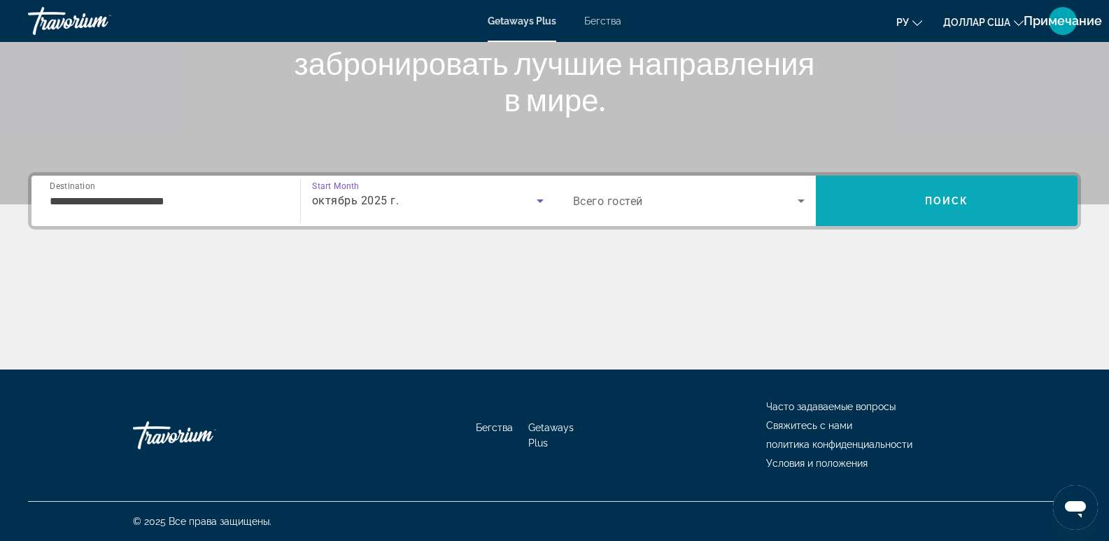
click at [952, 194] on span "Search" at bounding box center [947, 201] width 262 height 34
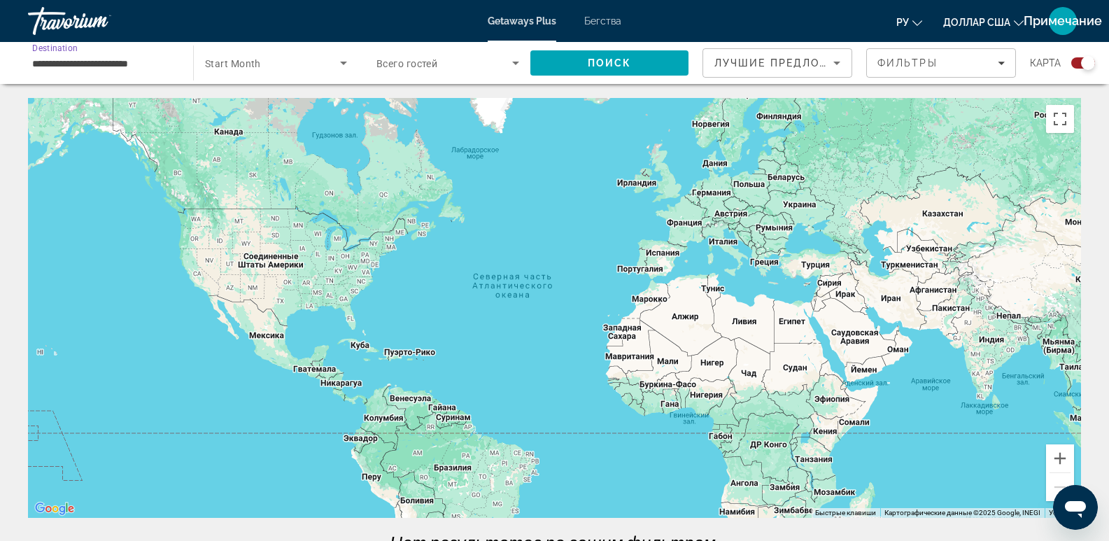
click at [140, 55] on input "**********" at bounding box center [103, 63] width 143 height 17
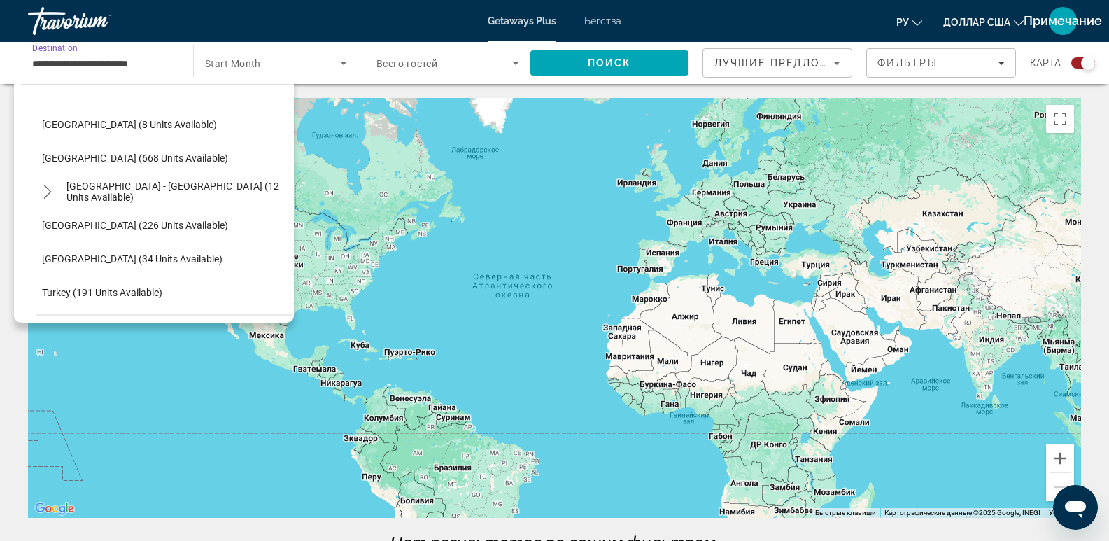
scroll to position [634, 0]
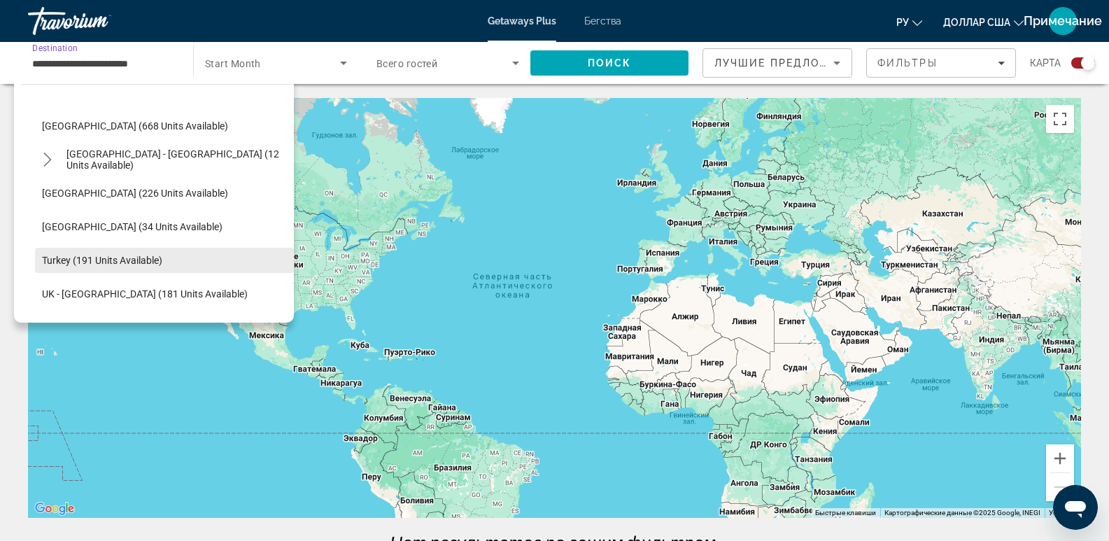
click at [185, 254] on span "Select destination: Turkey (191 units available)" at bounding box center [164, 260] width 259 height 34
type input "**********"
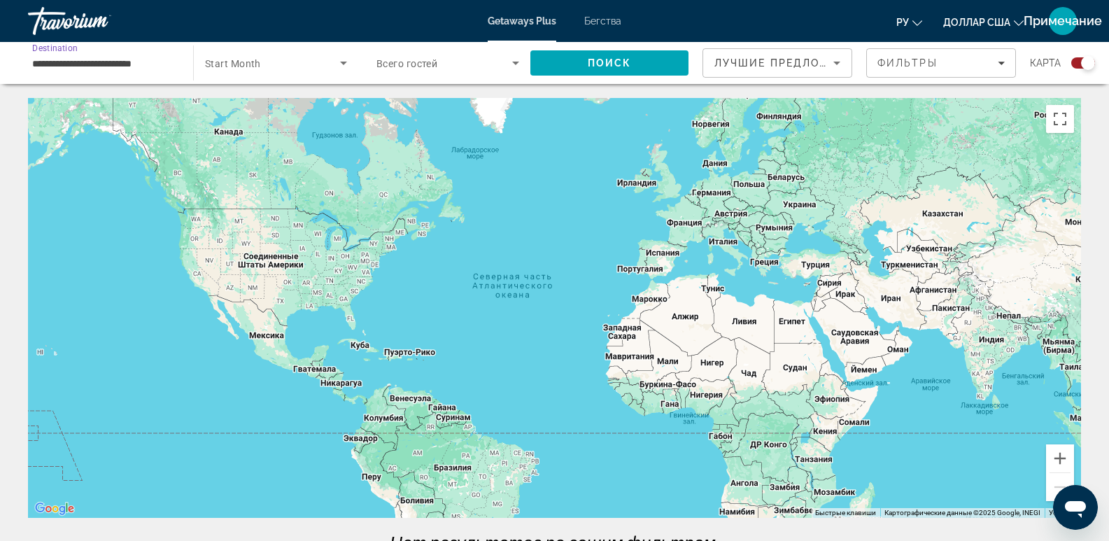
click at [593, 24] on font "Бегства" at bounding box center [602, 20] width 37 height 11
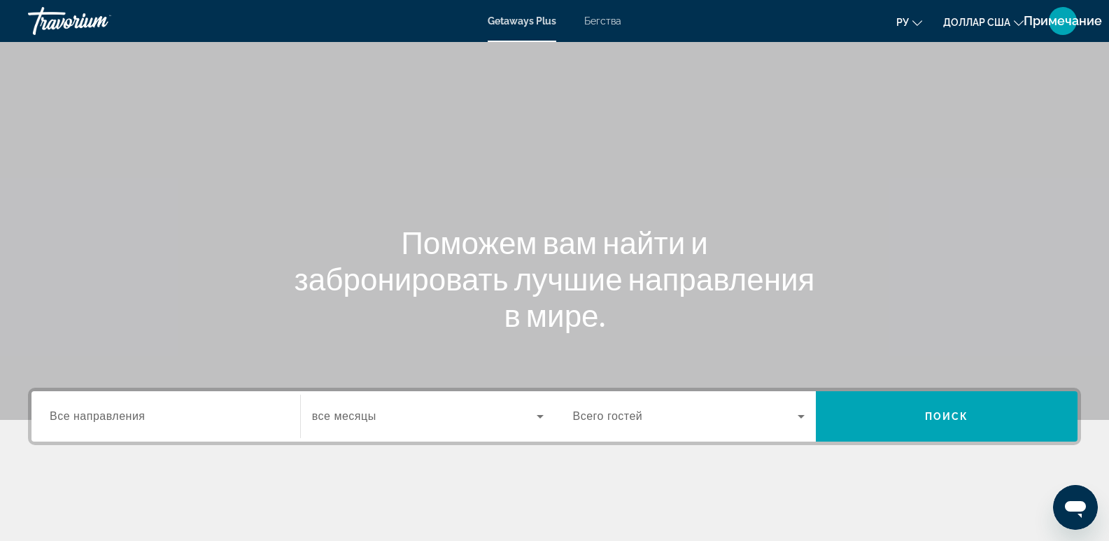
click at [225, 420] on input "Destination Все направления" at bounding box center [166, 416] width 232 height 17
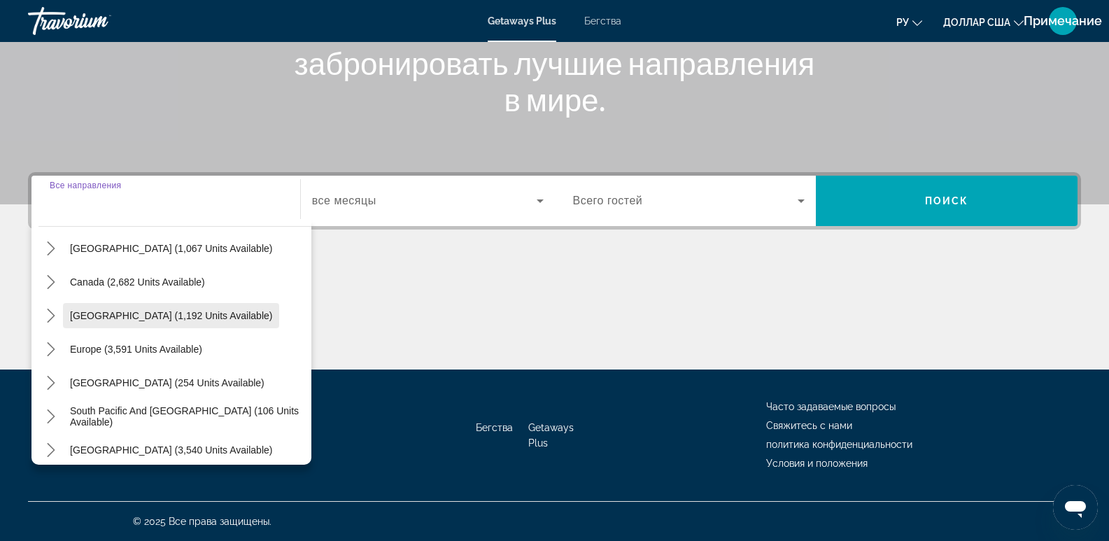
scroll to position [117, 0]
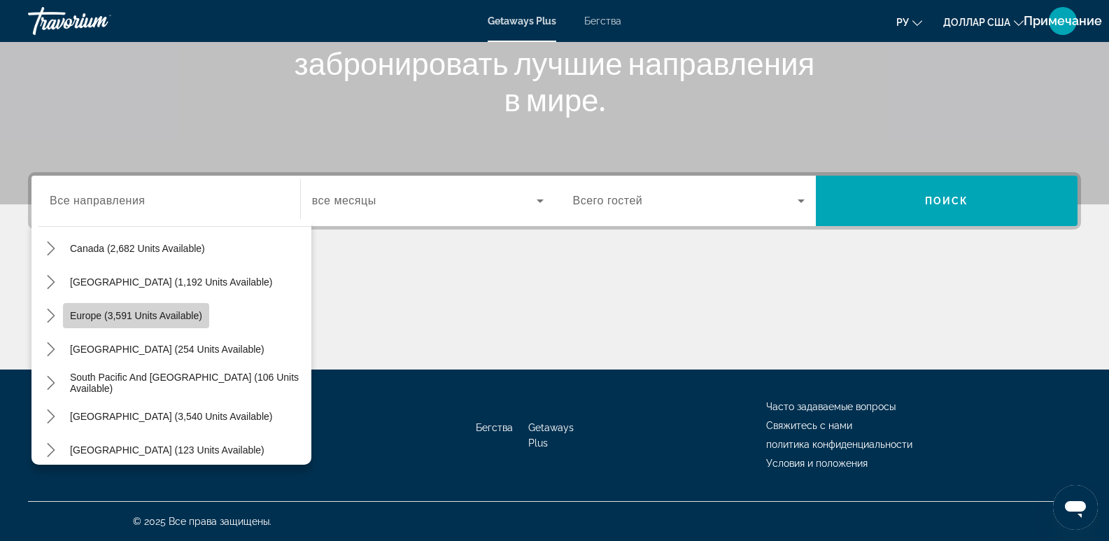
click at [164, 322] on span "Select destination: Europe (3,591 units available)" at bounding box center [136, 316] width 146 height 34
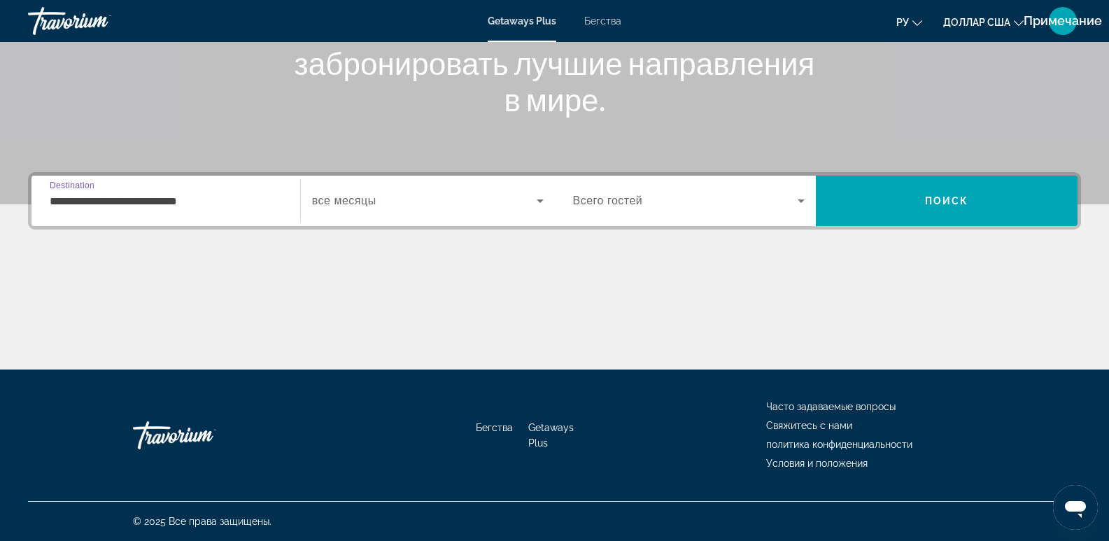
click at [214, 203] on input "**********" at bounding box center [166, 201] width 232 height 17
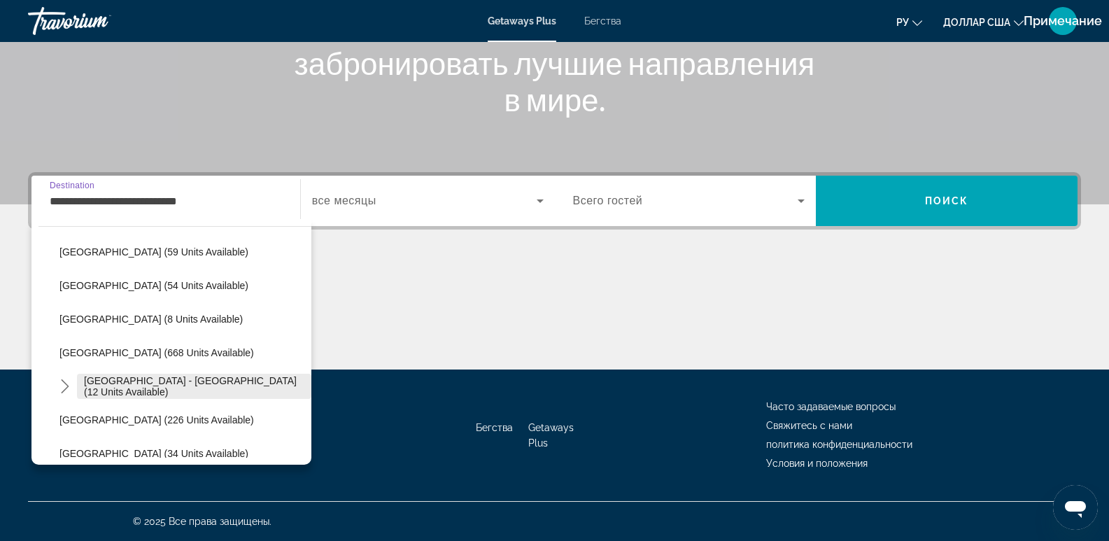
scroll to position [666, 0]
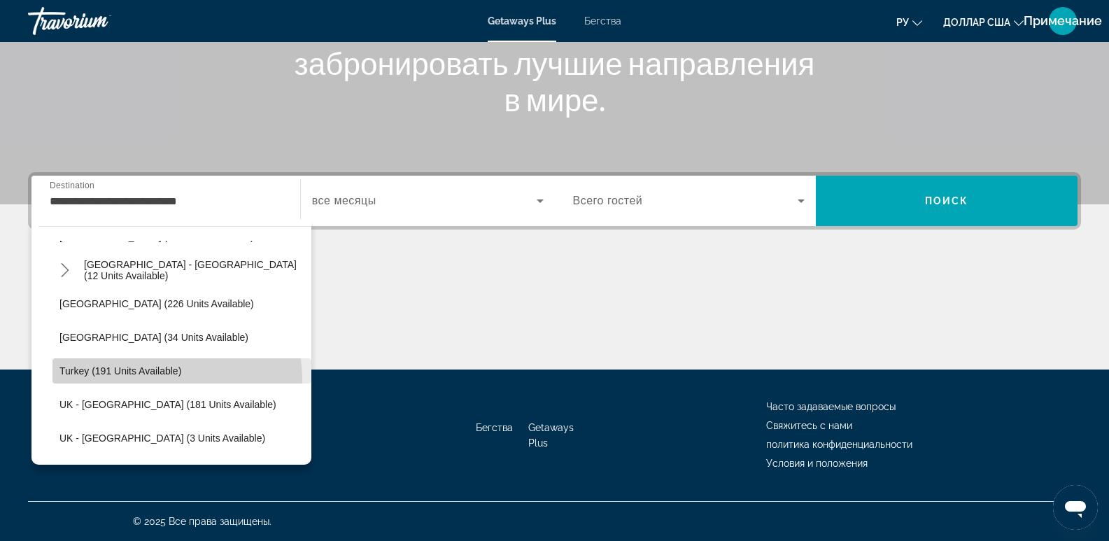
click at [152, 380] on span "Select destination: Turkey (191 units available)" at bounding box center [181, 371] width 259 height 34
type input "**********"
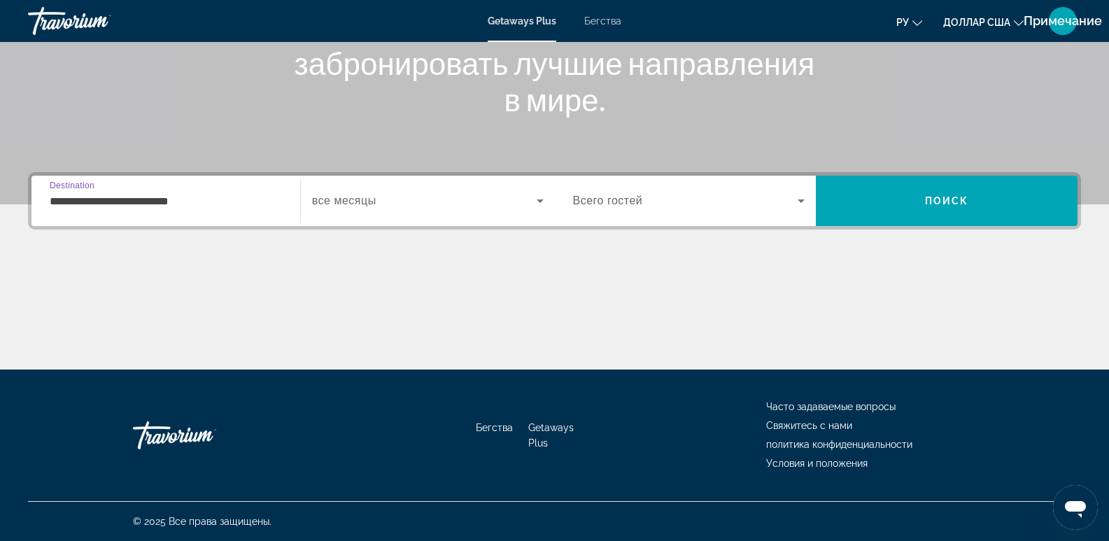
click at [550, 201] on div "Start Month все месяцы" at bounding box center [428, 200] width 254 height 39
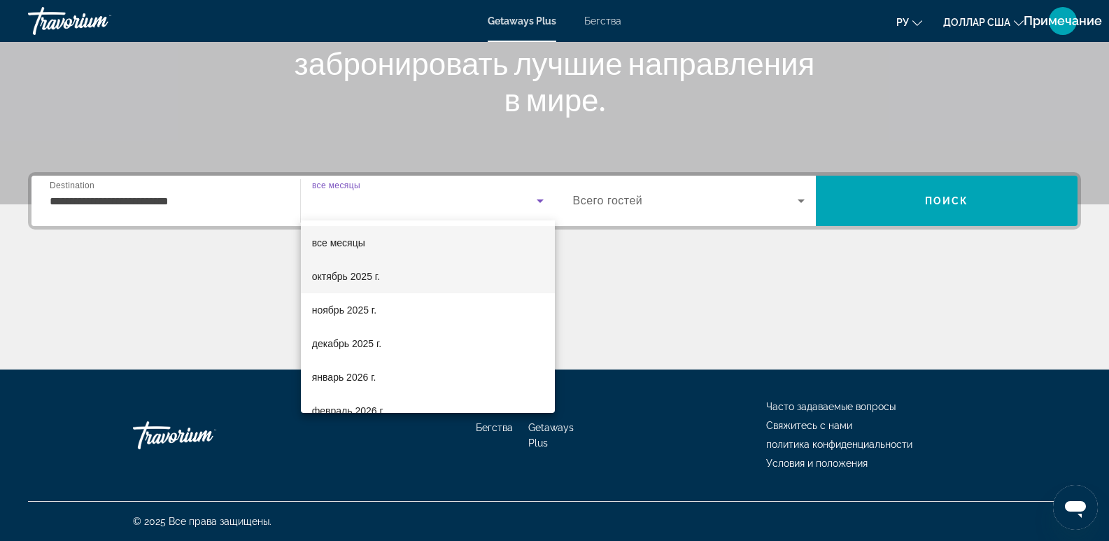
click at [421, 286] on mat-option "октябрь 2025 г." at bounding box center [428, 276] width 254 height 34
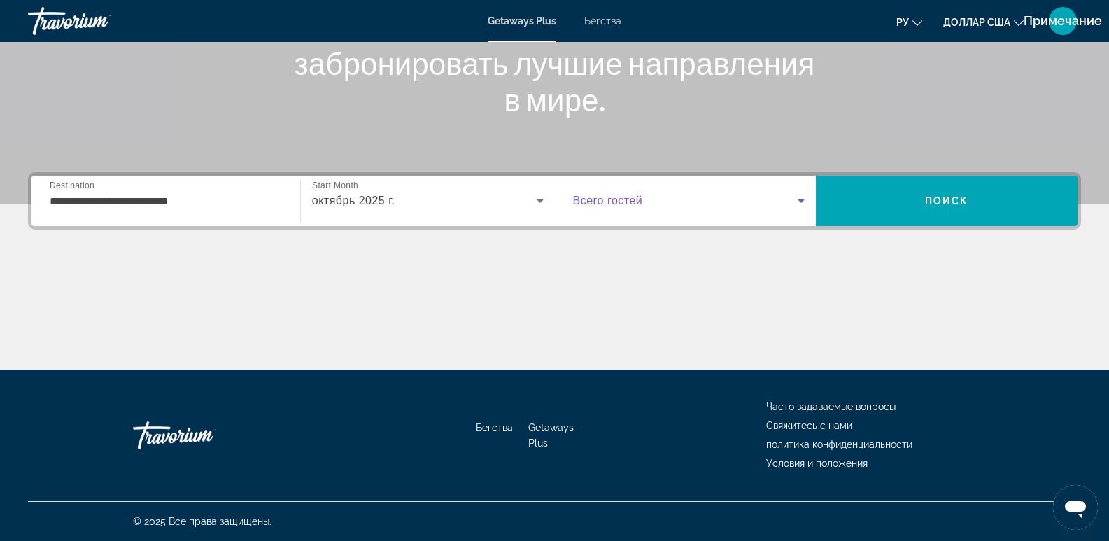
click at [800, 199] on icon "Виджет поиска" at bounding box center [800, 200] width 17 height 17
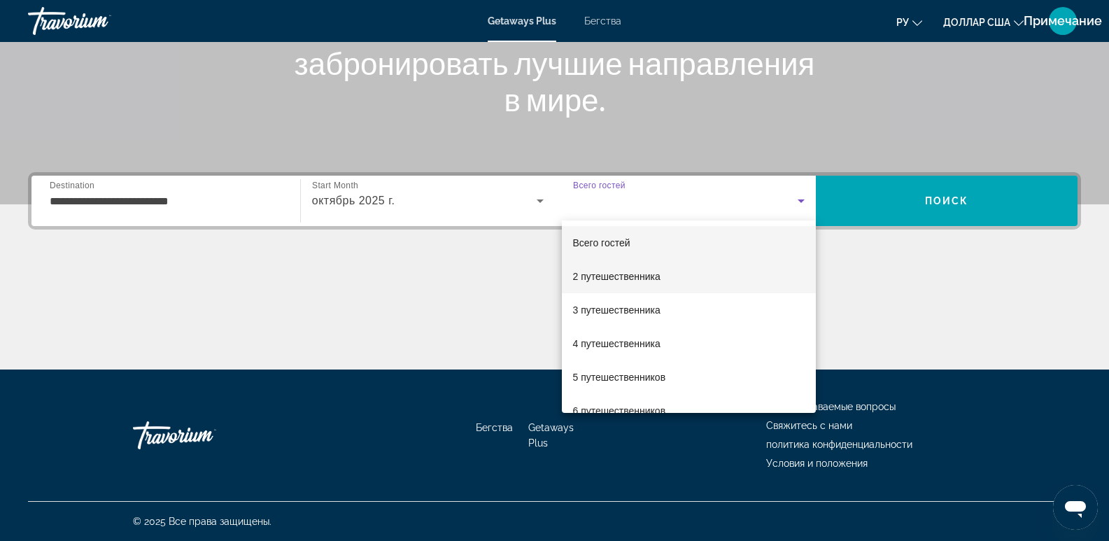
click at [623, 271] on font "2 путешественника" at bounding box center [616, 276] width 87 height 11
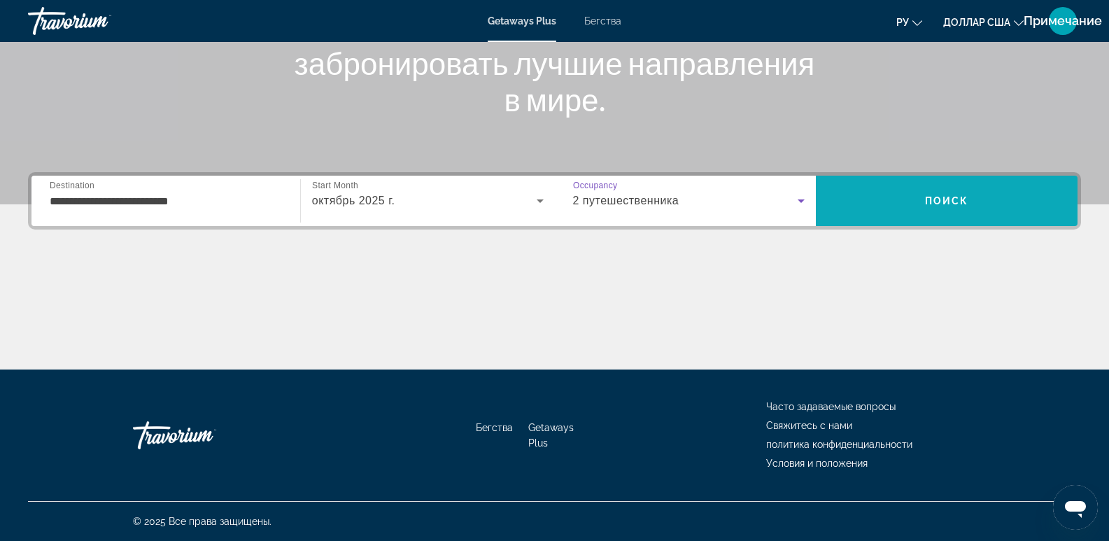
click at [987, 194] on span "Поиск" at bounding box center [947, 201] width 262 height 34
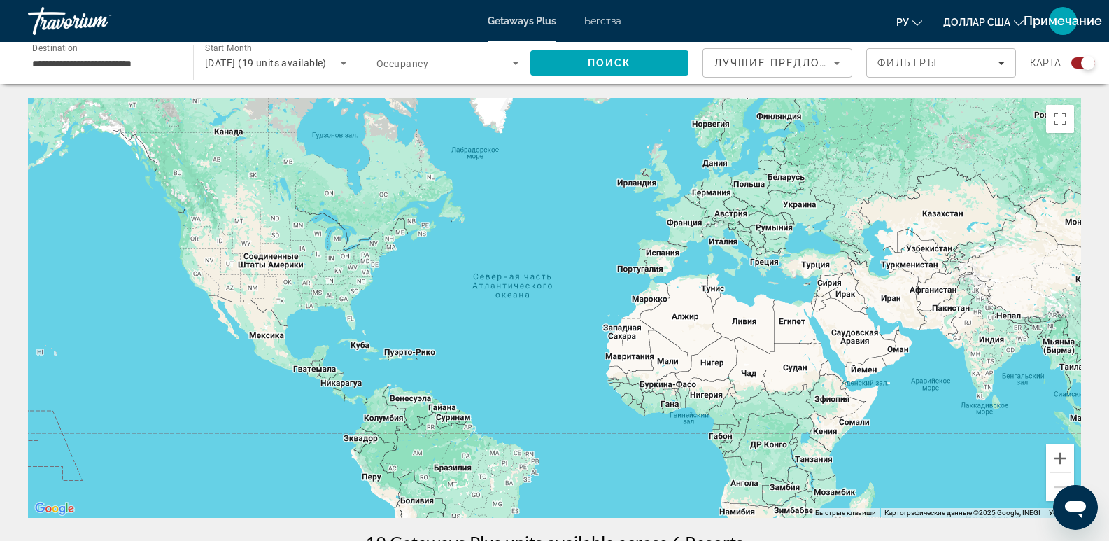
click at [50, 52] on span "Destination" at bounding box center [54, 48] width 45 height 10
click at [50, 55] on input "**********" at bounding box center [103, 63] width 143 height 17
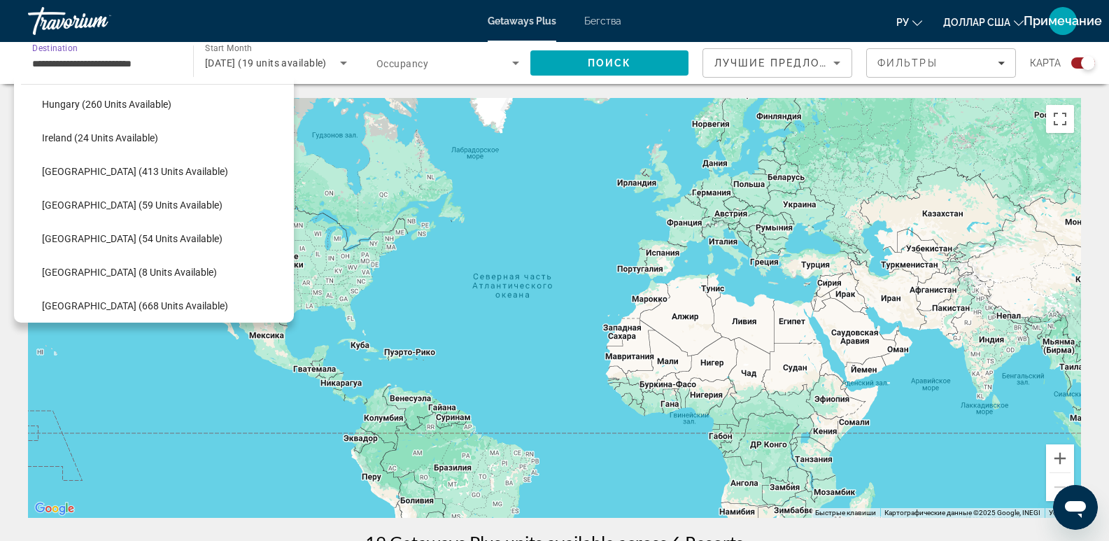
scroll to position [221, 0]
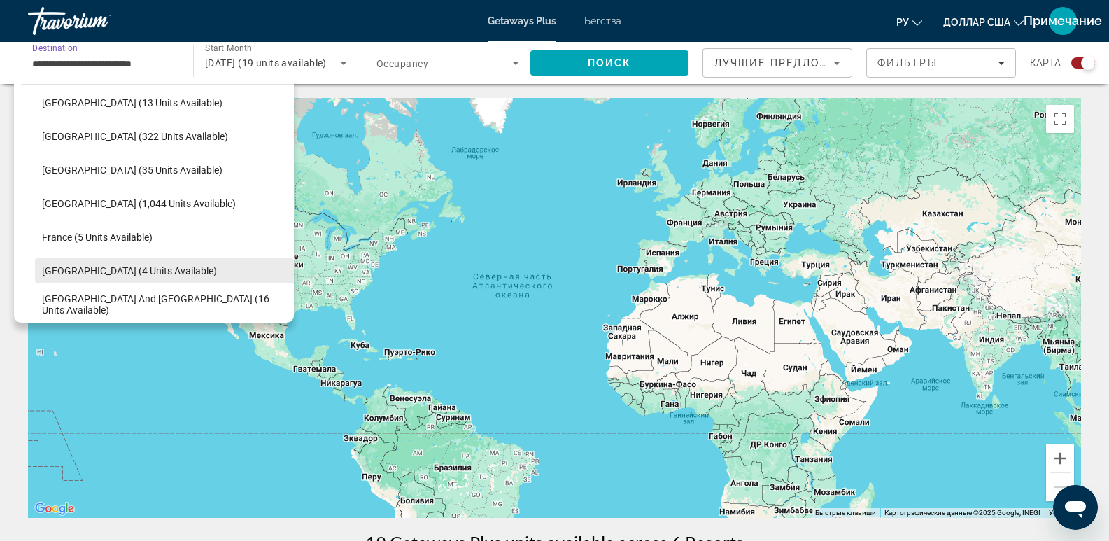
click at [122, 268] on span "[GEOGRAPHIC_DATA] (4 units available)" at bounding box center [129, 270] width 175 height 11
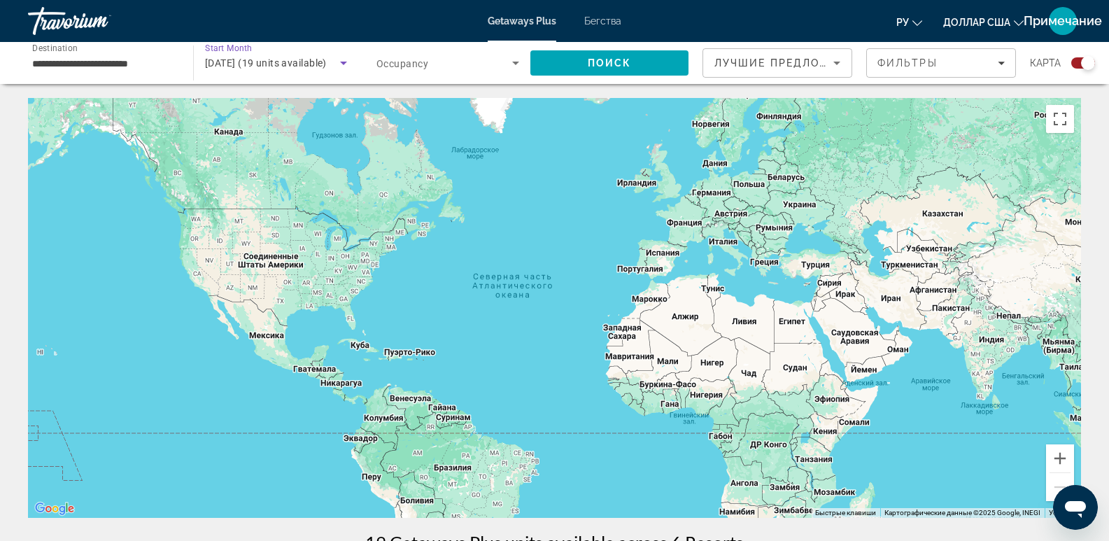
click at [343, 62] on icon "Search widget" at bounding box center [343, 63] width 7 height 3
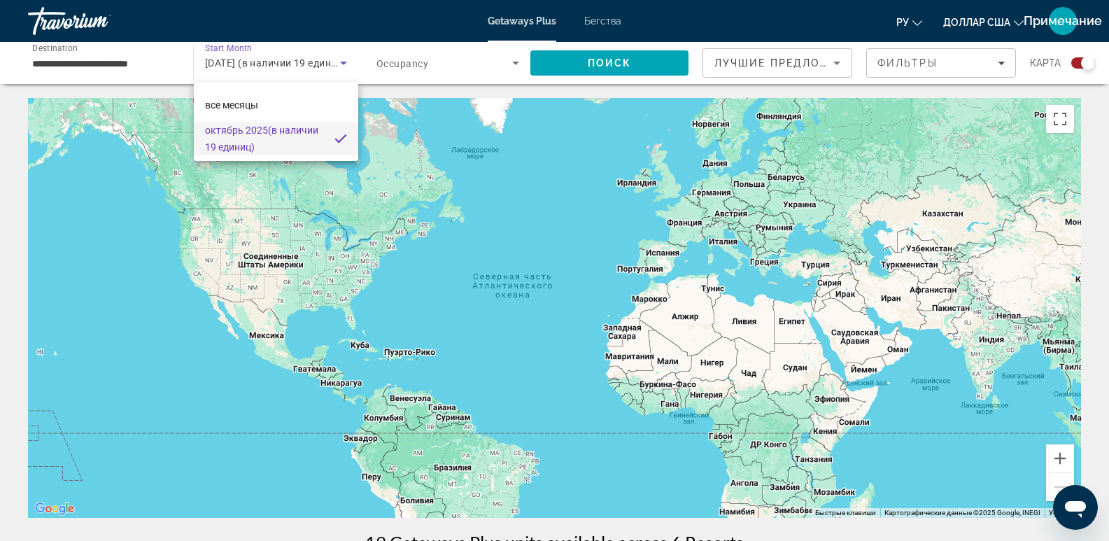
click at [831, 63] on div at bounding box center [554, 270] width 1109 height 541
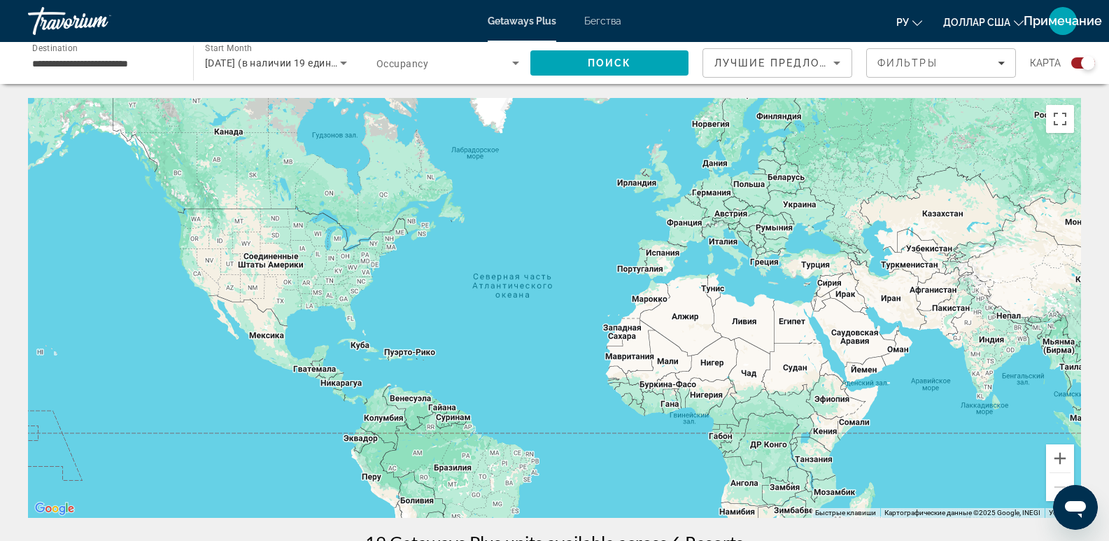
click at [831, 63] on icon "Sort by" at bounding box center [836, 63] width 17 height 17
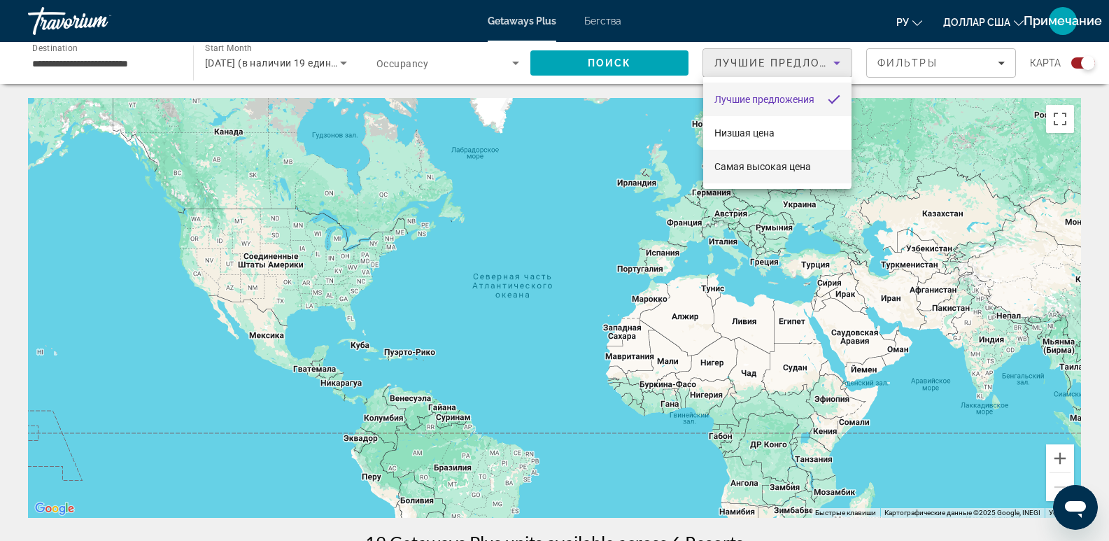
click at [768, 166] on font "Самая высокая цена" at bounding box center [762, 166] width 97 height 11
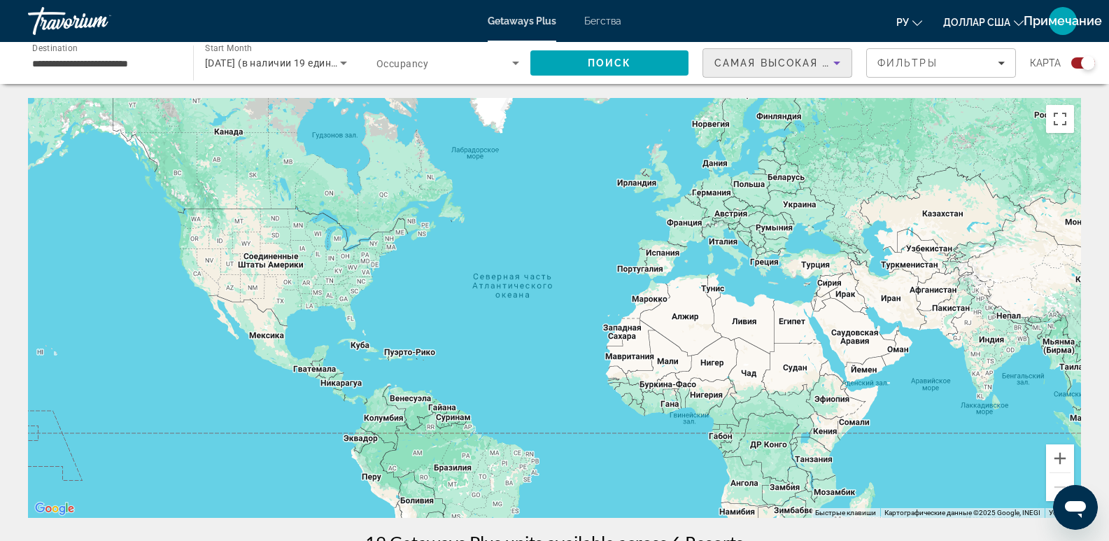
click at [841, 57] on icon "Sort by" at bounding box center [836, 63] width 17 height 17
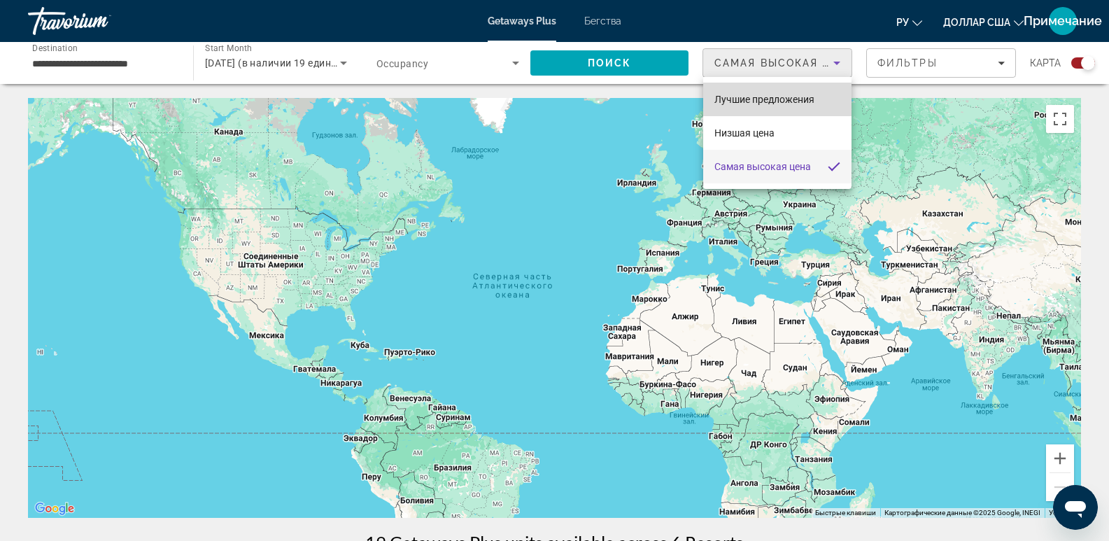
click at [779, 97] on font "Лучшие предложения" at bounding box center [764, 99] width 100 height 11
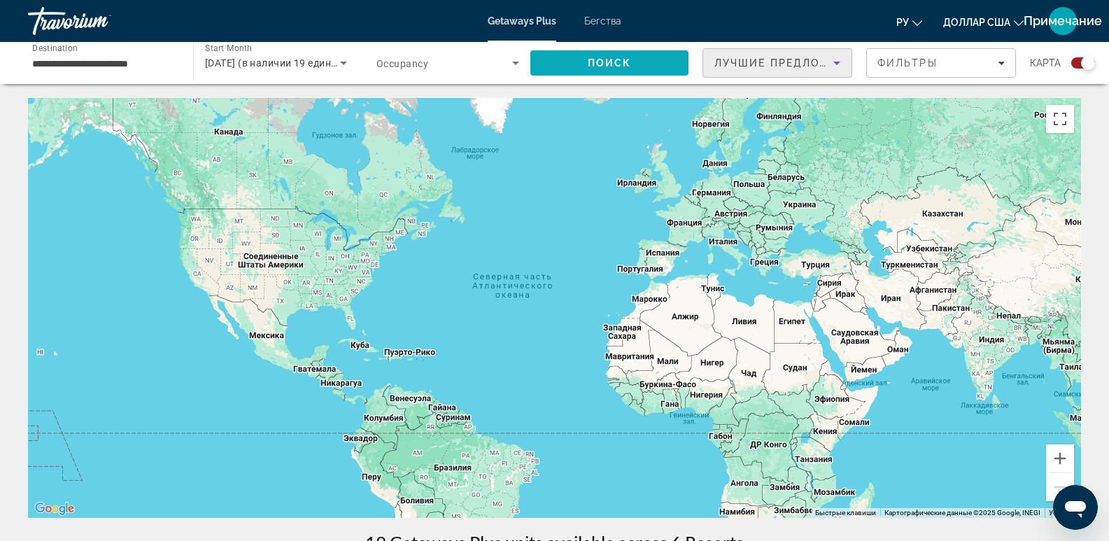
click at [589, 62] on span "Поиск" at bounding box center [610, 62] width 44 height 11
click at [329, 61] on span "октябрь 2025 (в наличии 19 единиц)" at bounding box center [275, 62] width 141 height 11
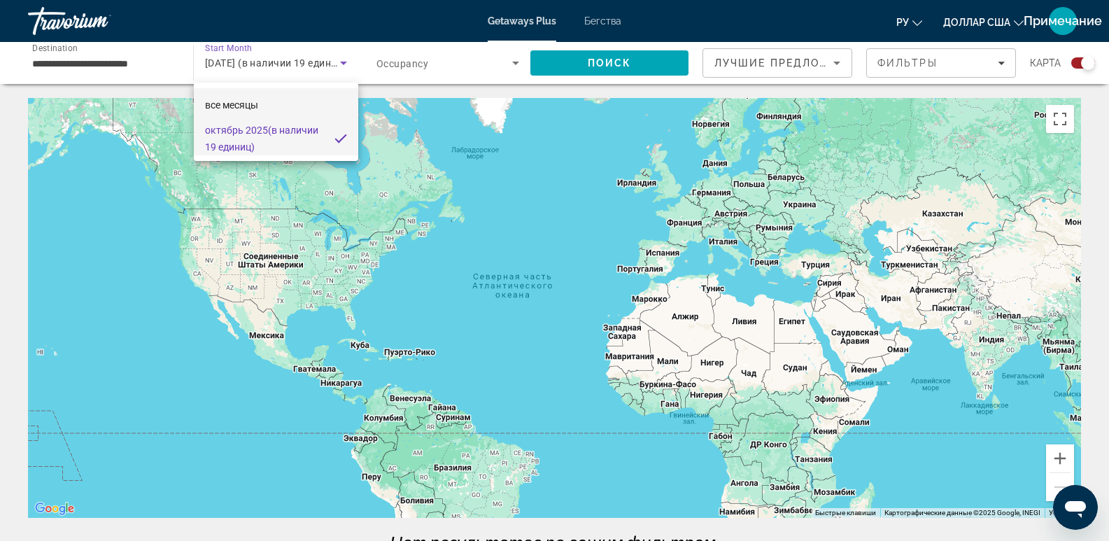
click at [255, 106] on font "все месяцы" at bounding box center [231, 104] width 53 height 11
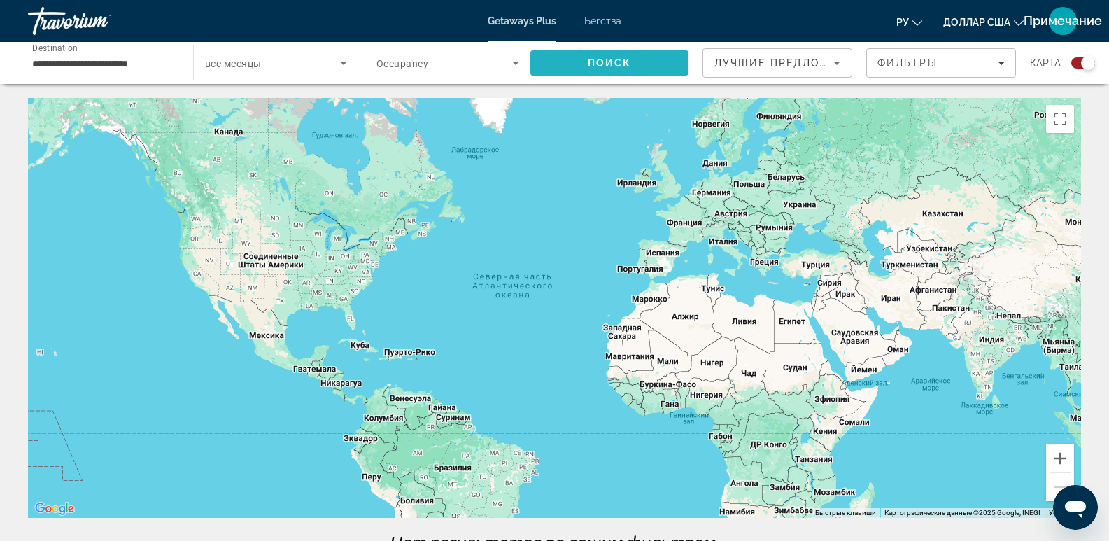
click at [591, 59] on span "Поиск" at bounding box center [610, 62] width 44 height 11
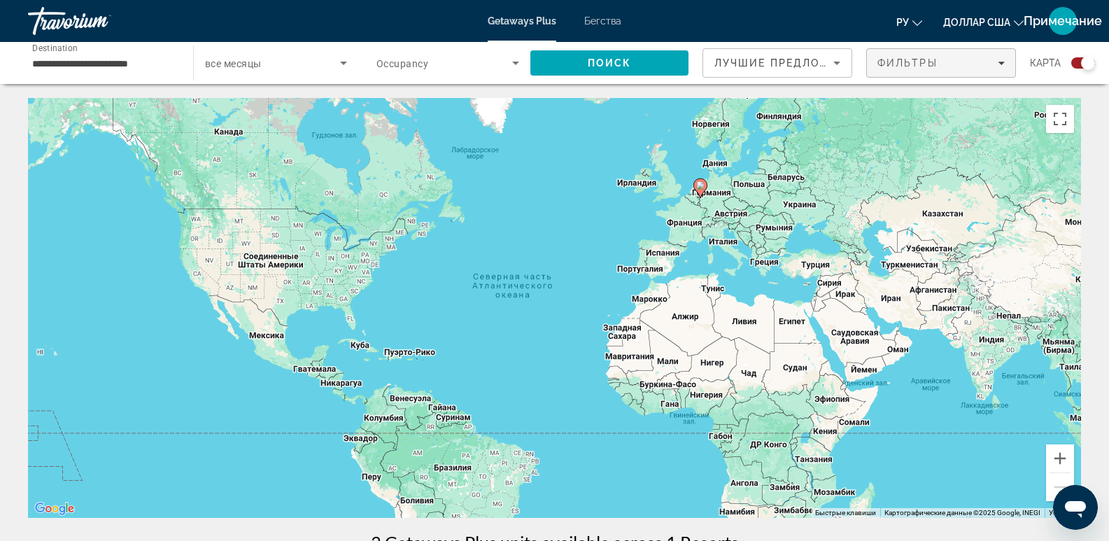
click at [993, 66] on div "Фильтры" at bounding box center [940, 62] width 127 height 11
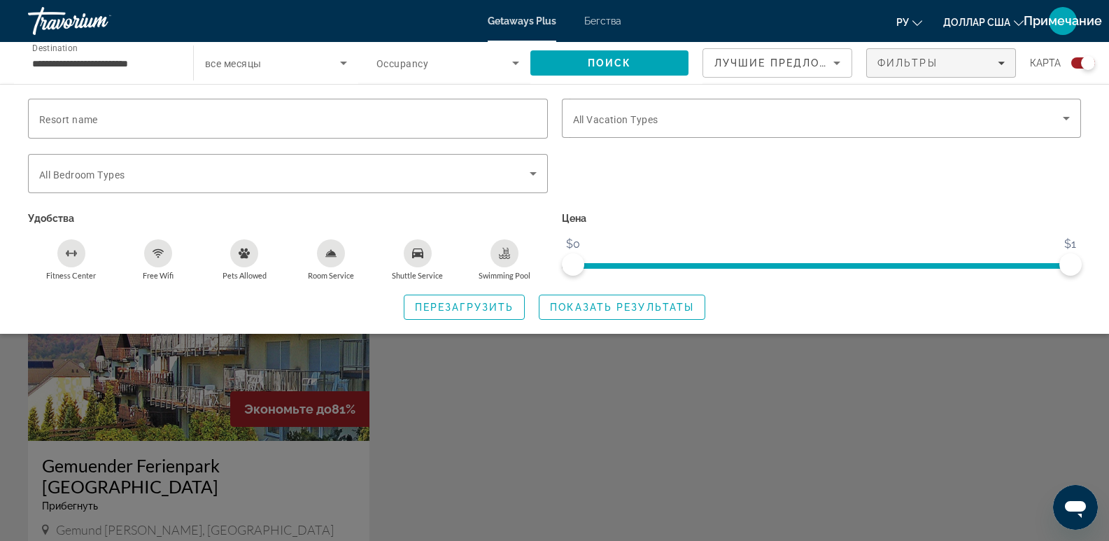
scroll to position [467, 0]
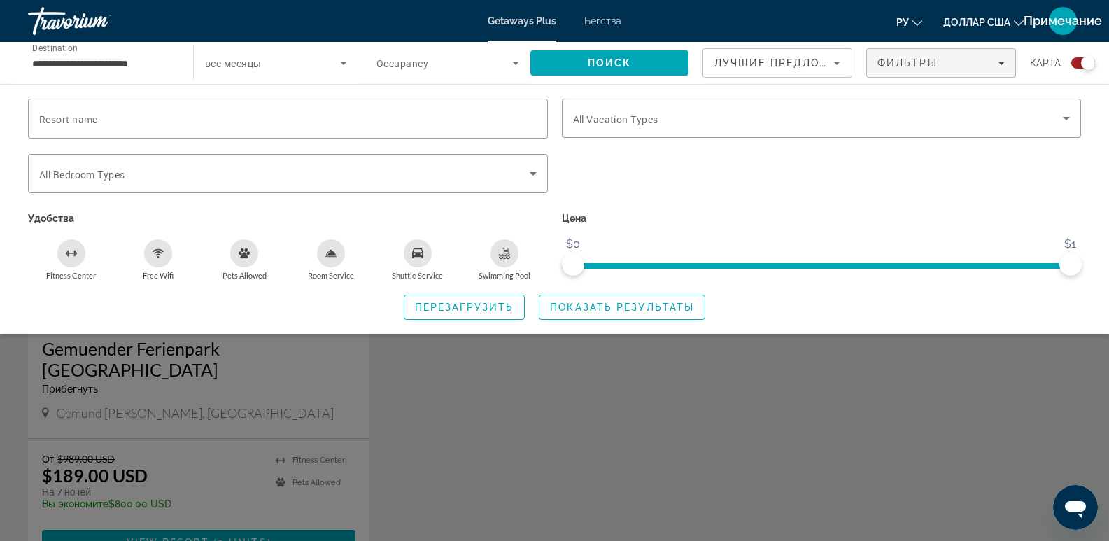
click at [757, 408] on div "Search widget" at bounding box center [554, 375] width 1109 height 331
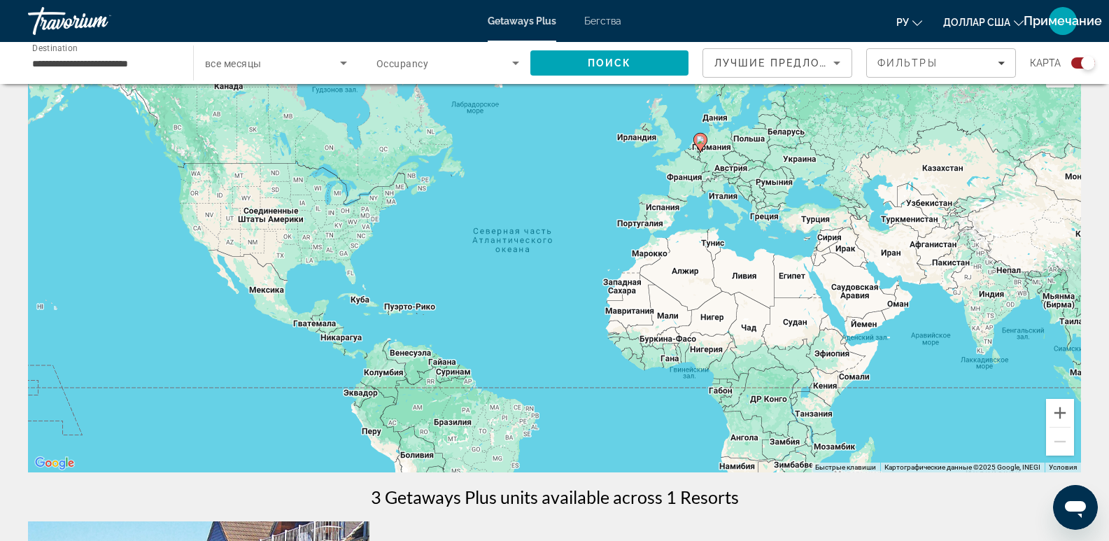
scroll to position [0, 0]
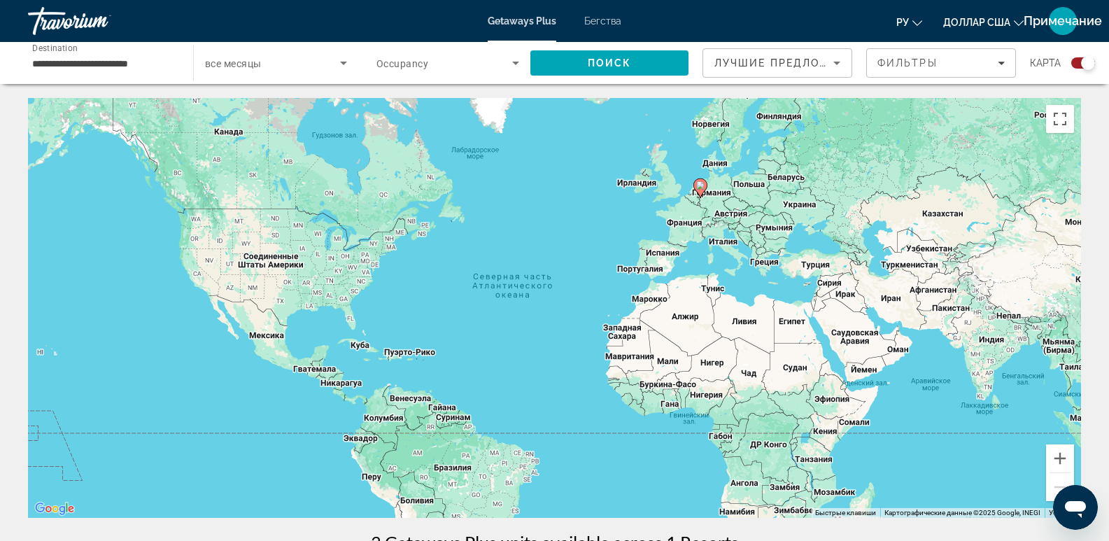
click at [279, 54] on div "Search widget" at bounding box center [276, 62] width 142 height 39
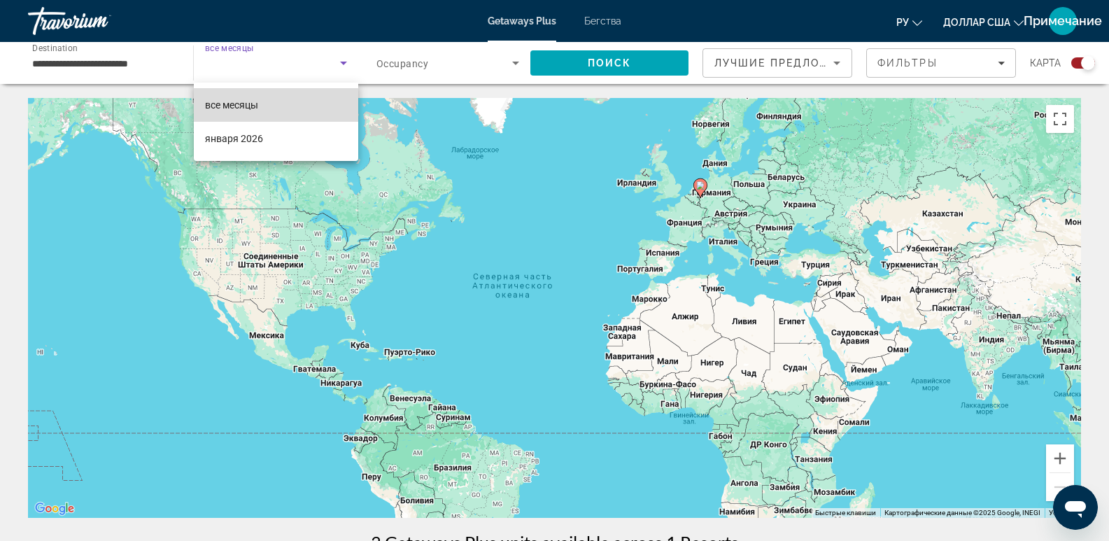
click at [253, 105] on font "все месяцы" at bounding box center [231, 104] width 53 height 11
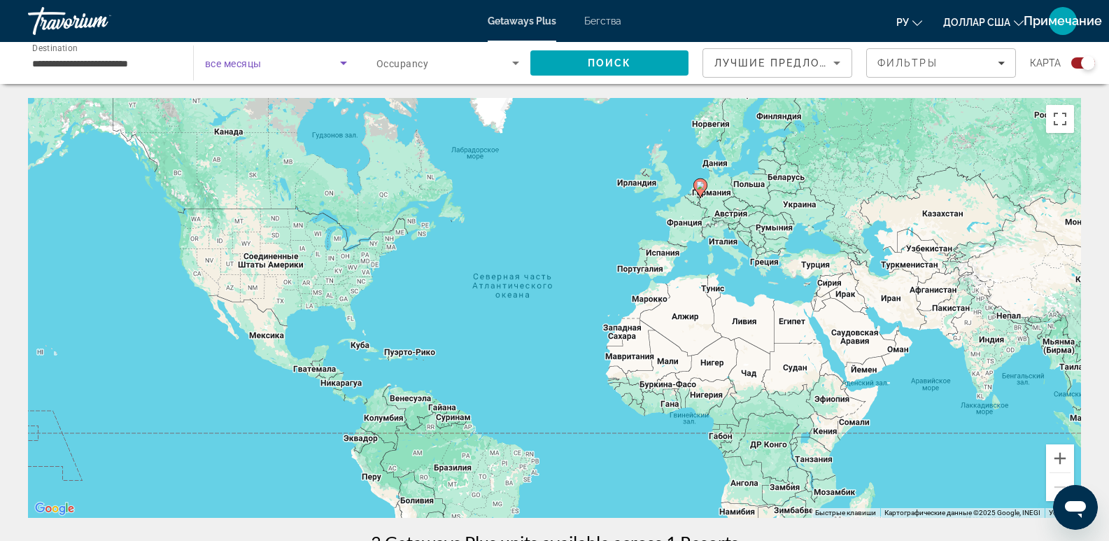
click at [311, 59] on span "Search widget" at bounding box center [272, 63] width 135 height 17
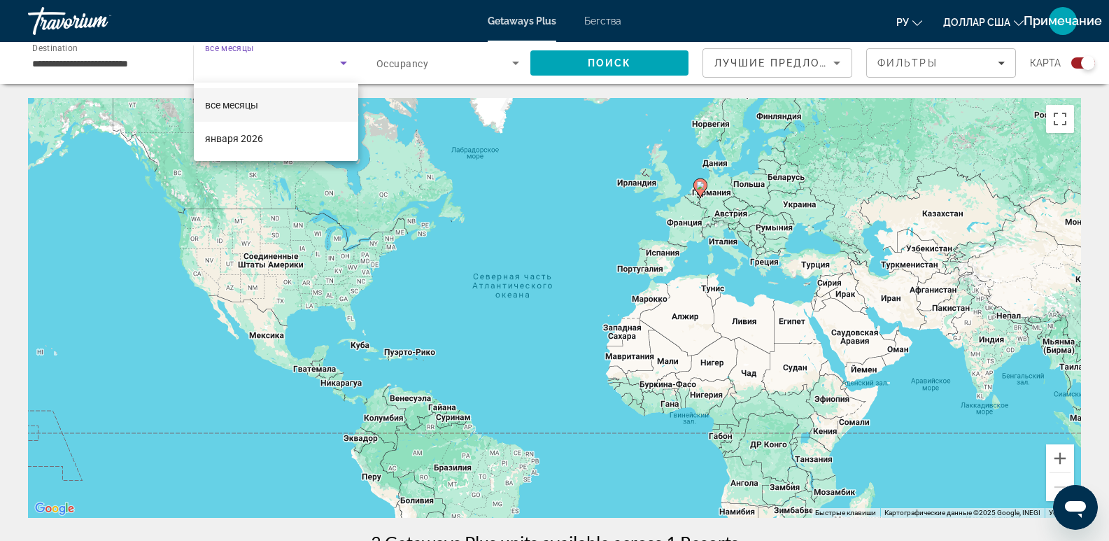
click at [148, 51] on div at bounding box center [554, 270] width 1109 height 541
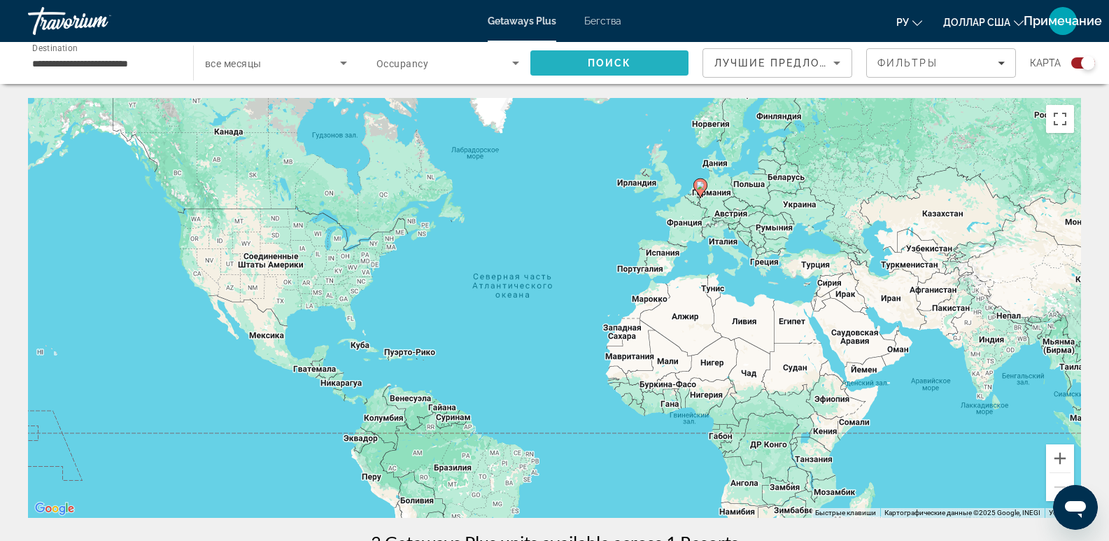
click at [585, 64] on span "Search" at bounding box center [609, 63] width 158 height 34
click at [101, 73] on div "**********" at bounding box center [103, 63] width 143 height 40
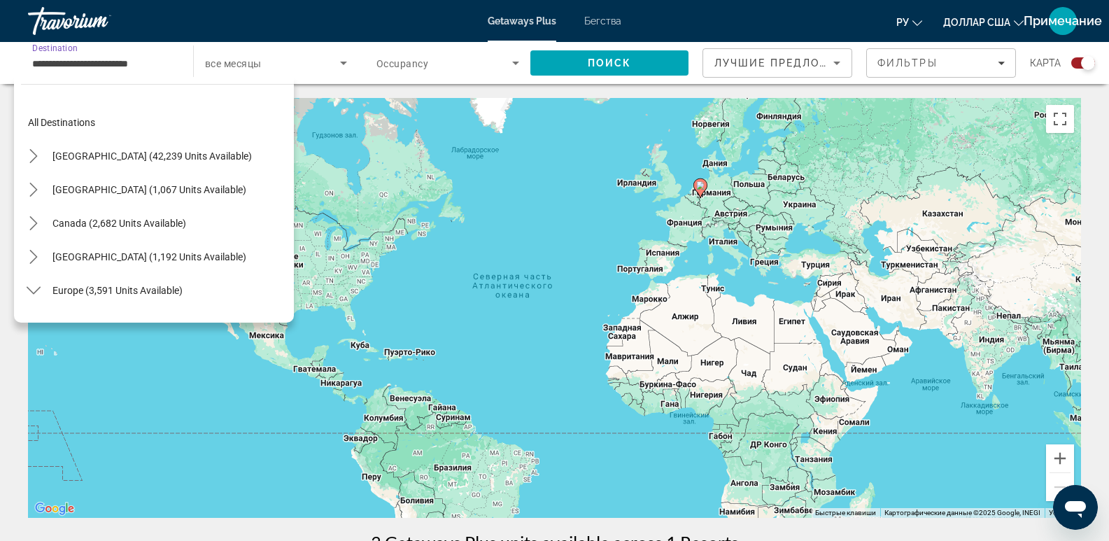
scroll to position [285, 0]
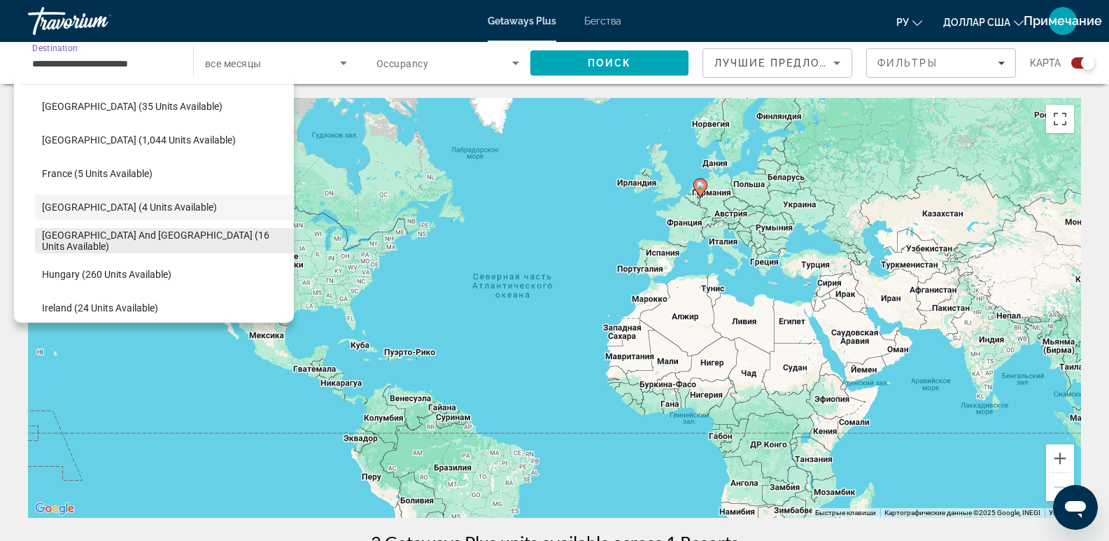
click at [133, 243] on span "Greece and Cyprus (16 units available)" at bounding box center [164, 240] width 245 height 22
type input "**********"
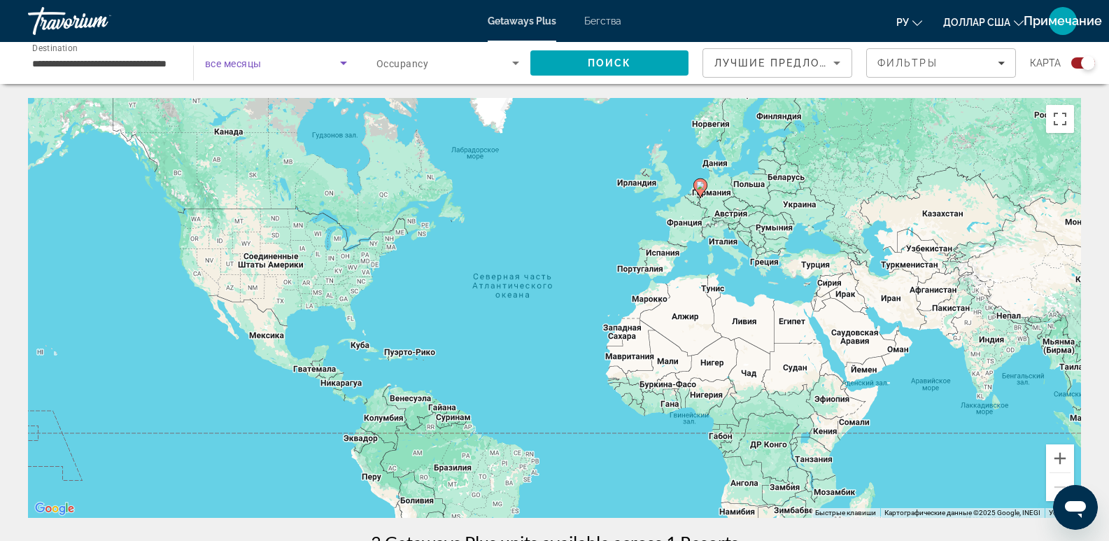
click at [345, 65] on icon "Search widget" at bounding box center [343, 63] width 17 height 17
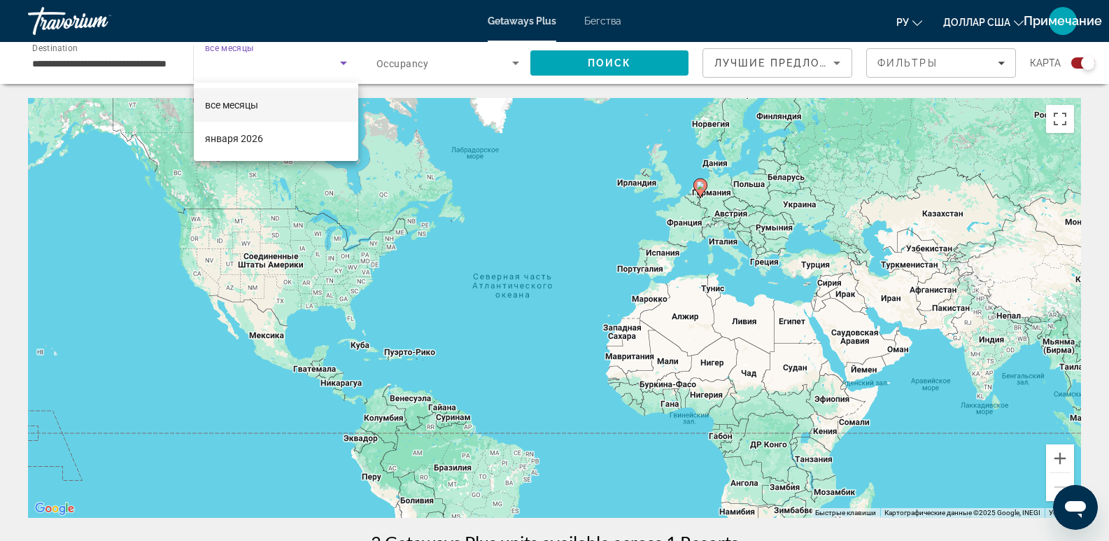
click at [280, 110] on mat-option "все месяцы" at bounding box center [276, 105] width 164 height 34
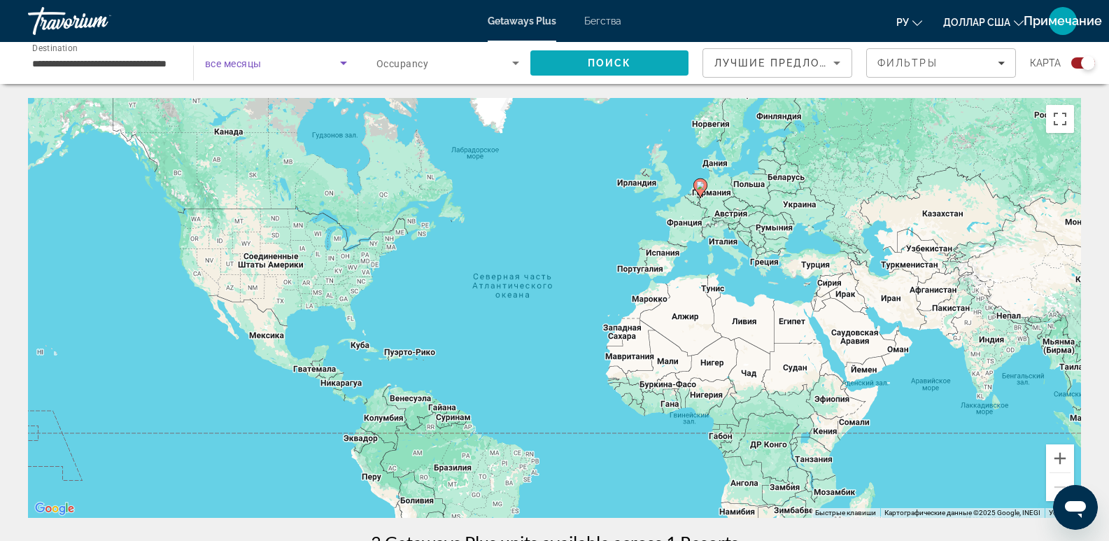
click at [606, 74] on span "Search" at bounding box center [609, 63] width 158 height 34
click at [775, 269] on image "Основное содержание" at bounding box center [775, 269] width 8 height 8
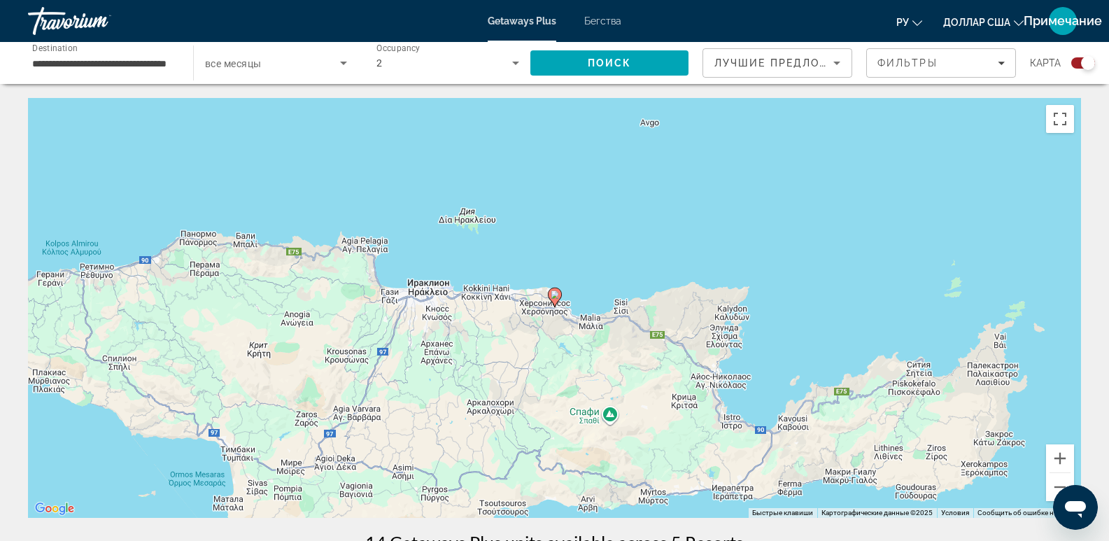
click at [556, 302] on icon "Основное содержание" at bounding box center [554, 297] width 13 height 18
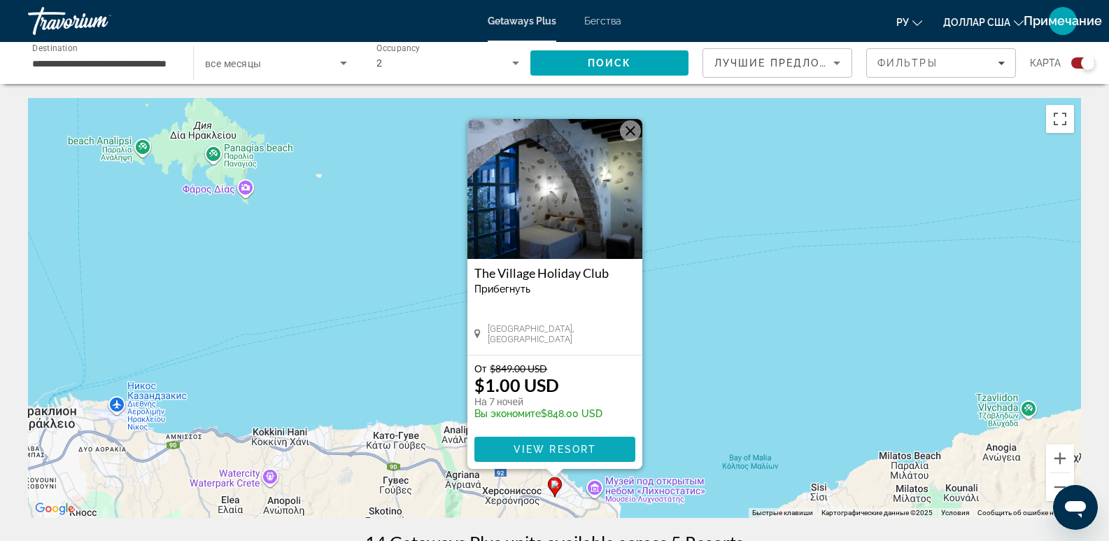
click at [562, 446] on span "View Resort" at bounding box center [554, 448] width 83 height 11
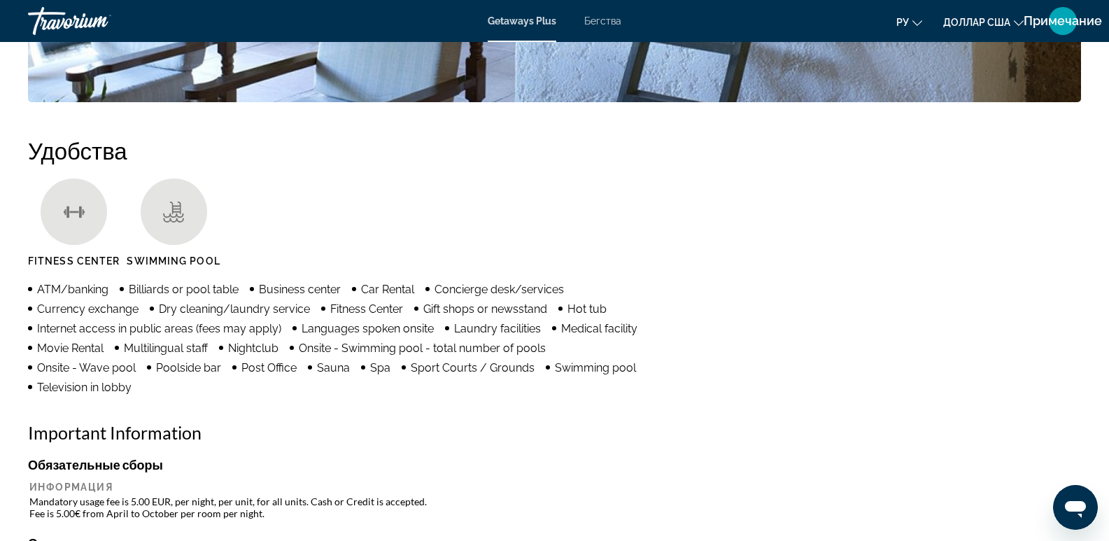
scroll to position [699, 0]
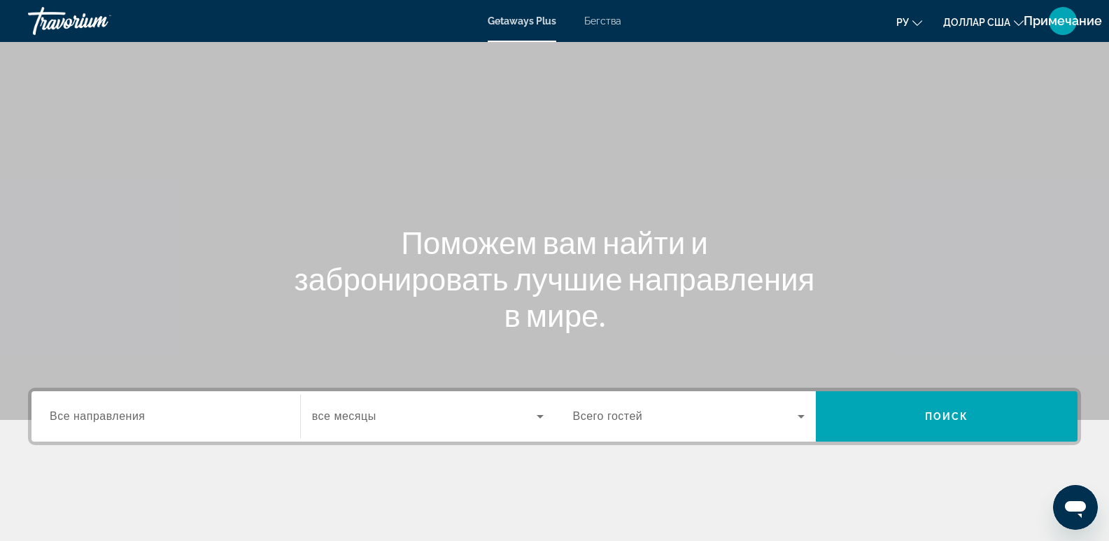
click at [201, 415] on input "Destination Все направления" at bounding box center [166, 416] width 232 height 17
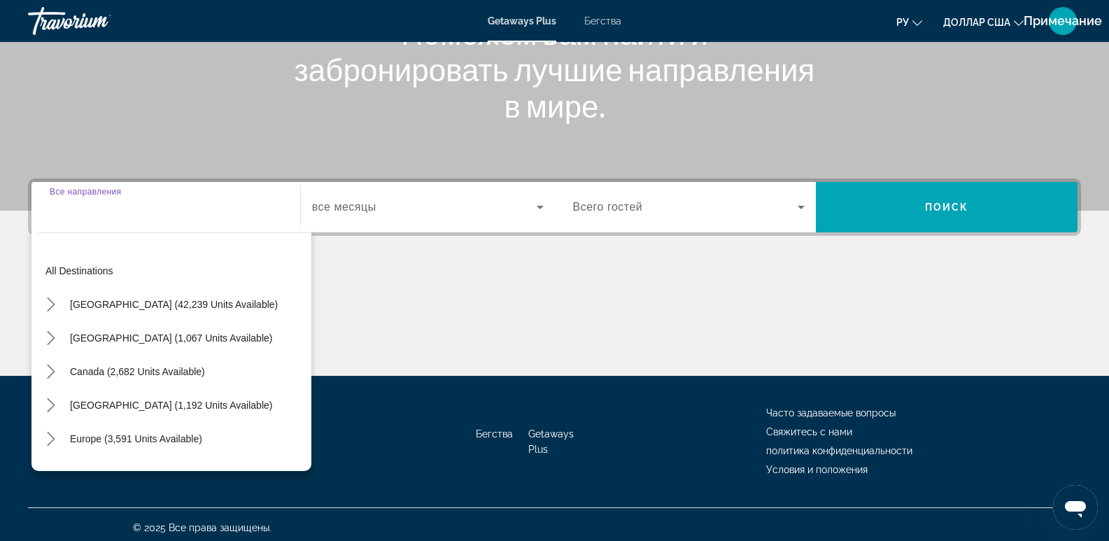
scroll to position [215, 0]
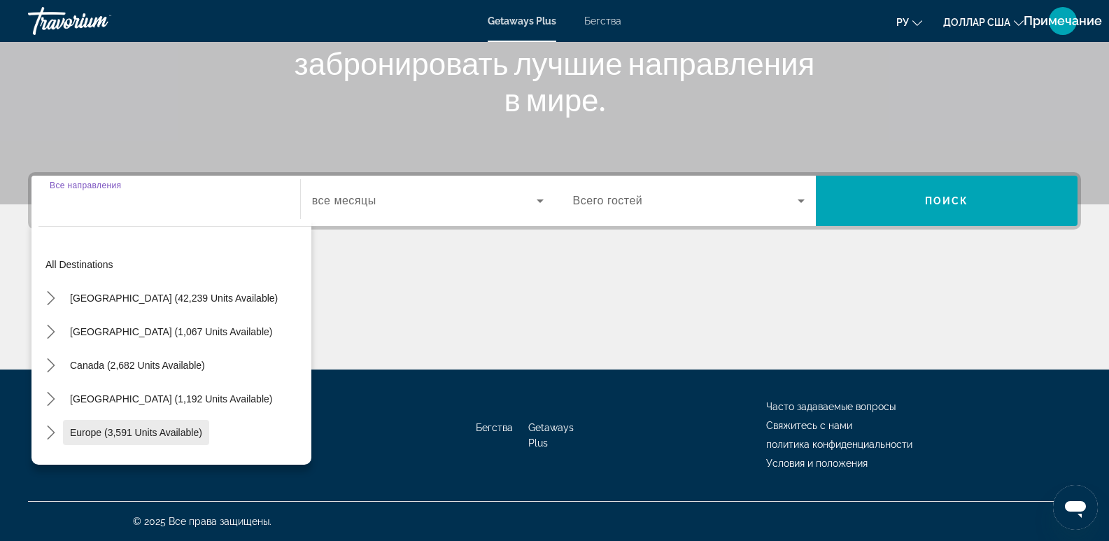
click at [120, 428] on span "Europe (3,591 units available)" at bounding box center [136, 432] width 132 height 11
type input "**********"
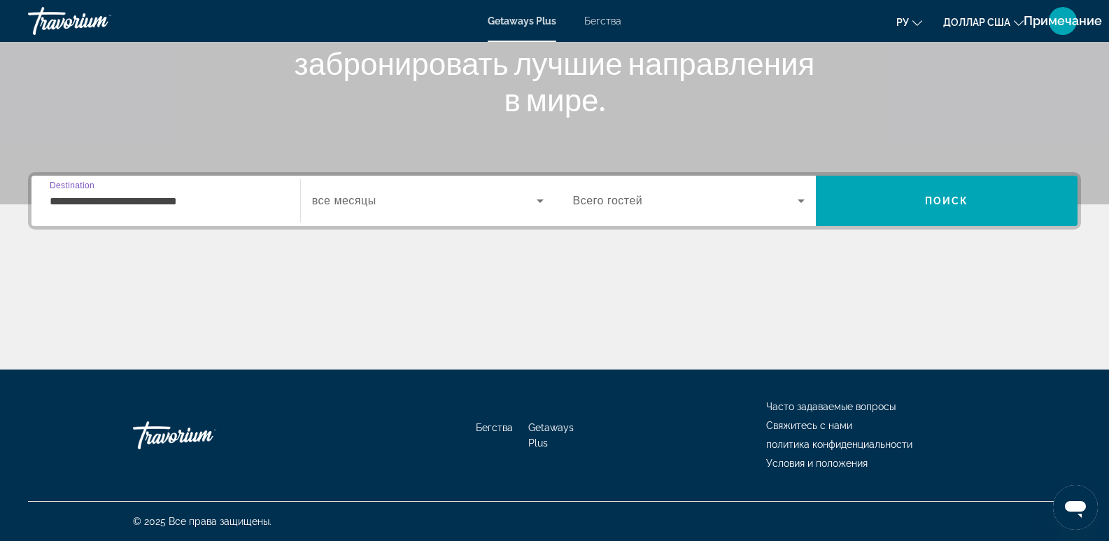
click at [392, 184] on div "Виджет поиска" at bounding box center [428, 200] width 232 height 39
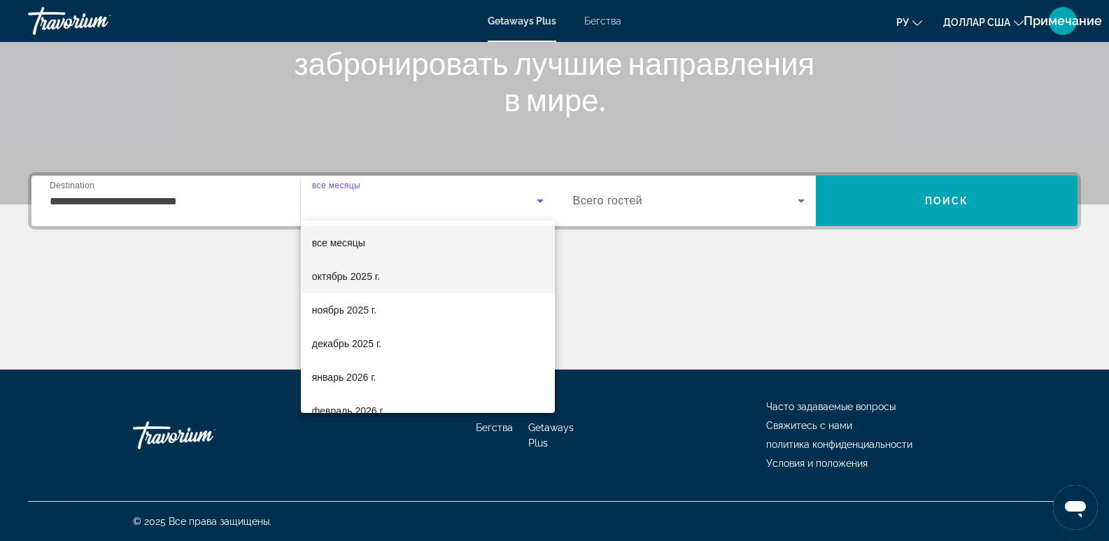
click at [382, 271] on mat-option "октябрь 2025 г." at bounding box center [428, 276] width 254 height 34
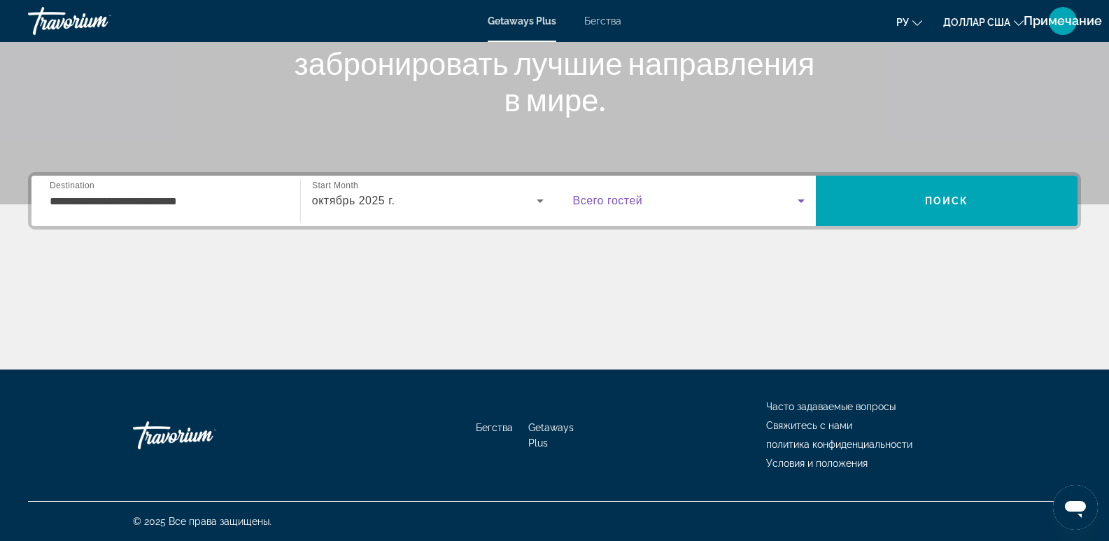
click at [785, 198] on span "Виджет поиска" at bounding box center [685, 200] width 225 height 17
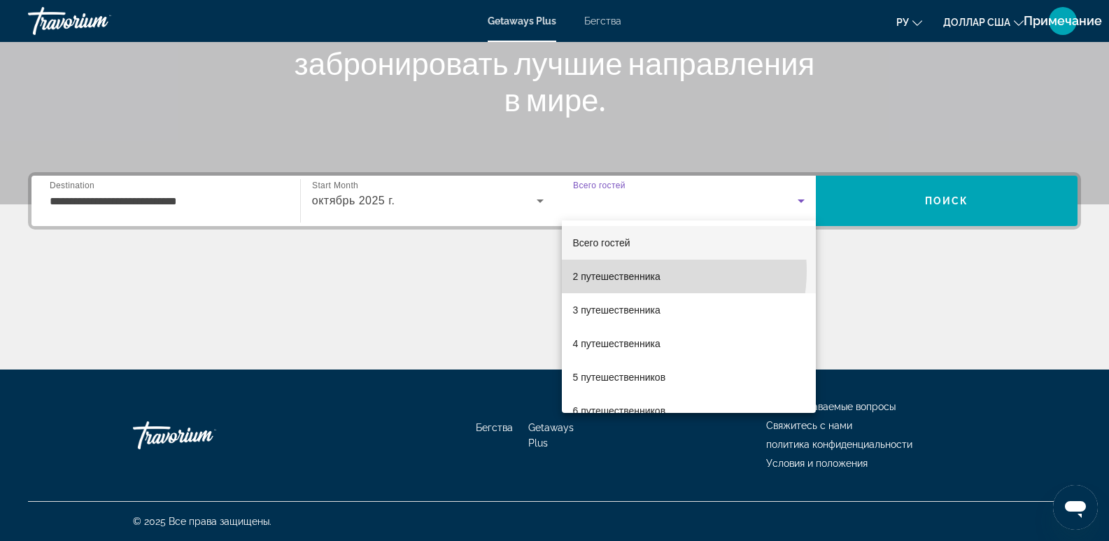
click at [644, 271] on font "2 путешественника" at bounding box center [616, 276] width 87 height 11
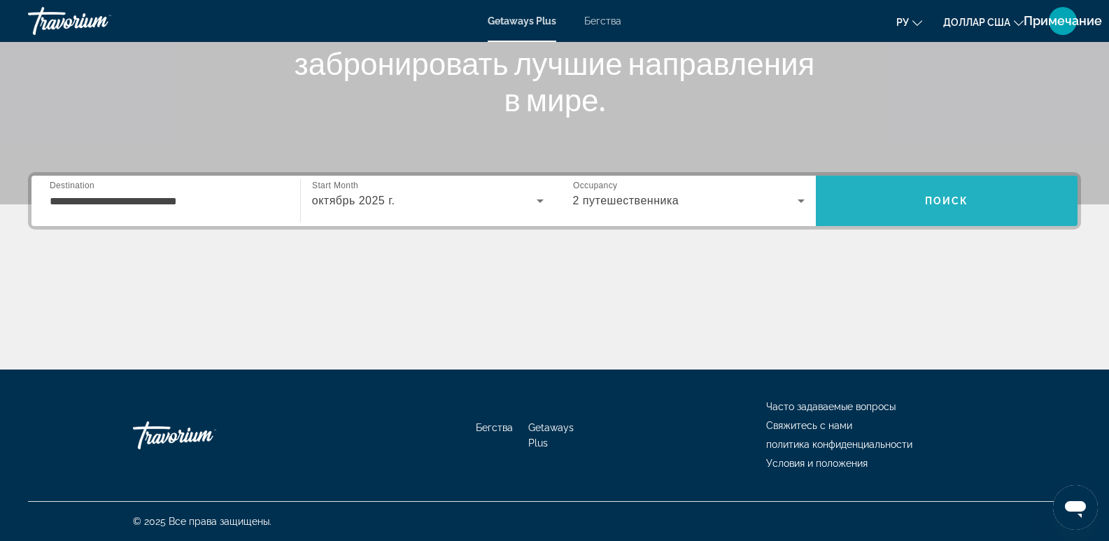
click at [962, 185] on span "Поиск" at bounding box center [947, 201] width 262 height 34
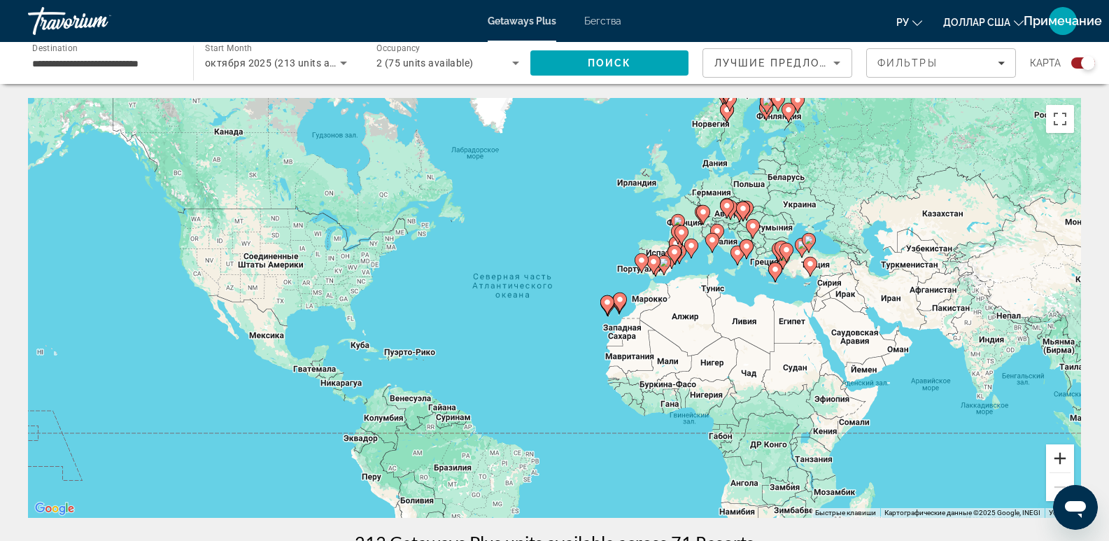
click at [1053, 450] on button "Увеличить" at bounding box center [1060, 458] width 28 height 28
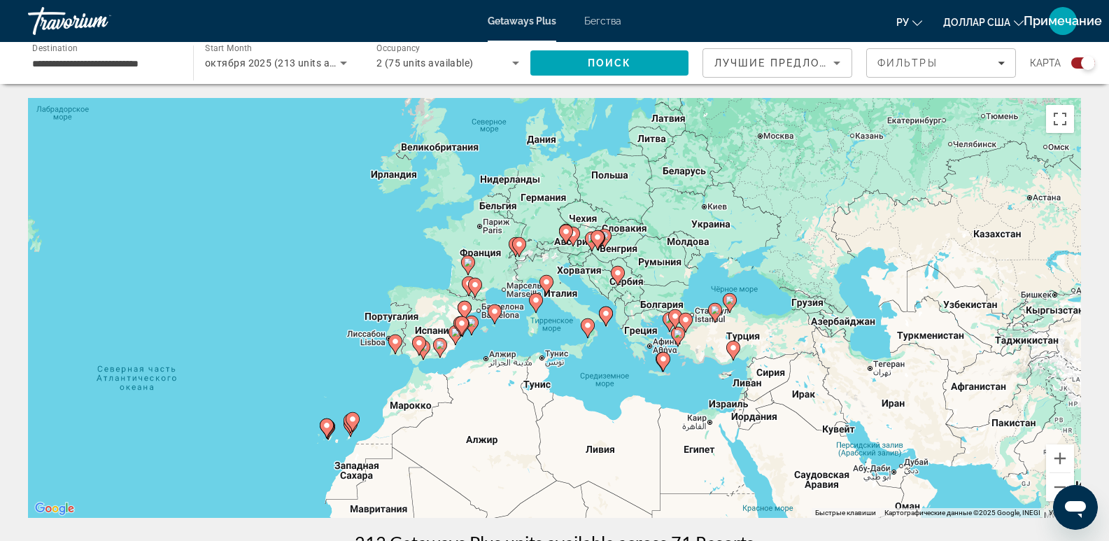
drag, startPoint x: 792, startPoint y: 464, endPoint x: 606, endPoint y: 513, distance: 193.1
click at [606, 513] on div "Чтобы активировать перетаскивание с помощью клавиатуры, нажмите Alt + Ввод. Пос…" at bounding box center [554, 308] width 1053 height 420
click at [1060, 455] on button "Увеличить" at bounding box center [1060, 458] width 28 height 28
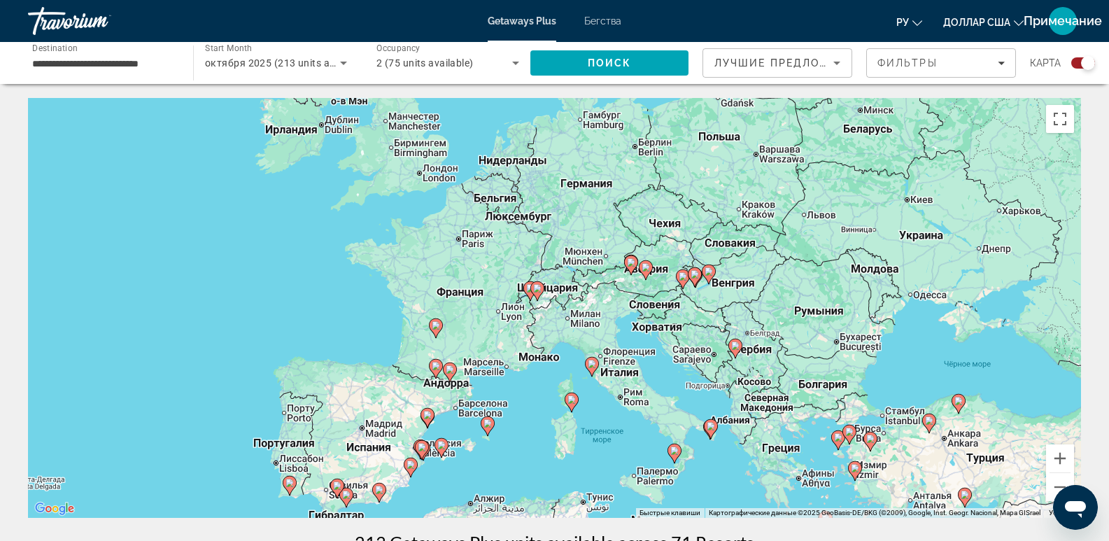
drag, startPoint x: 824, startPoint y: 371, endPoint x: 880, endPoint y: 471, distance: 114.0
click at [880, 471] on div "Чтобы активировать перетаскивание с помощью клавиатуры, нажмите Alt + Ввод. Пос…" at bounding box center [554, 308] width 1053 height 420
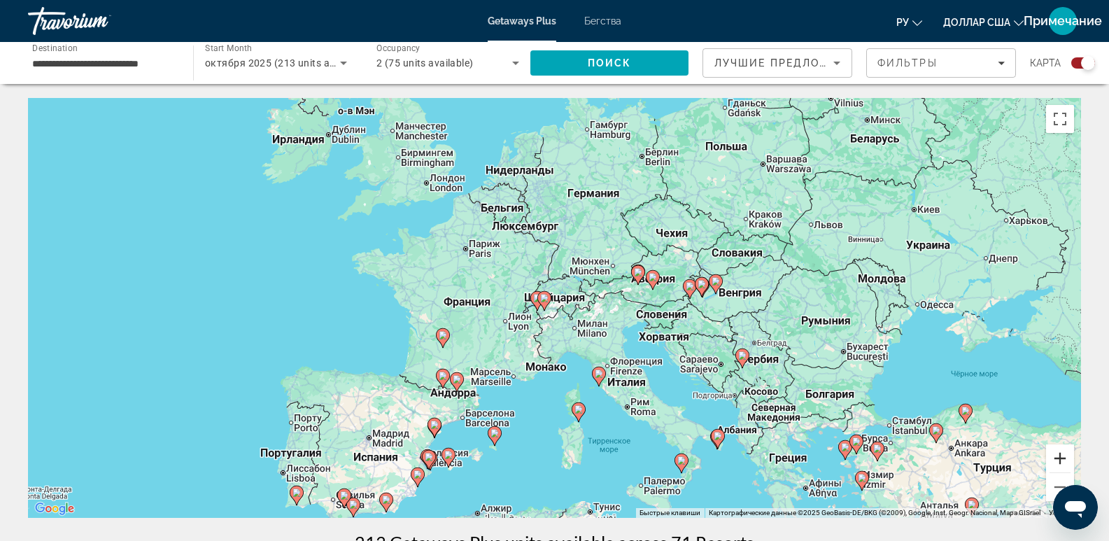
click at [1060, 457] on button "Увеличить" at bounding box center [1060, 458] width 28 height 28
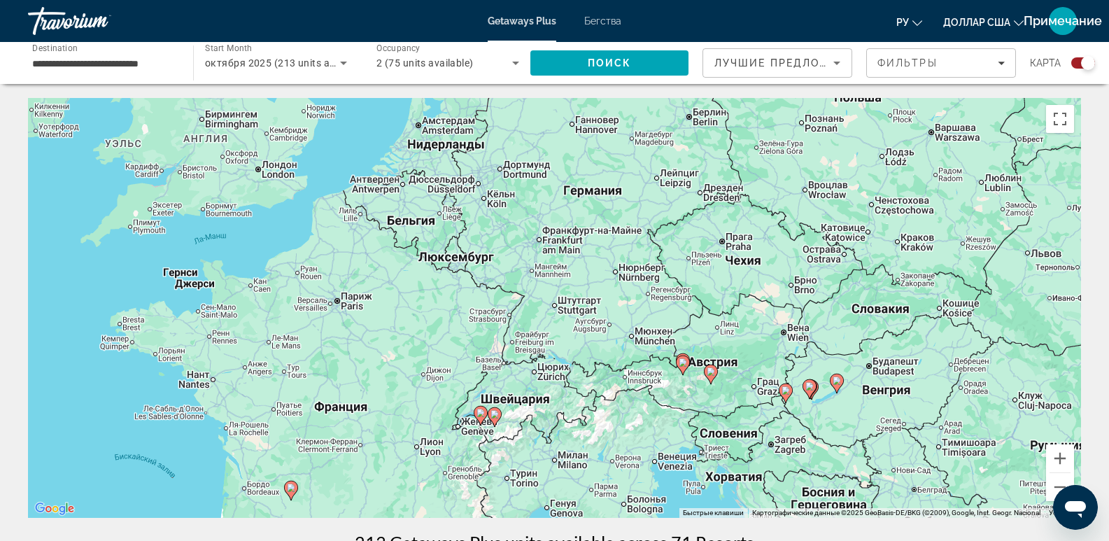
drag, startPoint x: 734, startPoint y: 308, endPoint x: 650, endPoint y: 406, distance: 129.5
click at [656, 411] on div "Чтобы активировать перетаскивание с помощью клавиатуры, нажмите Alt + Ввод. Пос…" at bounding box center [554, 308] width 1053 height 420
